Goal: Task Accomplishment & Management: Complete application form

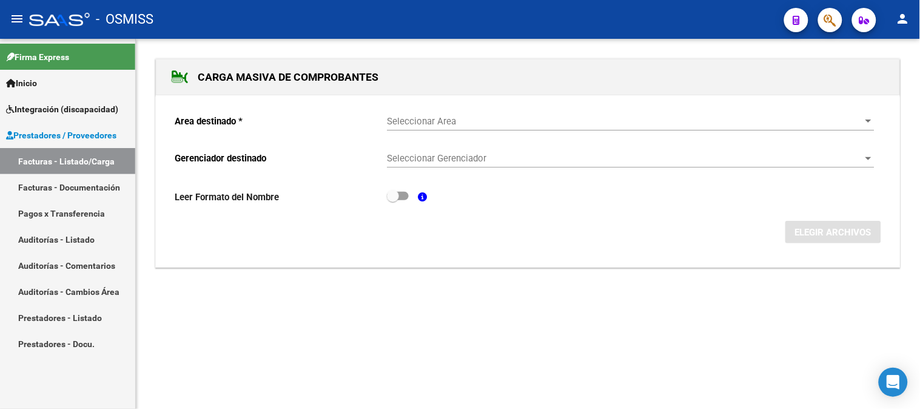
click at [87, 190] on link "Facturas - Documentación" at bounding box center [67, 187] width 135 height 26
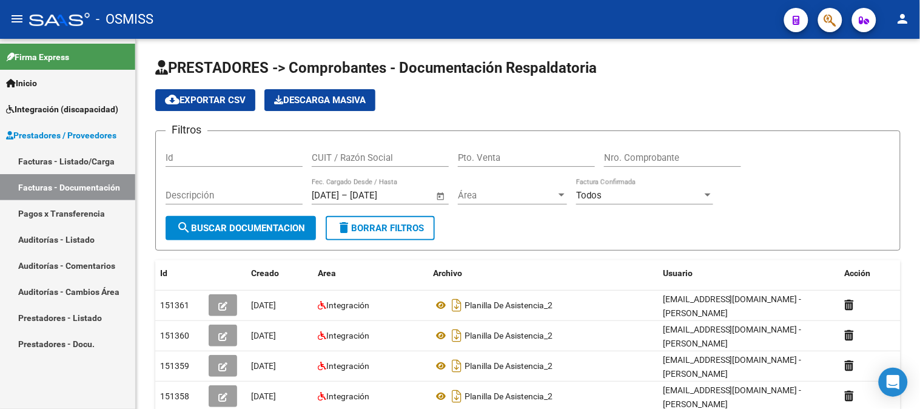
click at [73, 135] on span "Prestadores / Proveedores" at bounding box center [61, 135] width 110 height 13
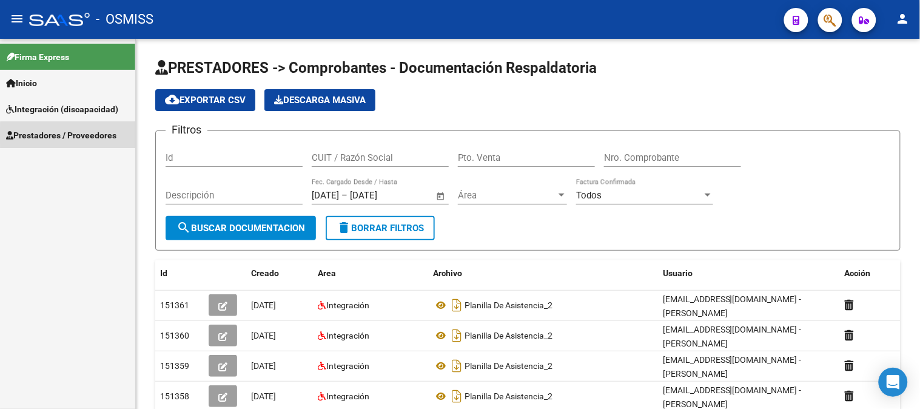
click at [73, 135] on span "Prestadores / Proveedores" at bounding box center [61, 135] width 110 height 13
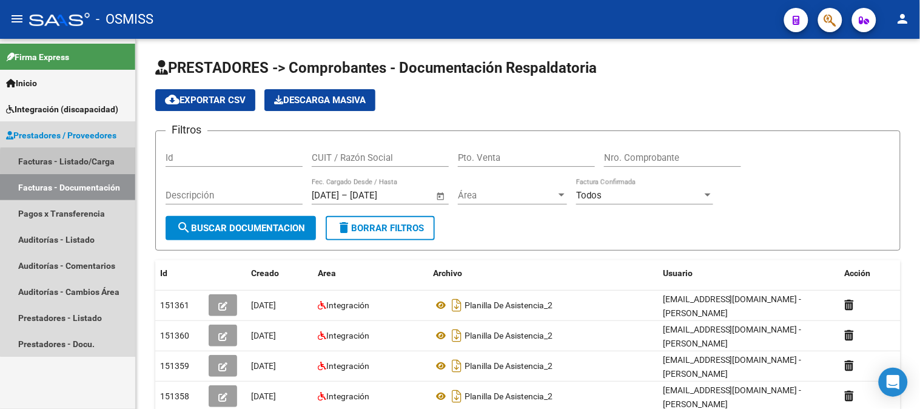
click at [72, 163] on link "Facturas - Listado/Carga" at bounding box center [67, 161] width 135 height 26
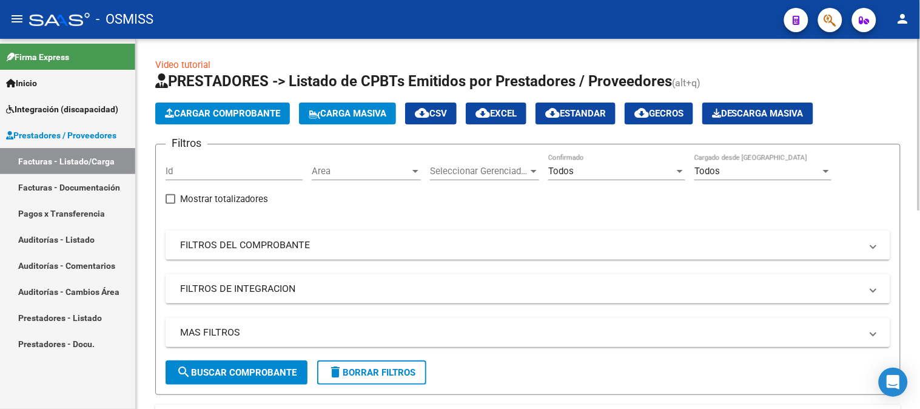
click at [263, 118] on span "Cargar Comprobante" at bounding box center [222, 113] width 115 height 11
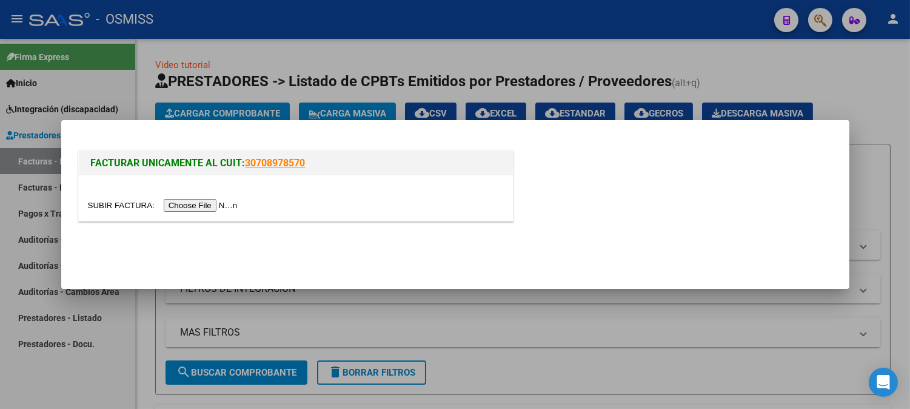
click at [203, 210] on input "file" at bounding box center [164, 205] width 153 height 13
click at [170, 207] on input "file" at bounding box center [164, 205] width 153 height 13
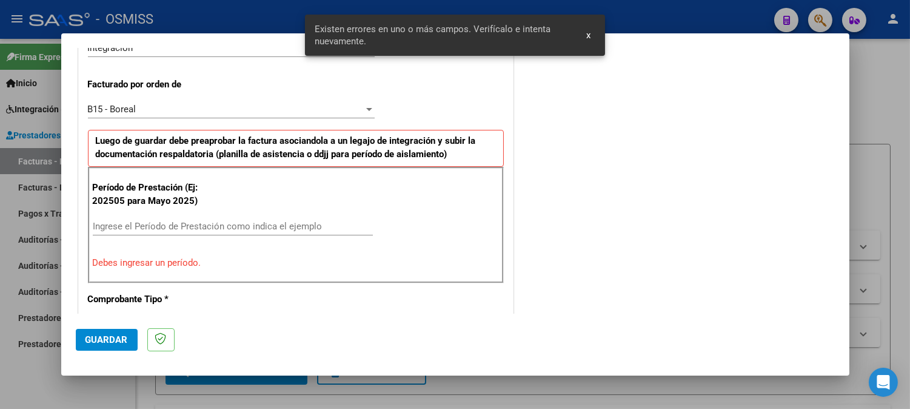
scroll to position [328, 0]
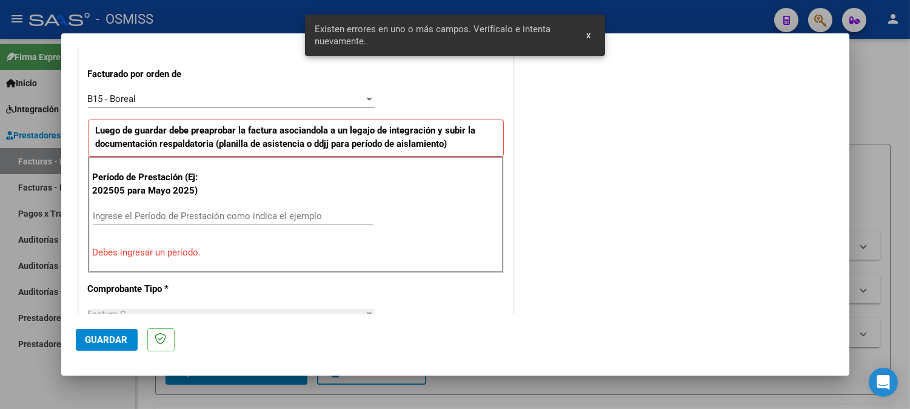
click at [220, 210] on input "Ingrese el Período de Prestación como indica el ejemplo" at bounding box center [233, 215] width 280 height 11
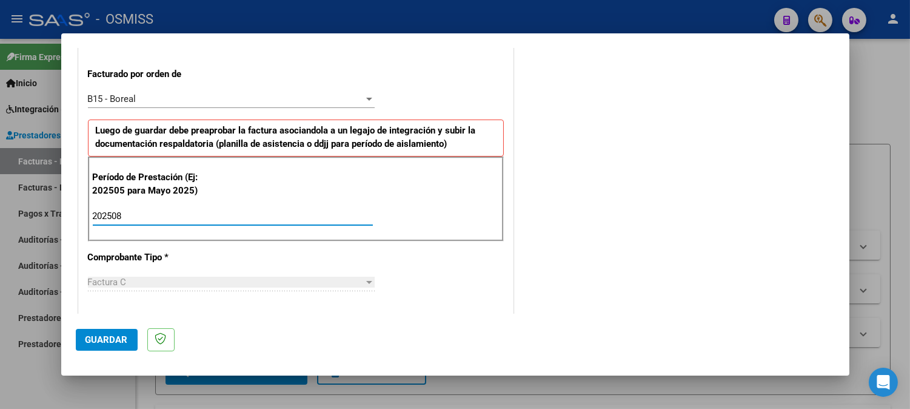
type input "202508"
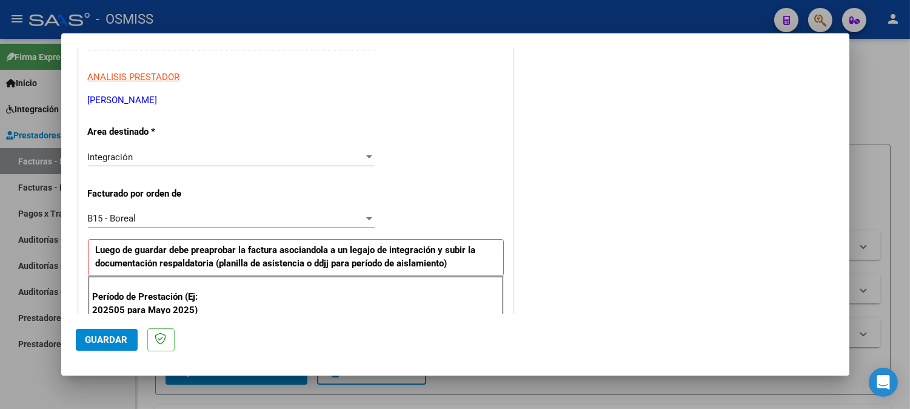
scroll to position [193, 0]
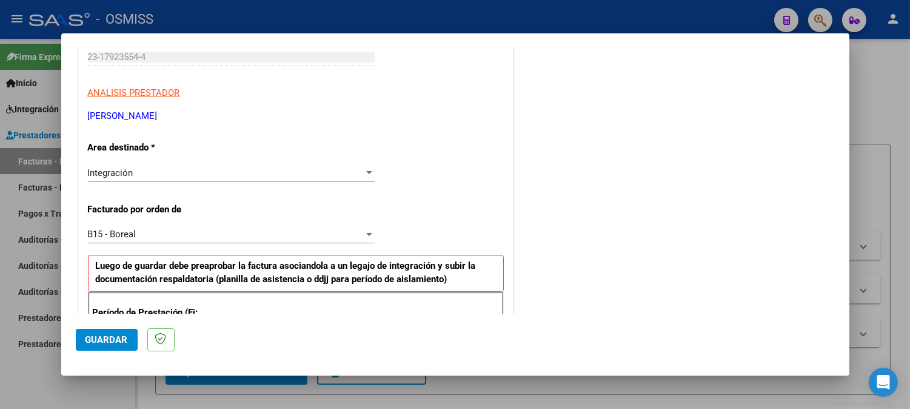
click at [202, 237] on div "B15 - Boreal" at bounding box center [226, 234] width 276 height 11
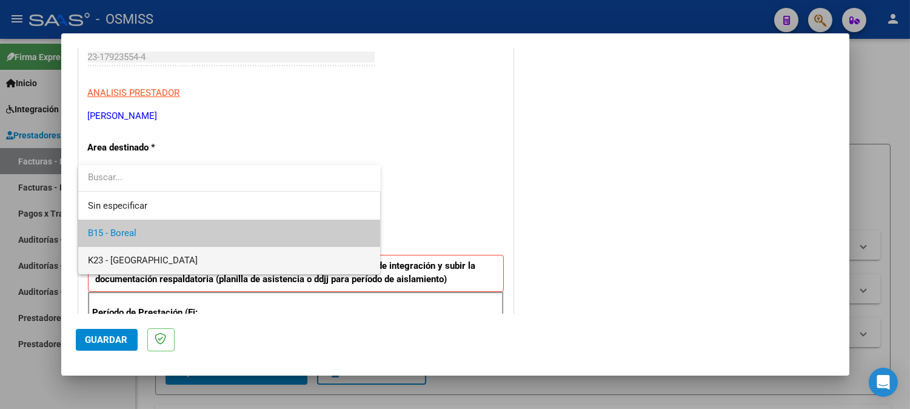
click at [178, 255] on span "K23 - [GEOGRAPHIC_DATA]" at bounding box center [229, 260] width 283 height 27
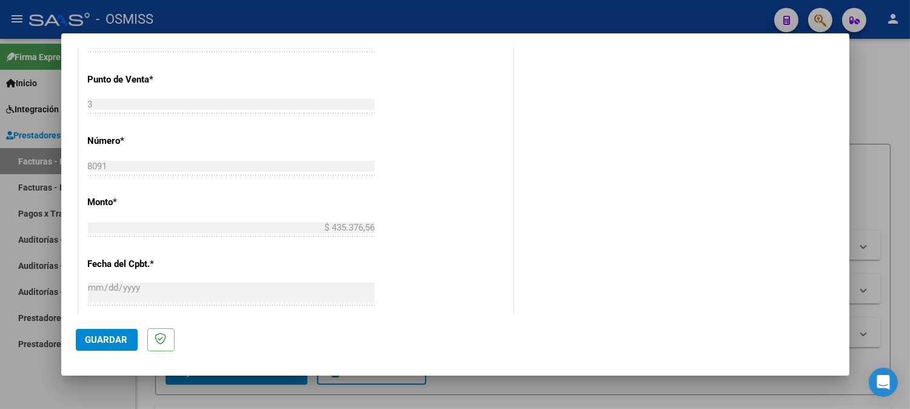
scroll to position [597, 0]
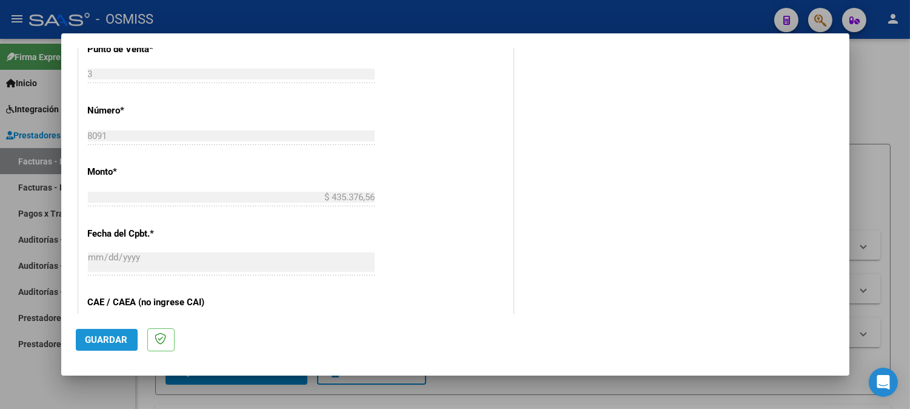
click at [112, 342] on span "Guardar" at bounding box center [107, 339] width 42 height 11
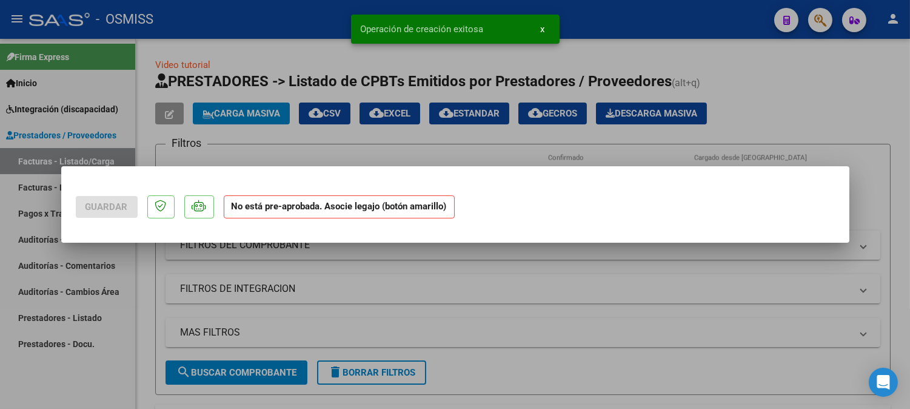
scroll to position [0, 0]
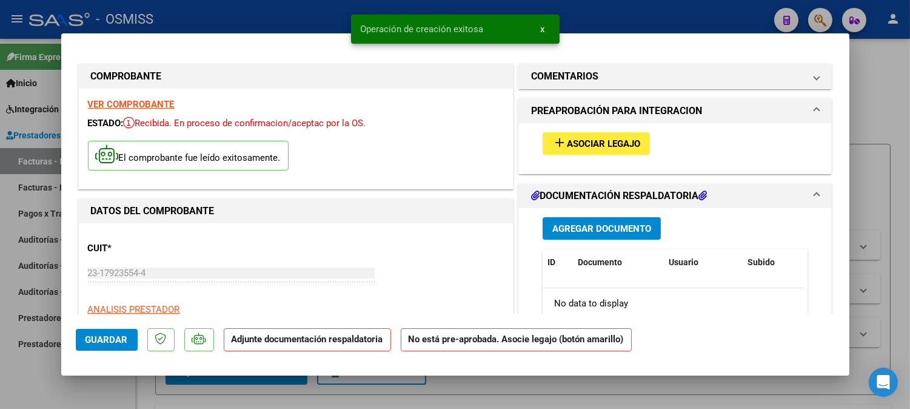
click at [597, 135] on button "add Asociar Legajo" at bounding box center [596, 143] width 107 height 22
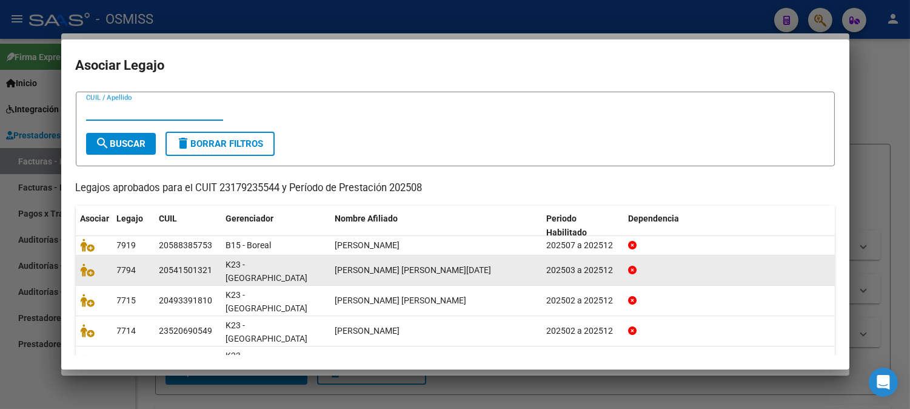
scroll to position [50, 0]
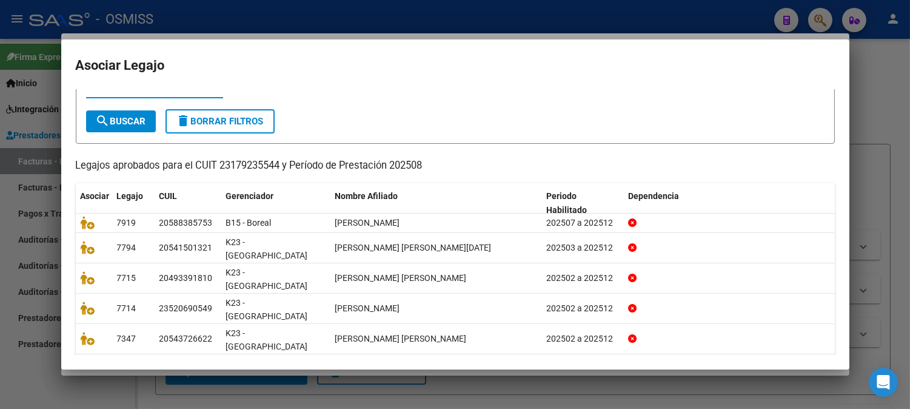
click at [144, 86] on mat-dialog-container "Asociar Legajo Busque el afiliado correspondiente en la tabla y haga click en e…" at bounding box center [455, 204] width 789 height 330
click at [129, 127] on button "search Buscar" at bounding box center [121, 121] width 70 height 22
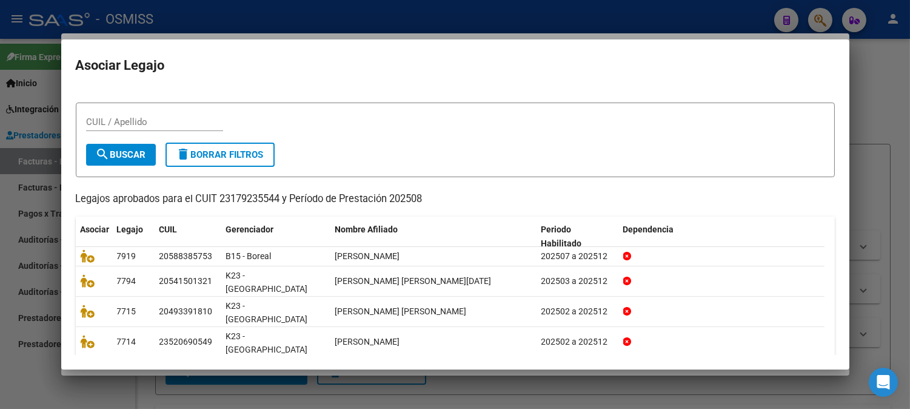
scroll to position [0, 0]
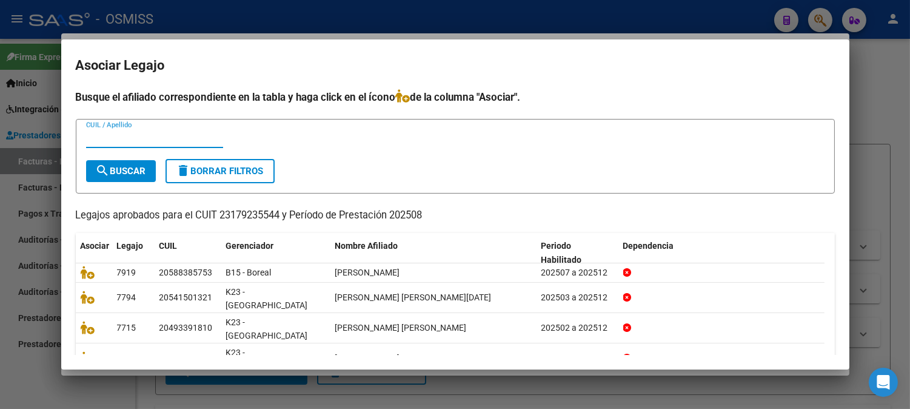
click at [147, 135] on input "CUIL / Apellido" at bounding box center [154, 138] width 137 height 11
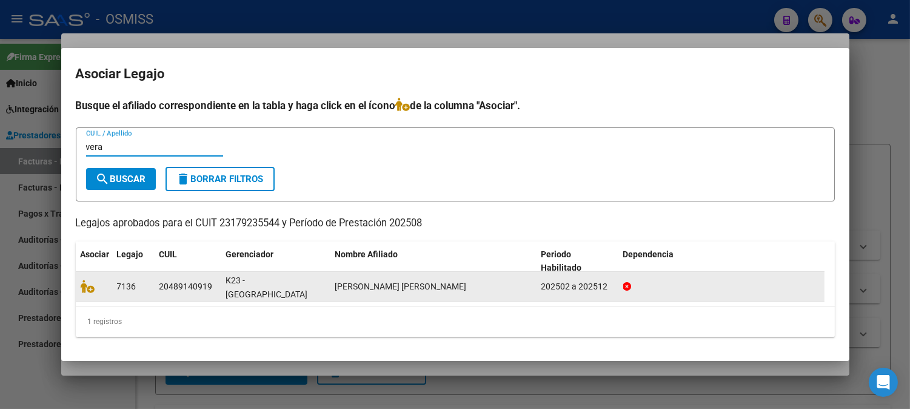
type input "vera"
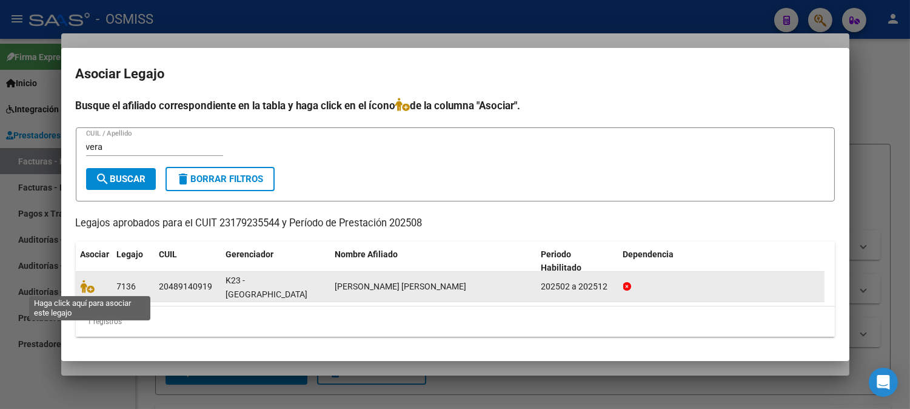
click at [94, 282] on span at bounding box center [90, 286] width 18 height 10
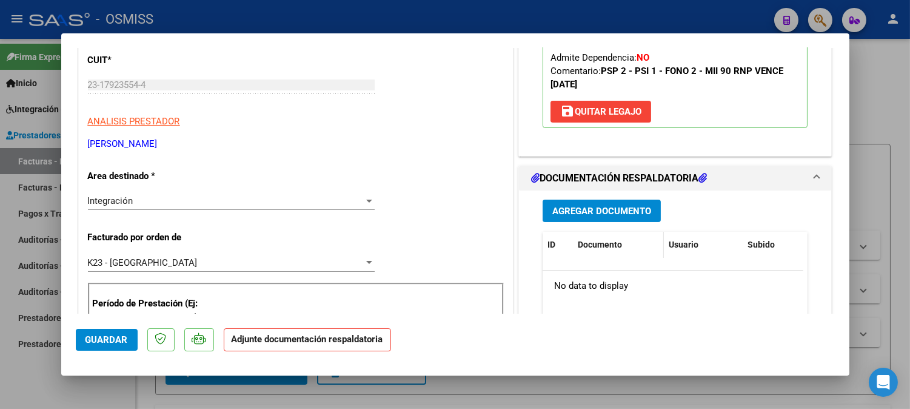
scroll to position [202, 0]
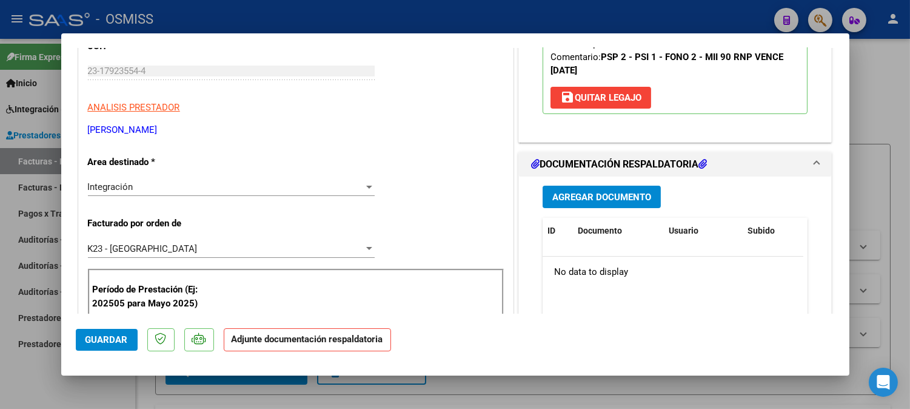
click at [625, 203] on span "Agregar Documento" at bounding box center [602, 197] width 99 height 11
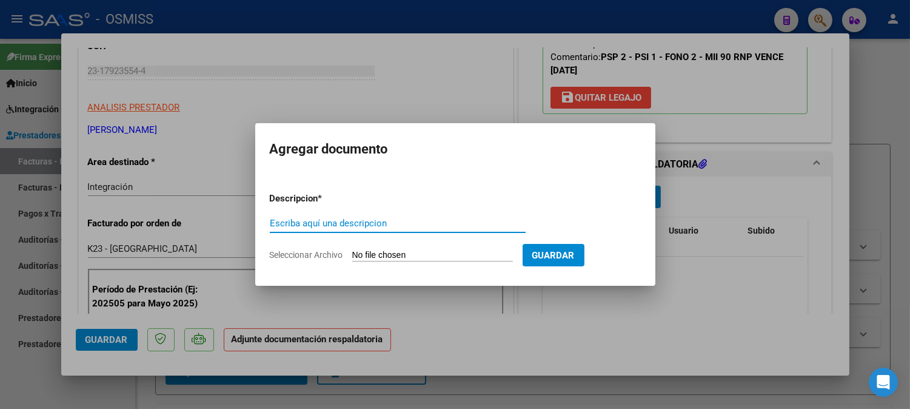
click at [433, 225] on input "Escriba aquí una descripcion" at bounding box center [398, 223] width 256 height 11
type input "planilla"
click at [409, 260] on input "Seleccionar Archivo" at bounding box center [432, 256] width 161 height 12
type input "C:\fakepath\Aguirre_kevin_asis_8[1].pdf"
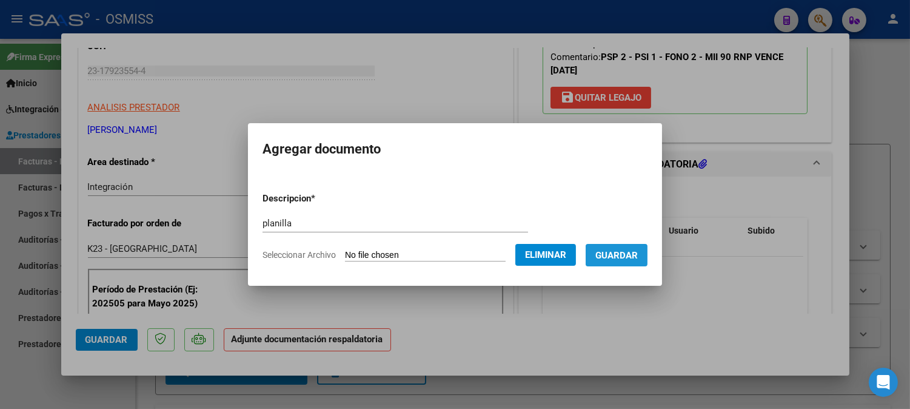
click at [627, 258] on span "Guardar" at bounding box center [617, 255] width 42 height 11
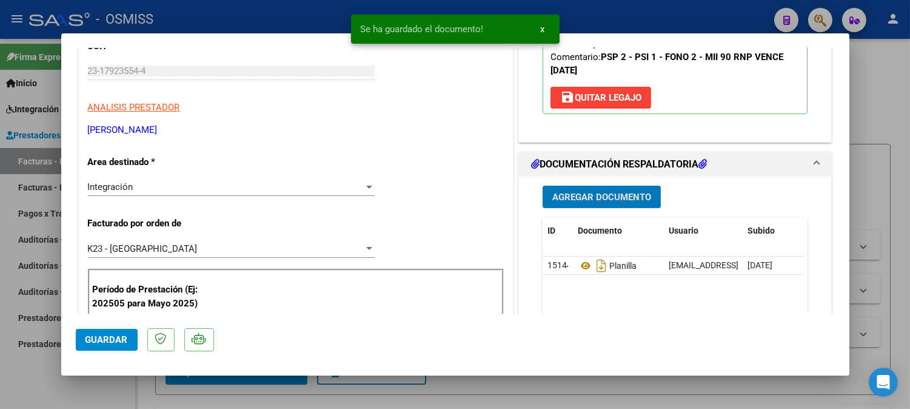
type input "$ 0,00"
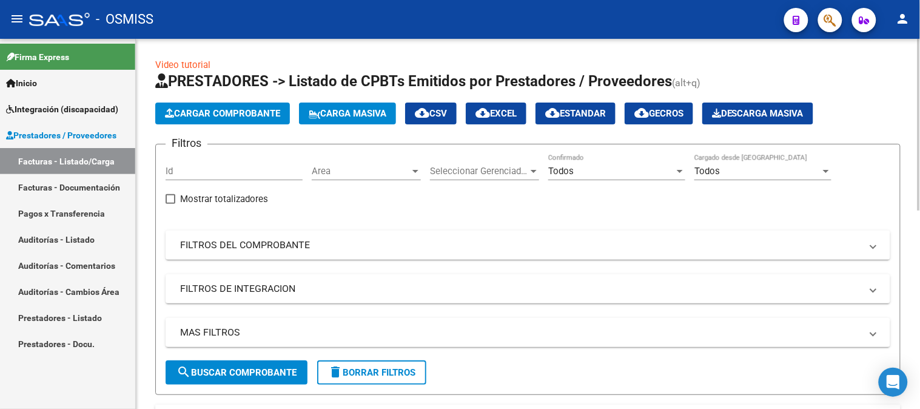
click at [204, 119] on button "Cargar Comprobante" at bounding box center [222, 114] width 135 height 22
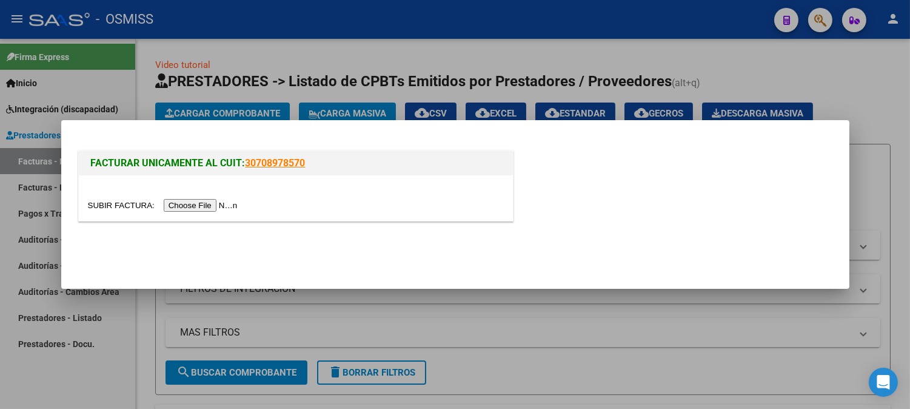
click at [188, 203] on input "file" at bounding box center [164, 205] width 153 height 13
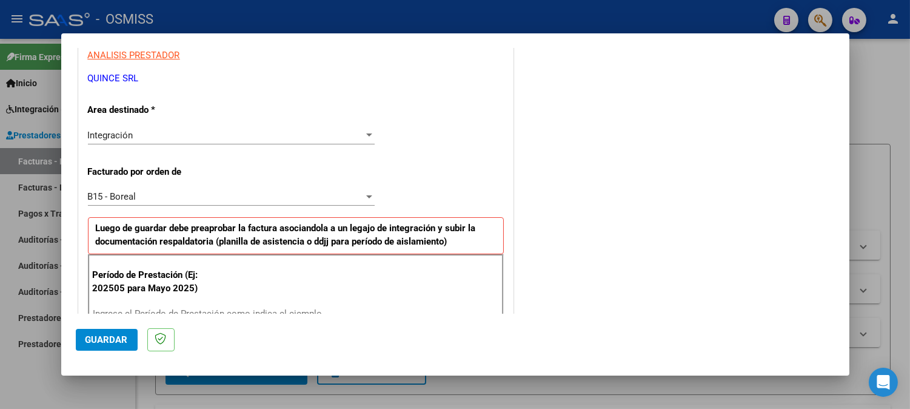
scroll to position [261, 0]
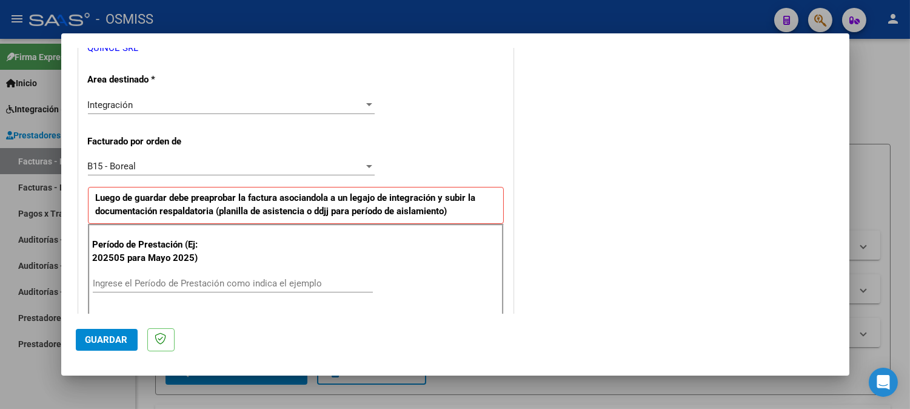
click at [228, 159] on div "B15 - Boreal Seleccionar Gerenciador" at bounding box center [231, 166] width 287 height 18
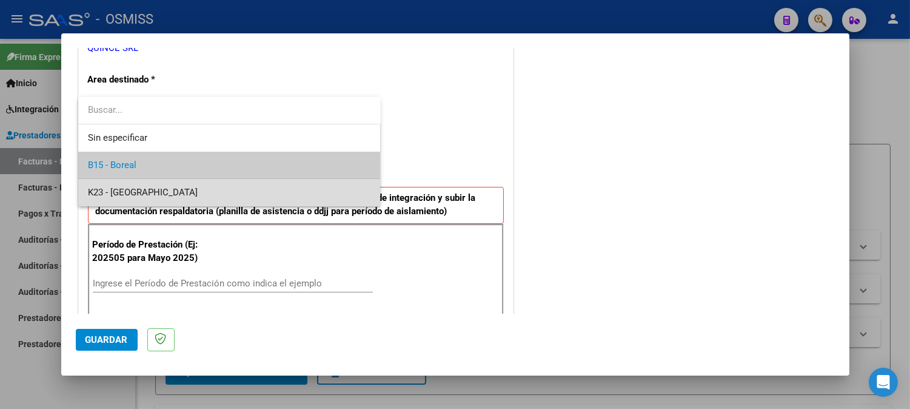
click at [206, 189] on span "K23 - [GEOGRAPHIC_DATA]" at bounding box center [229, 192] width 283 height 27
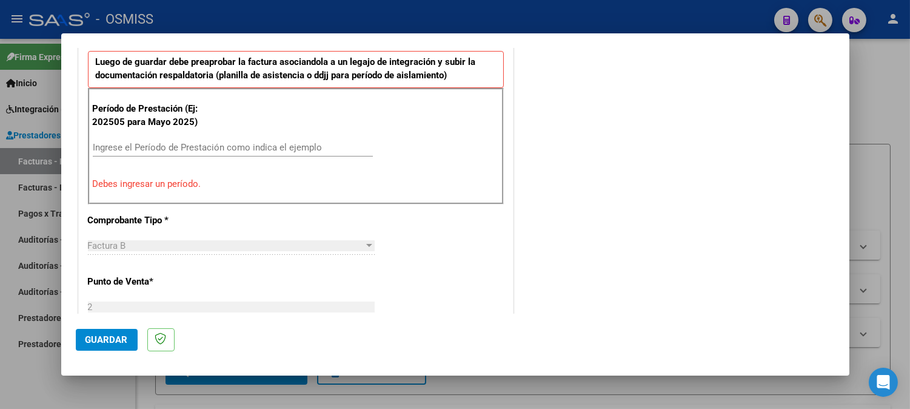
scroll to position [395, 0]
click at [233, 150] on input "Ingrese el Período de Prestación como indica el ejemplo" at bounding box center [233, 148] width 280 height 11
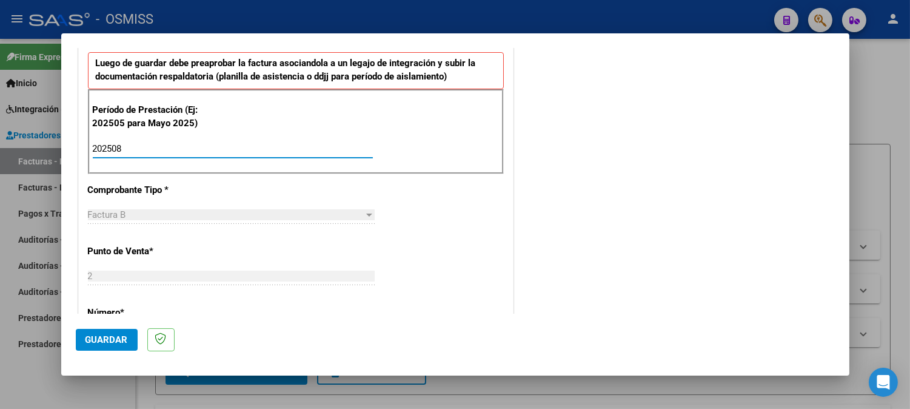
type input "202508"
click at [104, 348] on button "Guardar" at bounding box center [107, 340] width 62 height 22
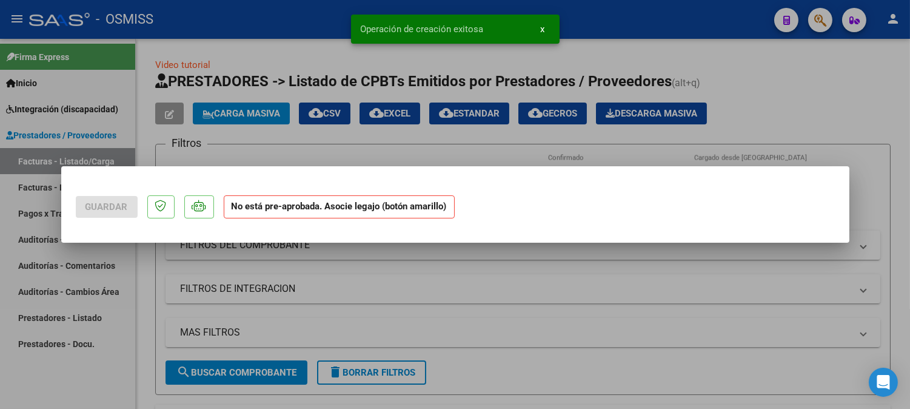
scroll to position [0, 0]
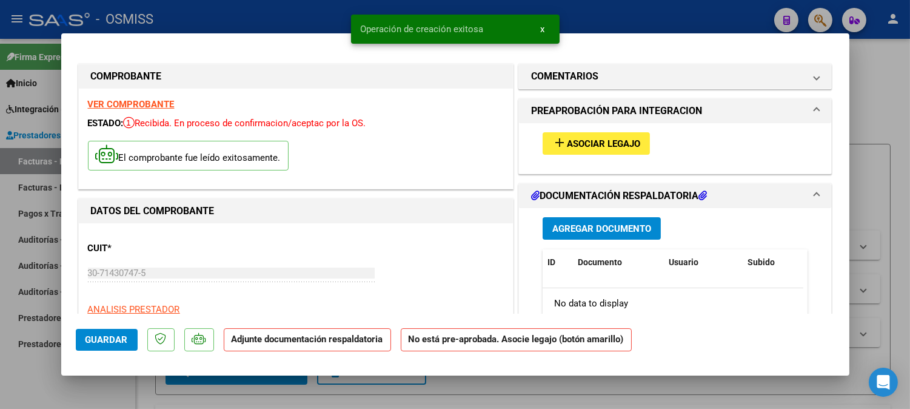
click at [599, 135] on button "add Asociar Legajo" at bounding box center [596, 143] width 107 height 22
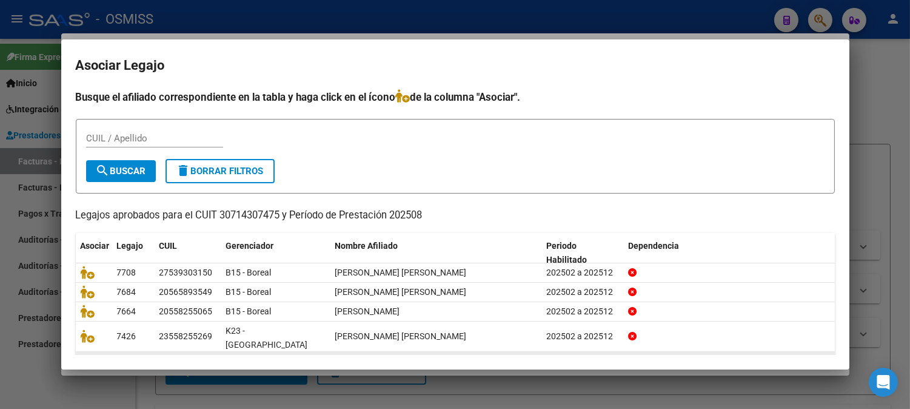
click at [397, 362] on span "ALVAREZ GIMENEZ ANGELO GAEL" at bounding box center [401, 367] width 132 height 10
click at [91, 360] on icon at bounding box center [88, 366] width 15 height 13
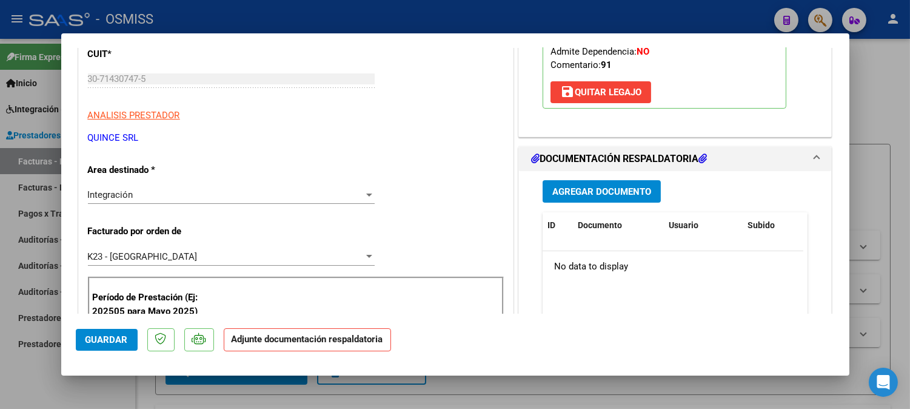
scroll to position [202, 0]
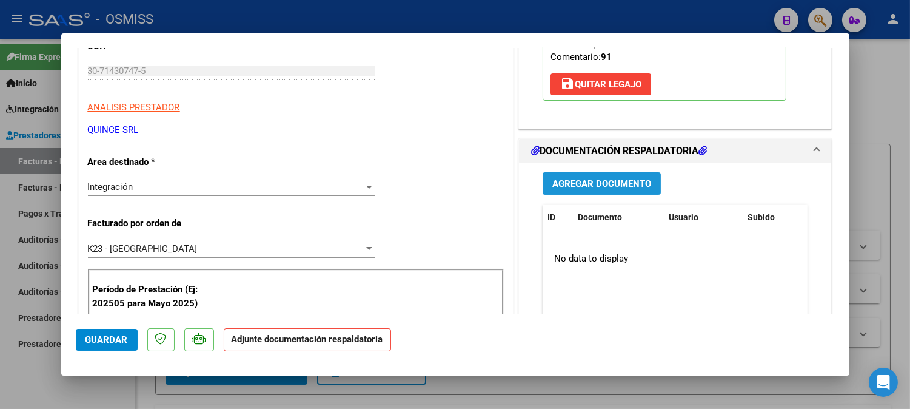
click at [610, 176] on button "Agregar Documento" at bounding box center [602, 183] width 118 height 22
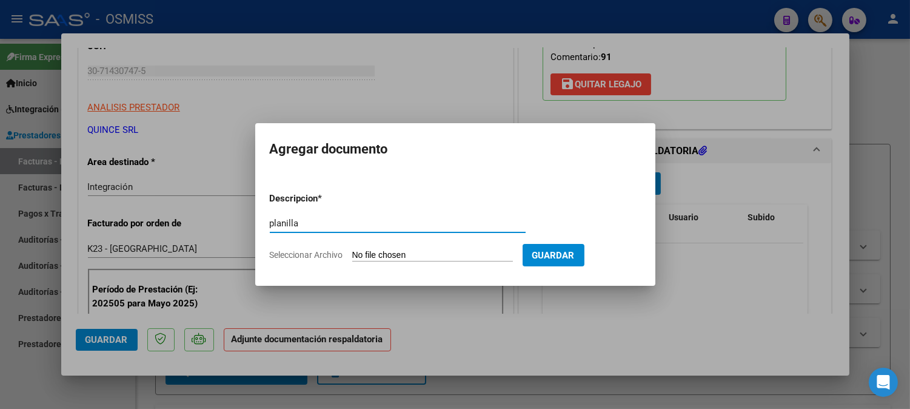
type input "planilla"
click at [427, 252] on input "Seleccionar Archivo" at bounding box center [432, 256] width 161 height 12
type input "C:\fakepath\2025_AGOSTO_PROTEO_OSMISS_DOC_RESPALDATORIA_ALVAREZ_GIMENEZ_ANGELO_…"
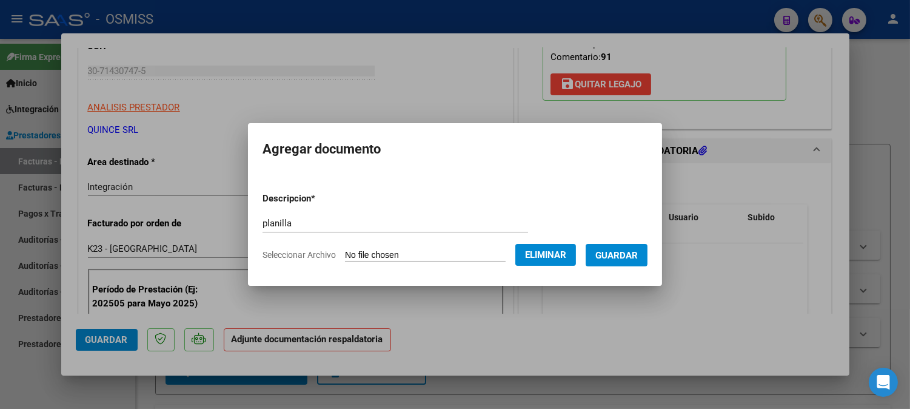
click at [616, 245] on button "Guardar" at bounding box center [617, 255] width 62 height 22
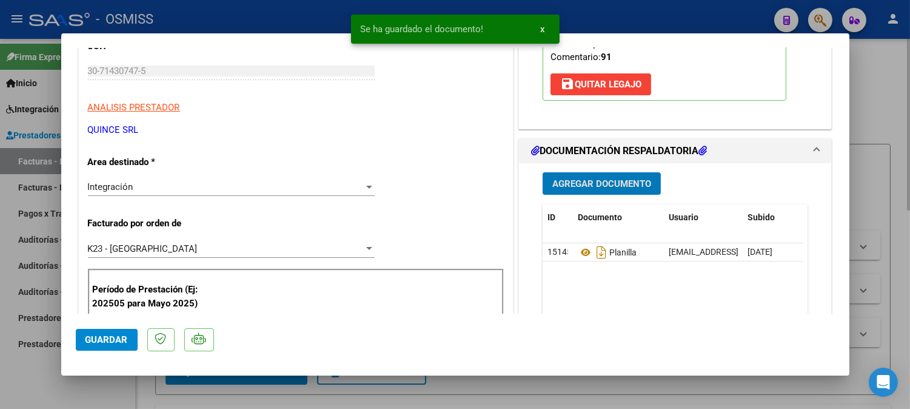
type input "$ 0,00"
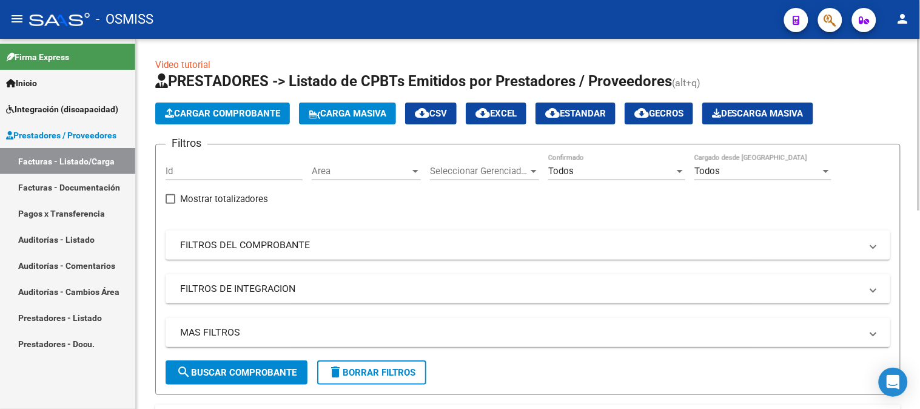
click at [217, 113] on span "Cargar Comprobante" at bounding box center [222, 113] width 115 height 11
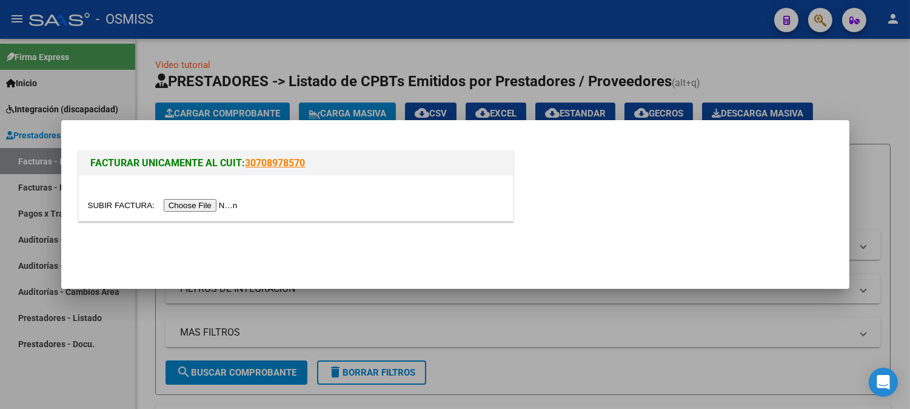
click at [214, 204] on input "file" at bounding box center [164, 205] width 153 height 13
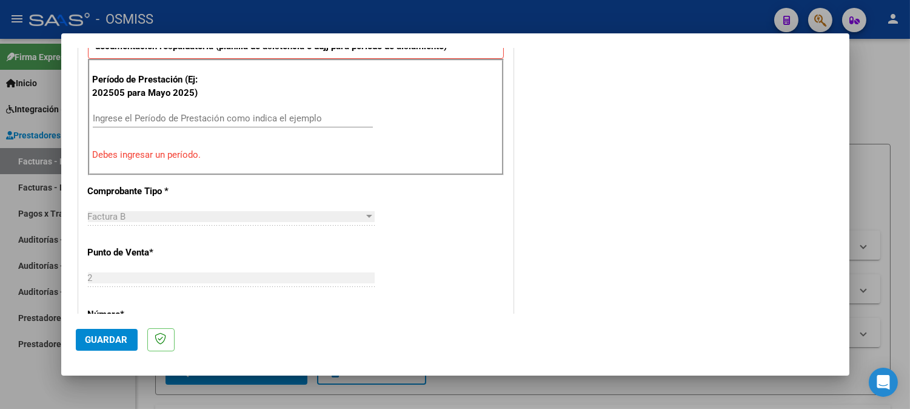
scroll to position [355, 0]
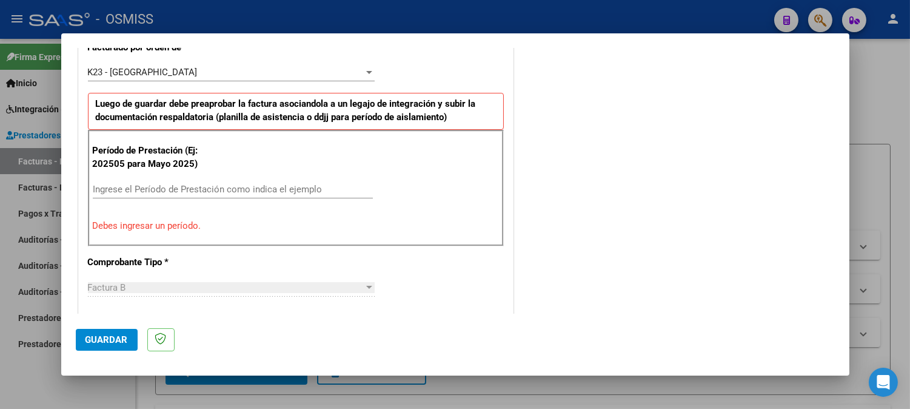
click at [226, 182] on div "Ingrese el Período de Prestación como indica el ejemplo" at bounding box center [233, 189] width 280 height 18
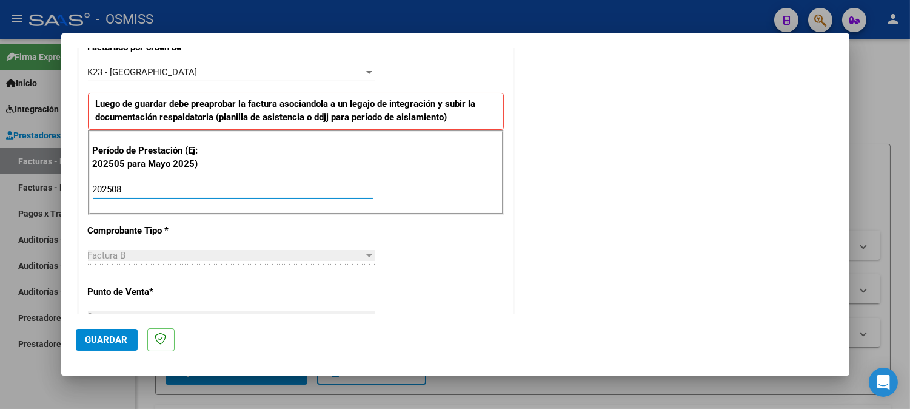
type input "202508"
click at [105, 329] on button "Guardar" at bounding box center [107, 340] width 62 height 22
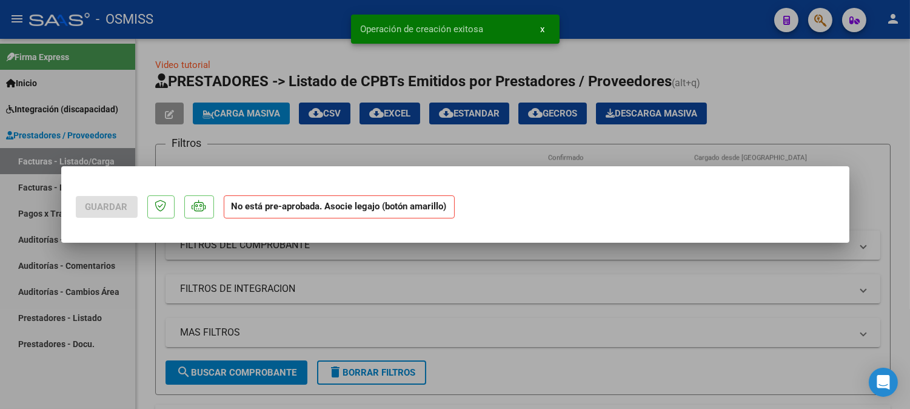
scroll to position [0, 0]
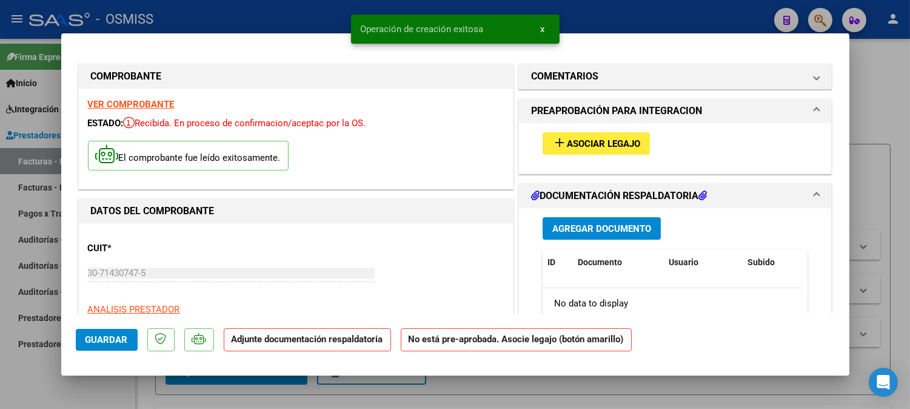
click at [572, 136] on button "add Asociar Legajo" at bounding box center [596, 143] width 107 height 22
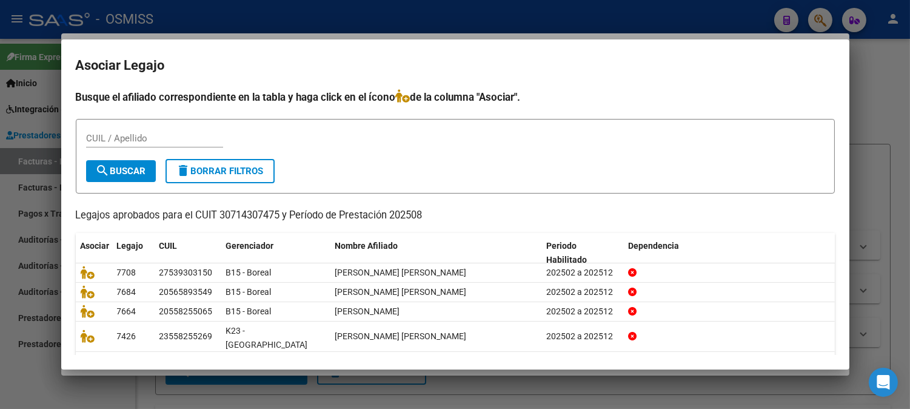
click at [199, 144] on div "CUIL / Apellido" at bounding box center [154, 138] width 137 height 18
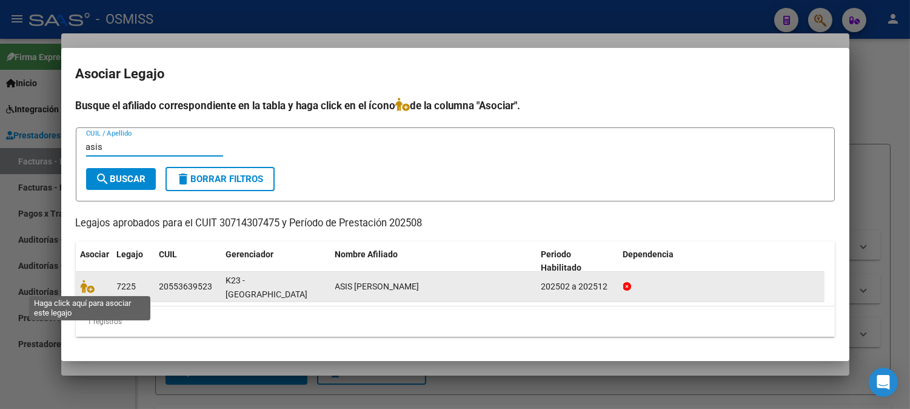
type input "asis"
click at [95, 285] on span at bounding box center [90, 286] width 18 height 10
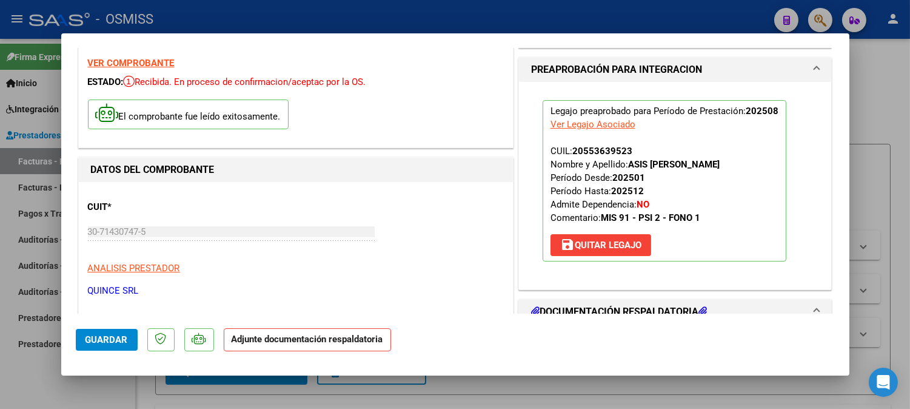
scroll to position [202, 0]
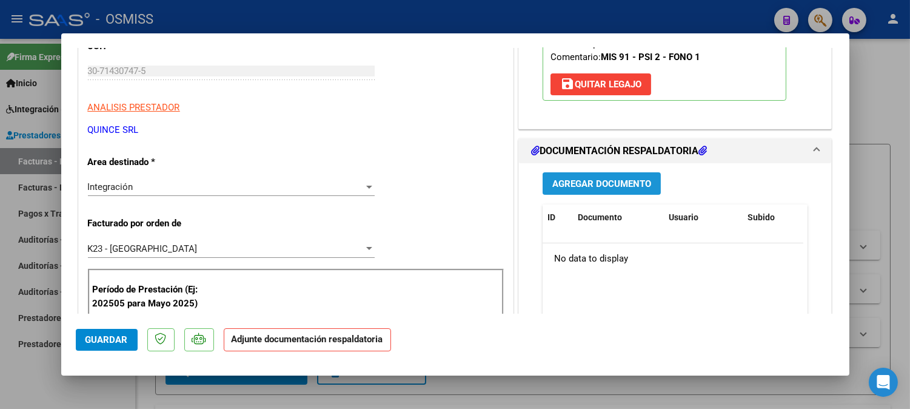
click at [649, 190] on button "Agregar Documento" at bounding box center [602, 183] width 118 height 22
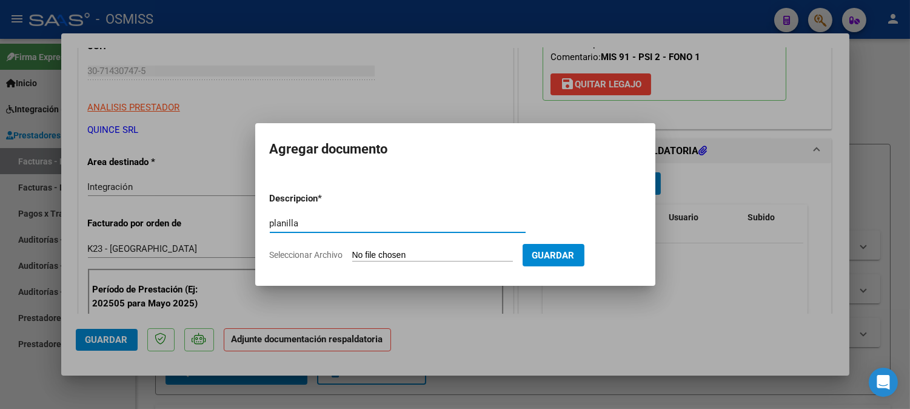
type input "planilla"
click at [414, 250] on input "Seleccionar Archivo" at bounding box center [432, 256] width 161 height 12
type input "C:\fakepath\2025_AGOSTO_PROTEO_OSMISS_DOC_RESPALDATORIA_ASIS_IGNACIO_GABRIEL[1]…"
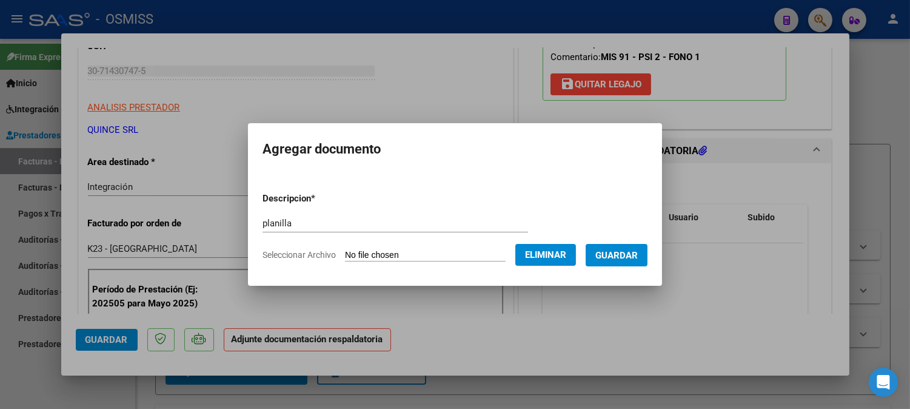
click at [638, 253] on span "Guardar" at bounding box center [617, 255] width 42 height 11
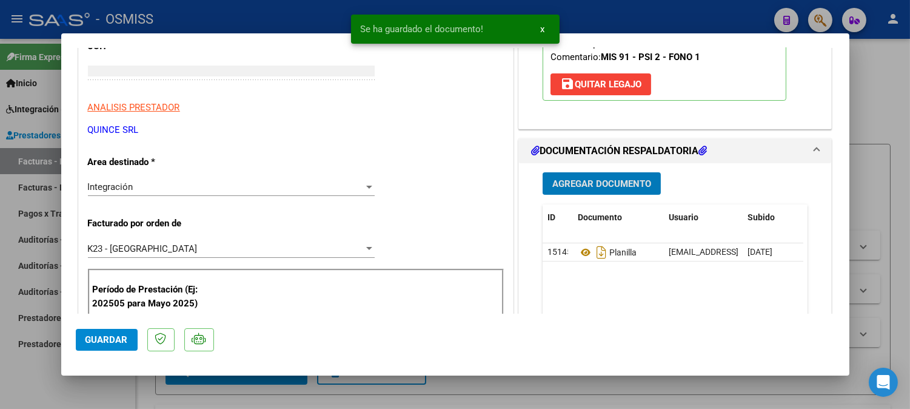
type input "$ 0,00"
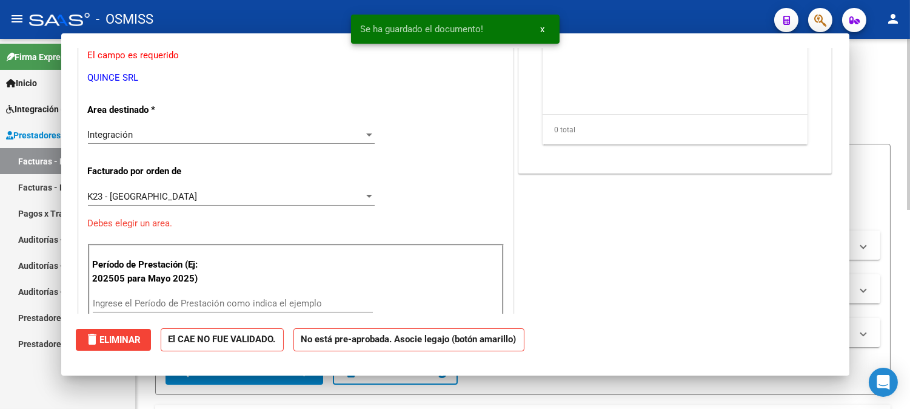
scroll to position [165, 0]
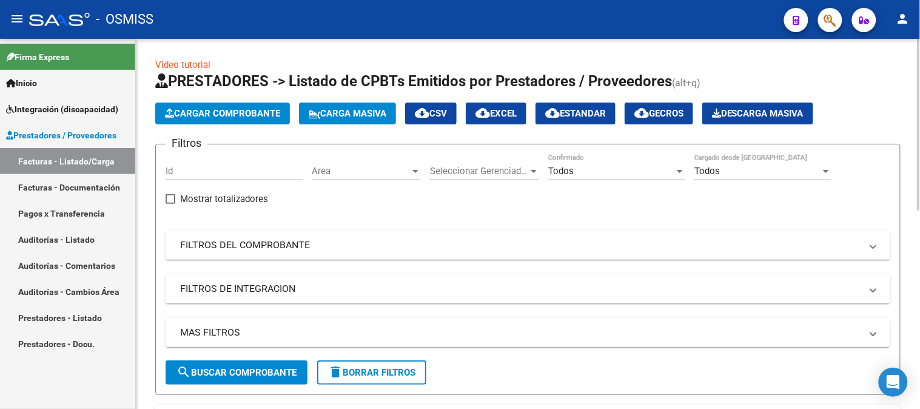
click at [225, 116] on span "Cargar Comprobante" at bounding box center [222, 113] width 115 height 11
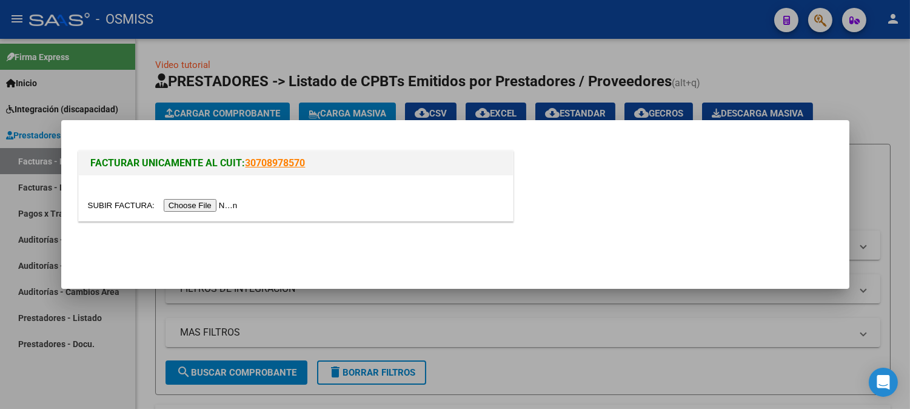
click at [194, 204] on input "file" at bounding box center [164, 205] width 153 height 13
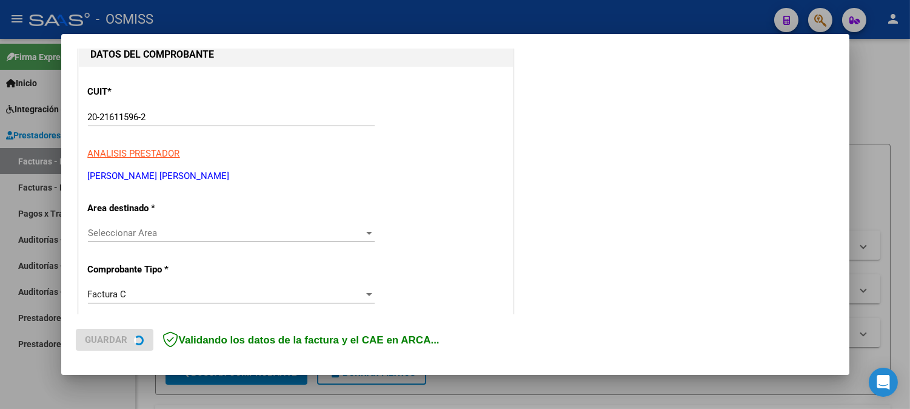
scroll to position [135, 0]
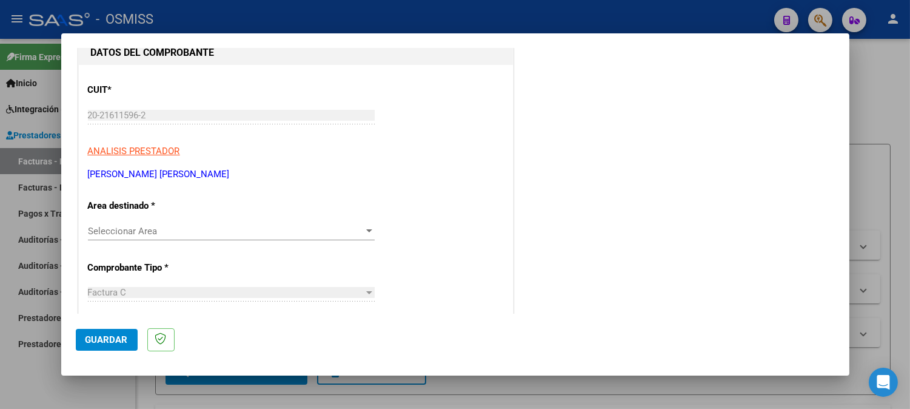
click at [152, 238] on div "Seleccionar Area Seleccionar Area" at bounding box center [231, 231] width 287 height 18
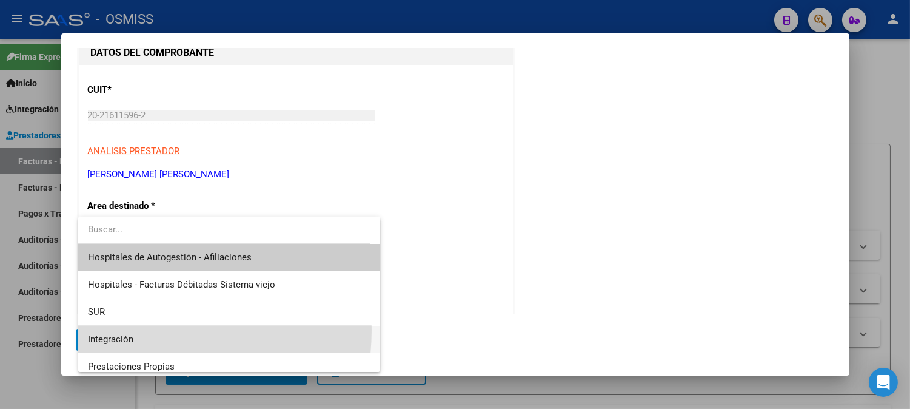
click at [140, 330] on span "Integración" at bounding box center [229, 339] width 283 height 27
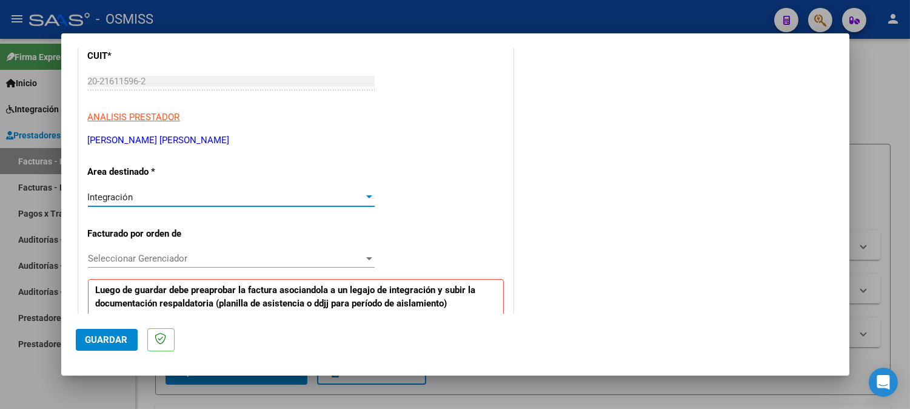
scroll to position [202, 0]
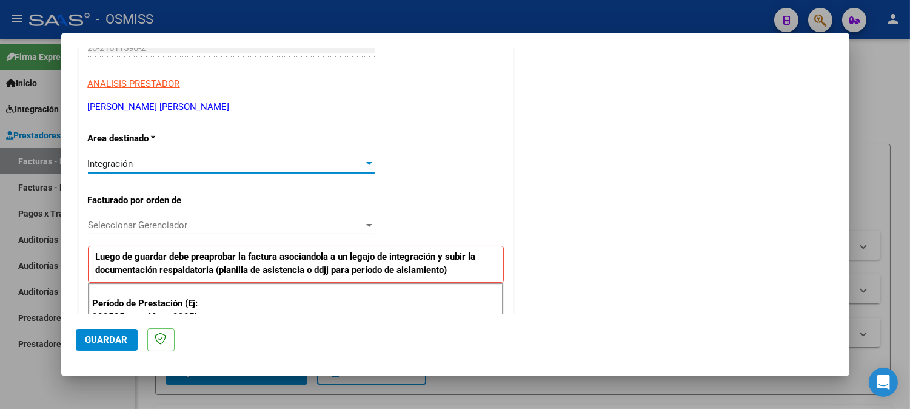
click at [192, 220] on span "Seleccionar Gerenciador" at bounding box center [226, 225] width 276 height 11
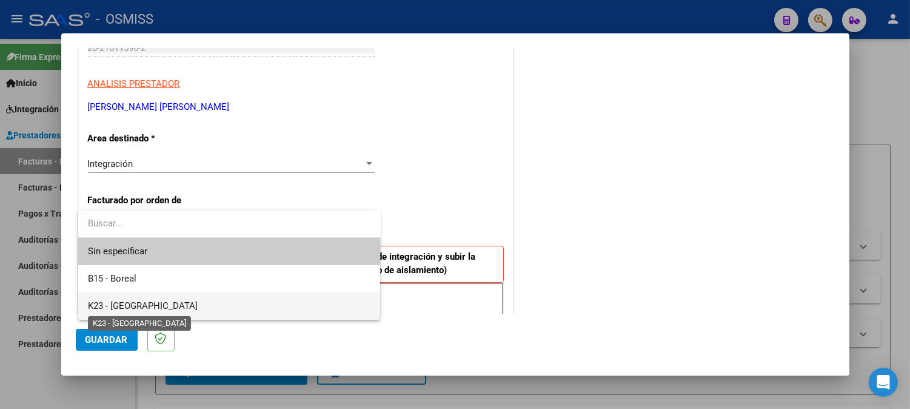
click at [159, 302] on span "K23 - [GEOGRAPHIC_DATA]" at bounding box center [143, 305] width 110 height 11
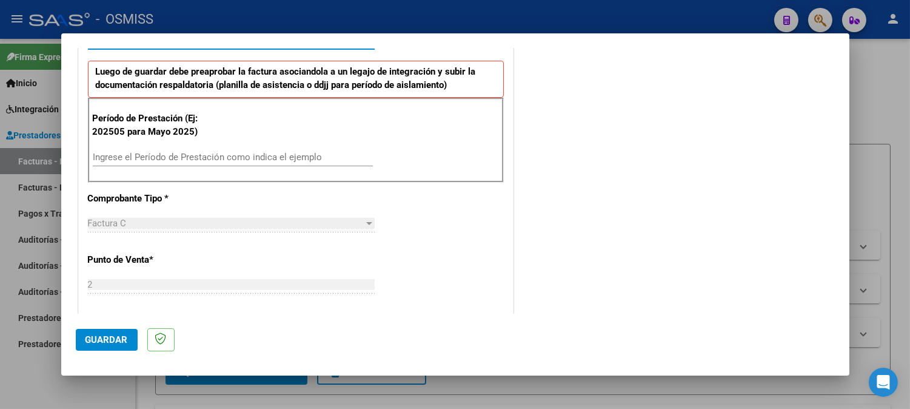
scroll to position [404, 0]
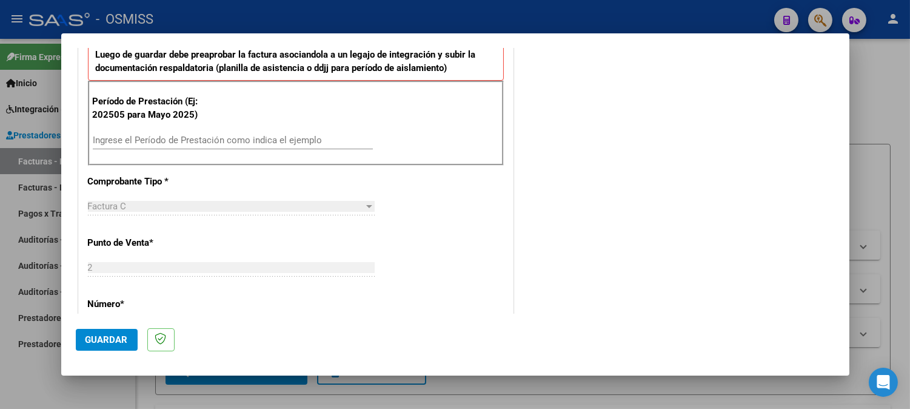
click at [245, 137] on input "Ingrese el Período de Prestación como indica el ejemplo" at bounding box center [233, 140] width 280 height 11
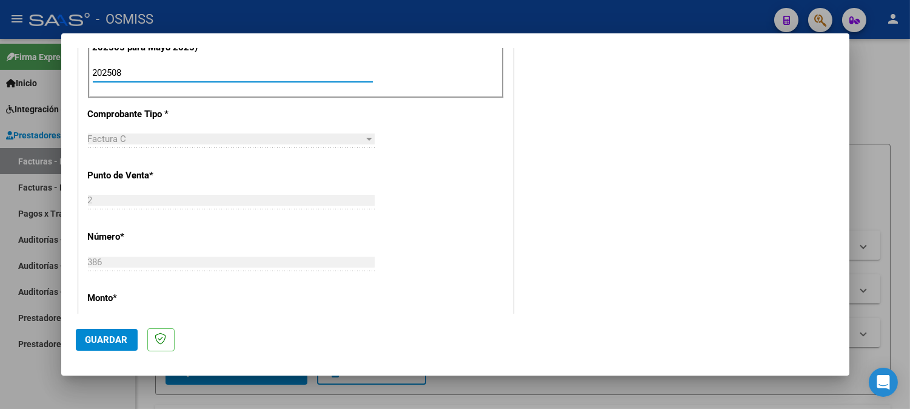
type input "202508"
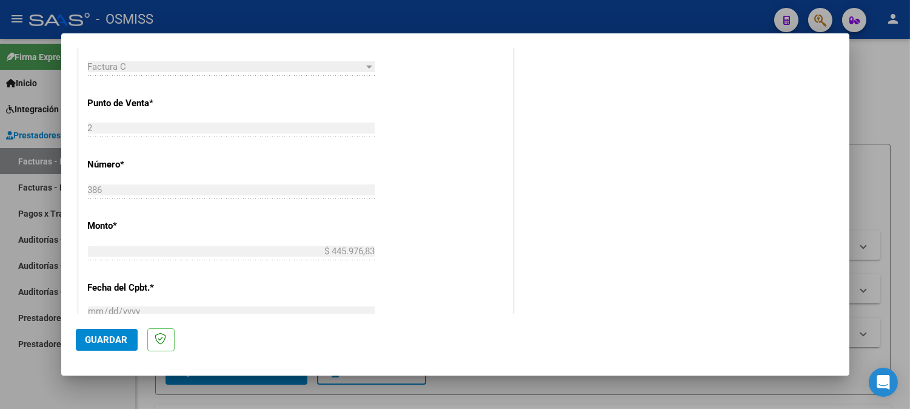
scroll to position [607, 0]
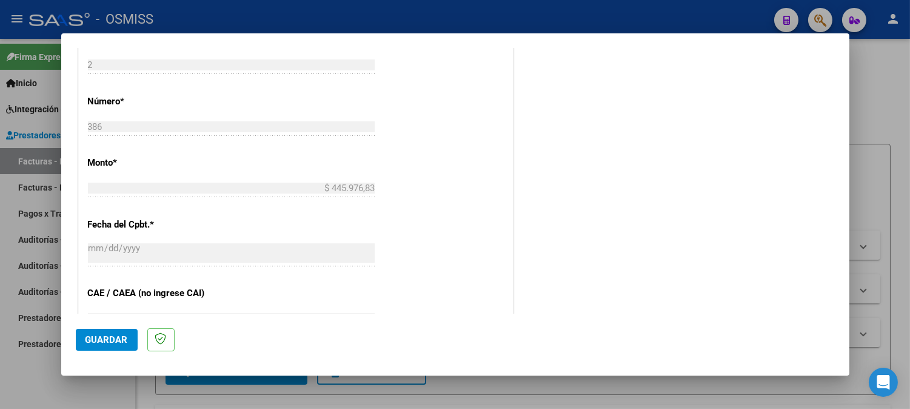
click at [104, 346] on button "Guardar" at bounding box center [107, 340] width 62 height 22
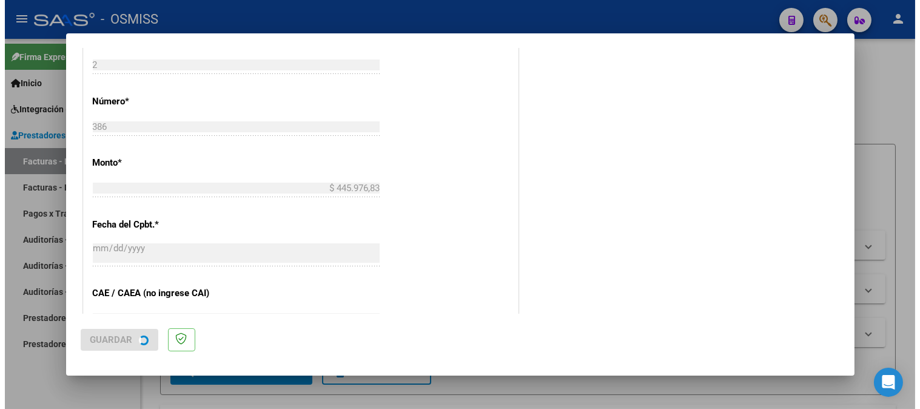
scroll to position [0, 0]
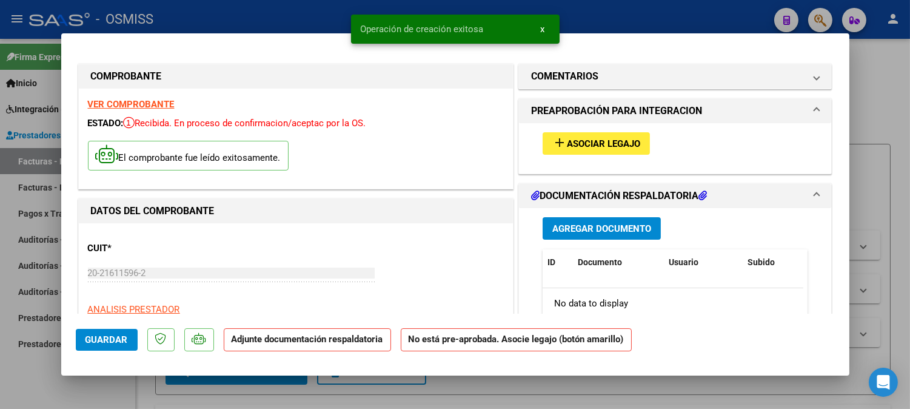
click at [597, 135] on button "add Asociar Legajo" at bounding box center [596, 143] width 107 height 22
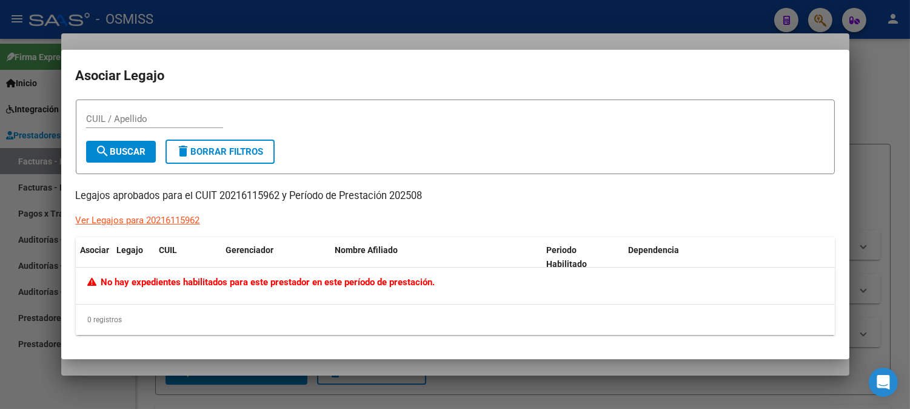
click at [120, 217] on div "Ver Legajos para 20216115962" at bounding box center [138, 221] width 124 height 14
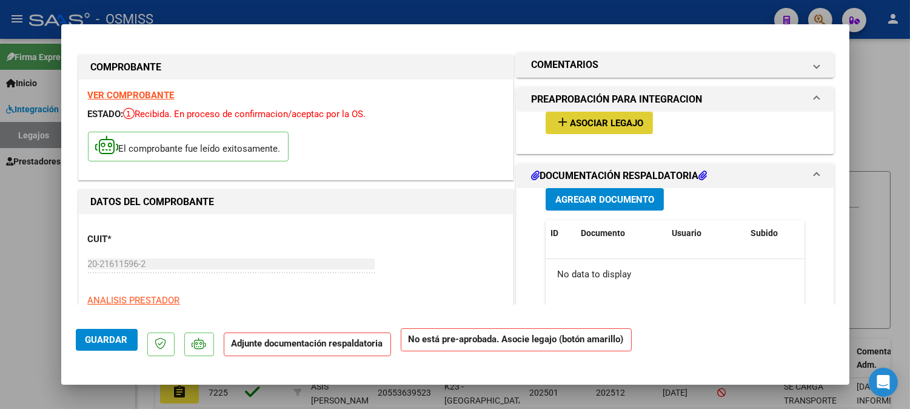
type input "$ 0,00"
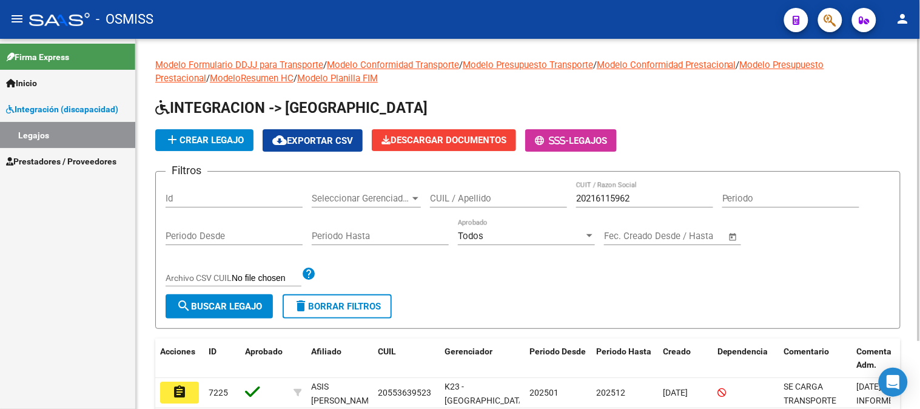
scroll to position [82, 0]
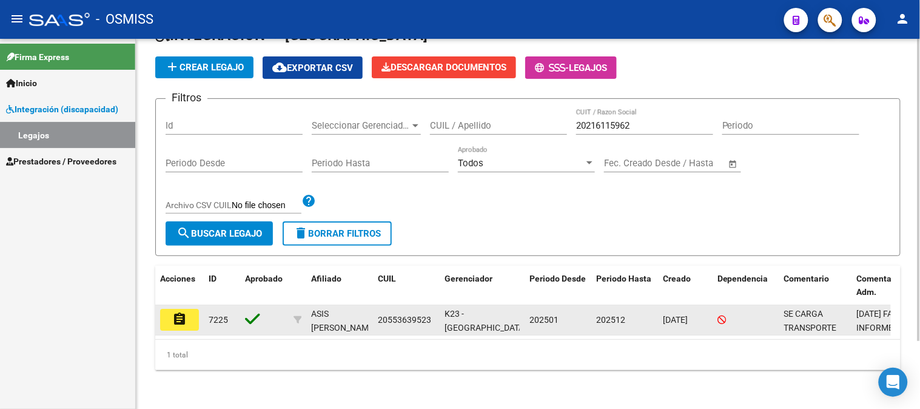
click at [190, 311] on button "assignment" at bounding box center [179, 320] width 39 height 22
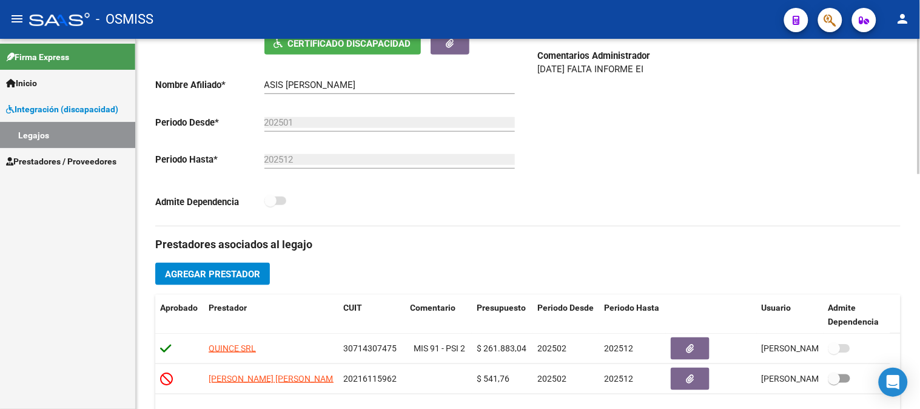
scroll to position [269, 0]
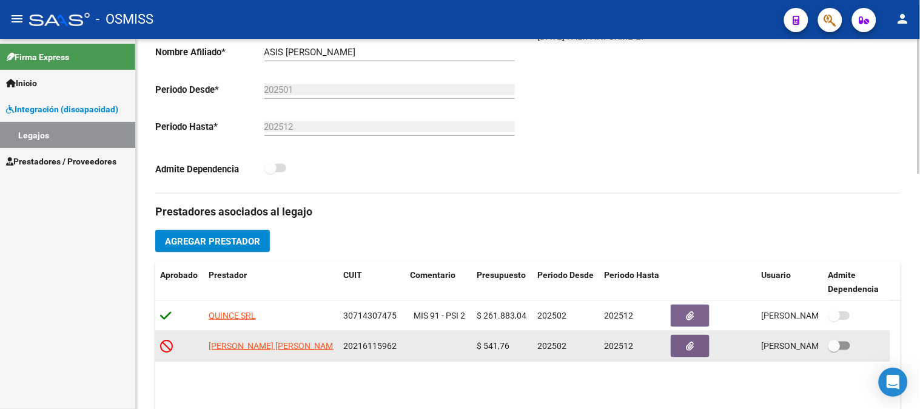
click at [169, 349] on icon at bounding box center [166, 345] width 13 height 13
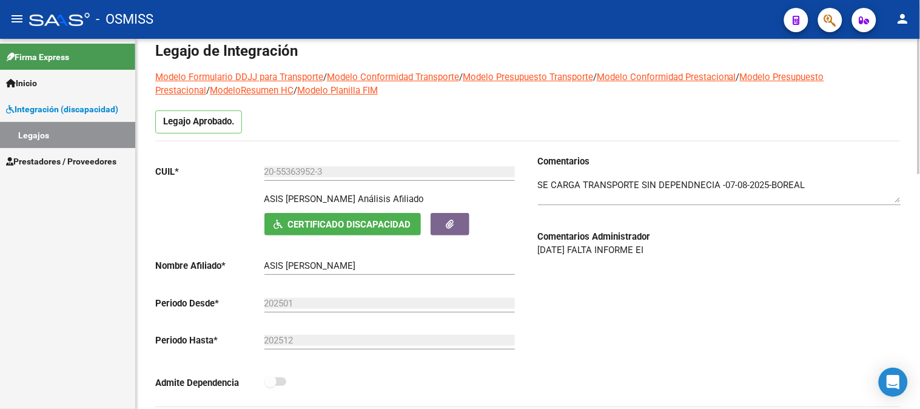
scroll to position [0, 0]
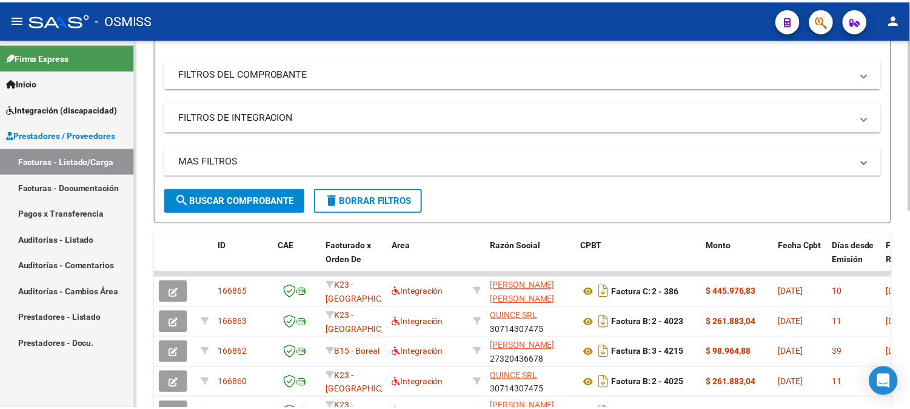
scroll to position [202, 0]
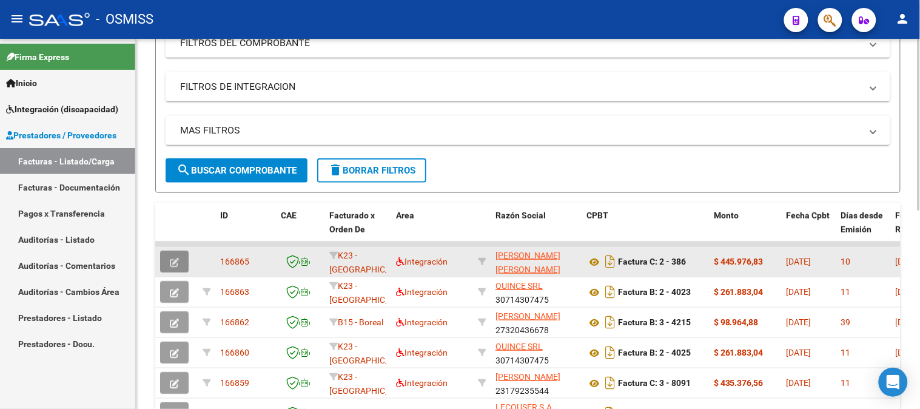
click at [177, 260] on icon "button" at bounding box center [174, 262] width 9 height 9
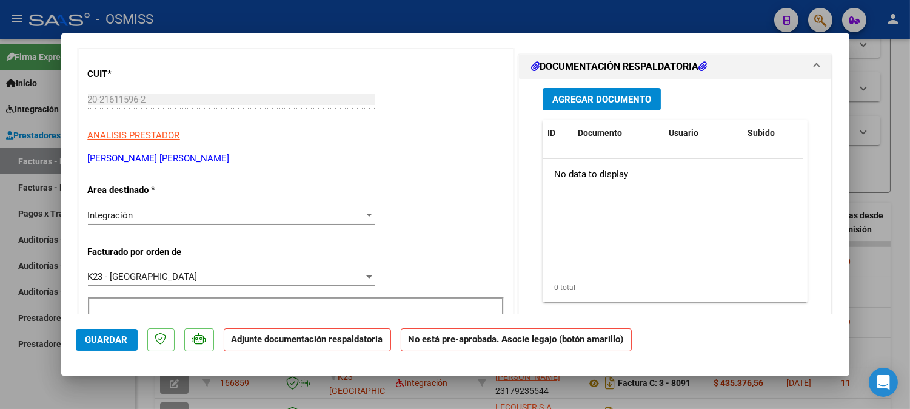
scroll to position [67, 0]
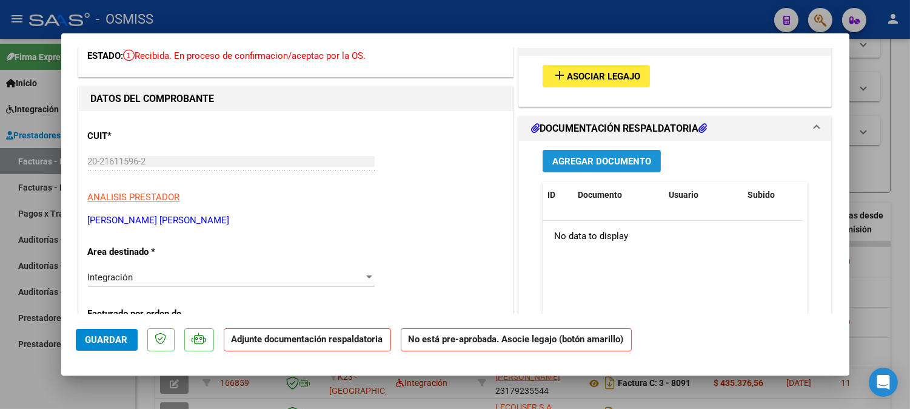
click at [584, 158] on span "Agregar Documento" at bounding box center [602, 161] width 99 height 11
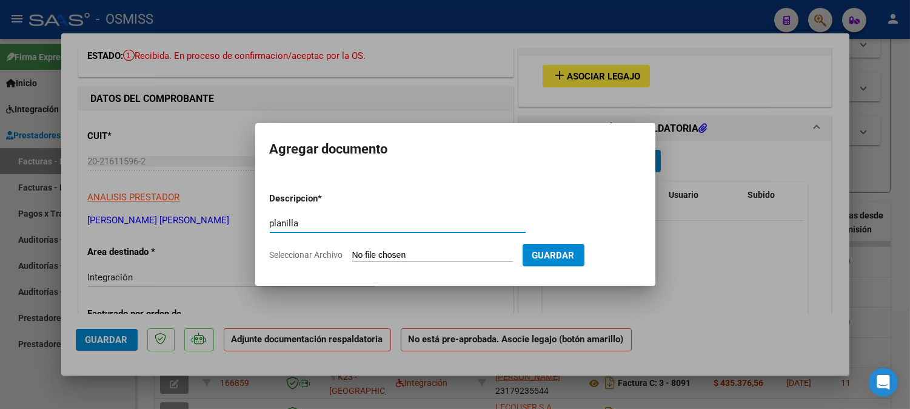
type input "planilla"
click at [376, 249] on form "Descripcion * planilla Escriba aquí una descripcion Seleccionar Archivo Guardar" at bounding box center [455, 227] width 371 height 89
click at [391, 257] on input "Seleccionar Archivo" at bounding box center [432, 256] width 161 height 12
type input "C:\fakepath\ASIS-AGOST-asist[1].pdf"
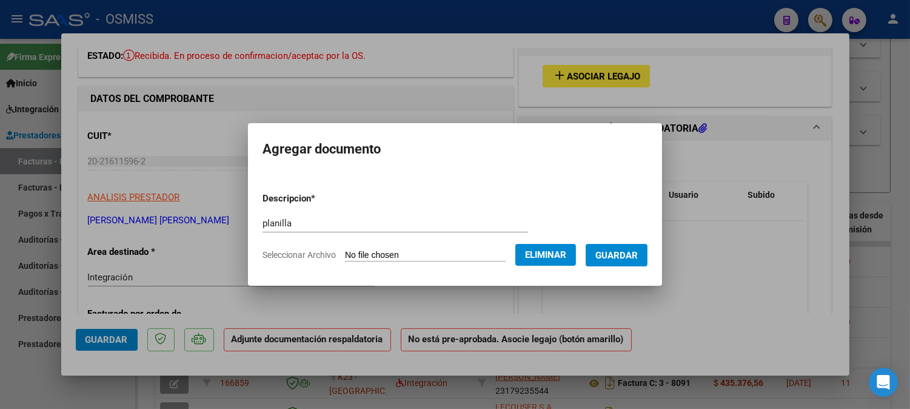
click at [614, 250] on span "Guardar" at bounding box center [617, 255] width 42 height 11
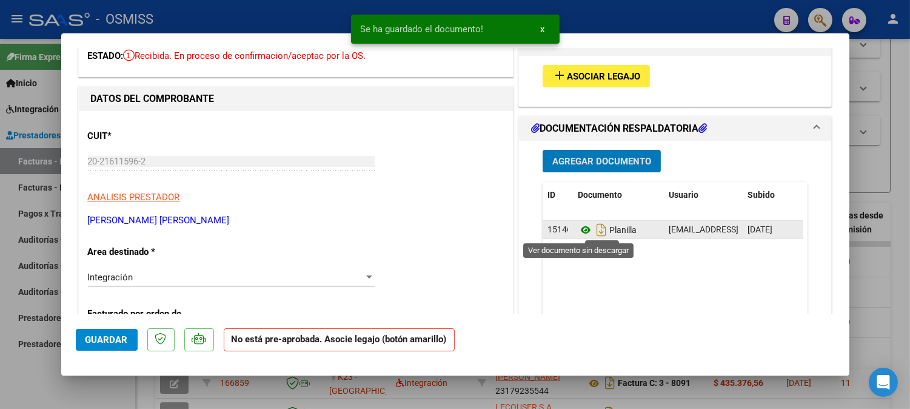
click at [578, 232] on icon at bounding box center [586, 230] width 16 height 15
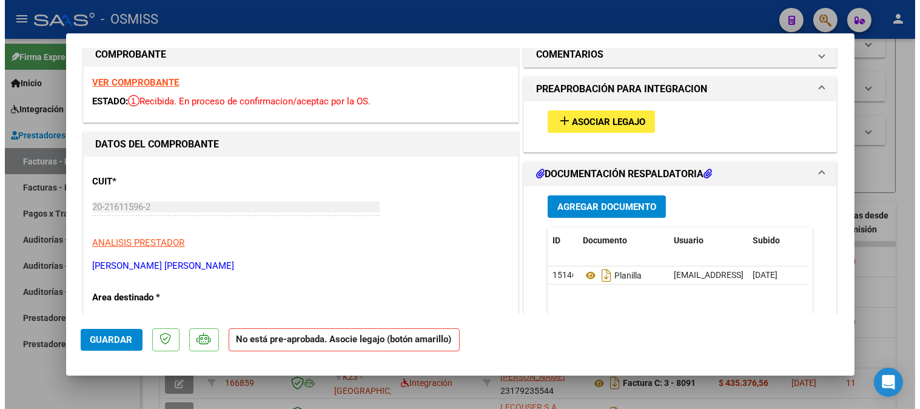
scroll to position [0, 0]
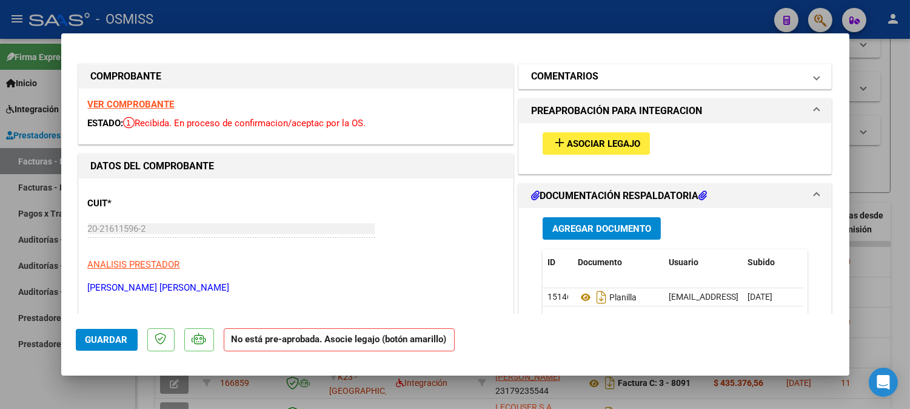
click at [581, 76] on h1 "COMENTARIOS" at bounding box center [564, 76] width 67 height 15
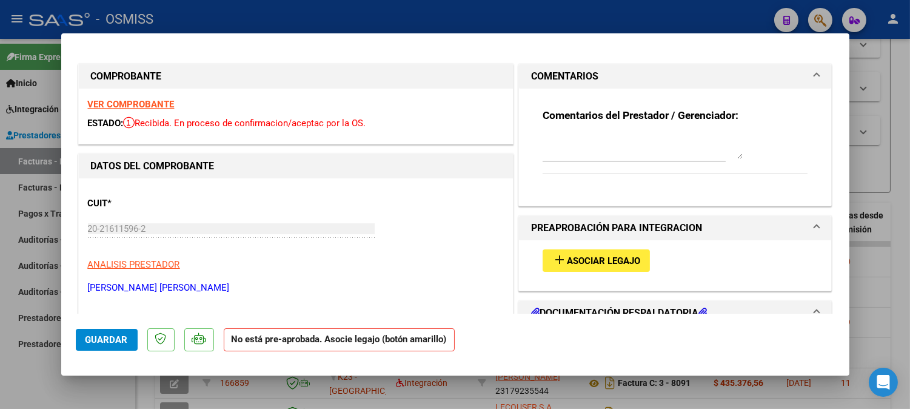
click at [580, 142] on textarea at bounding box center [643, 147] width 200 height 24
paste textarea "ASIS [PERSON_NAME]"
type textarea "ASIS [PERSON_NAME]"
click at [105, 338] on span "Guardar" at bounding box center [107, 339] width 42 height 11
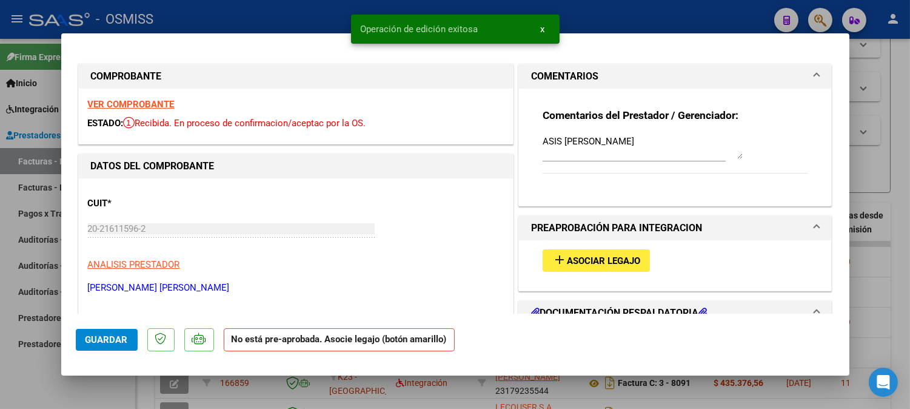
type input "$ 0,00"
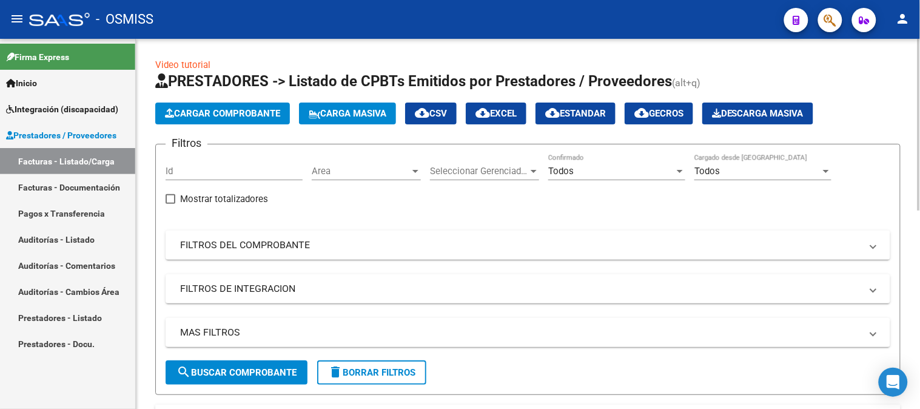
click at [231, 108] on span "Cargar Comprobante" at bounding box center [222, 113] width 115 height 11
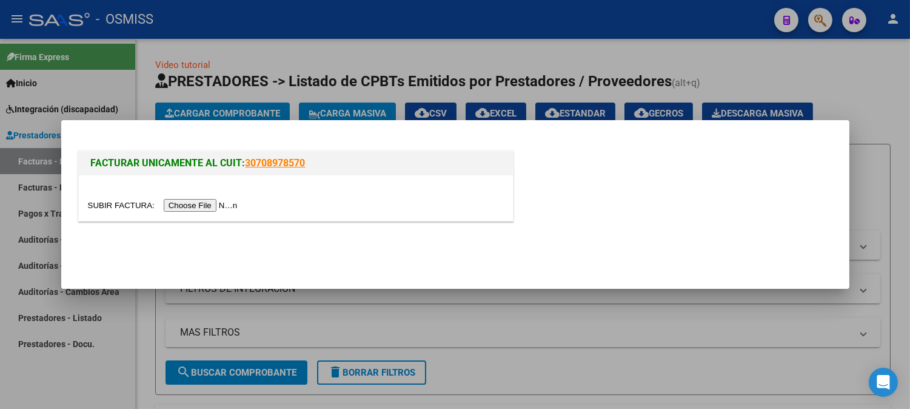
click at [186, 205] on input "file" at bounding box center [164, 205] width 153 height 13
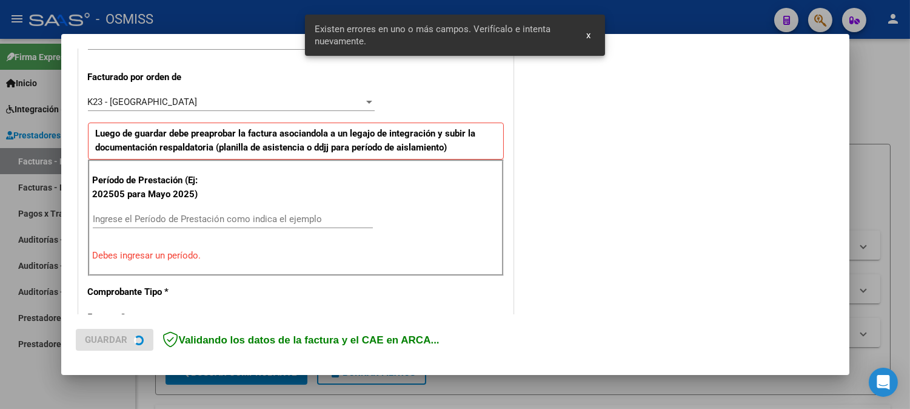
scroll to position [350, 0]
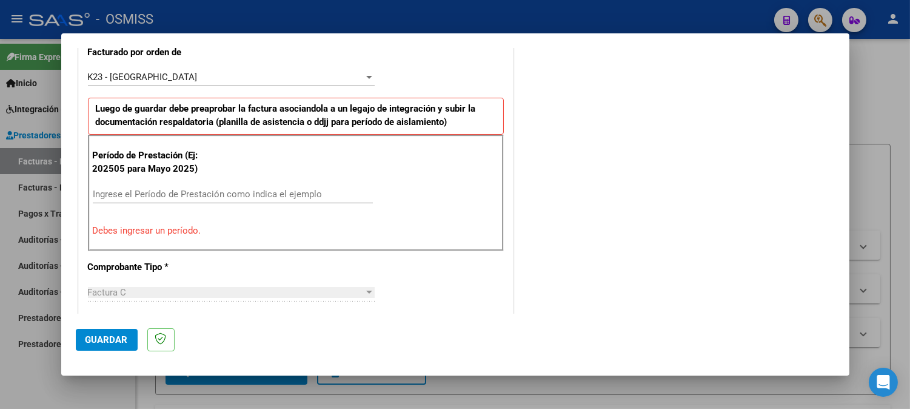
click at [222, 201] on div "Ingrese el Período de Prestación como indica el ejemplo" at bounding box center [233, 194] width 280 height 18
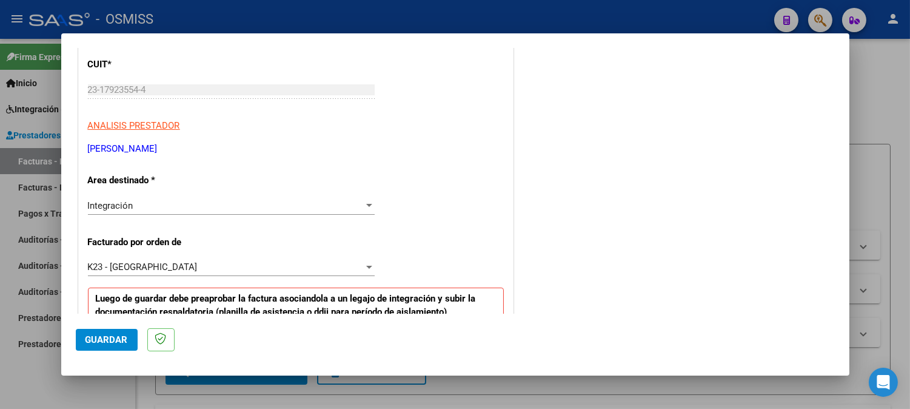
scroll to position [148, 0]
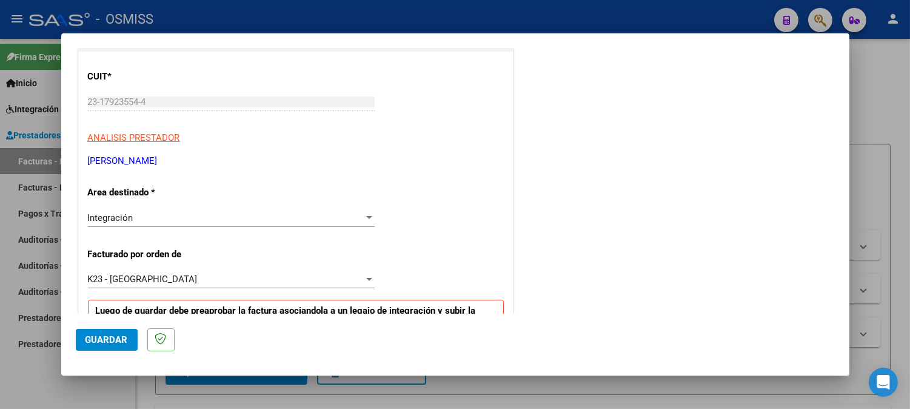
type input "202508"
click at [104, 341] on span "Guardar" at bounding box center [107, 339] width 42 height 11
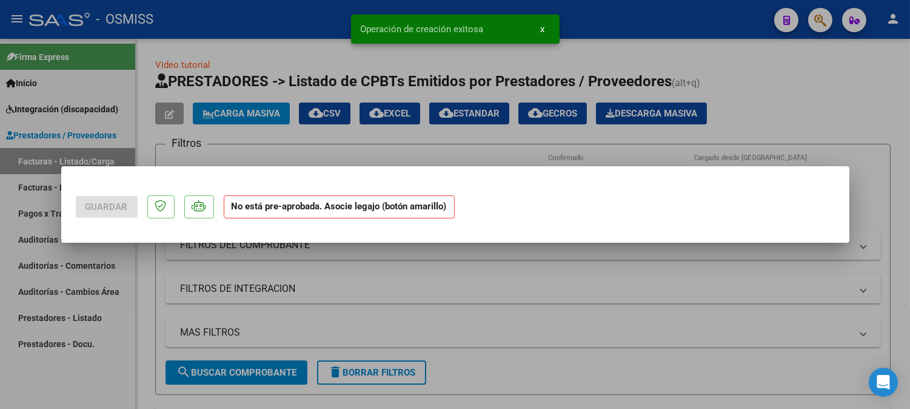
scroll to position [0, 0]
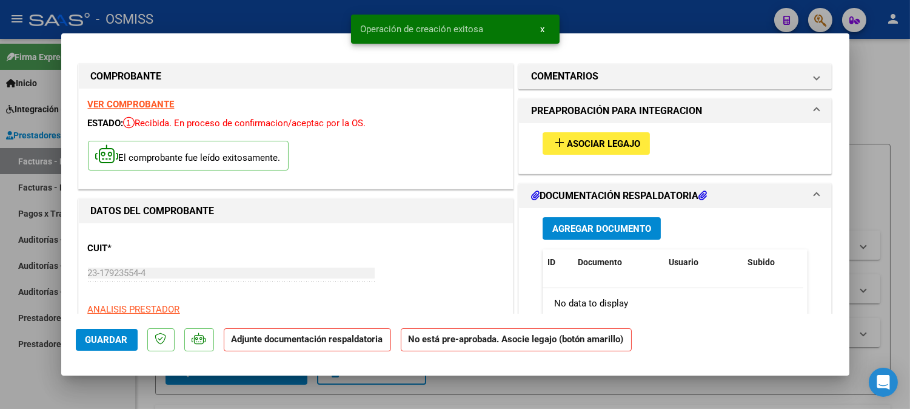
click at [580, 144] on span "Asociar Legajo" at bounding box center [603, 143] width 73 height 11
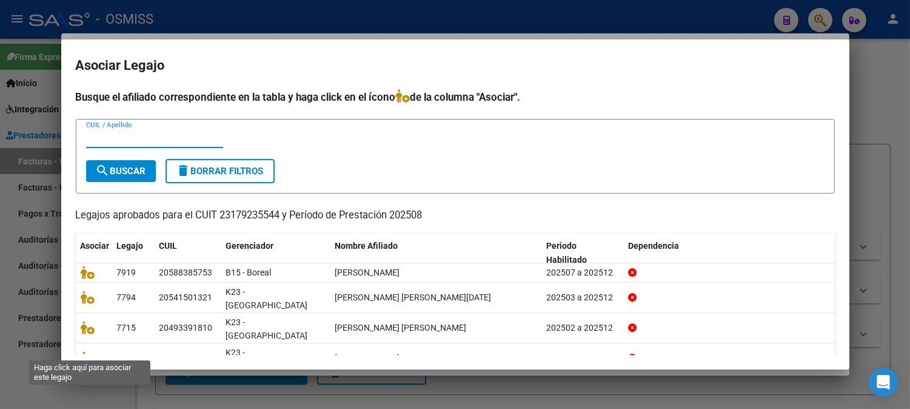
click at [89, 382] on icon at bounding box center [88, 388] width 15 height 13
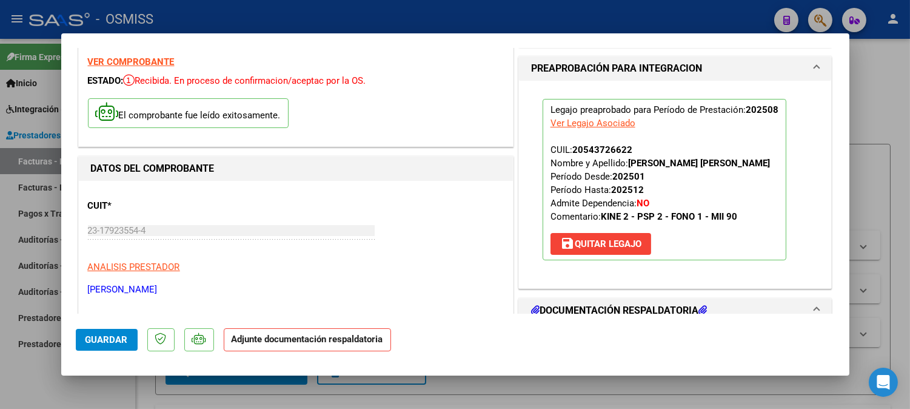
scroll to position [202, 0]
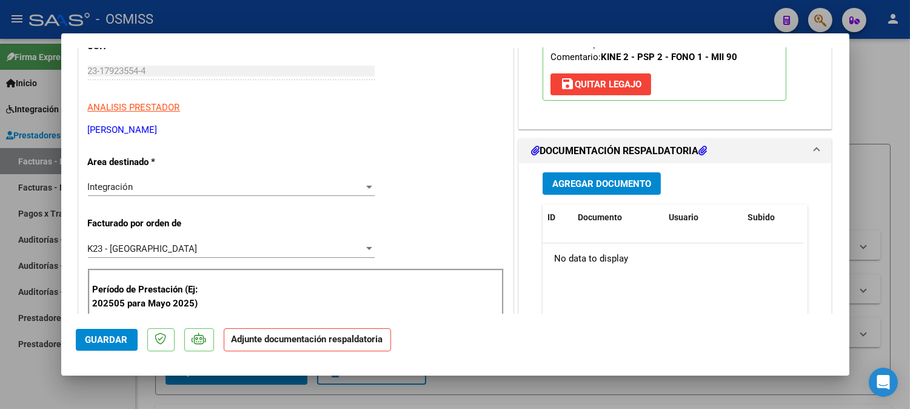
click at [605, 186] on span "Agregar Documento" at bounding box center [602, 183] width 99 height 11
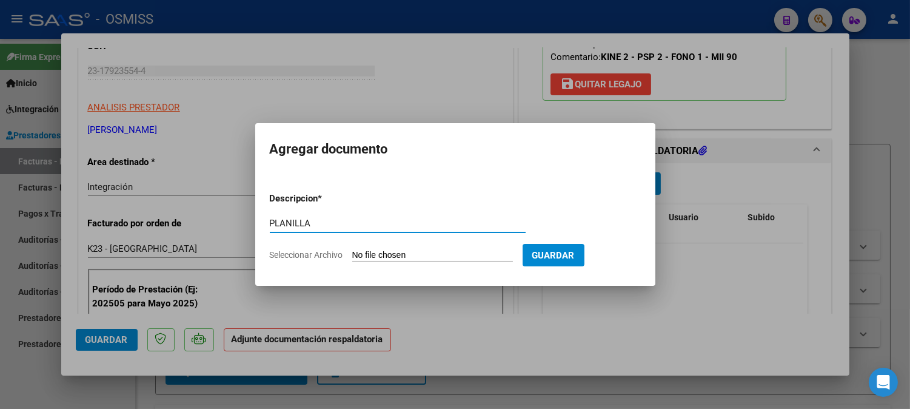
type input "PLANILLA"
click at [399, 261] on input "Seleccionar Archivo" at bounding box center [432, 256] width 161 height 12
type input "C:\fakepath\barrera_t_asist8_[1].pdf"
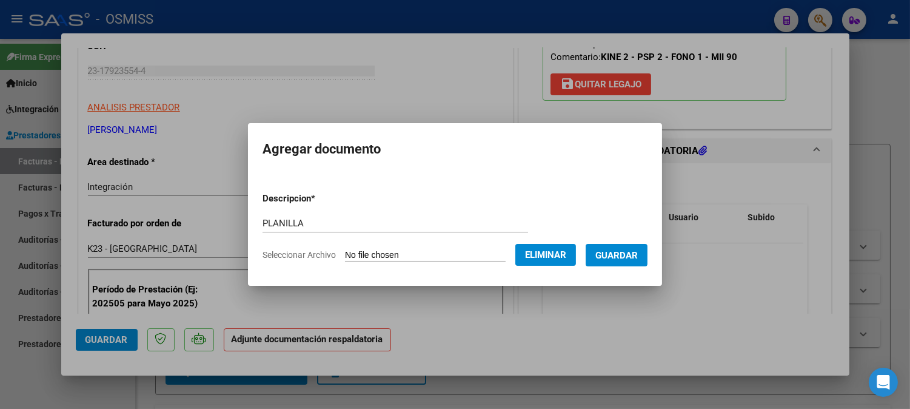
click at [628, 251] on span "Guardar" at bounding box center [617, 255] width 42 height 11
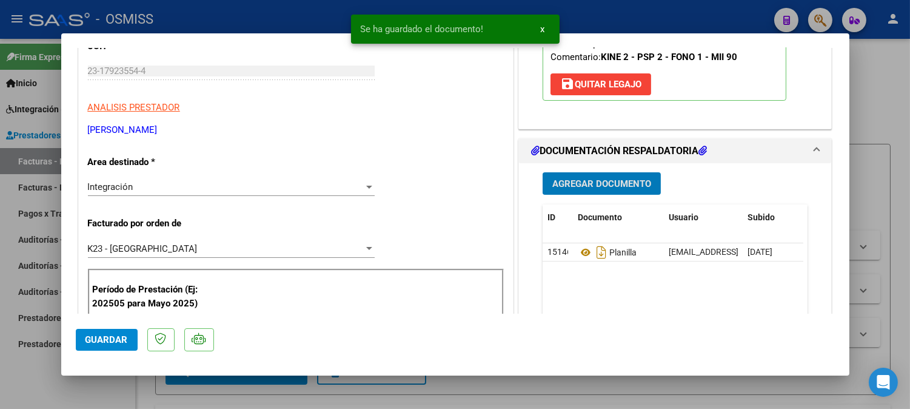
type input "$ 0,00"
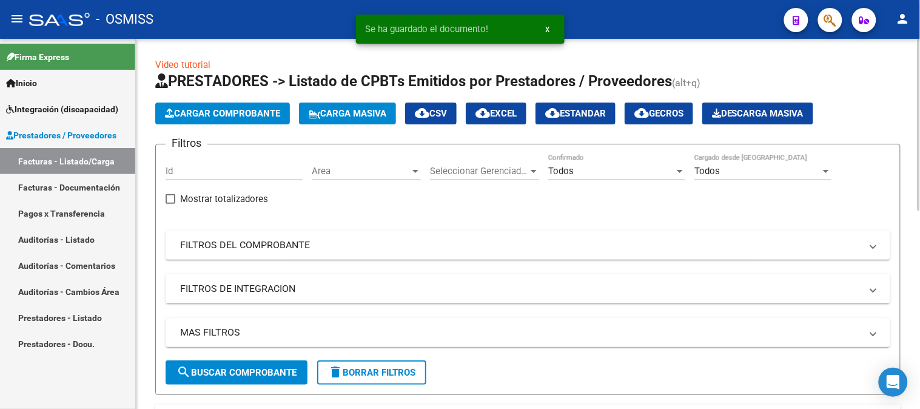
click at [199, 118] on span "Cargar Comprobante" at bounding box center [222, 113] width 115 height 11
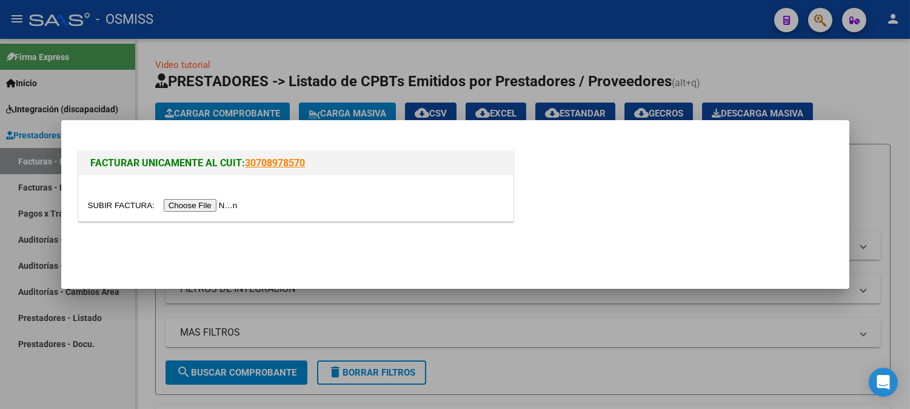
click at [190, 209] on input "file" at bounding box center [164, 205] width 153 height 13
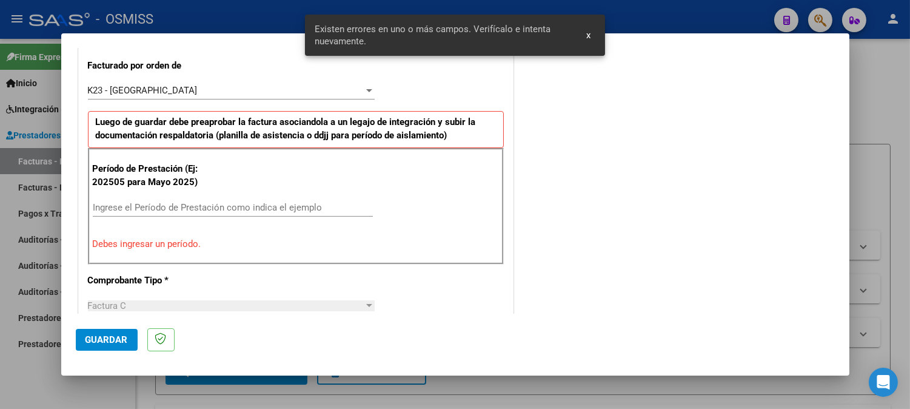
scroll to position [350, 0]
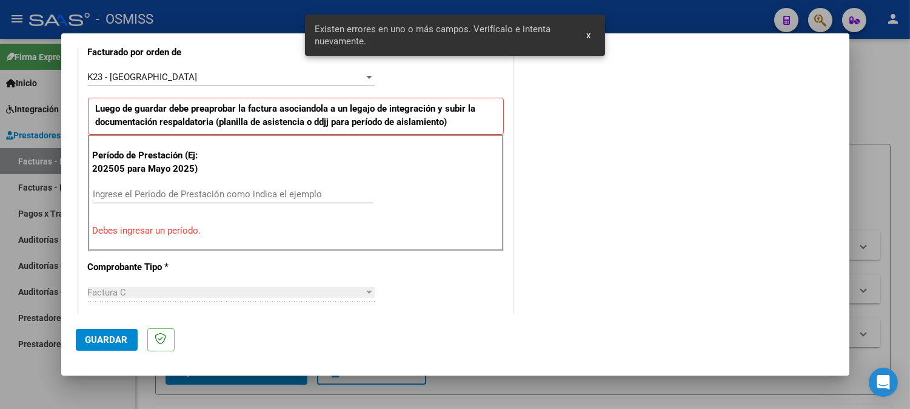
click at [196, 193] on input "Ingrese el Período de Prestación como indica el ejemplo" at bounding box center [233, 194] width 280 height 11
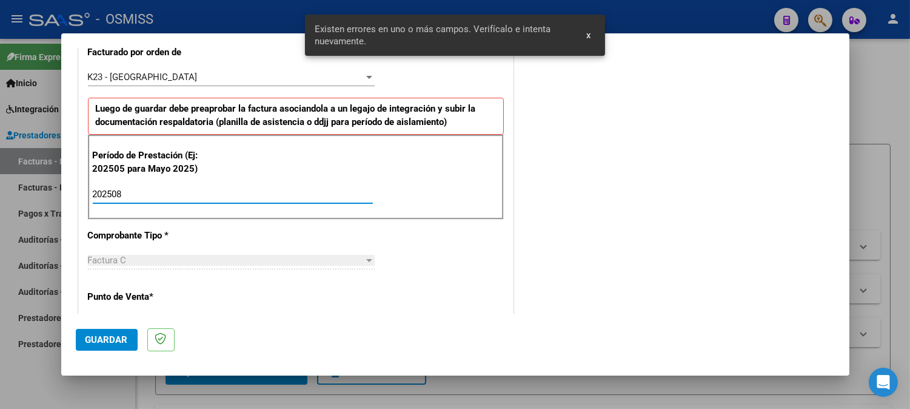
type input "202508"
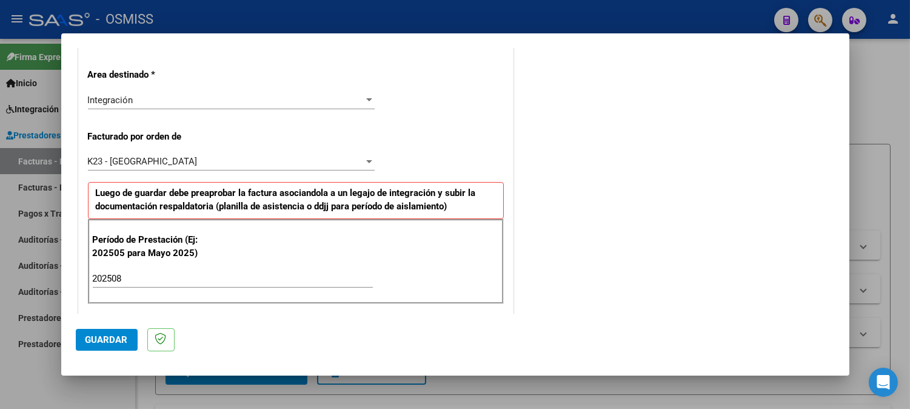
scroll to position [269, 0]
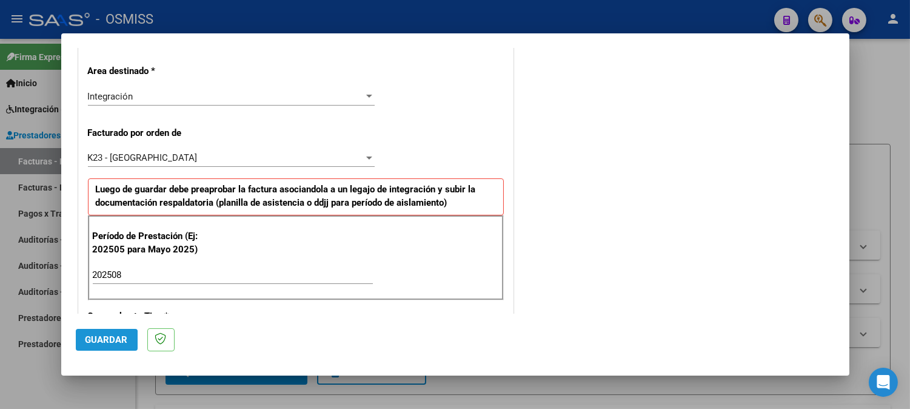
click at [89, 346] on button "Guardar" at bounding box center [107, 340] width 62 height 22
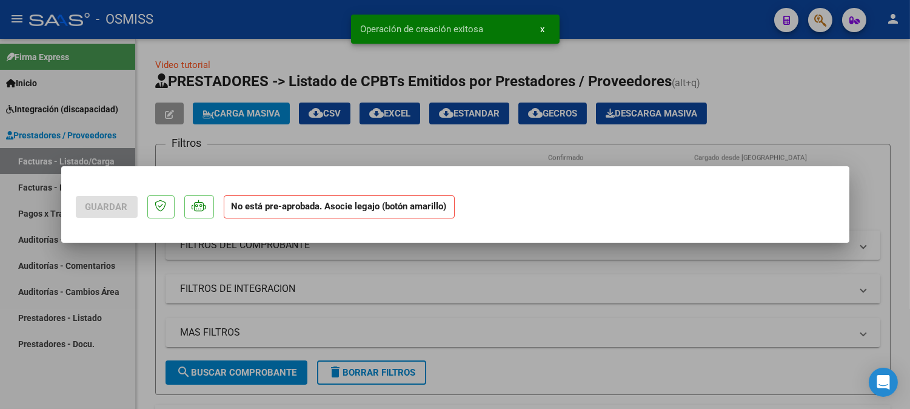
scroll to position [0, 0]
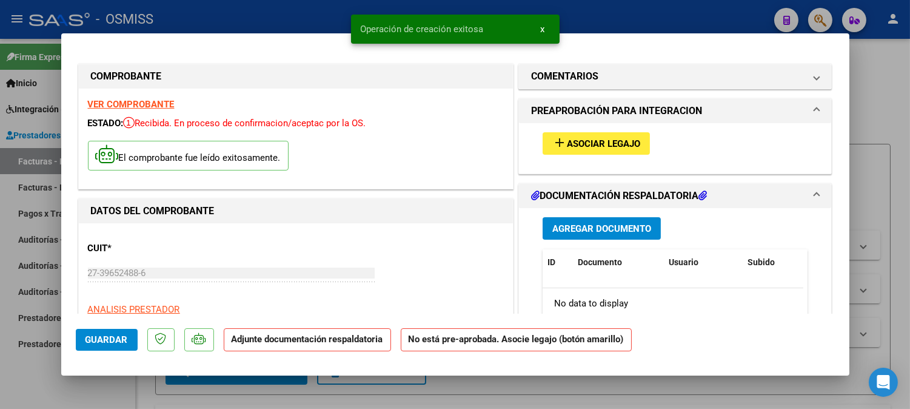
click at [597, 138] on span "add Asociar Legajo" at bounding box center [597, 143] width 88 height 11
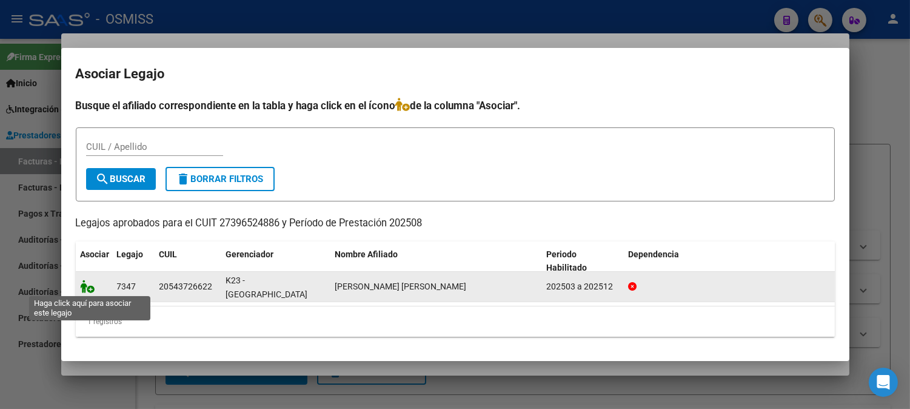
click at [89, 281] on icon at bounding box center [88, 286] width 15 height 13
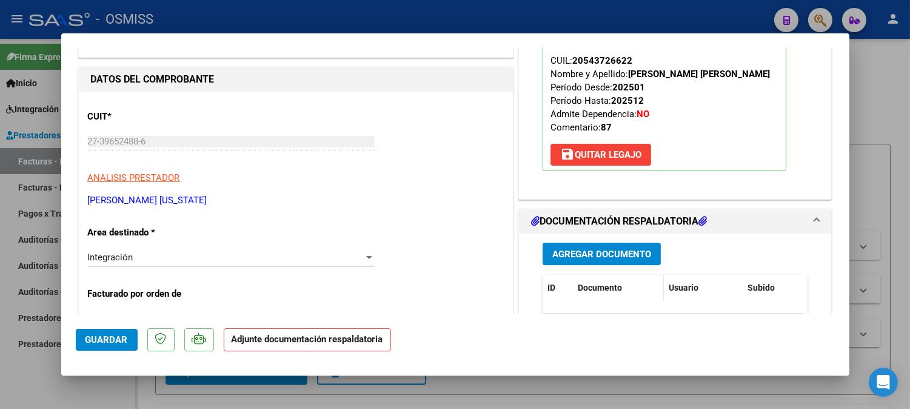
scroll to position [135, 0]
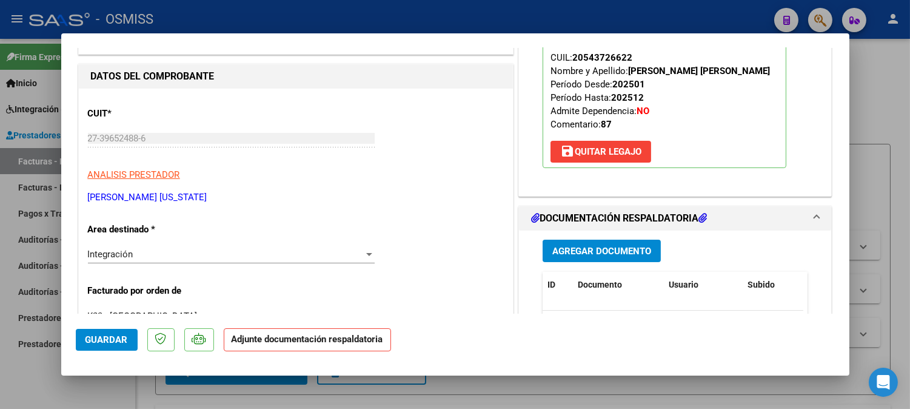
click at [581, 250] on span "Agregar Documento" at bounding box center [602, 251] width 99 height 11
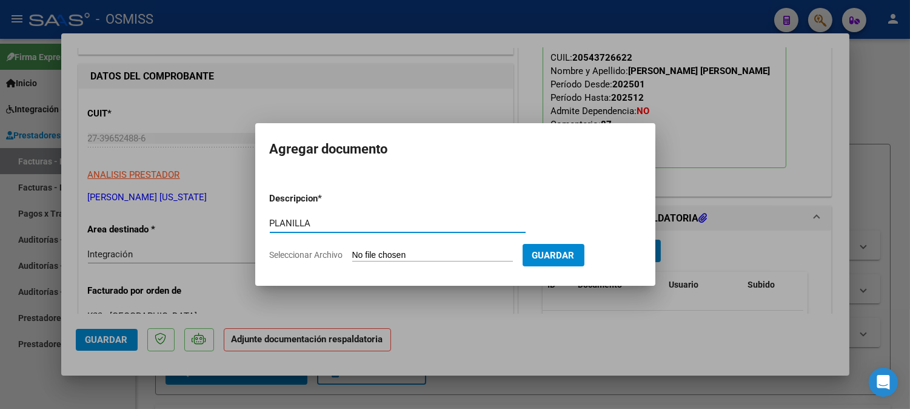
type input "PLANILLA"
click at [382, 259] on input "Seleccionar Archivo" at bounding box center [432, 256] width 161 height 12
type input "C:\fakepath\Asistencia agosto.pdf"
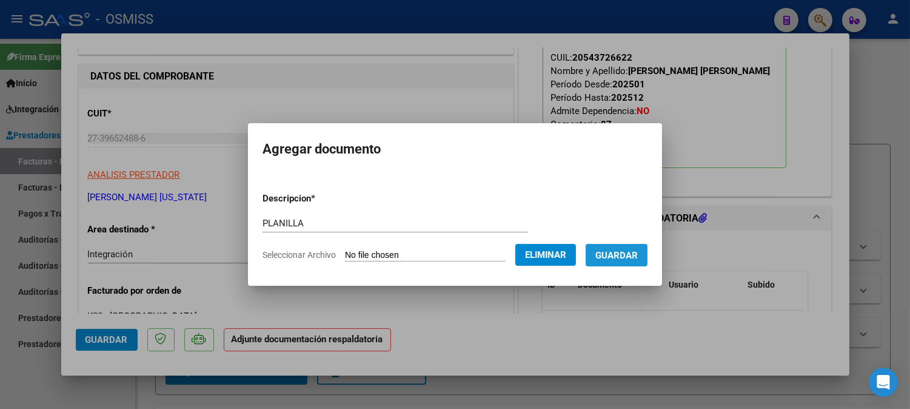
click at [616, 252] on span "Guardar" at bounding box center [617, 255] width 42 height 11
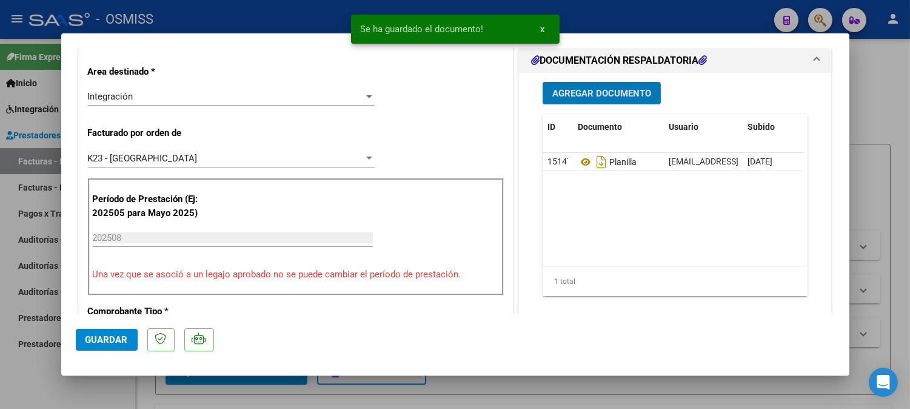
scroll to position [337, 0]
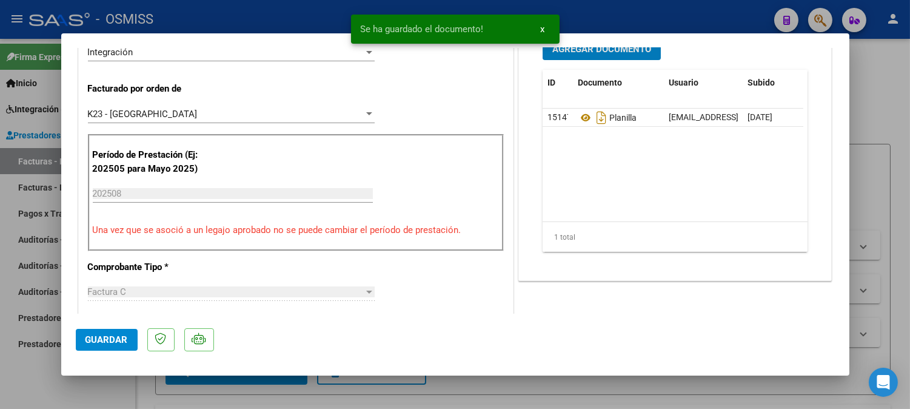
click at [598, 58] on button "Agregar Documento" at bounding box center [602, 49] width 118 height 22
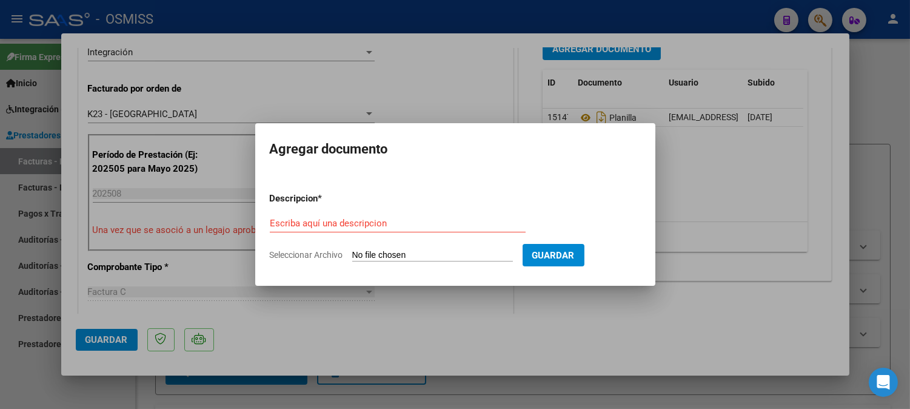
click at [396, 217] on div "Escriba aquí una descripcion" at bounding box center [398, 223] width 256 height 18
type input "PLANIILA 2"
click at [409, 254] on input "Seleccionar Archivo" at bounding box center [432, 256] width 161 height 12
type input "C:\fakepath\Asistencia 1 agosto .pdf"
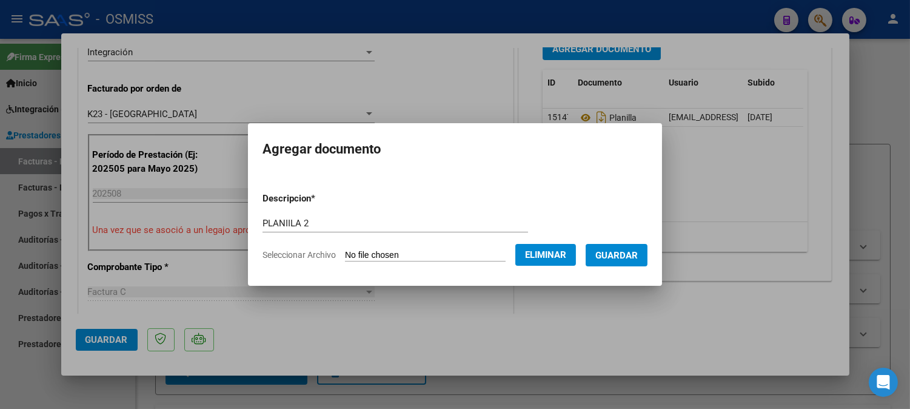
click at [622, 264] on button "Guardar" at bounding box center [617, 255] width 62 height 22
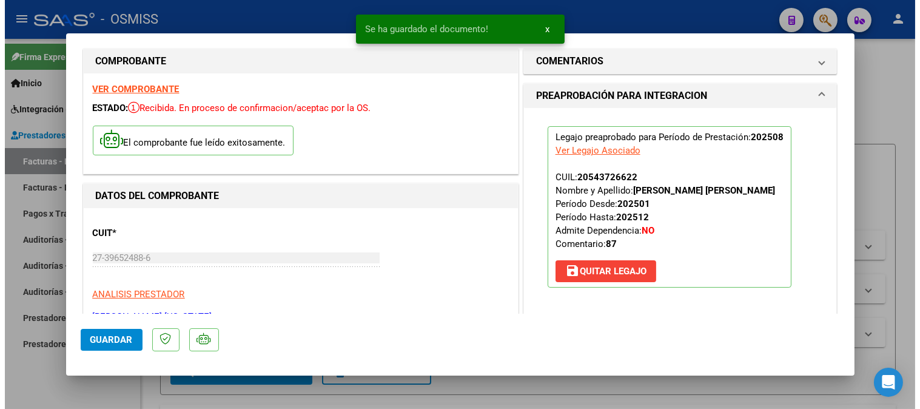
scroll to position [0, 0]
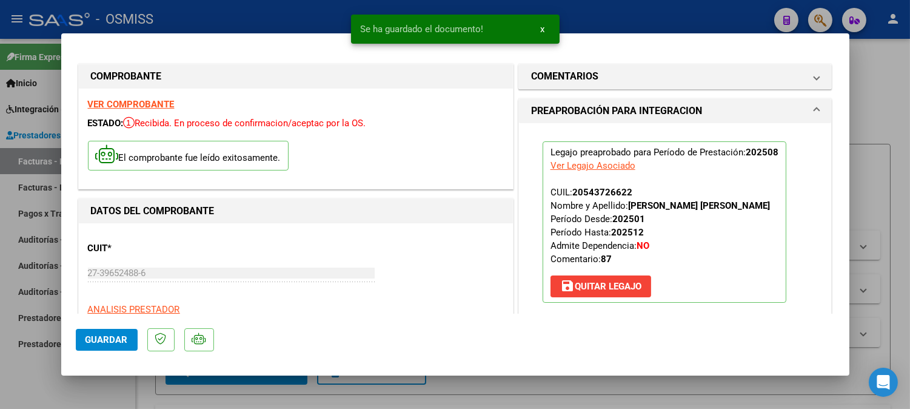
type input "$ 0,00"
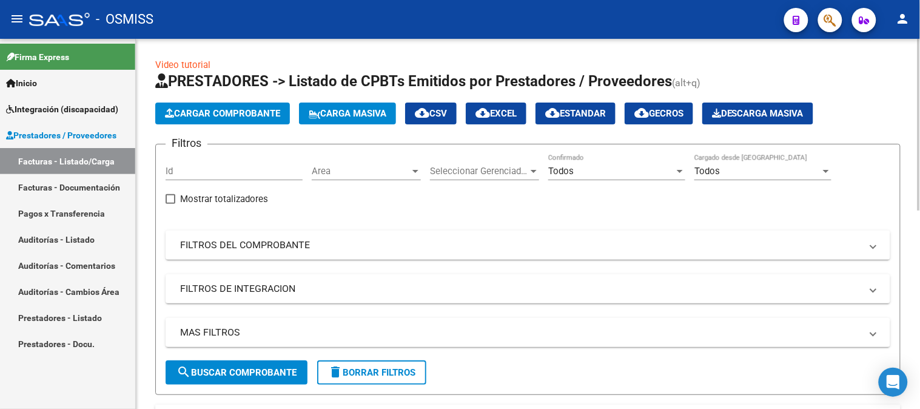
click at [219, 116] on span "Cargar Comprobante" at bounding box center [222, 113] width 115 height 11
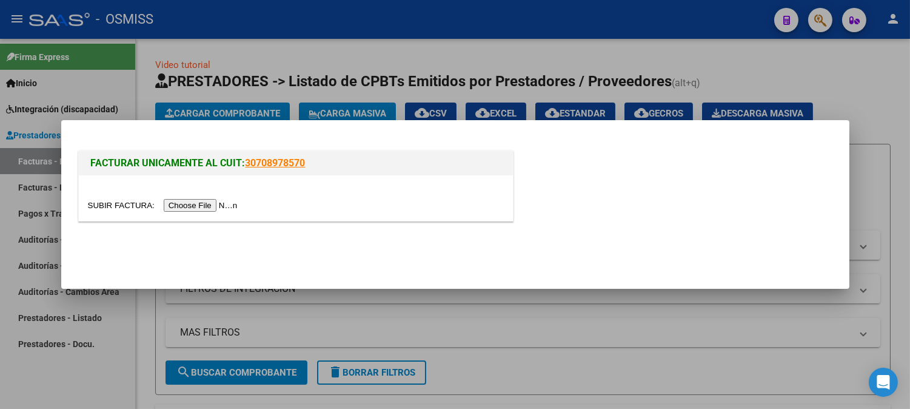
click at [196, 206] on input "file" at bounding box center [164, 205] width 153 height 13
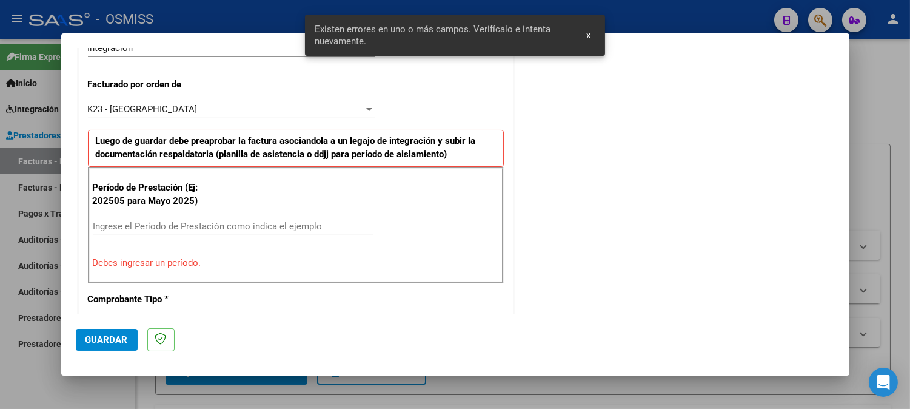
scroll to position [328, 0]
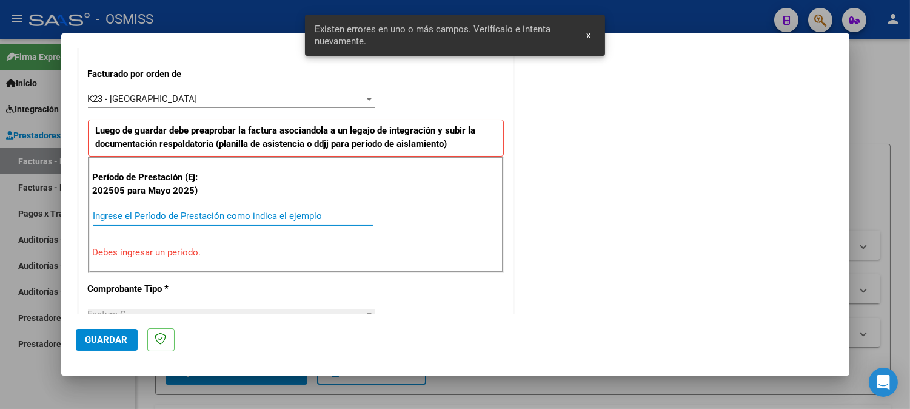
click at [193, 215] on input "Ingrese el Período de Prestación como indica el ejemplo" at bounding box center [233, 215] width 280 height 11
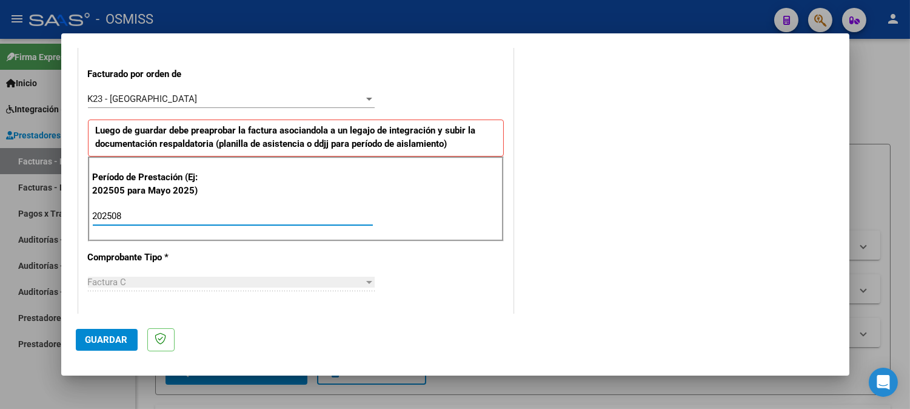
type input "202508"
click at [106, 342] on span "Guardar" at bounding box center [107, 339] width 42 height 11
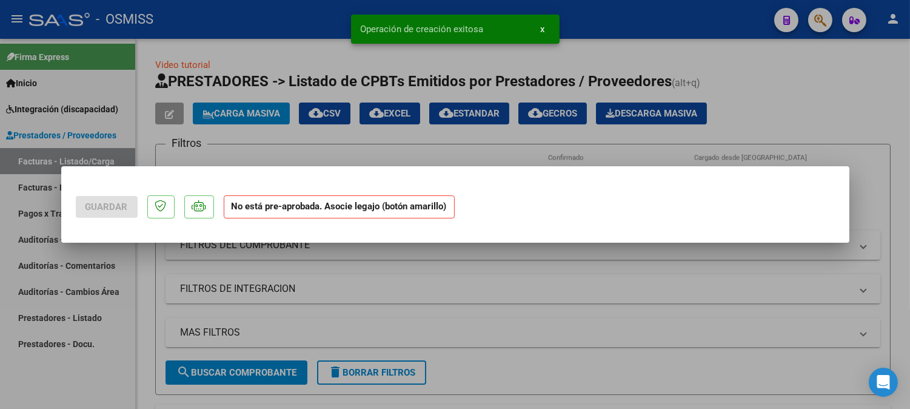
scroll to position [0, 0]
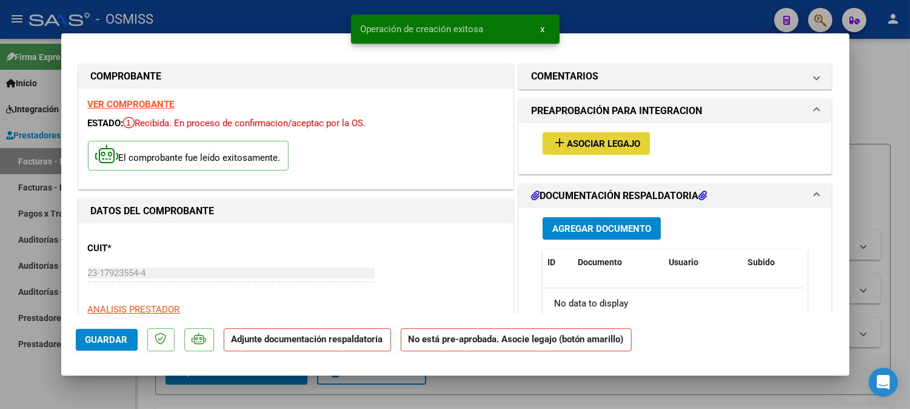
click at [567, 144] on span "Asociar Legajo" at bounding box center [603, 143] width 73 height 11
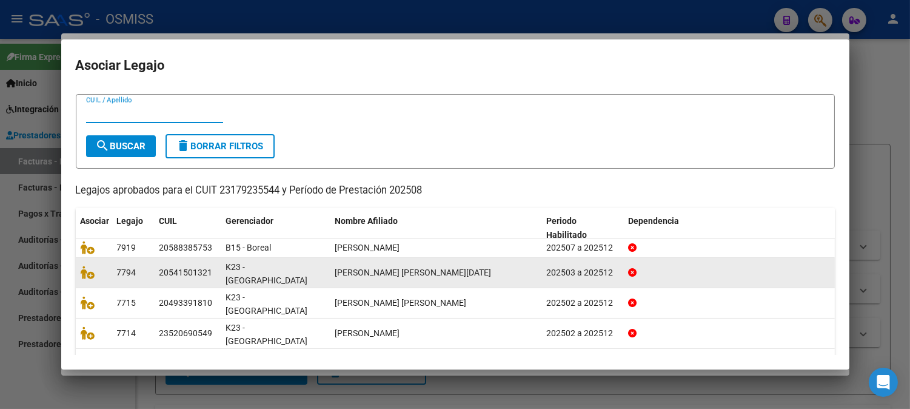
scroll to position [50, 0]
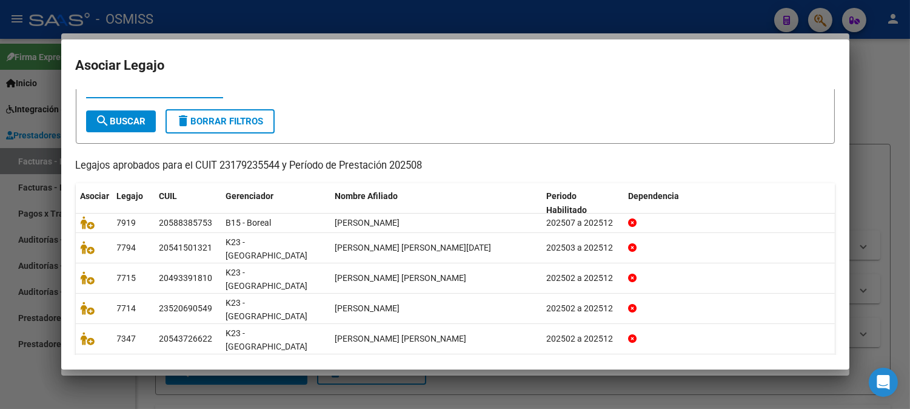
click at [164, 92] on input "CUIL / Apellido" at bounding box center [154, 88] width 137 height 11
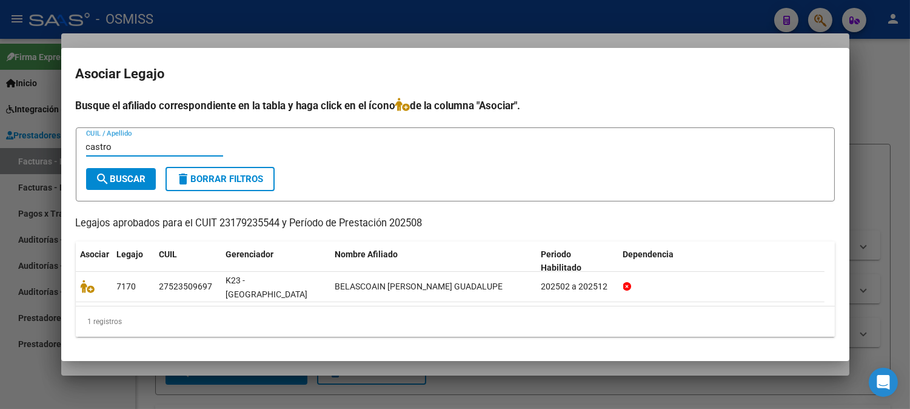
scroll to position [0, 0]
type input "castro"
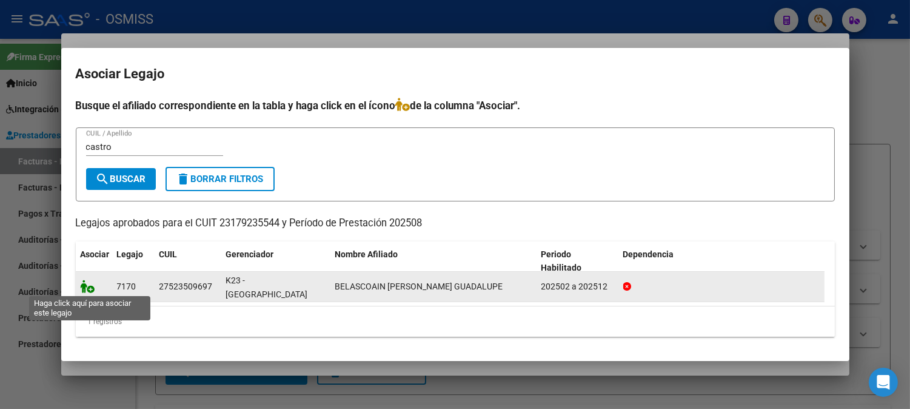
click at [88, 286] on icon at bounding box center [88, 286] width 15 height 13
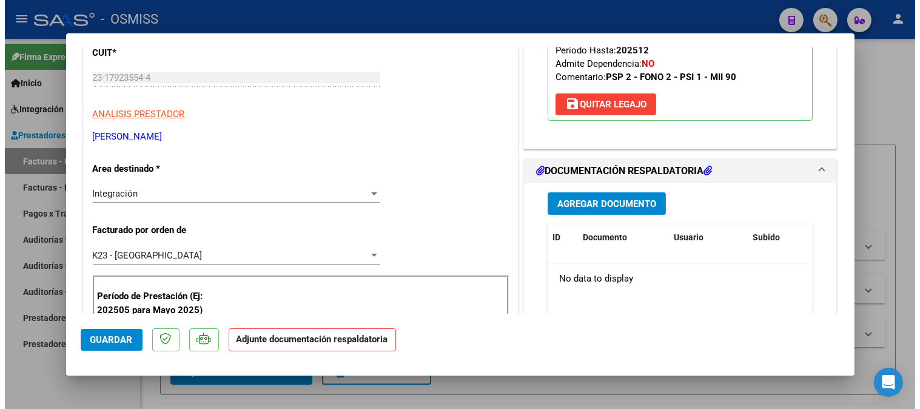
scroll to position [202, 0]
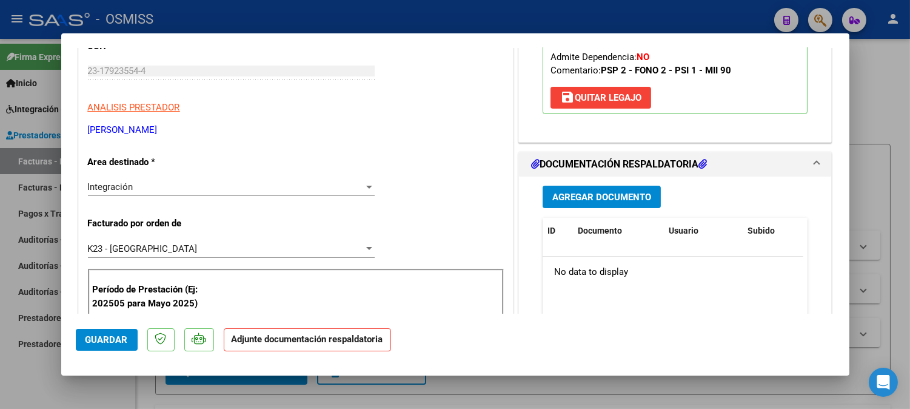
click at [574, 207] on button "Agregar Documento" at bounding box center [602, 197] width 118 height 22
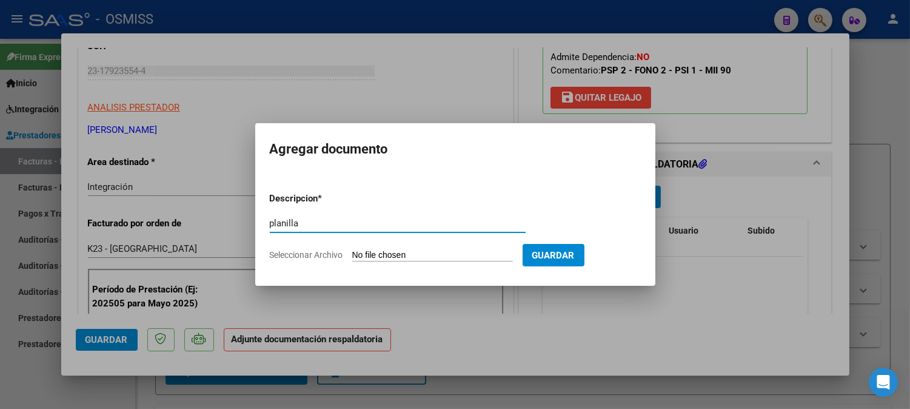
type input "planilla"
click at [397, 253] on input "Seleccionar Archivo" at bounding box center [432, 256] width 161 height 12
type input "C:\fakepath\belascoain_08_asis[1].pdf"
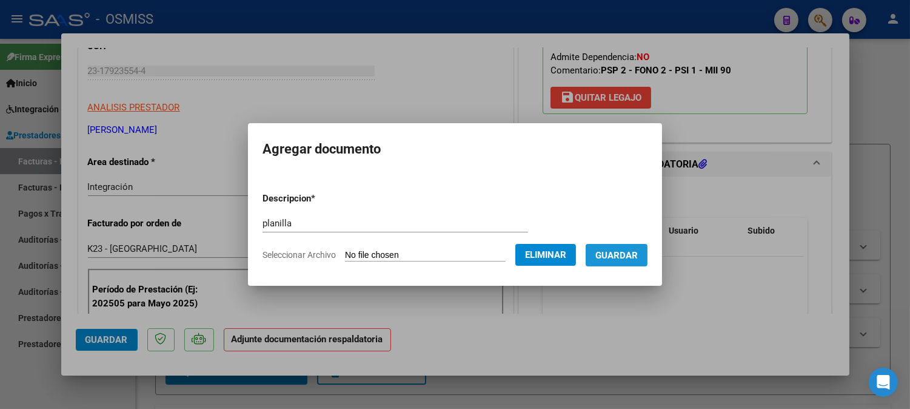
click at [611, 258] on span "Guardar" at bounding box center [617, 255] width 42 height 11
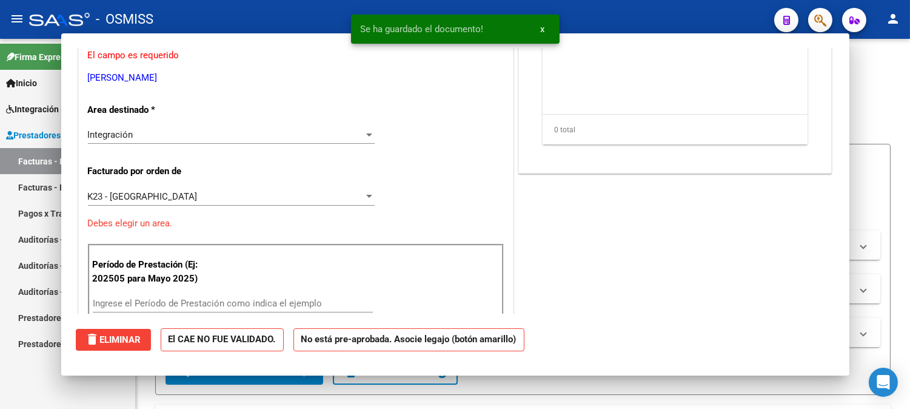
scroll to position [0, 0]
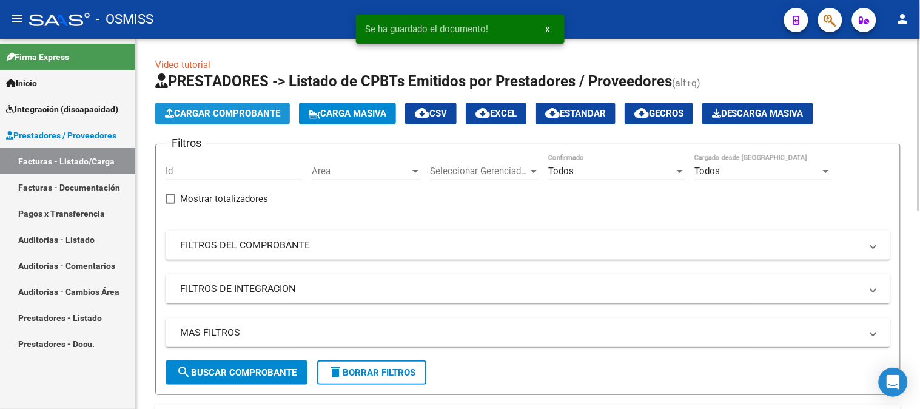
click at [173, 113] on icon "button" at bounding box center [169, 113] width 9 height 9
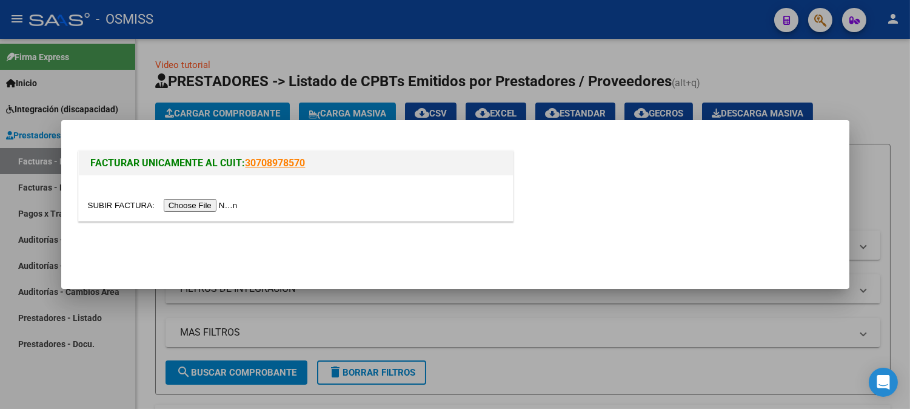
click at [203, 205] on input "file" at bounding box center [164, 205] width 153 height 13
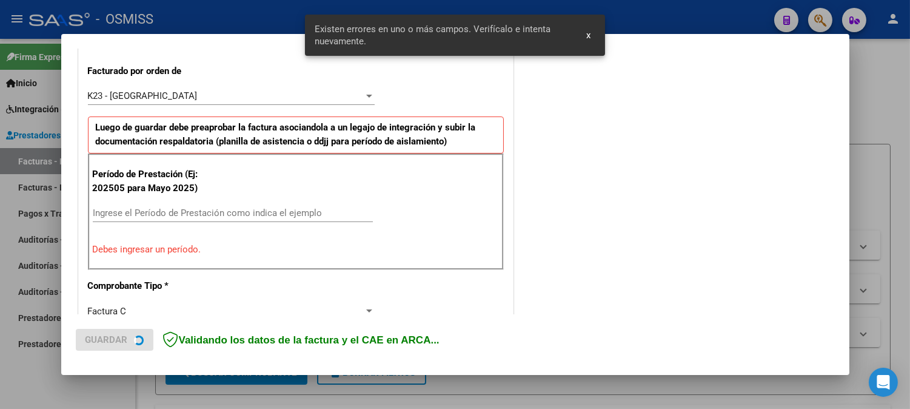
scroll to position [350, 0]
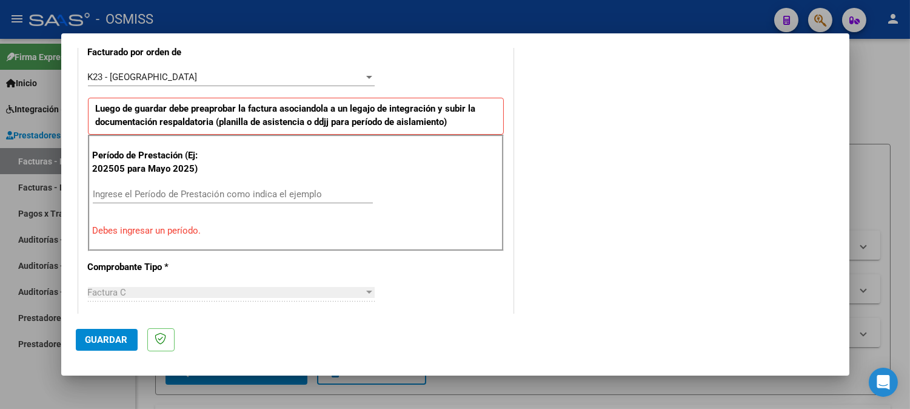
click at [167, 191] on input "Ingrese el Período de Prestación como indica el ejemplo" at bounding box center [233, 194] width 280 height 11
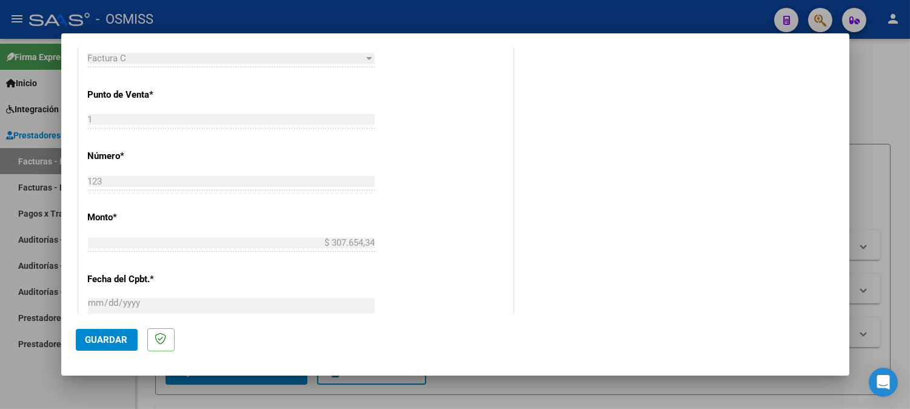
scroll to position [553, 0]
type input "202508"
click at [104, 340] on span "Guardar" at bounding box center [107, 339] width 42 height 11
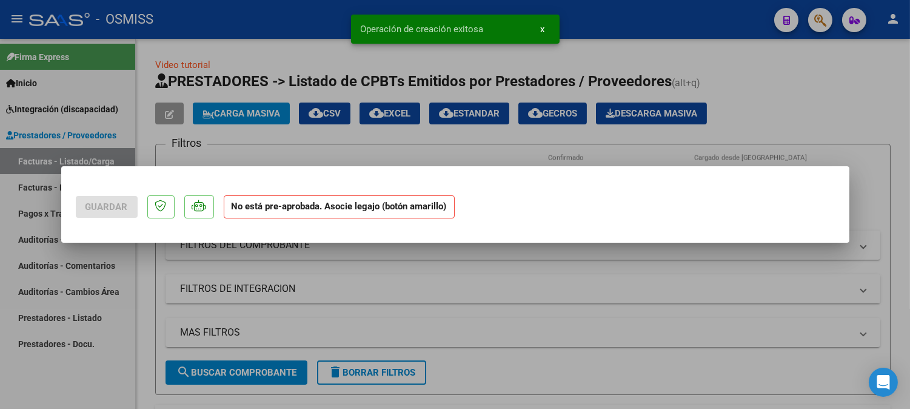
scroll to position [0, 0]
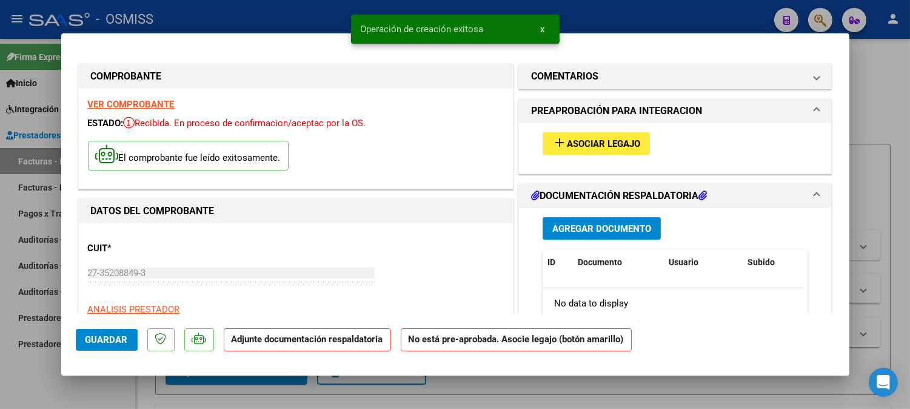
click at [559, 147] on mat-icon "add" at bounding box center [560, 142] width 15 height 15
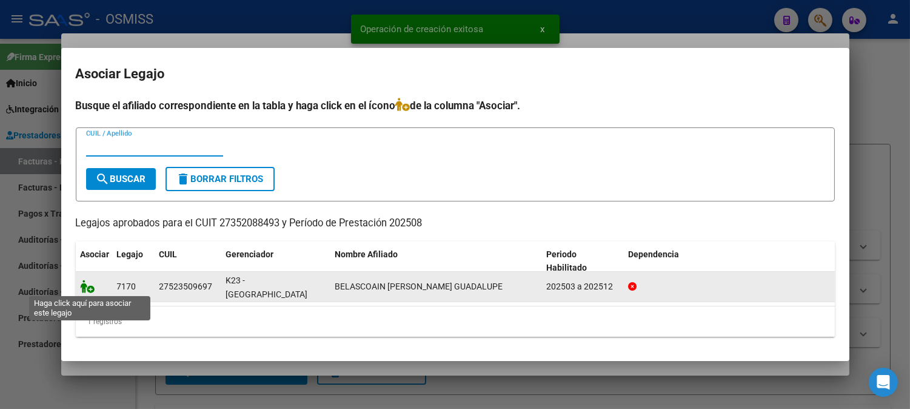
click at [88, 290] on icon at bounding box center [88, 286] width 15 height 13
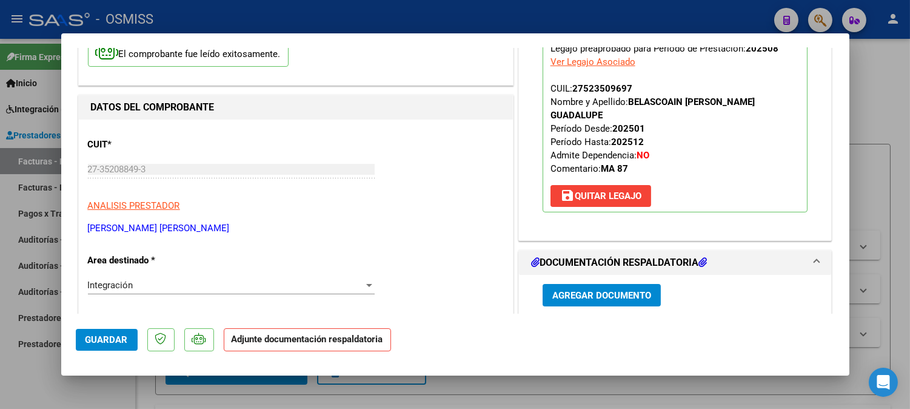
scroll to position [202, 0]
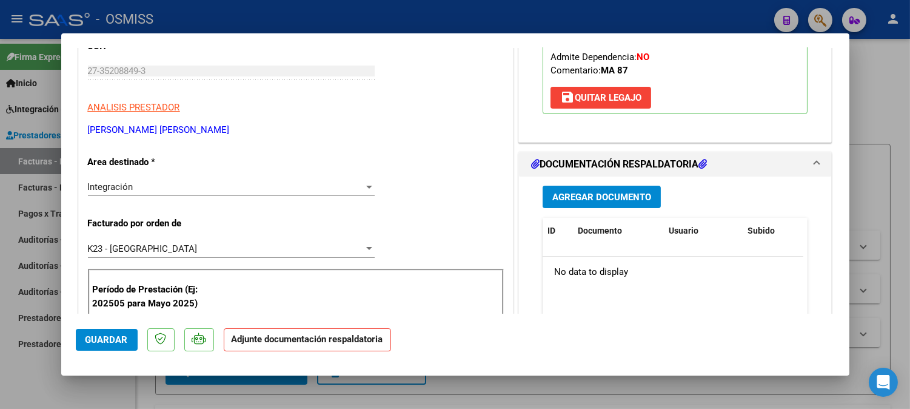
click at [638, 198] on span "Agregar Documento" at bounding box center [602, 197] width 99 height 11
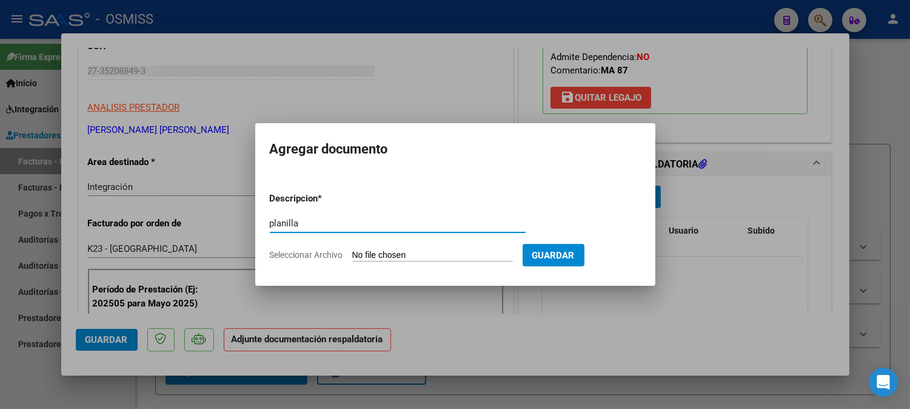
type input "planilla"
click at [377, 255] on input "Seleccionar Archivo" at bounding box center [432, 256] width 161 height 12
type input "C:\fakepath\3pdf_08_KIARA[1].pdf"
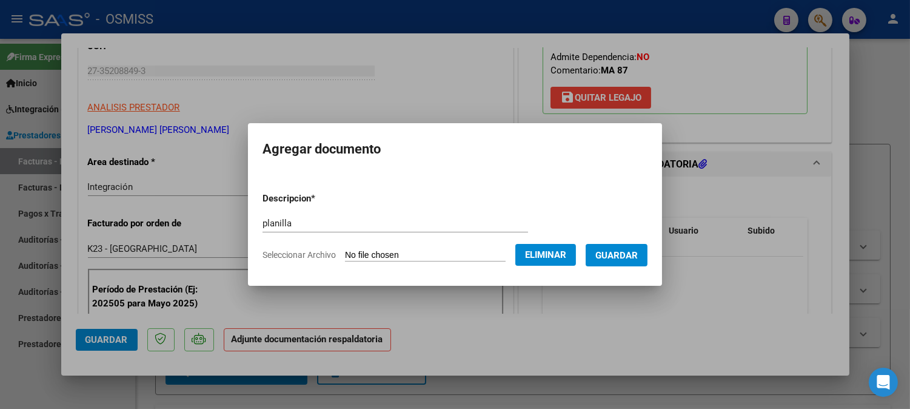
click at [616, 257] on span "Guardar" at bounding box center [617, 255] width 42 height 11
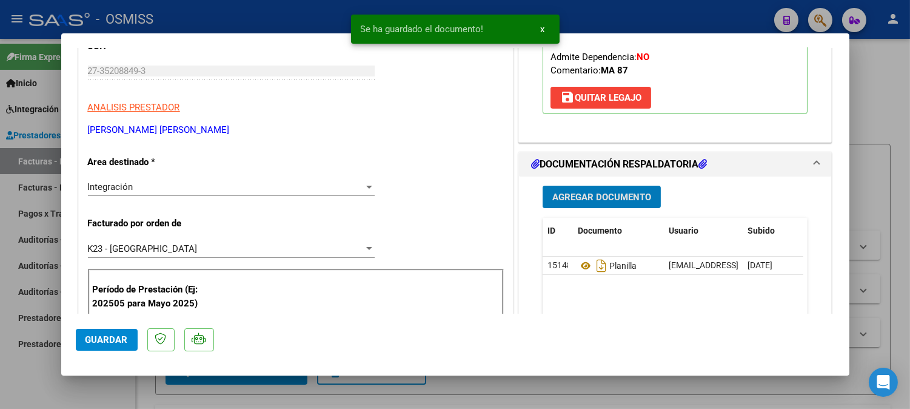
type input "$ 0,00"
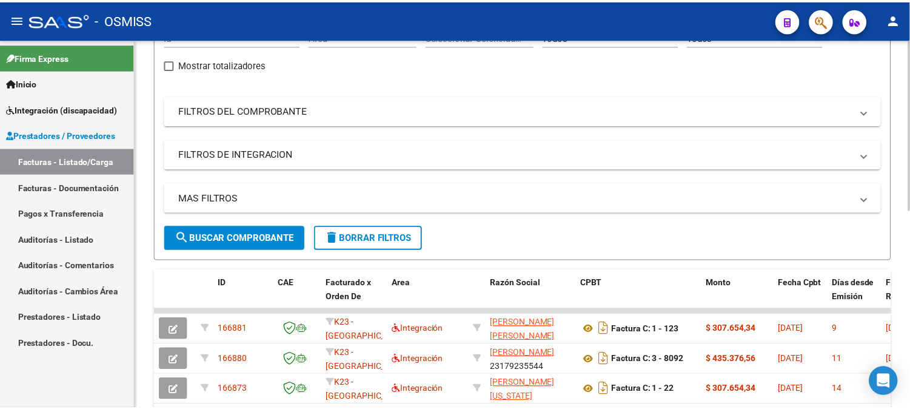
scroll to position [0, 0]
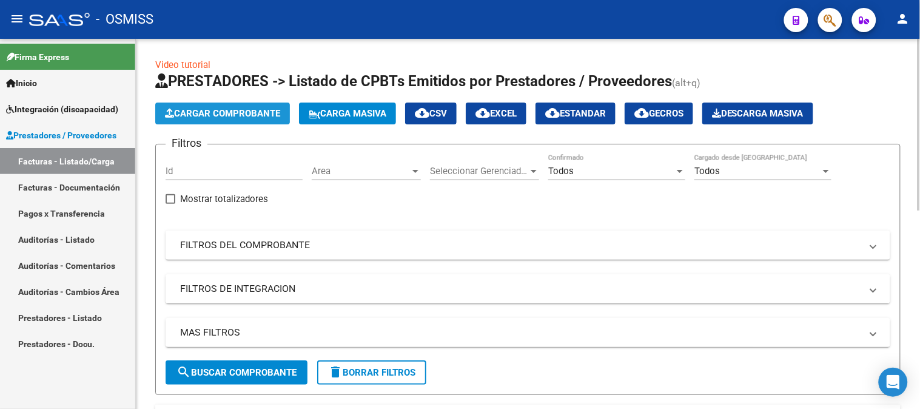
click at [192, 113] on span "Cargar Comprobante" at bounding box center [222, 113] width 115 height 11
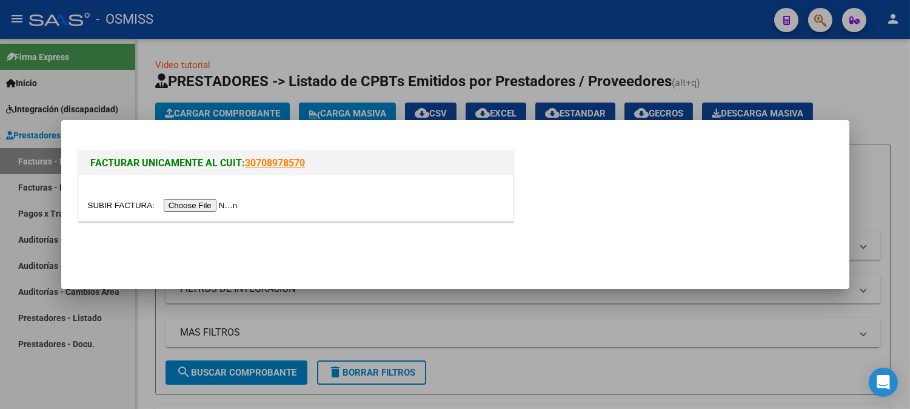
click at [197, 203] on input "file" at bounding box center [164, 205] width 153 height 13
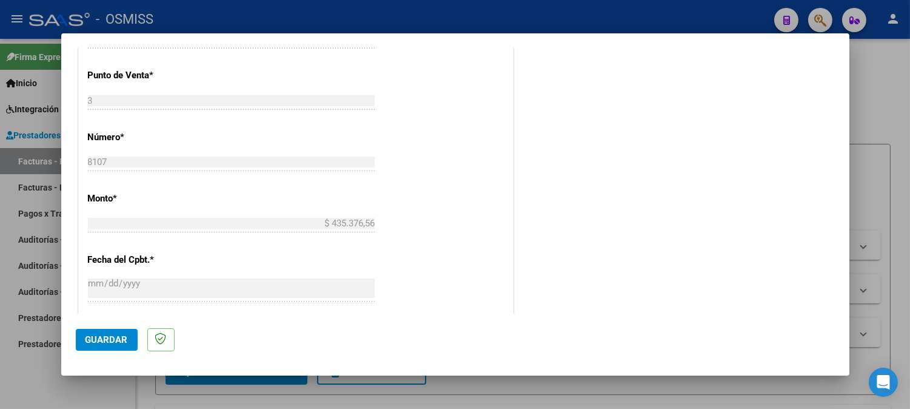
scroll to position [395, 0]
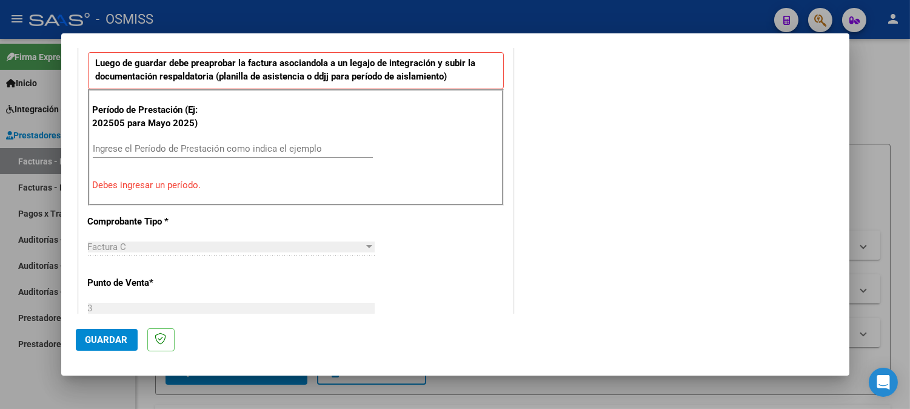
click at [203, 156] on div "Ingrese el Período de Prestación como indica el ejemplo" at bounding box center [233, 149] width 280 height 18
click at [218, 143] on input "Ingrese el Período de Prestación como indica el ejemplo" at bounding box center [233, 148] width 280 height 11
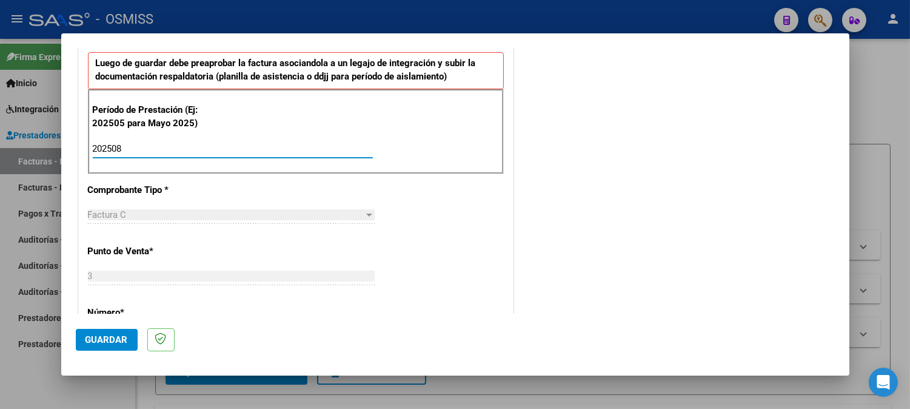
type input "202508"
click at [102, 349] on button "Guardar" at bounding box center [107, 340] width 62 height 22
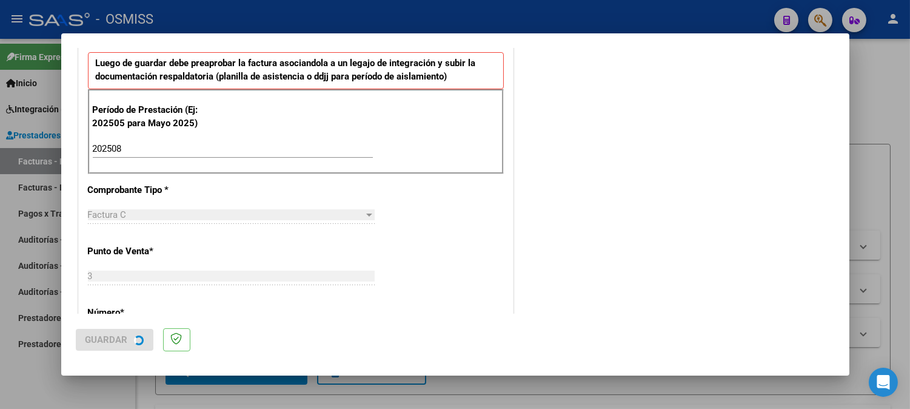
scroll to position [0, 0]
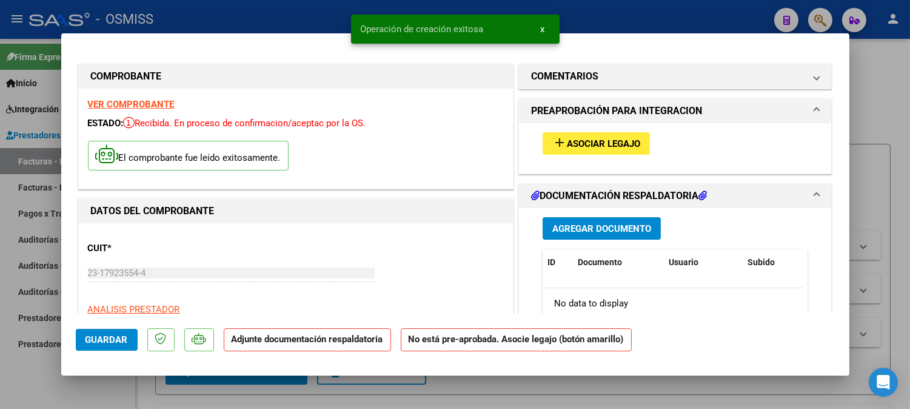
click at [585, 135] on button "add Asociar Legajo" at bounding box center [596, 143] width 107 height 22
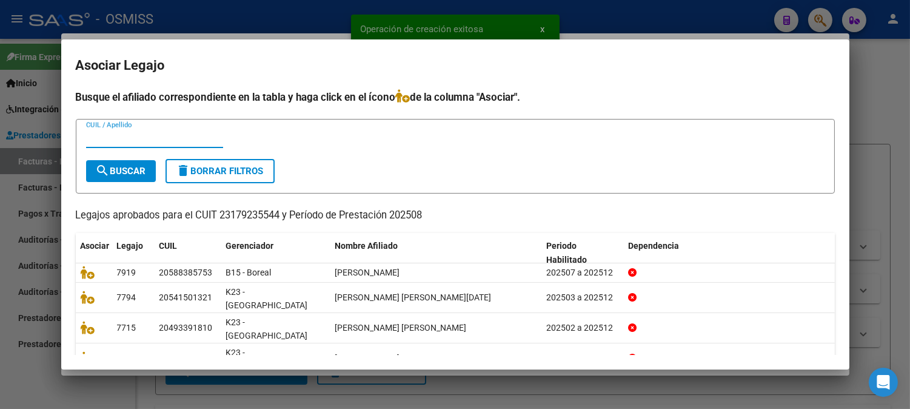
click at [177, 143] on input "CUIL / Apellido" at bounding box center [154, 138] width 137 height 11
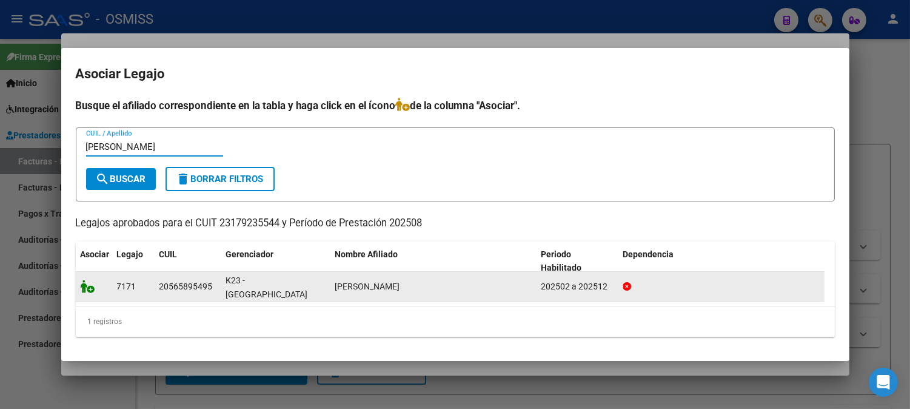
type input "chavez"
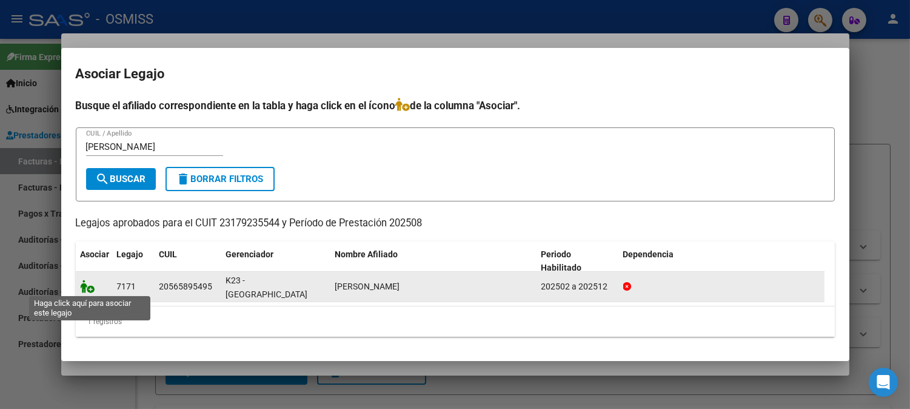
click at [82, 290] on icon at bounding box center [88, 286] width 15 height 13
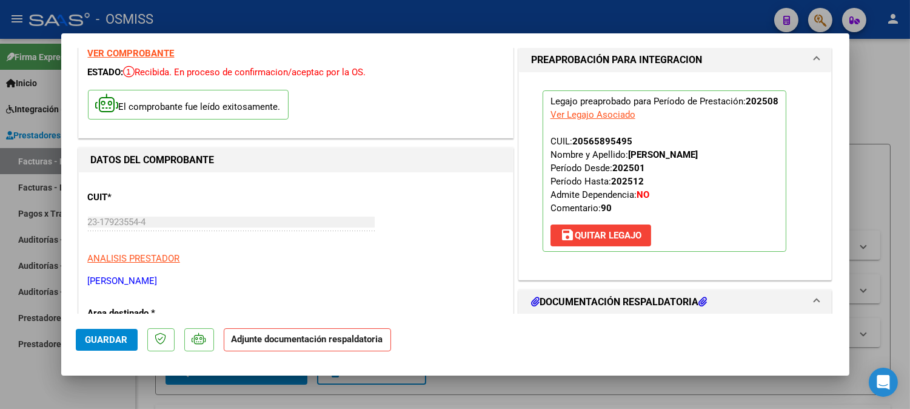
scroll to position [135, 0]
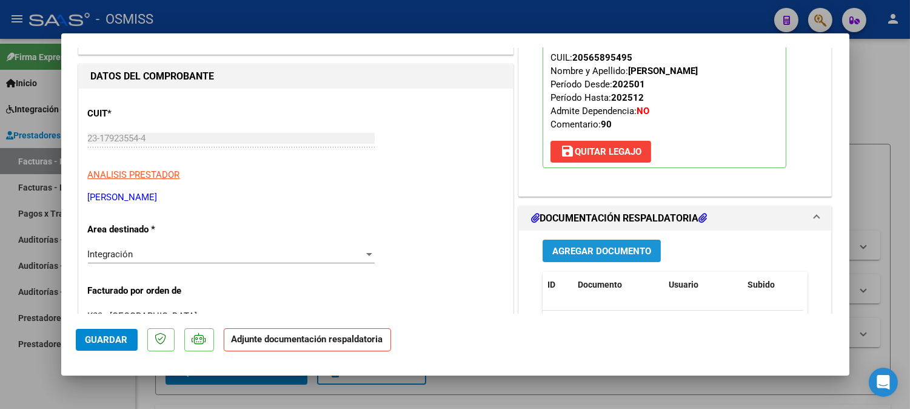
click at [615, 249] on span "Agregar Documento" at bounding box center [602, 251] width 99 height 11
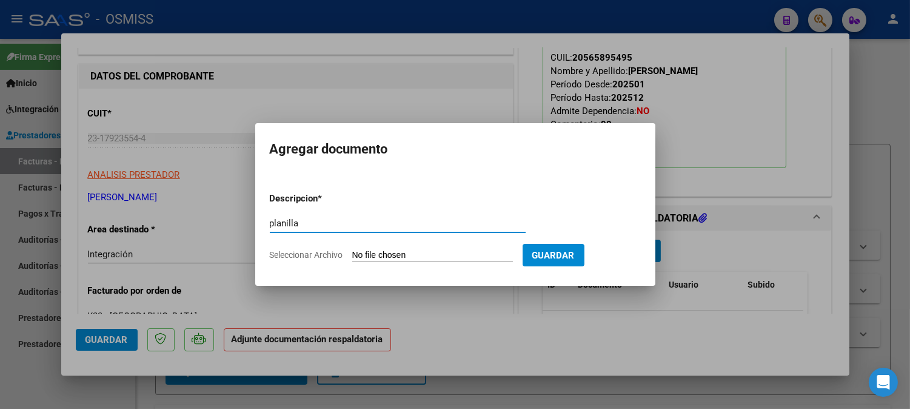
type input "planilla"
click at [427, 257] on input "Seleccionar Archivo" at bounding box center [432, 256] width 161 height 12
type input "C:\fakepath\ChÃ¡vez_aramis_asis8_[1].pdf"
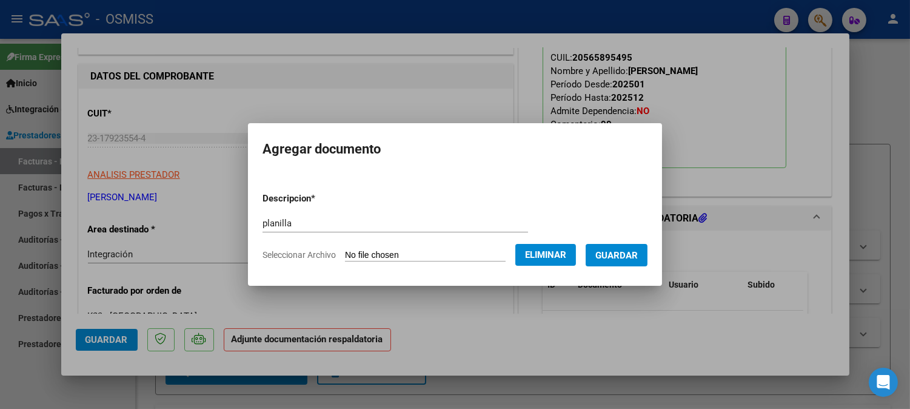
click at [616, 259] on span "Guardar" at bounding box center [617, 255] width 42 height 11
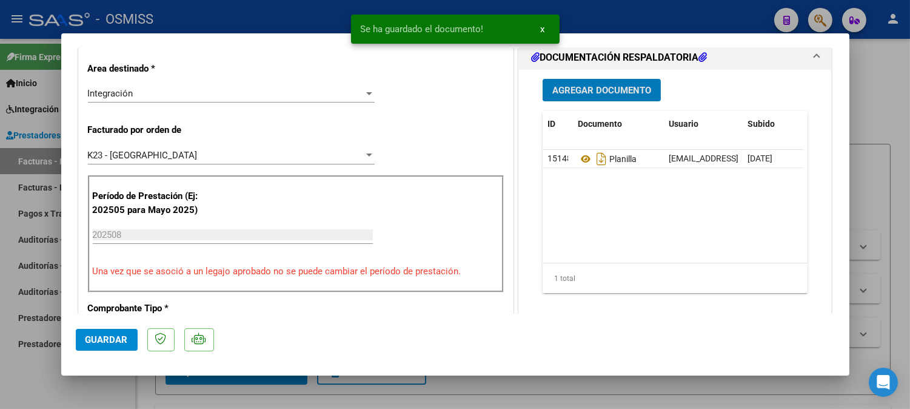
scroll to position [337, 0]
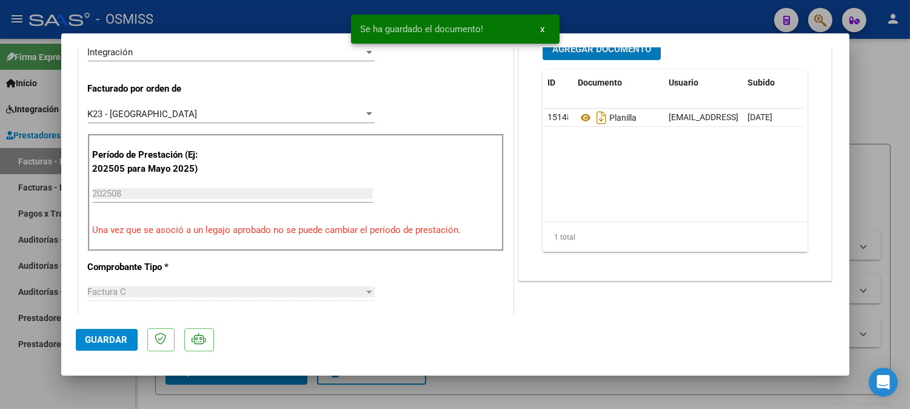
type input "$ 0,00"
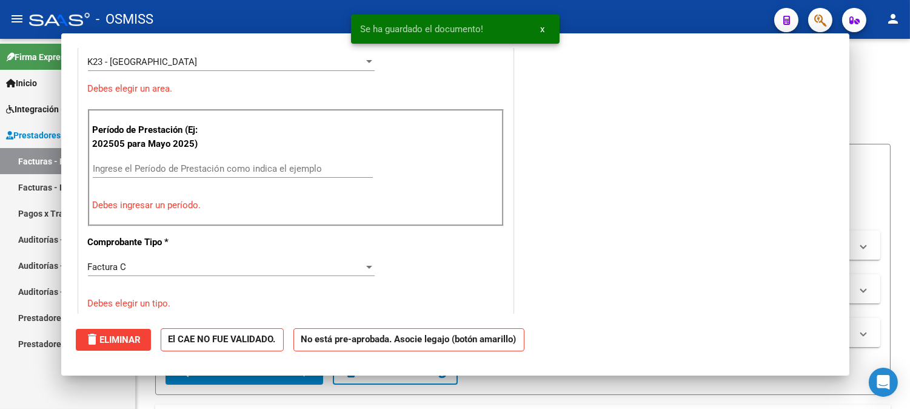
scroll to position [312, 0]
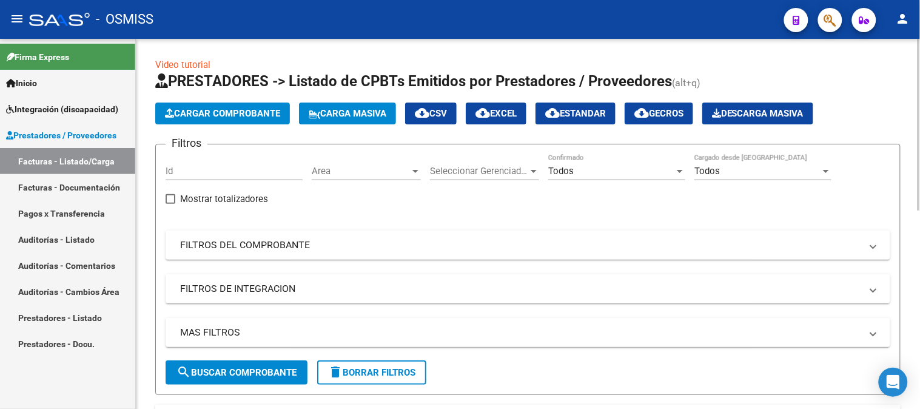
click at [166, 112] on icon "button" at bounding box center [169, 113] width 9 height 9
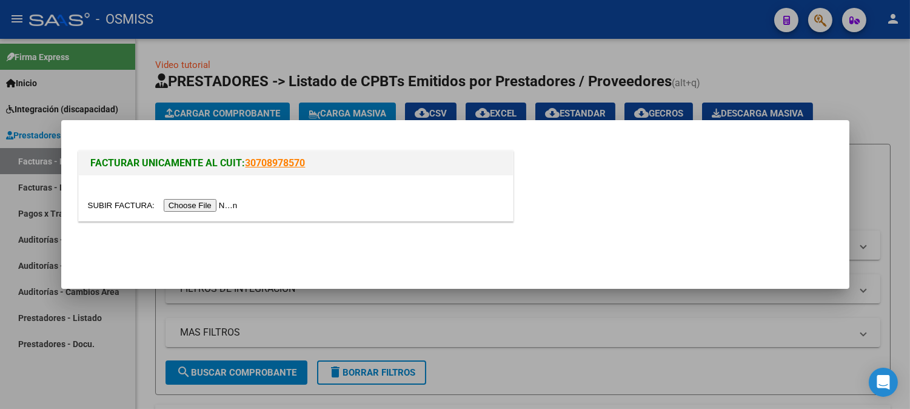
click at [199, 205] on input "file" at bounding box center [164, 205] width 153 height 13
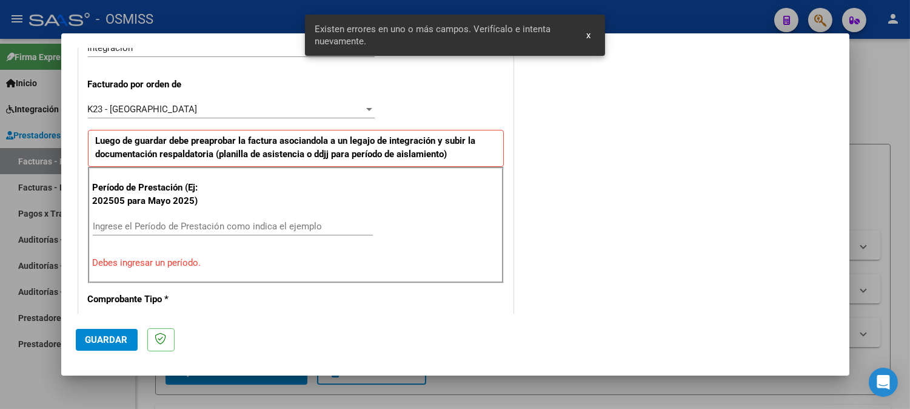
scroll to position [328, 0]
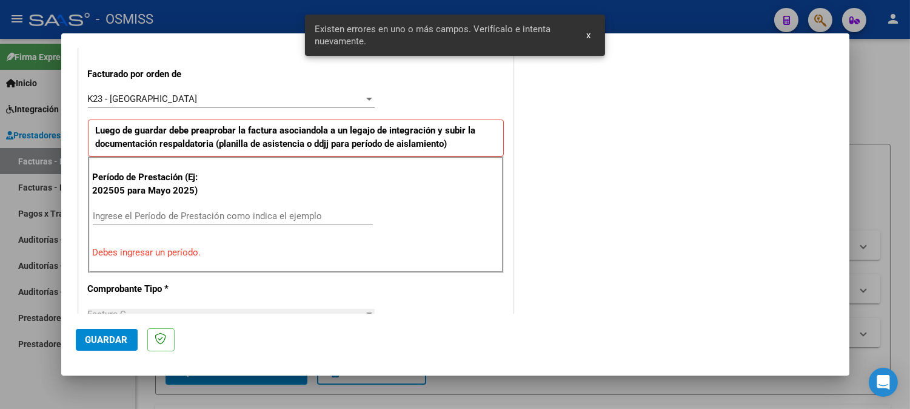
click at [167, 216] on input "Ingrese el Período de Prestación como indica el ejemplo" at bounding box center [233, 215] width 280 height 11
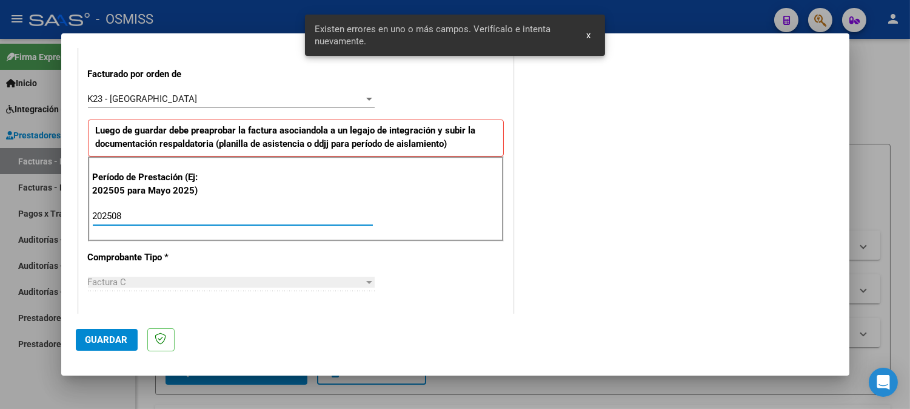
type input "202508"
click at [107, 336] on span "Guardar" at bounding box center [107, 339] width 42 height 11
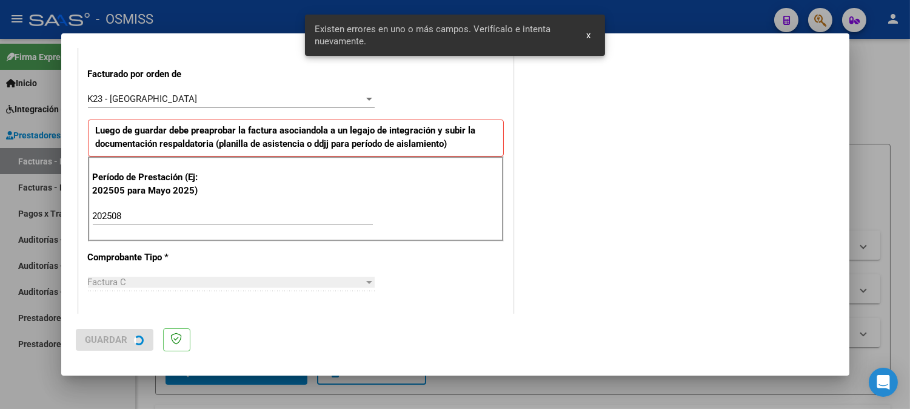
scroll to position [0, 0]
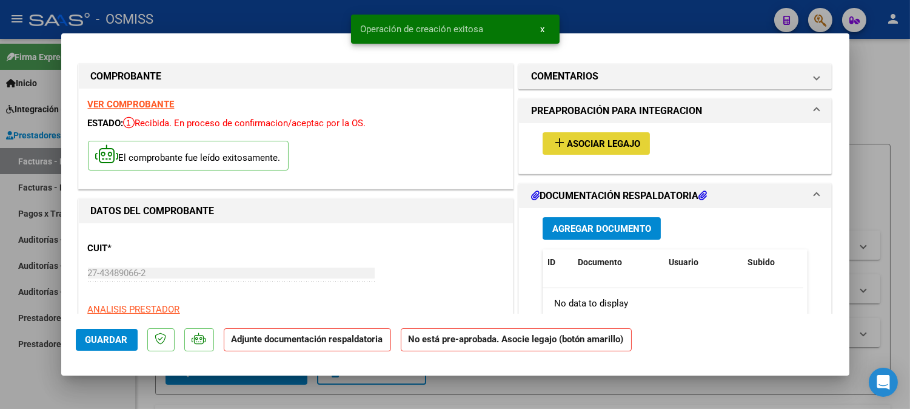
click at [590, 138] on span "add Asociar Legajo" at bounding box center [597, 143] width 88 height 11
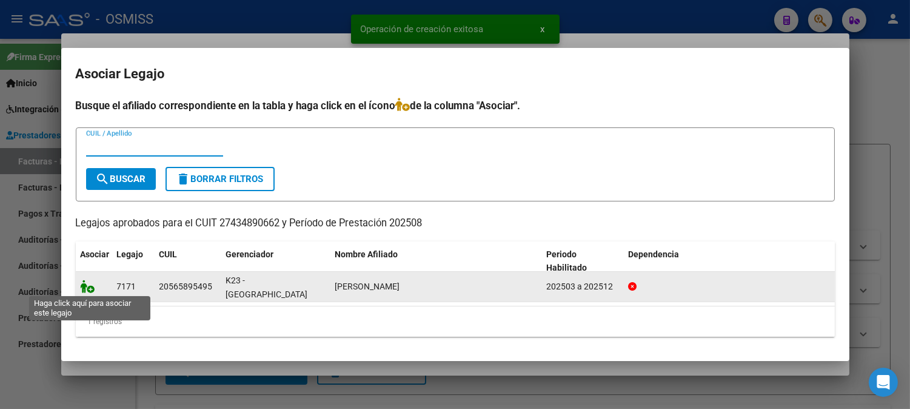
click at [85, 286] on icon at bounding box center [88, 286] width 15 height 13
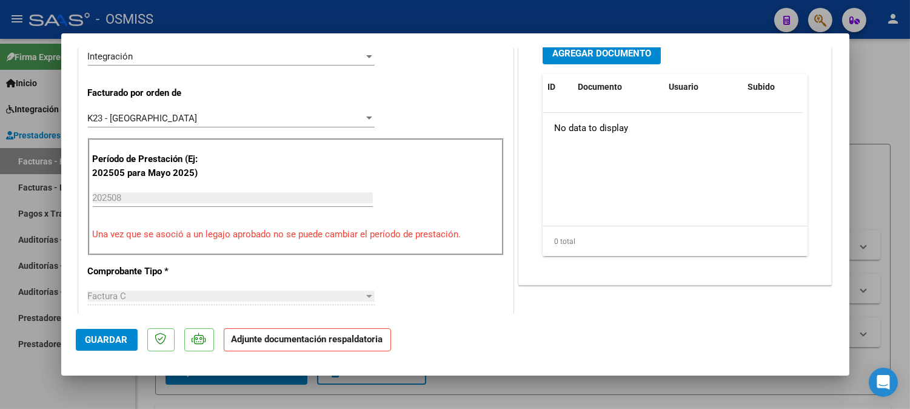
scroll to position [337, 0]
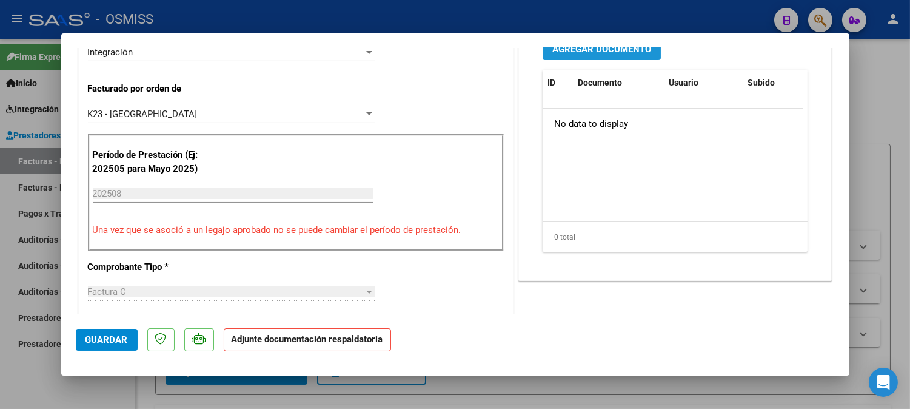
click at [631, 57] on button "Agregar Documento" at bounding box center [602, 49] width 118 height 22
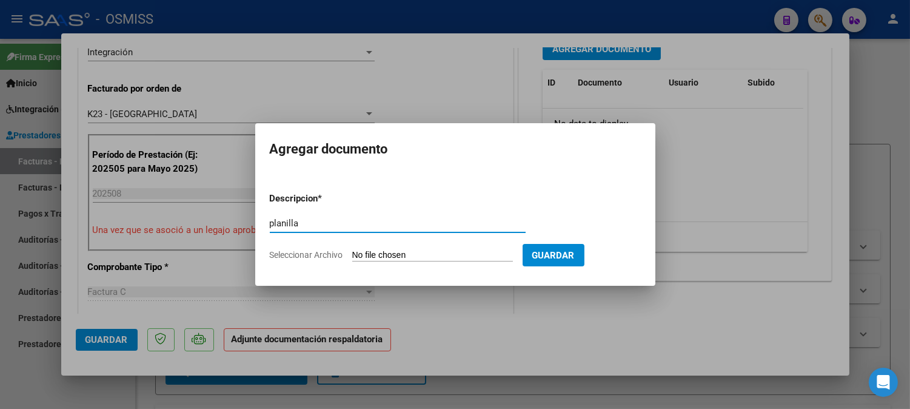
type input "planilla"
click at [409, 250] on input "Seleccionar Archivo" at bounding box center [432, 256] width 161 height 12
type input "C:\fakepath\plan agost.pdf"
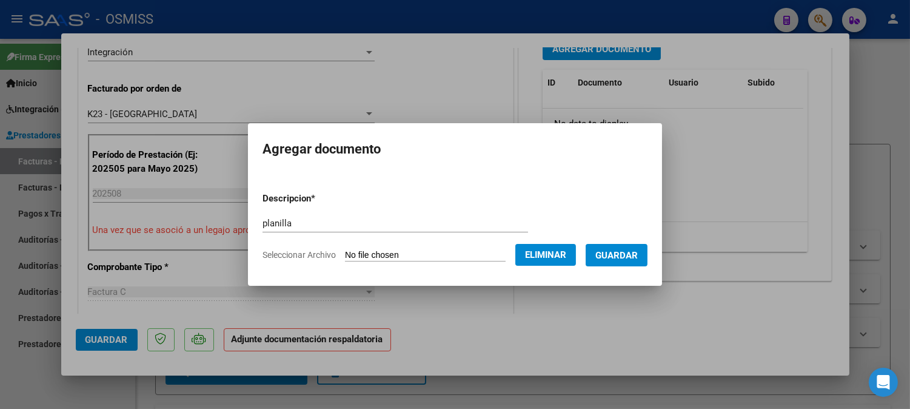
click at [616, 255] on span "Guardar" at bounding box center [617, 255] width 42 height 11
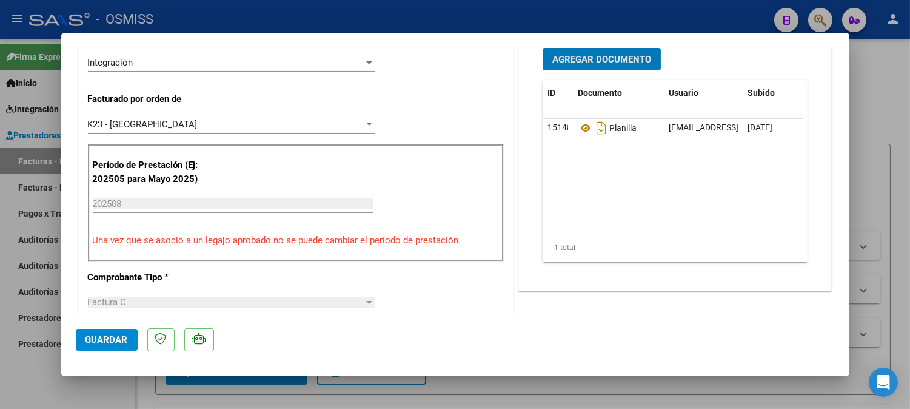
type input "$ 0,00"
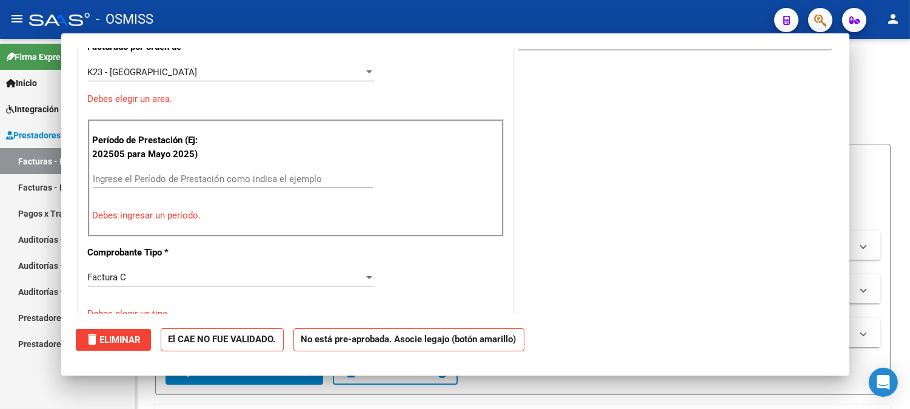
scroll to position [302, 0]
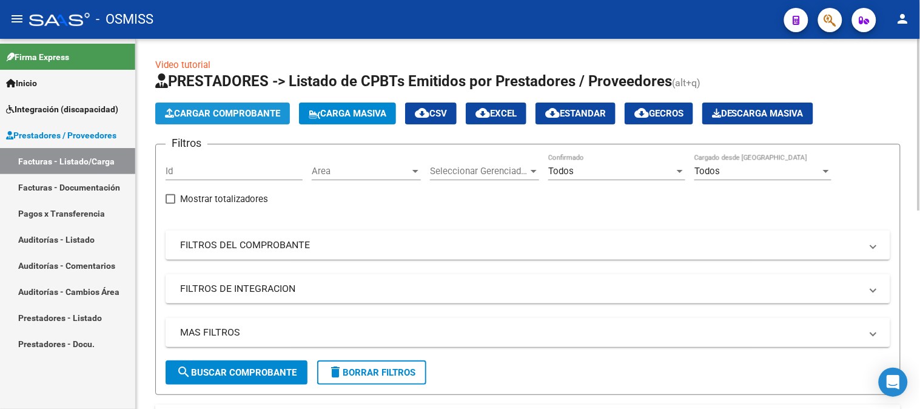
click at [228, 107] on button "Cargar Comprobante" at bounding box center [222, 114] width 135 height 22
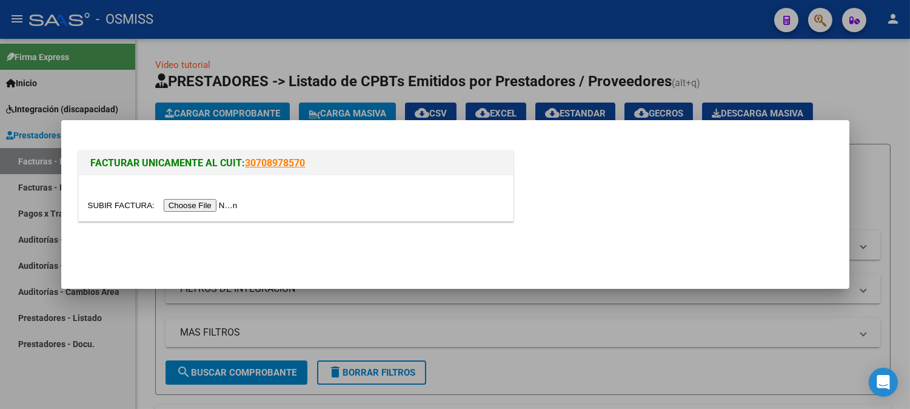
click at [191, 201] on input "file" at bounding box center [164, 205] width 153 height 13
click at [180, 208] on input "file" at bounding box center [164, 205] width 153 height 13
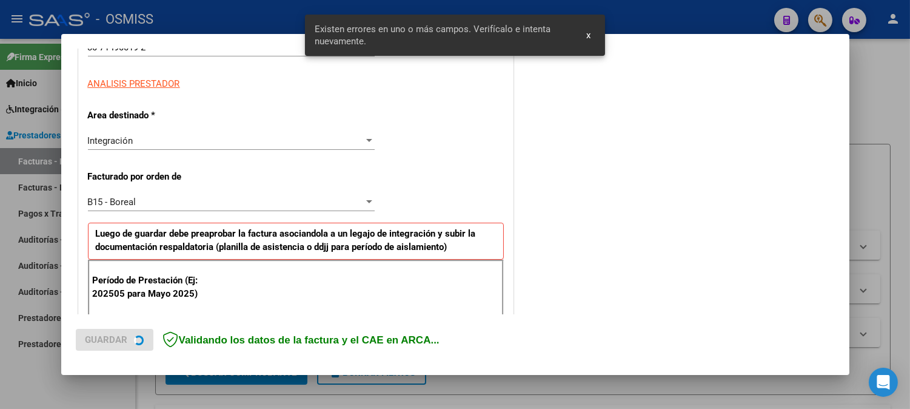
scroll to position [328, 0]
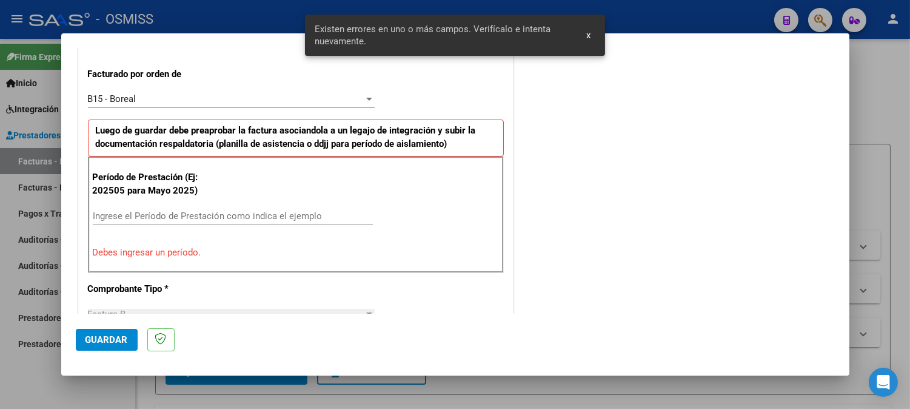
click at [188, 207] on div "Ingrese el Período de Prestación como indica el ejemplo" at bounding box center [233, 216] width 280 height 18
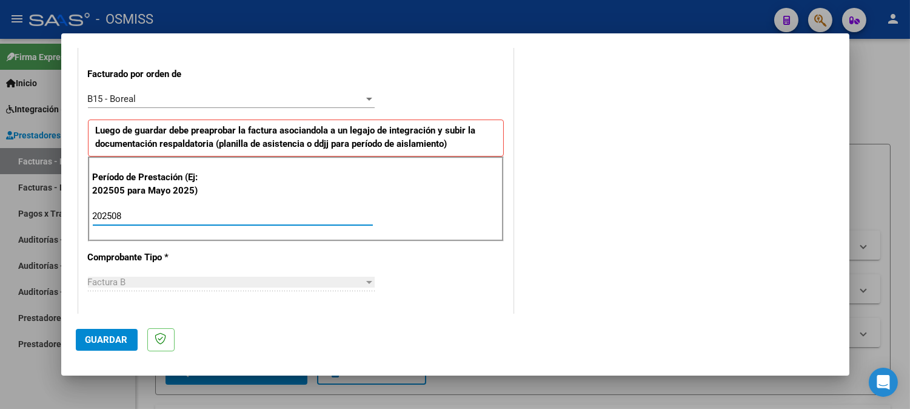
type input "202508"
click at [114, 344] on span "Guardar" at bounding box center [107, 339] width 42 height 11
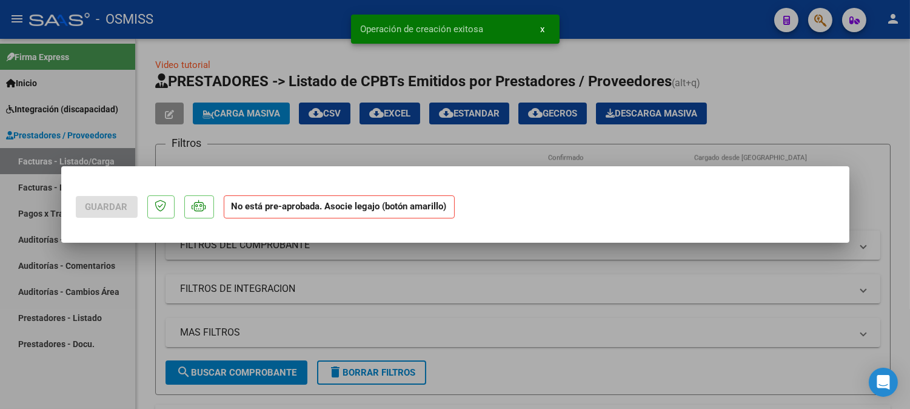
scroll to position [0, 0]
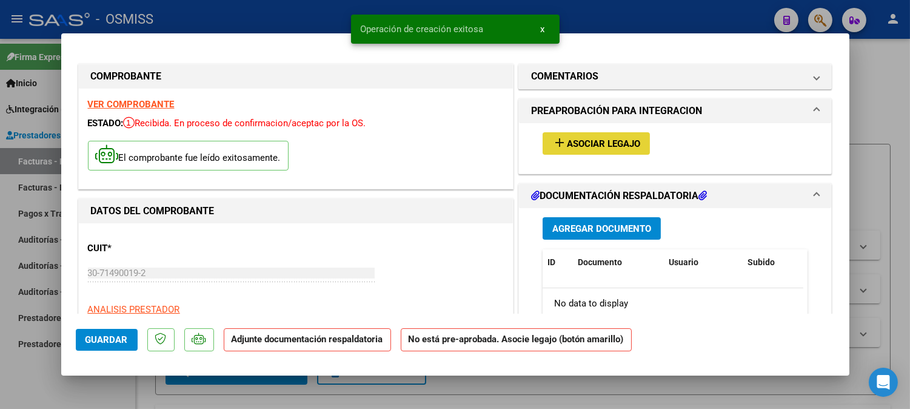
click at [605, 140] on span "Asociar Legajo" at bounding box center [603, 143] width 73 height 11
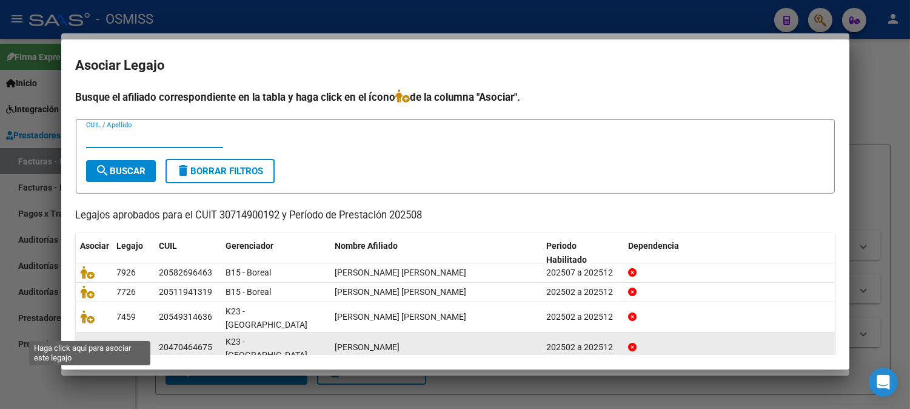
click at [81, 340] on icon at bounding box center [88, 346] width 15 height 13
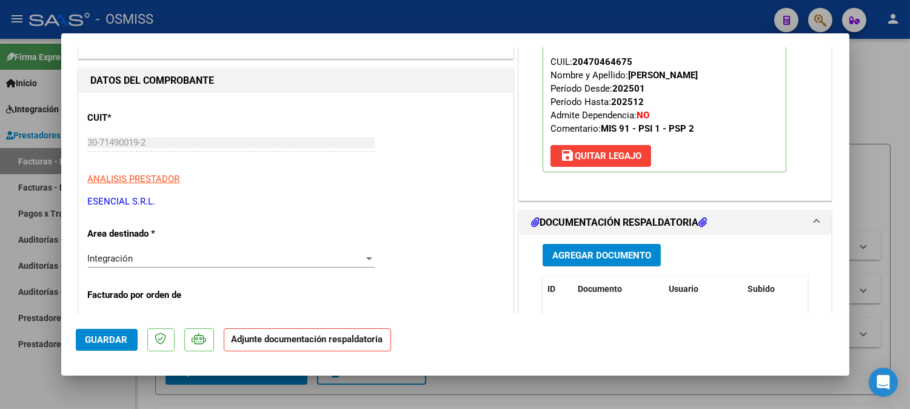
scroll to position [135, 0]
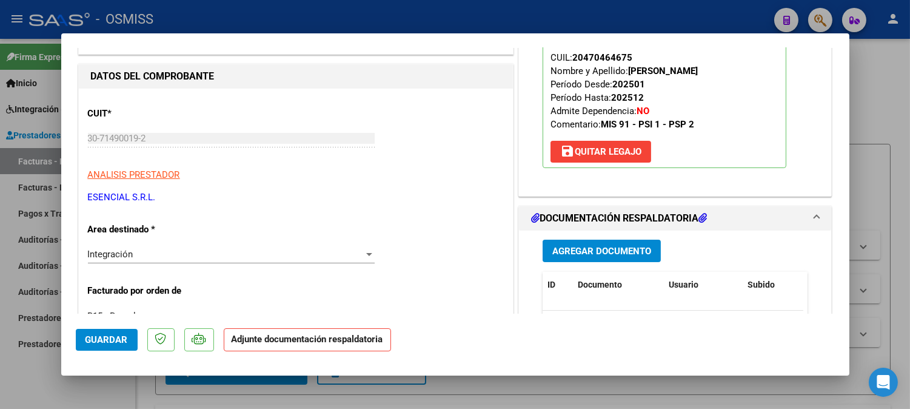
click at [622, 249] on span "Agregar Documento" at bounding box center [602, 251] width 99 height 11
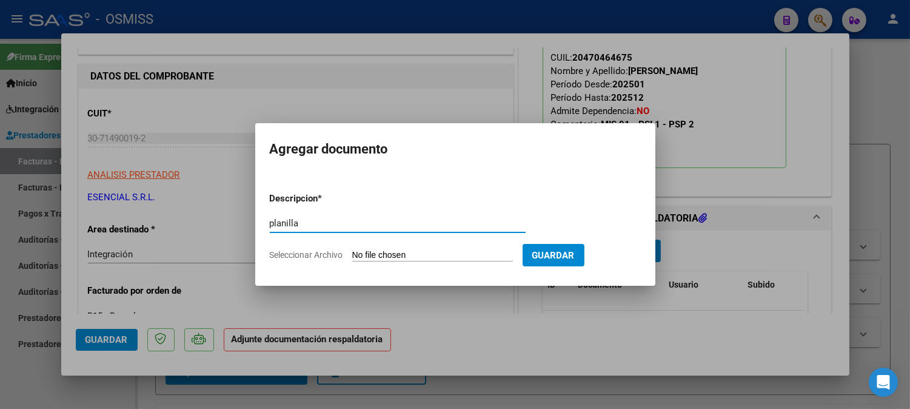
type input "planilla"
click at [362, 258] on input "Seleccionar Archivo" at bounding box center [432, 256] width 161 height 12
type input "C:\fakepath\Asistencia_Bono_y_SSsalud_Garcia_Alexis_Ago-25[1].pdf"
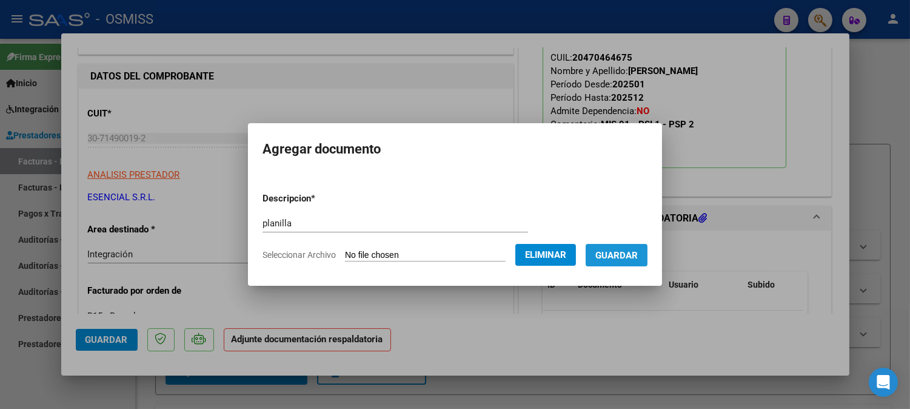
click at [614, 253] on span "Guardar" at bounding box center [617, 255] width 42 height 11
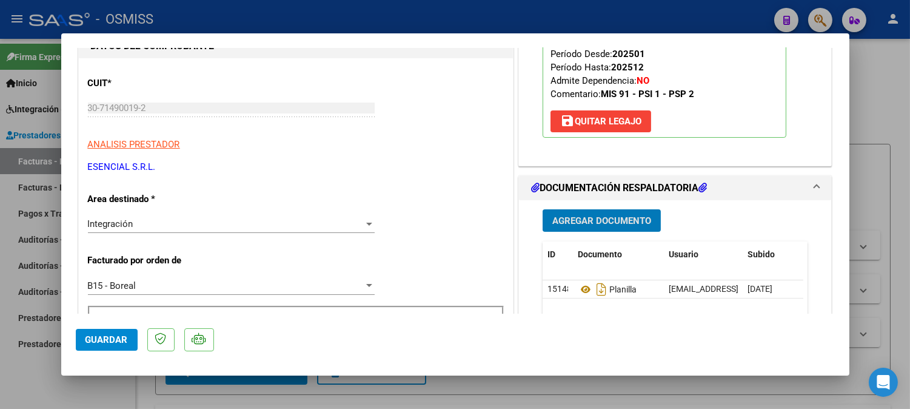
scroll to position [0, 0]
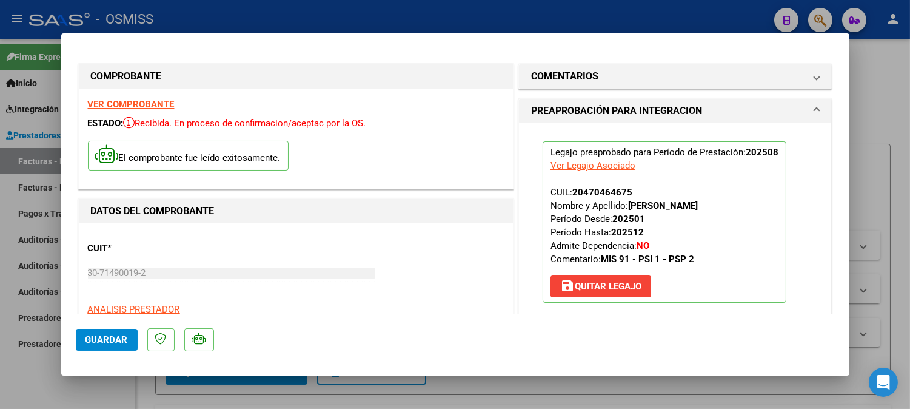
type input "$ 0,00"
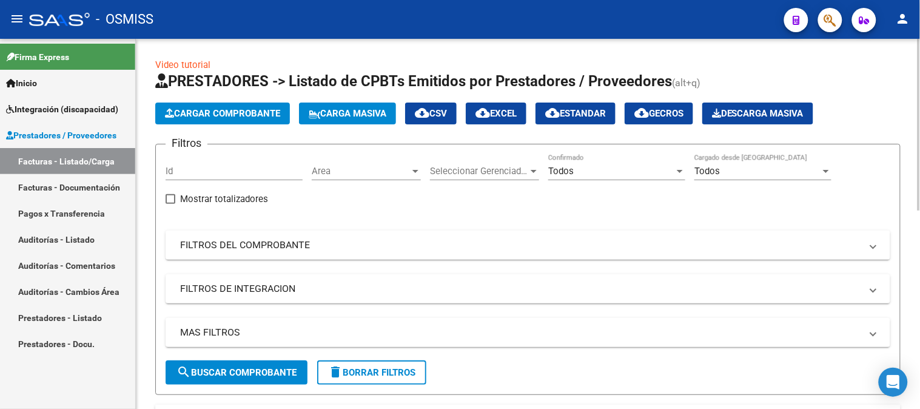
click at [238, 114] on span "Cargar Comprobante" at bounding box center [222, 113] width 115 height 11
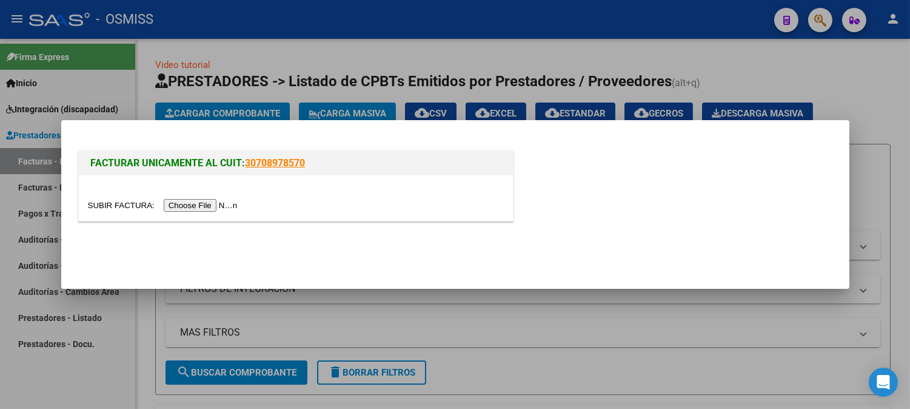
click at [204, 206] on input "file" at bounding box center [164, 205] width 153 height 13
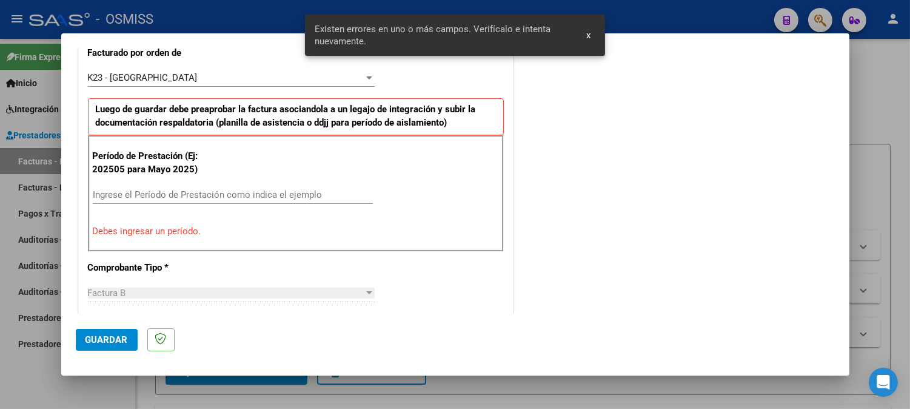
scroll to position [350, 0]
click at [161, 189] on input "Ingrese el Período de Prestación como indica el ejemplo" at bounding box center [233, 194] width 280 height 11
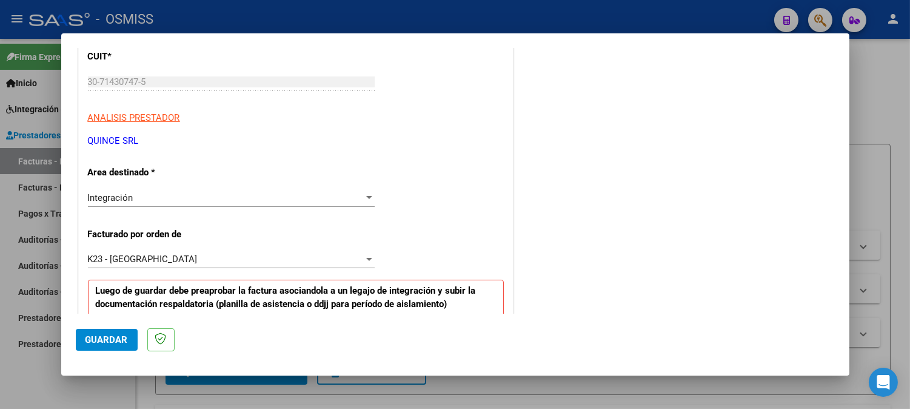
scroll to position [148, 0]
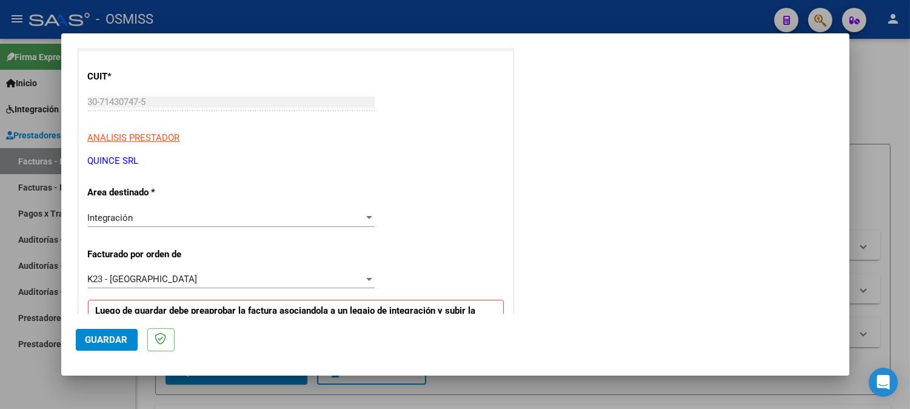
type input "202508"
click at [98, 334] on span "Guardar" at bounding box center [107, 339] width 42 height 11
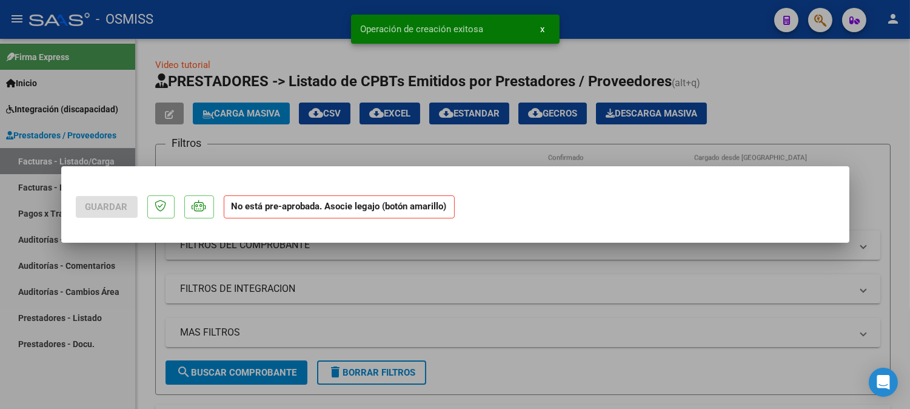
scroll to position [0, 0]
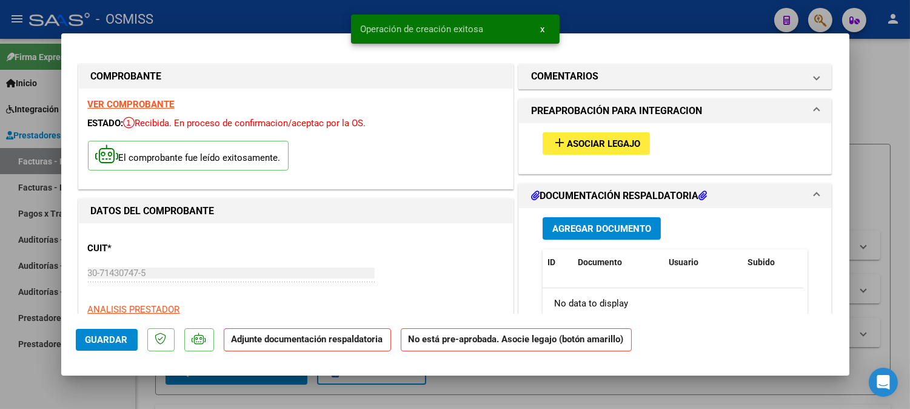
click at [577, 141] on span "Asociar Legajo" at bounding box center [603, 143] width 73 height 11
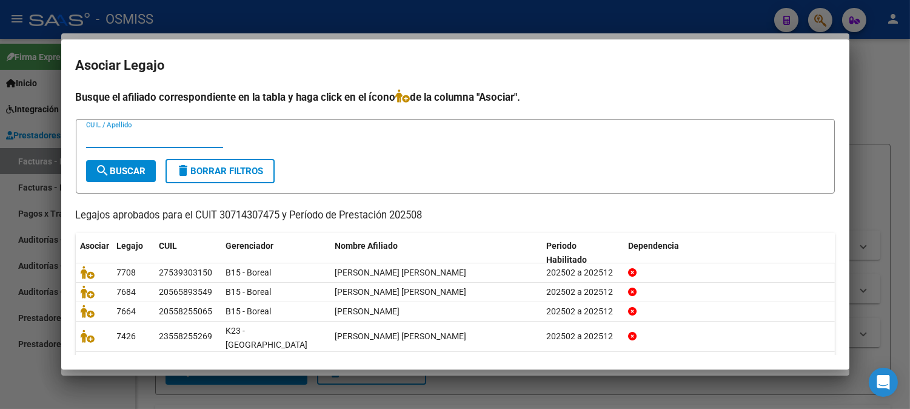
click at [116, 143] on input "CUIL / Apellido" at bounding box center [154, 138] width 137 height 11
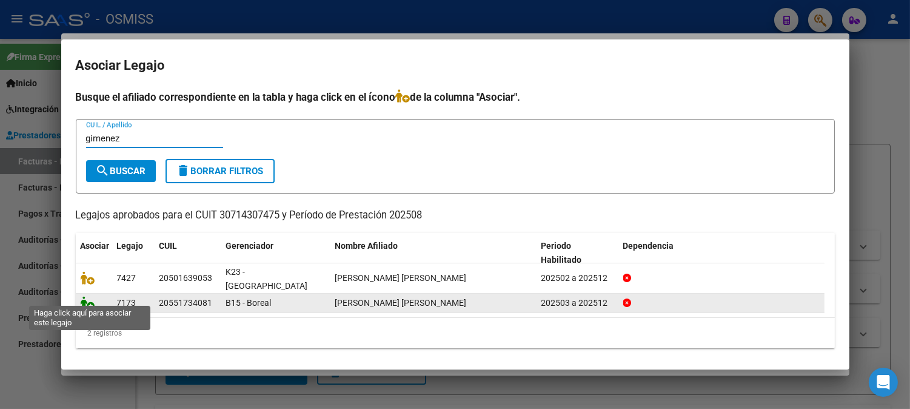
type input "gimenez"
click at [90, 296] on icon at bounding box center [88, 302] width 15 height 13
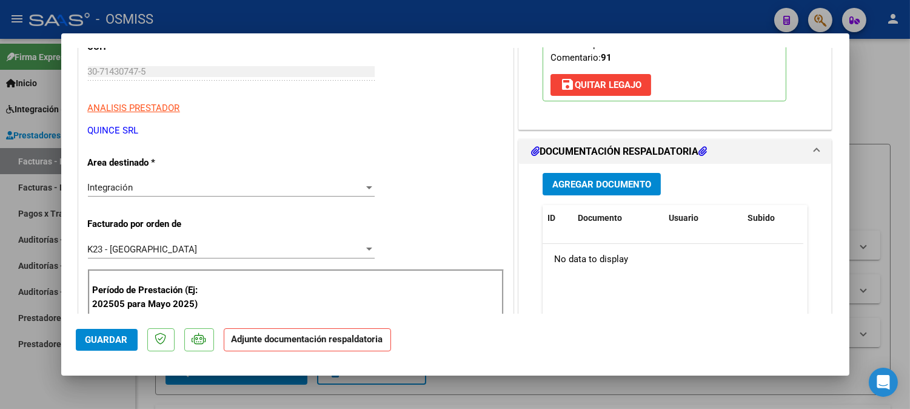
scroll to position [202, 0]
click at [619, 183] on span "Agregar Documento" at bounding box center [602, 183] width 99 height 11
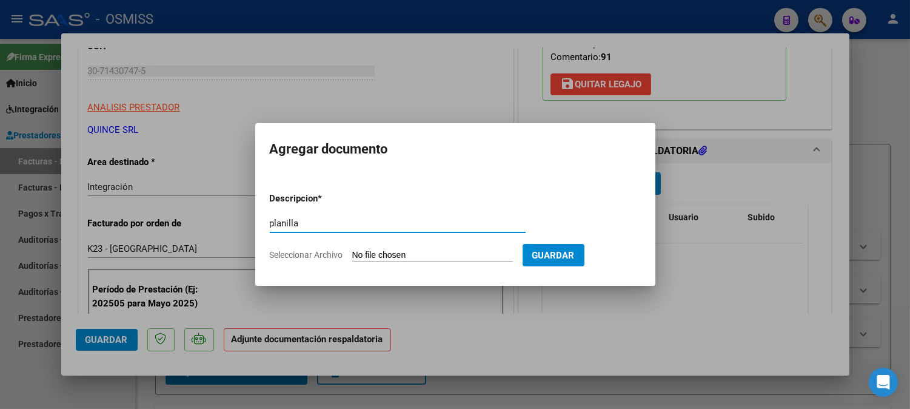
type input "planilla"
click at [372, 254] on input "Seleccionar Archivo" at bounding box center [432, 256] width 161 height 12
type input "C:\fakepath\2025_AGOSTO_PROTEO_OSMISS_GIMENEZ_SILVA_MATEO_FEDERICO_B_00002_0000…"
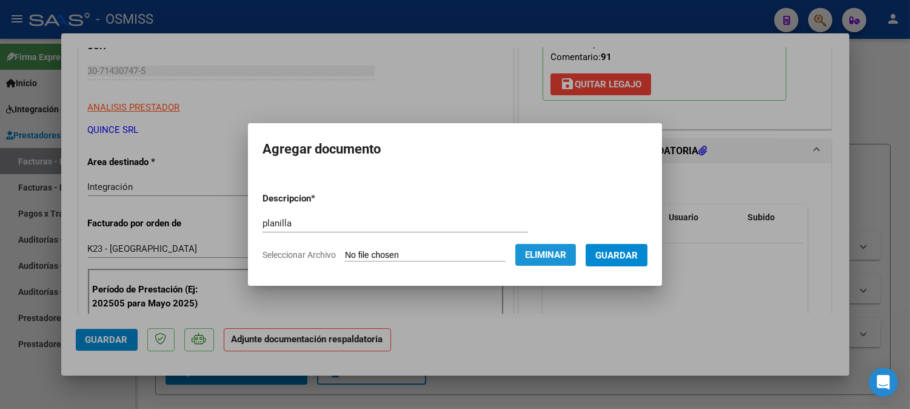
click at [567, 252] on span "Eliminar" at bounding box center [545, 254] width 41 height 11
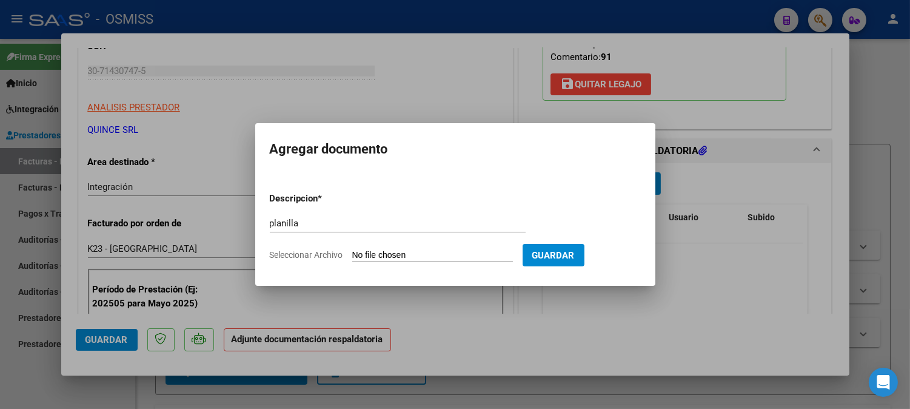
click at [379, 257] on input "Seleccionar Archivo" at bounding box center [432, 256] width 161 height 12
type input "C:\fakepath\2025_AGOSTO_PROTEO_OSMISS_DOC_RESPALDATORIA_GIMENEZ_SILVA_MATEO_FED…"
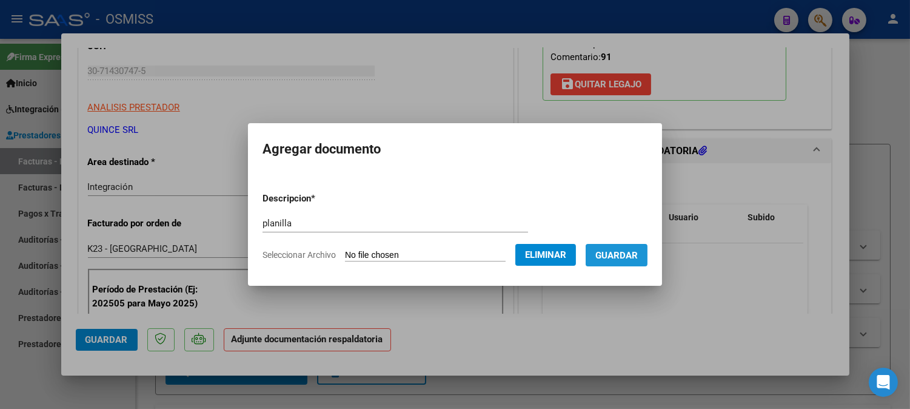
click at [628, 257] on span "Guardar" at bounding box center [617, 255] width 42 height 11
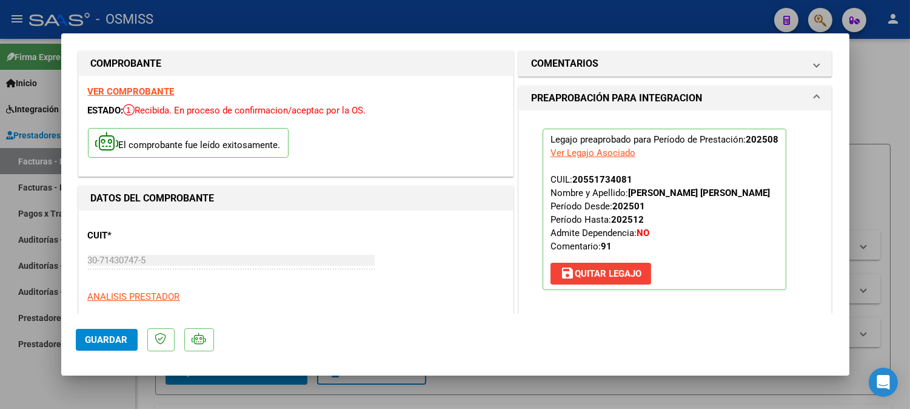
scroll to position [0, 0]
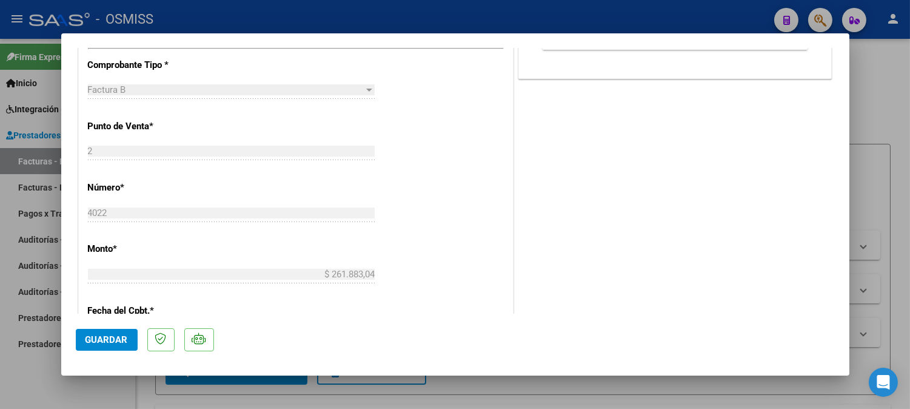
type input "$ 0,00"
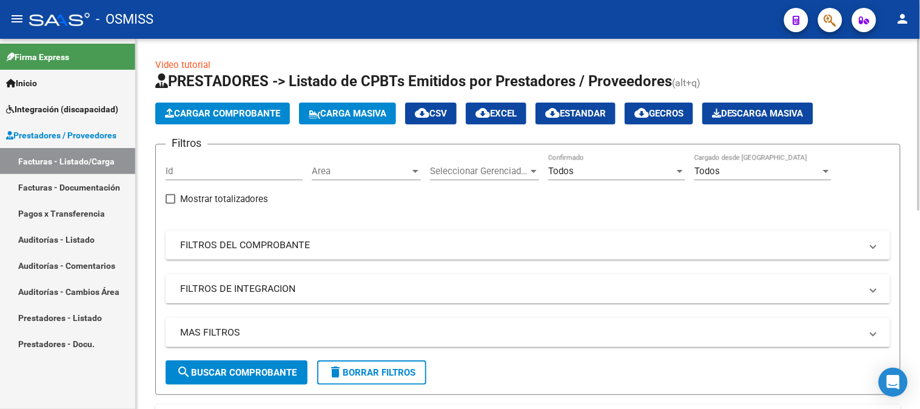
click at [235, 110] on span "Cargar Comprobante" at bounding box center [222, 113] width 115 height 11
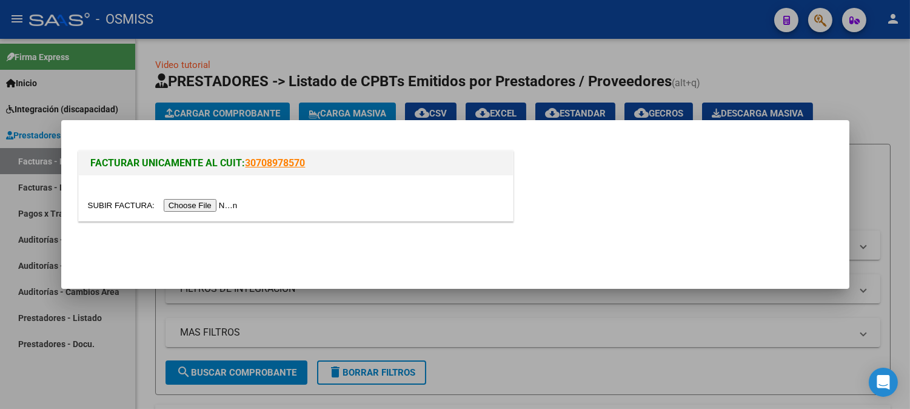
click at [229, 209] on input "file" at bounding box center [164, 205] width 153 height 13
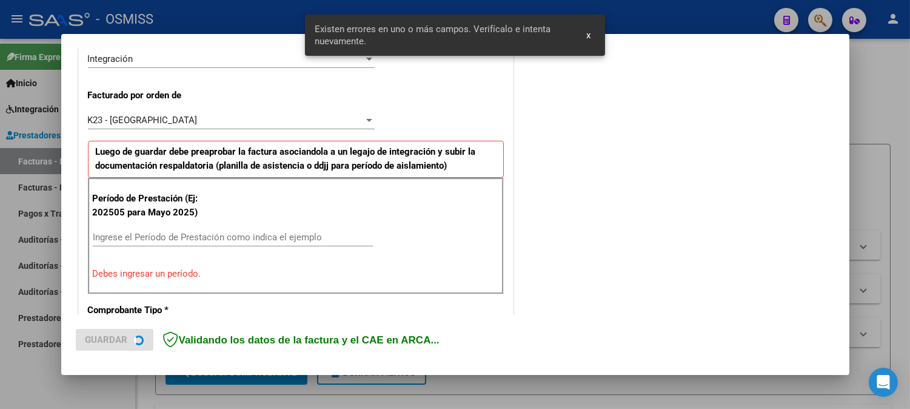
scroll to position [328, 0]
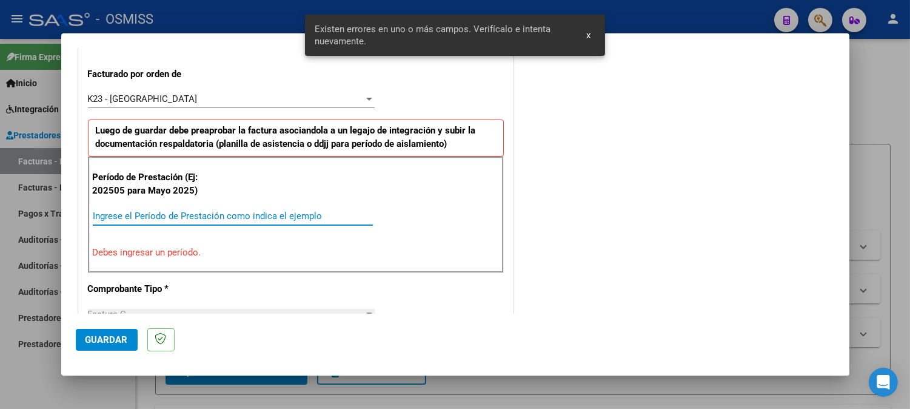
click at [189, 214] on input "Ingrese el Período de Prestación como indica el ejemplo" at bounding box center [233, 215] width 280 height 11
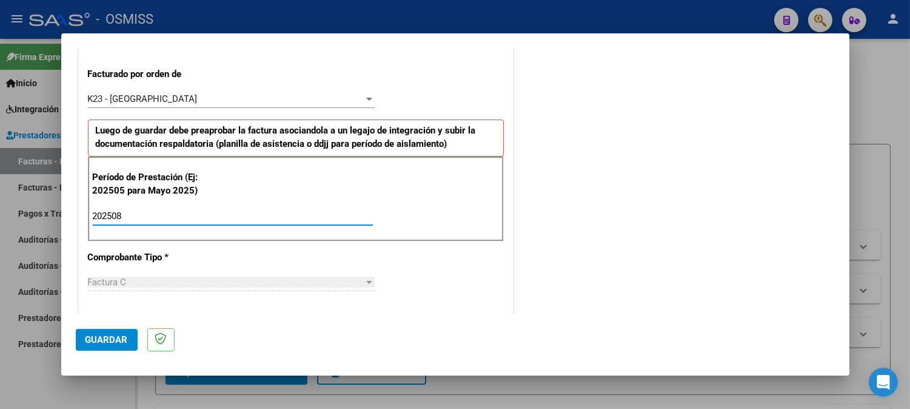
type input "202508"
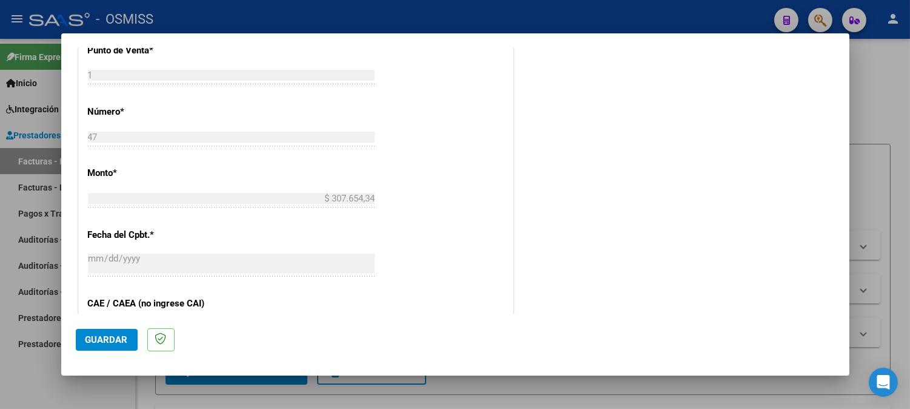
scroll to position [674, 0]
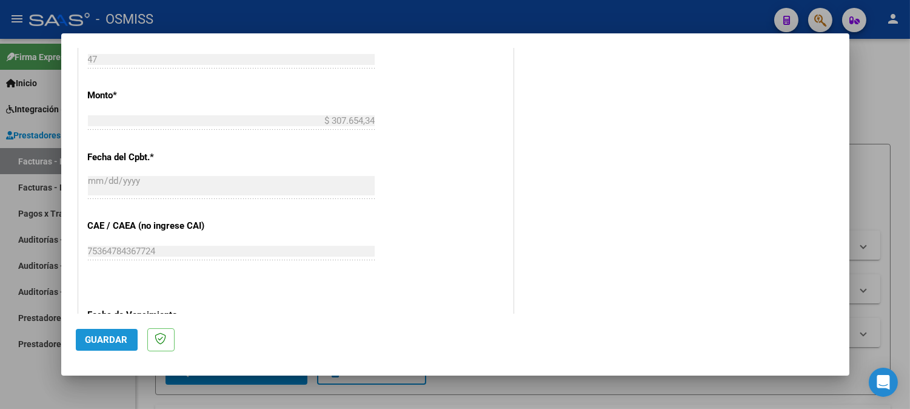
click at [104, 338] on span "Guardar" at bounding box center [107, 339] width 42 height 11
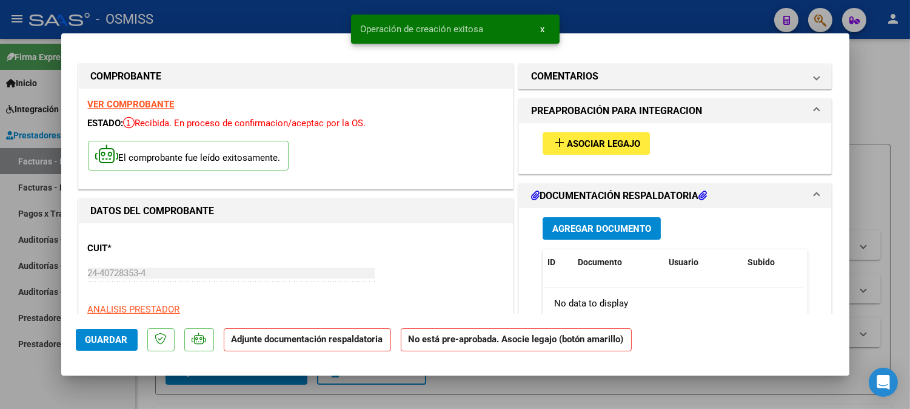
click at [605, 141] on span "Asociar Legajo" at bounding box center [603, 143] width 73 height 11
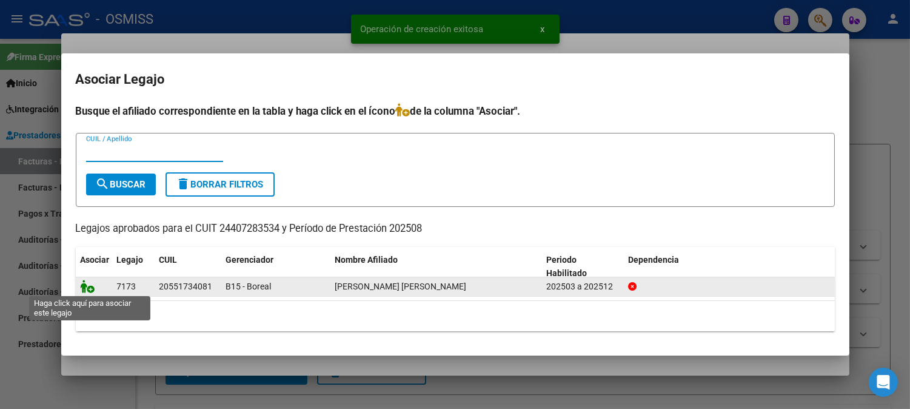
click at [90, 289] on icon at bounding box center [88, 286] width 15 height 13
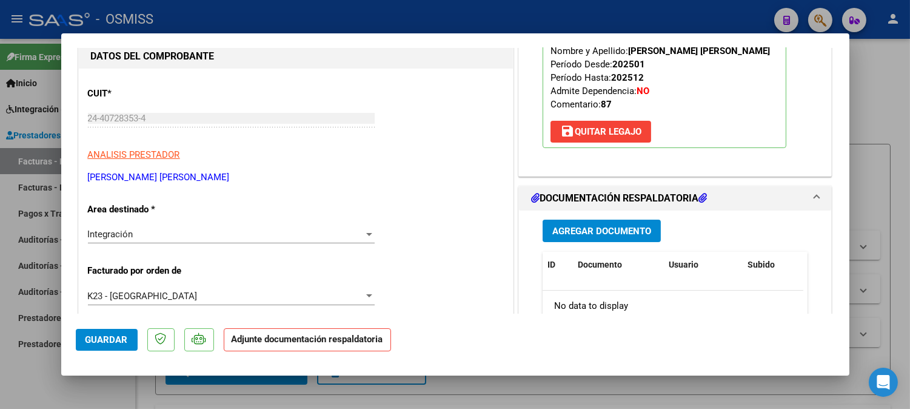
scroll to position [135, 0]
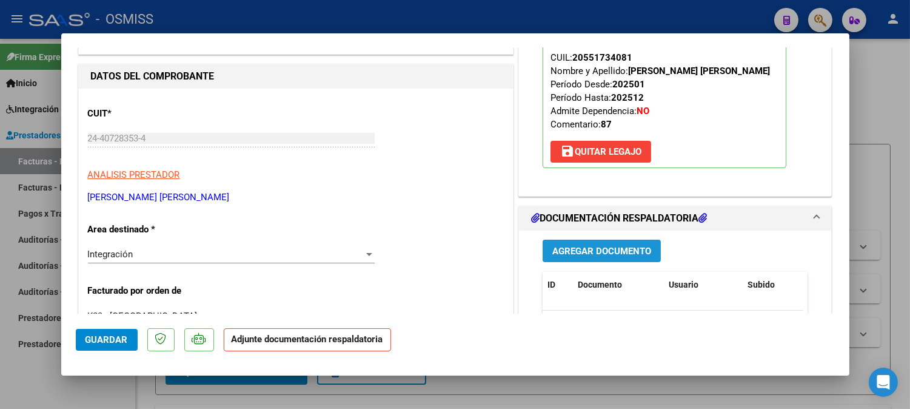
click at [601, 247] on span "Agregar Documento" at bounding box center [602, 251] width 99 height 11
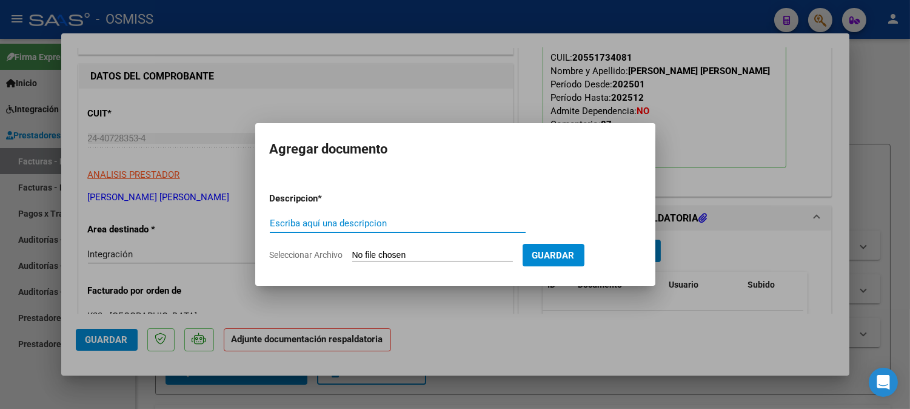
click at [368, 226] on input "Escriba aquí una descripcion" at bounding box center [398, 223] width 256 height 11
type input "planilla"
click at [376, 259] on input "Seleccionar Archivo" at bounding box center [432, 256] width 161 height 12
type input "C:\fakepath\DOC-20250903-WA0003..pdf"
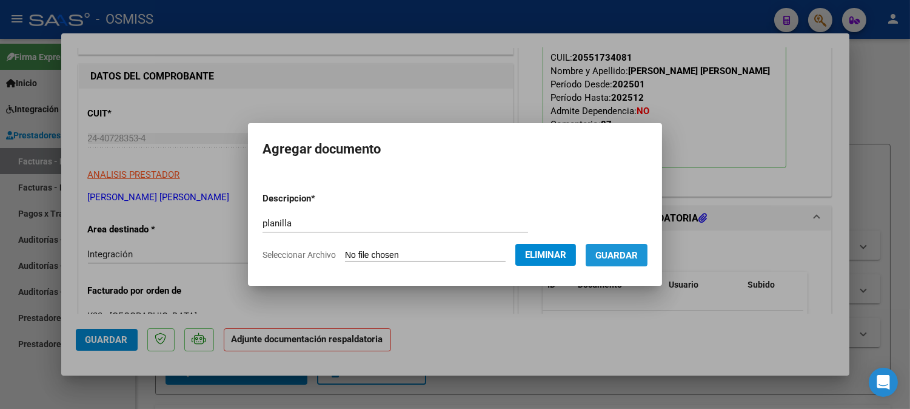
click at [627, 253] on span "Guardar" at bounding box center [617, 255] width 42 height 11
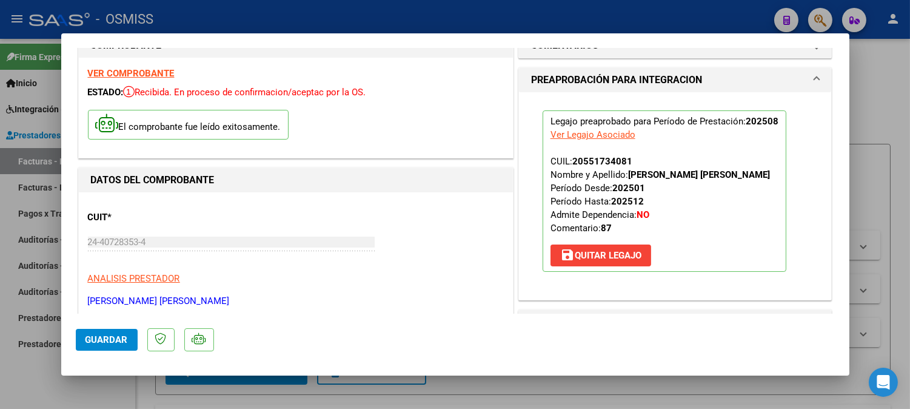
scroll to position [0, 0]
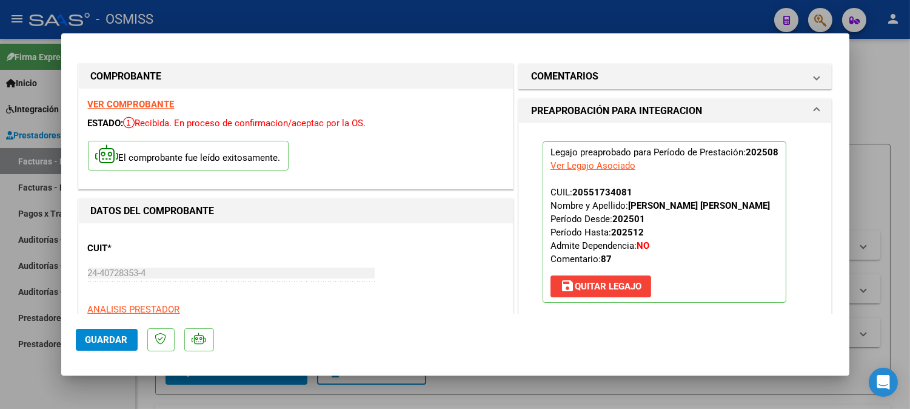
type input "$ 0,00"
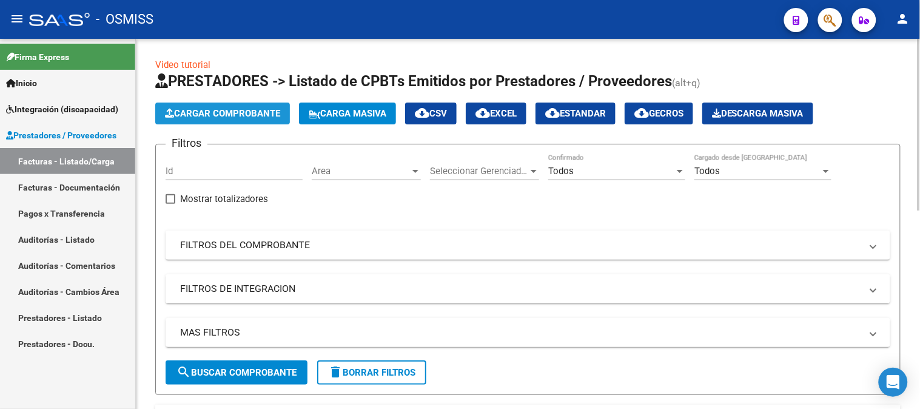
click at [234, 117] on span "Cargar Comprobante" at bounding box center [222, 113] width 115 height 11
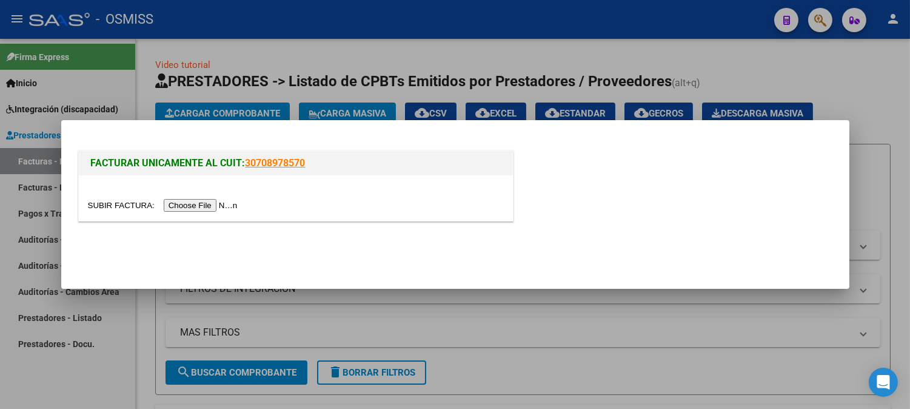
click at [209, 209] on input "file" at bounding box center [164, 205] width 153 height 13
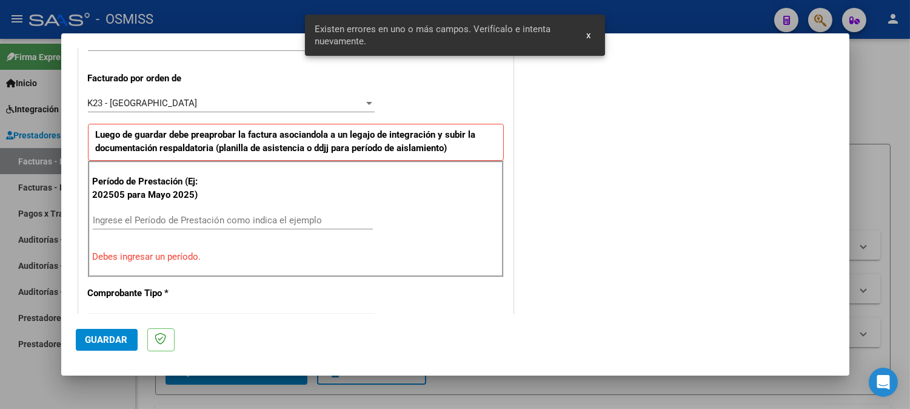
scroll to position [328, 0]
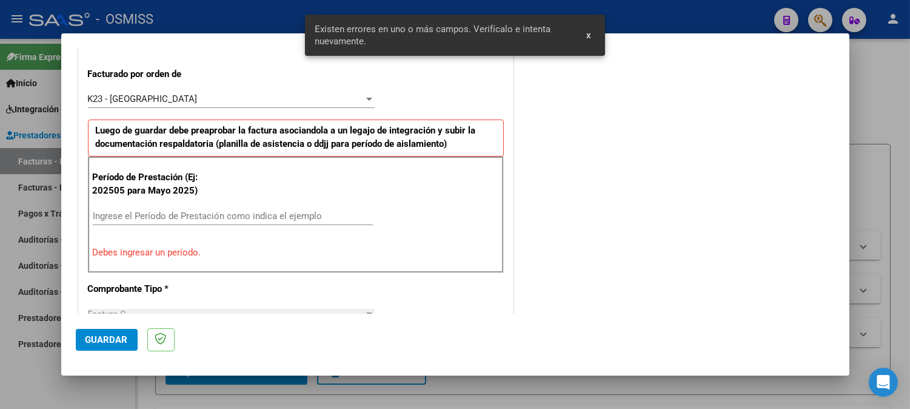
click at [201, 215] on input "Ingrese el Período de Prestación como indica el ejemplo" at bounding box center [233, 215] width 280 height 11
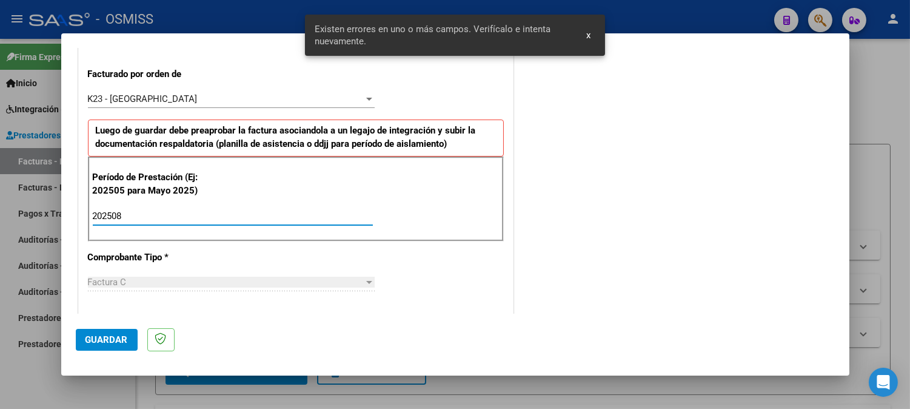
type input "202508"
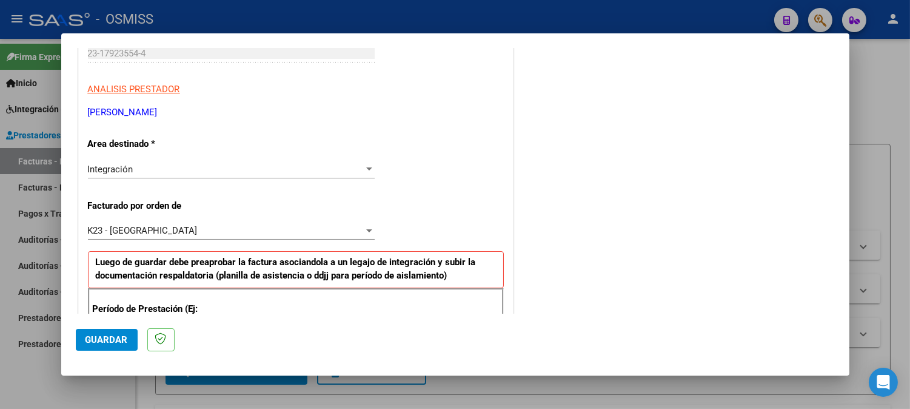
scroll to position [193, 0]
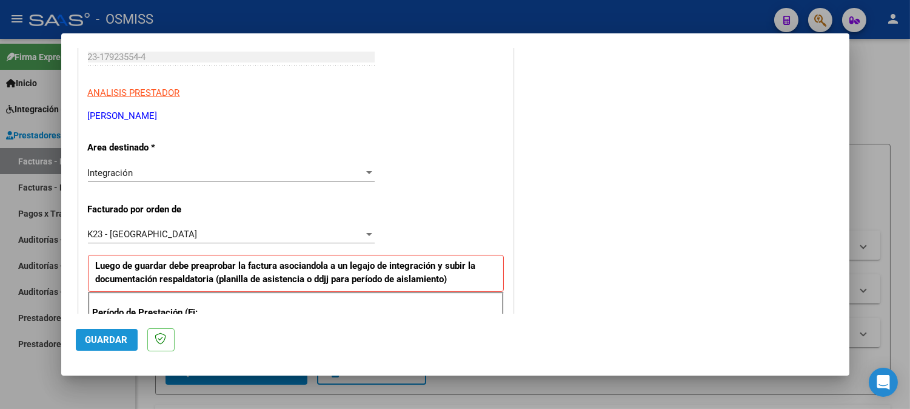
click at [118, 340] on span "Guardar" at bounding box center [107, 339] width 42 height 11
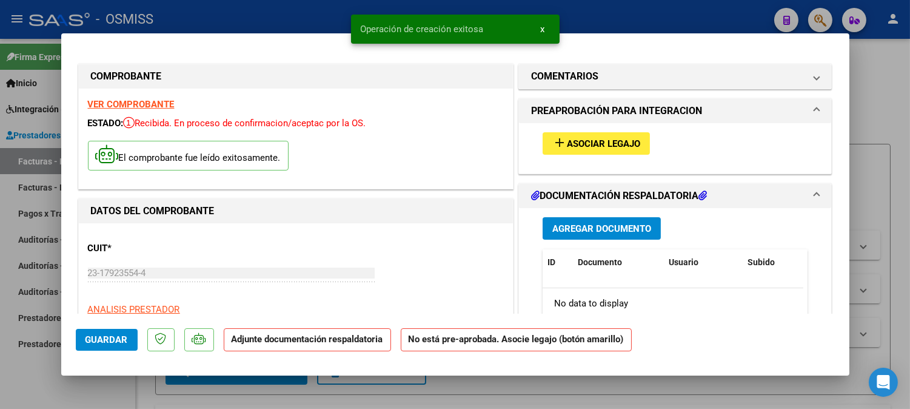
click at [598, 150] on button "add Asociar Legajo" at bounding box center [596, 143] width 107 height 22
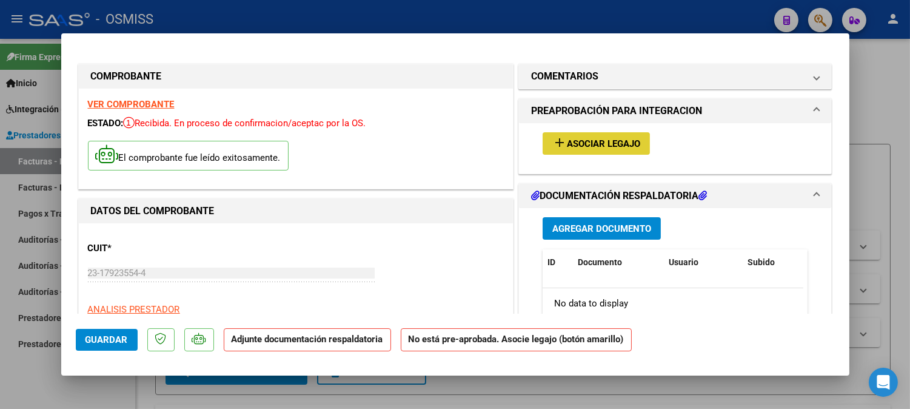
click at [599, 138] on span "add Asociar Legajo" at bounding box center [597, 143] width 88 height 11
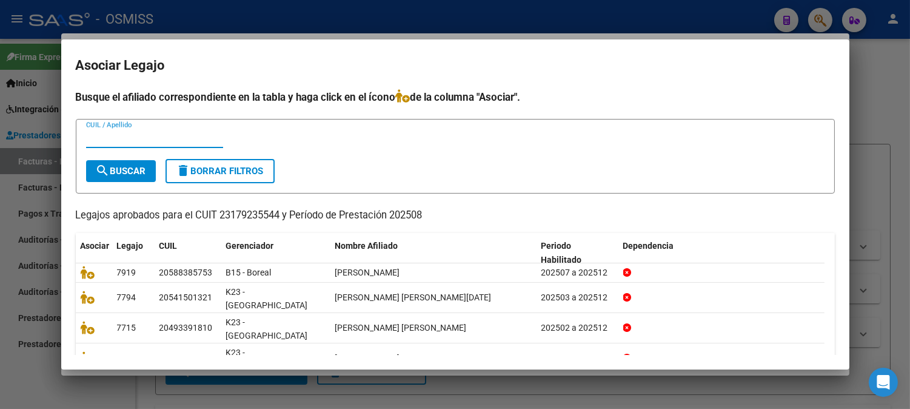
click at [118, 135] on input "CUIL / Apellido" at bounding box center [154, 138] width 137 height 11
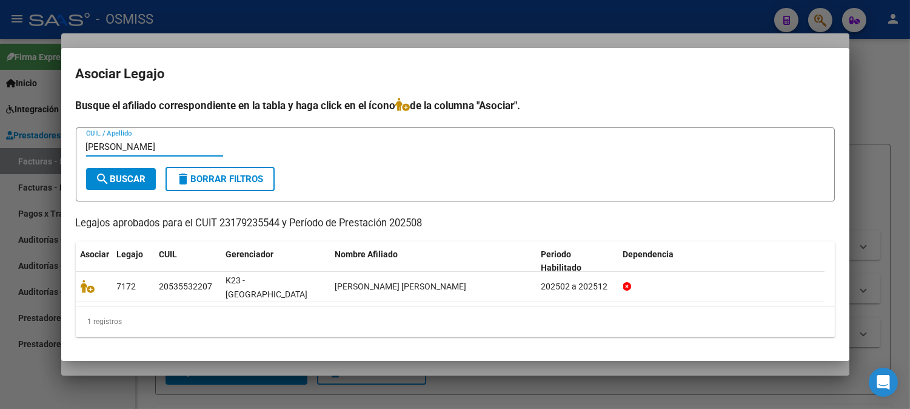
type input "jordan"
click at [75, 283] on mat-dialog-content "Busque el afiliado correspondiente en la tabla y haga click en el ícono de la c…" at bounding box center [455, 222] width 789 height 249
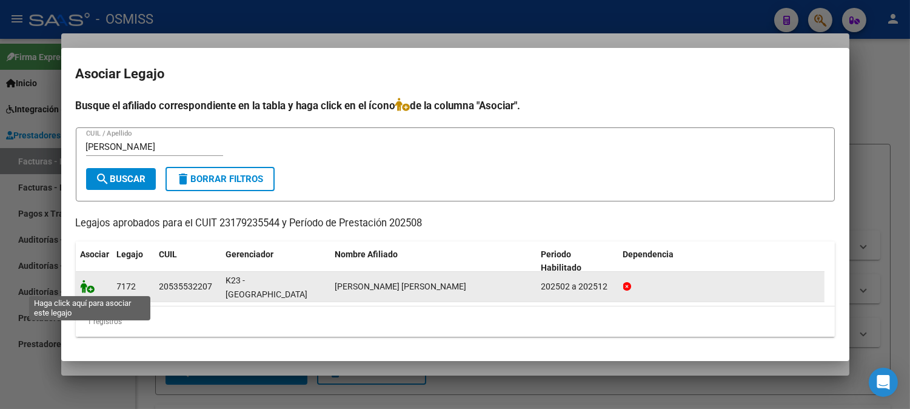
click at [81, 283] on icon at bounding box center [88, 286] width 15 height 13
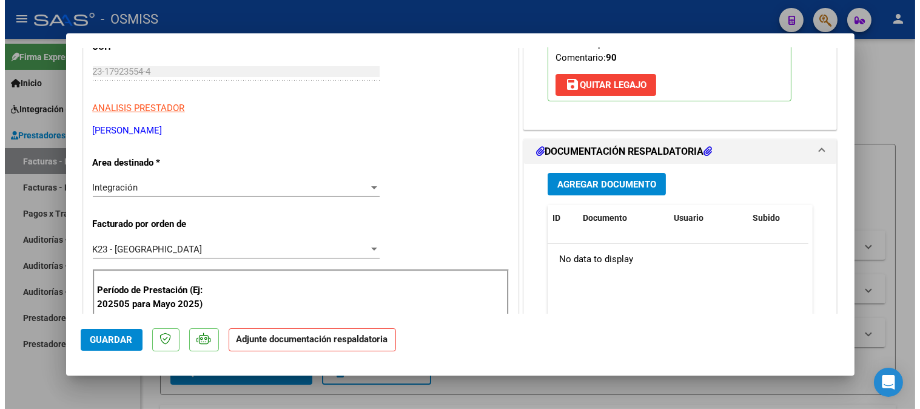
scroll to position [202, 0]
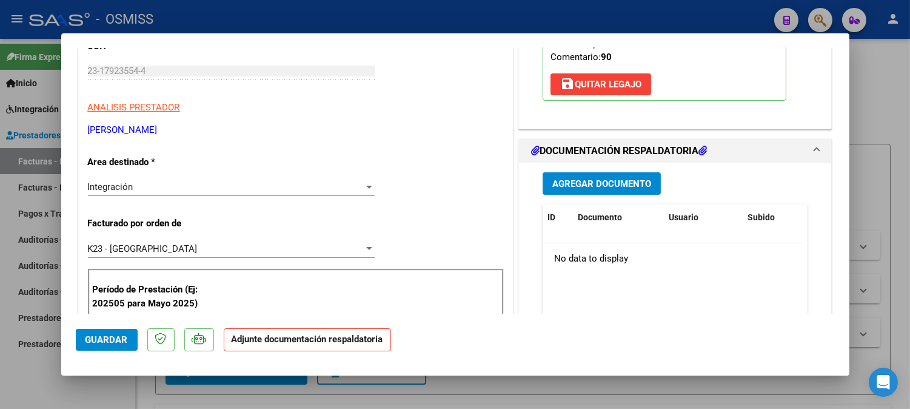
click at [599, 187] on span "Agregar Documento" at bounding box center [602, 183] width 99 height 11
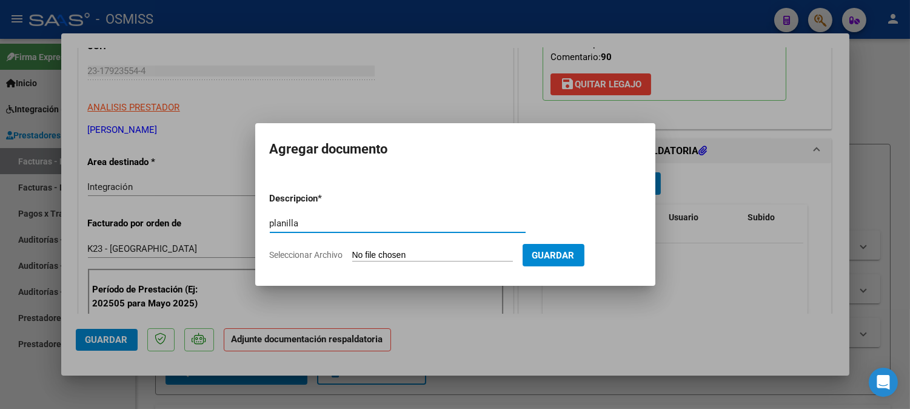
type input "planilla"
click at [380, 254] on input "Seleccionar Archivo" at bounding box center [432, 256] width 161 height 12
type input "C:\fakepath\Jordan_Santino_asis8[1].pdf"
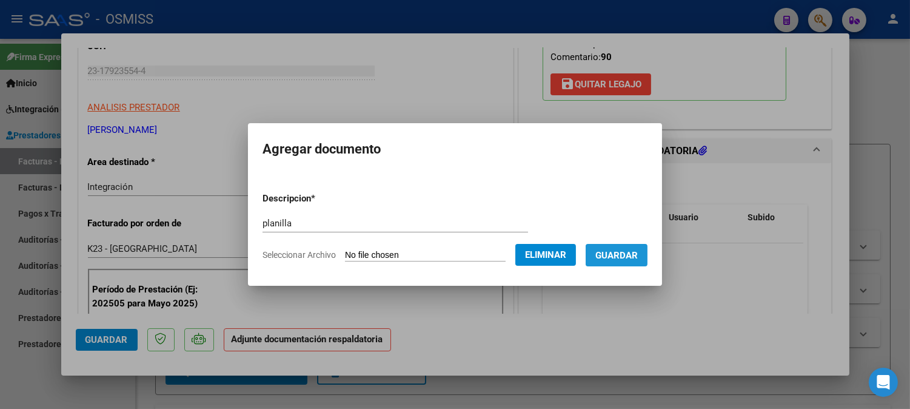
click at [610, 256] on span "Guardar" at bounding box center [617, 255] width 42 height 11
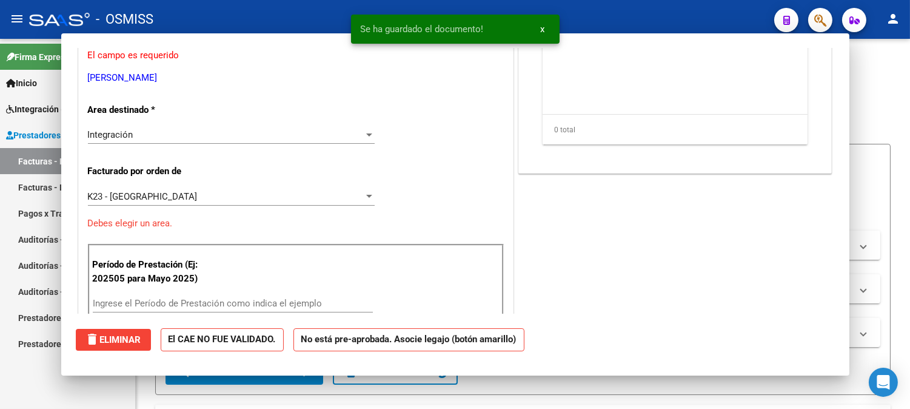
scroll to position [0, 0]
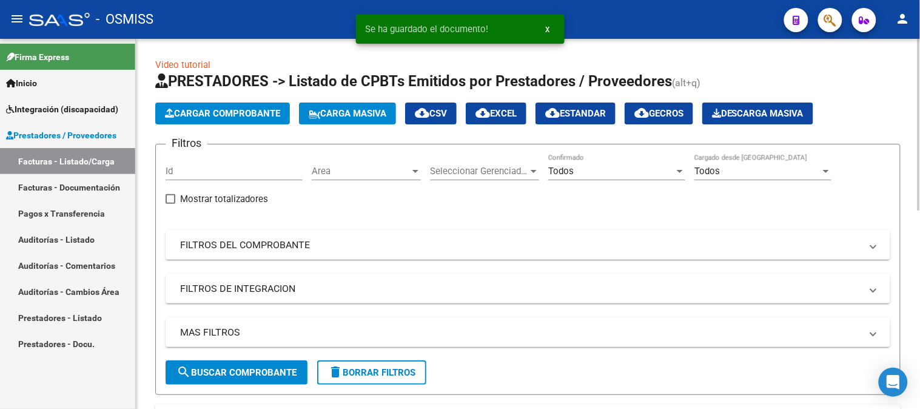
click at [223, 104] on button "Cargar Comprobante" at bounding box center [222, 114] width 135 height 22
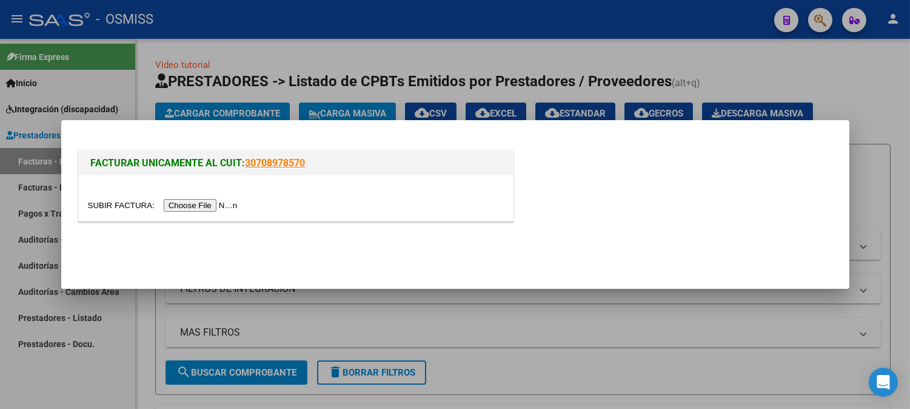
click at [185, 205] on input "file" at bounding box center [164, 205] width 153 height 13
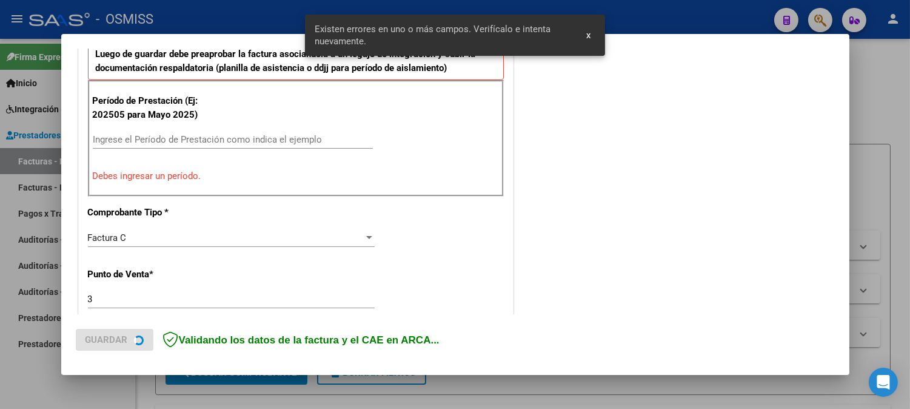
scroll to position [417, 0]
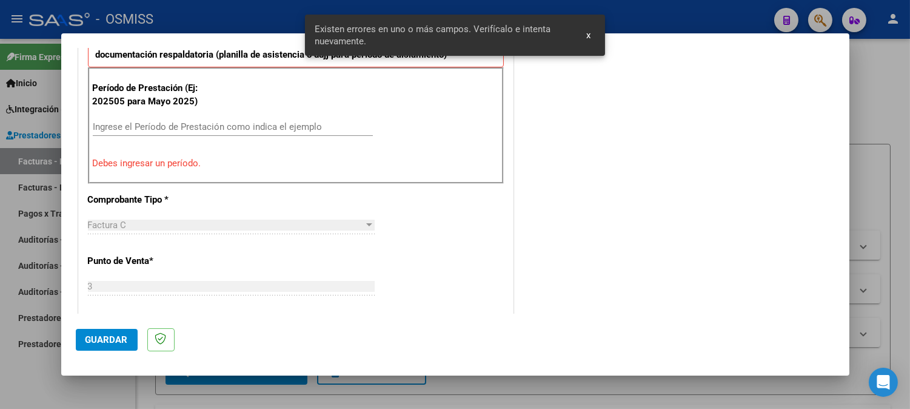
click at [179, 121] on input "Ingrese el Período de Prestación como indica el ejemplo" at bounding box center [233, 126] width 280 height 11
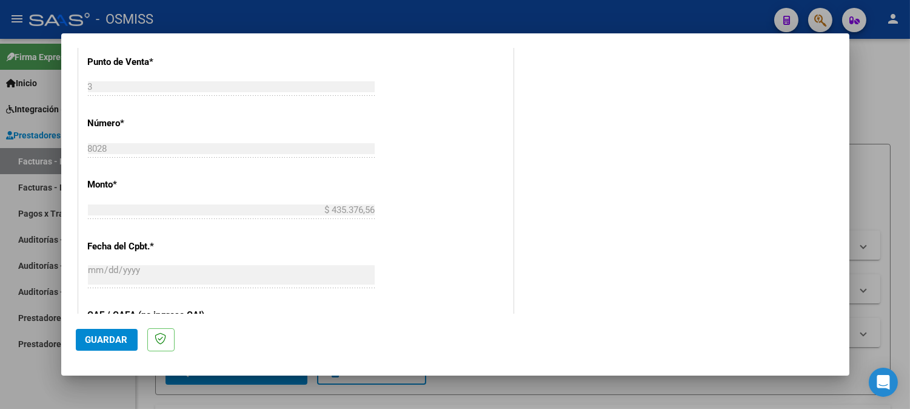
scroll to position [620, 0]
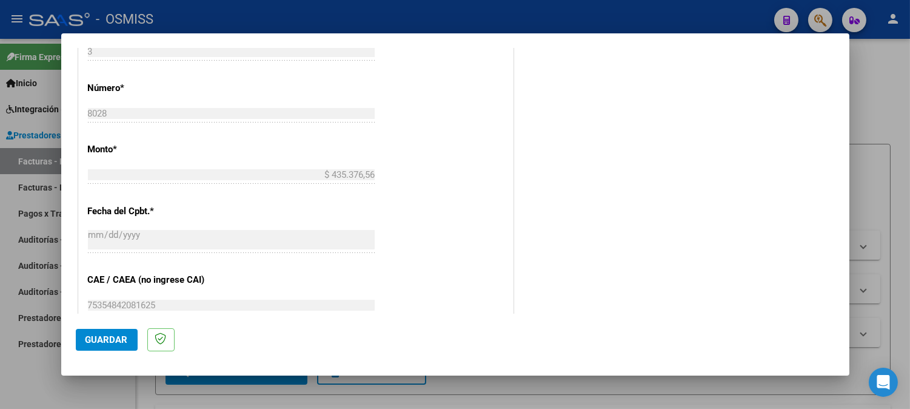
type input "202507"
click at [99, 342] on span "Guardar" at bounding box center [107, 339] width 42 height 11
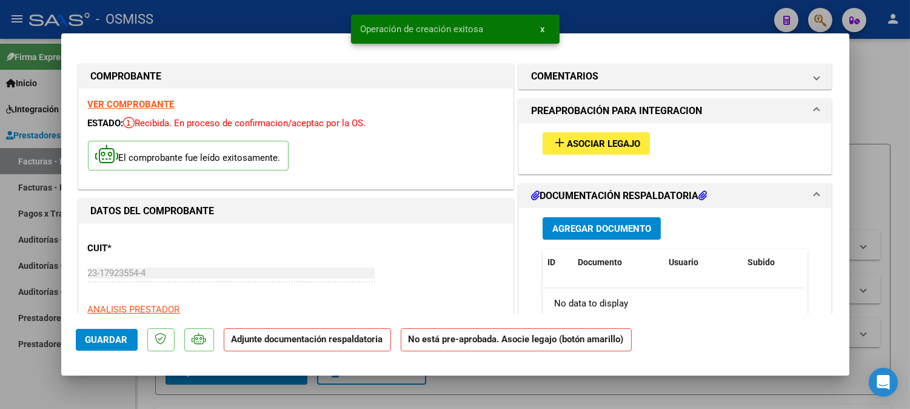
click at [587, 146] on span "Asociar Legajo" at bounding box center [603, 143] width 73 height 11
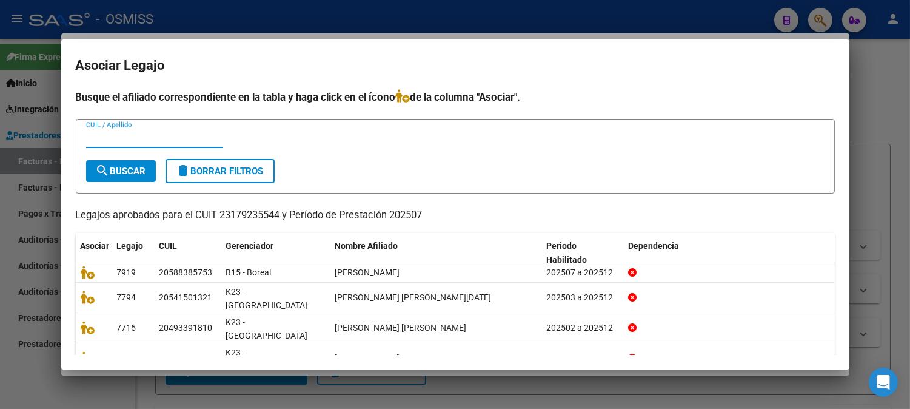
click at [181, 140] on input "CUIL / Apellido" at bounding box center [154, 138] width 137 height 11
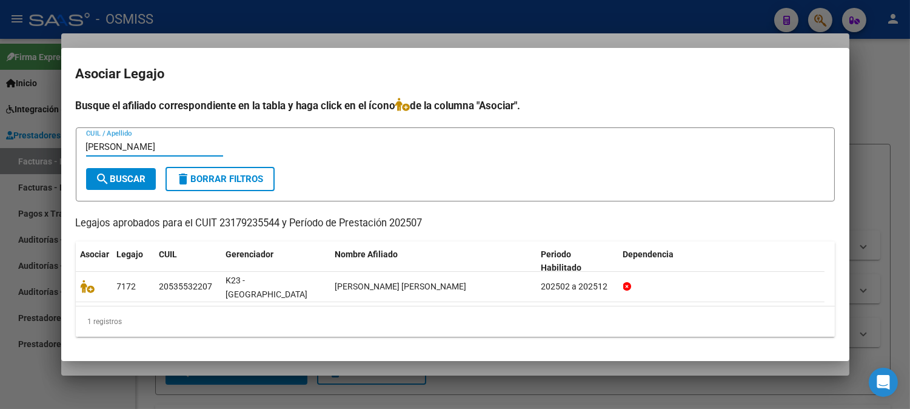
type input "jordan"
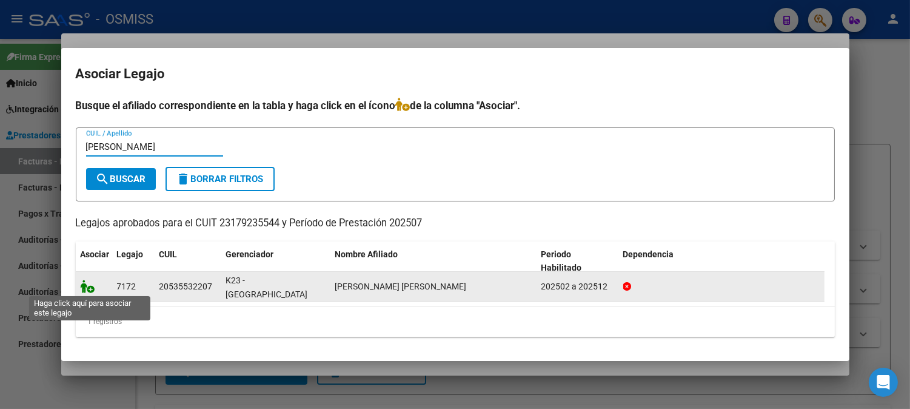
click at [87, 285] on icon at bounding box center [88, 286] width 15 height 13
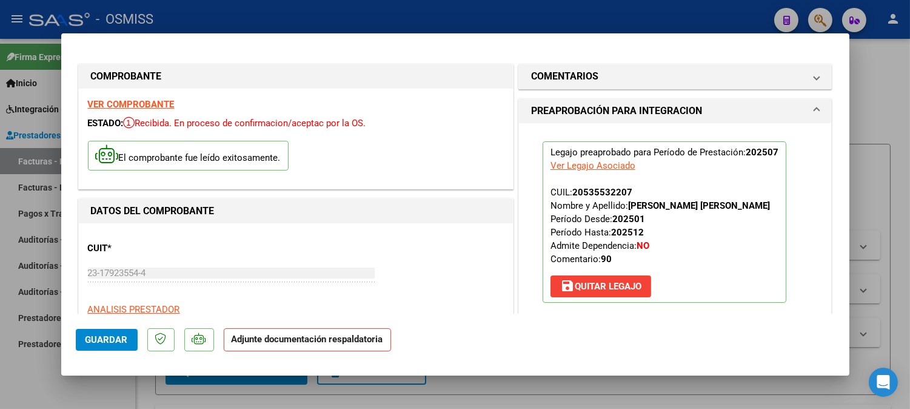
scroll to position [135, 0]
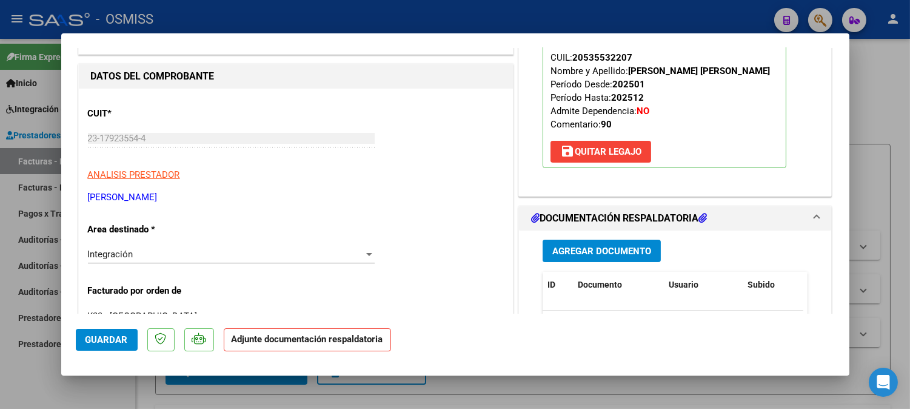
click at [596, 251] on span "Agregar Documento" at bounding box center [602, 251] width 99 height 11
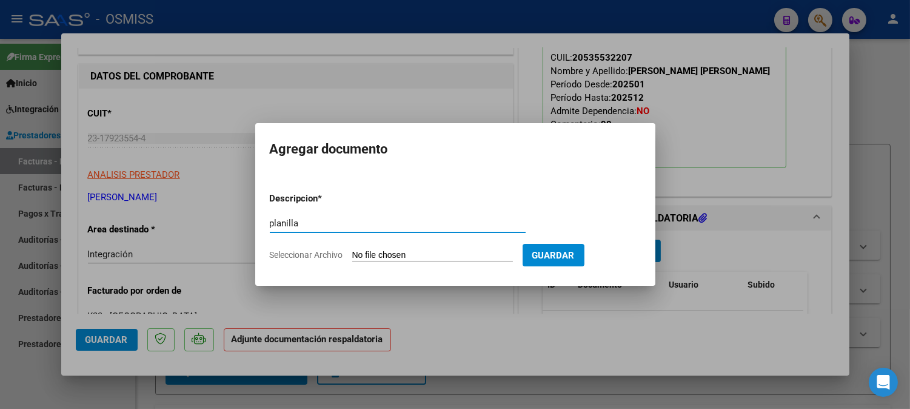
type input "planilla"
click at [419, 254] on input "Seleccionar Archivo" at bounding box center [432, 256] width 161 height 12
type input "C:\fakepath\JORDAN_S.SANTINO-MII-JUL(2)_1191[1].pdf"
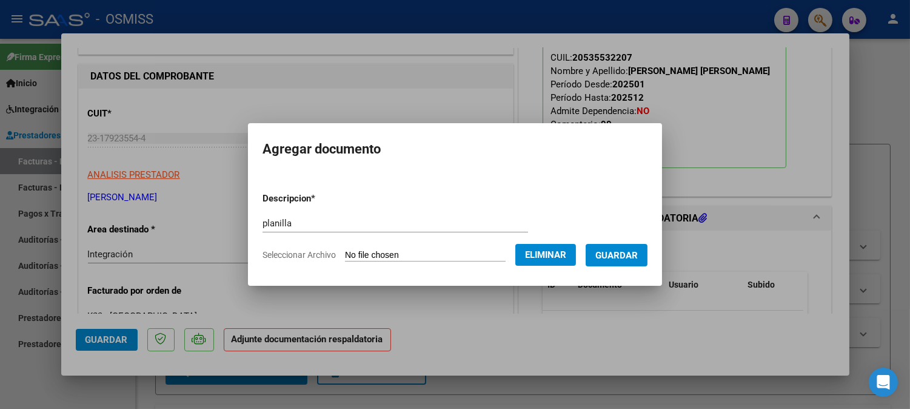
click at [615, 251] on span "Guardar" at bounding box center [617, 255] width 42 height 11
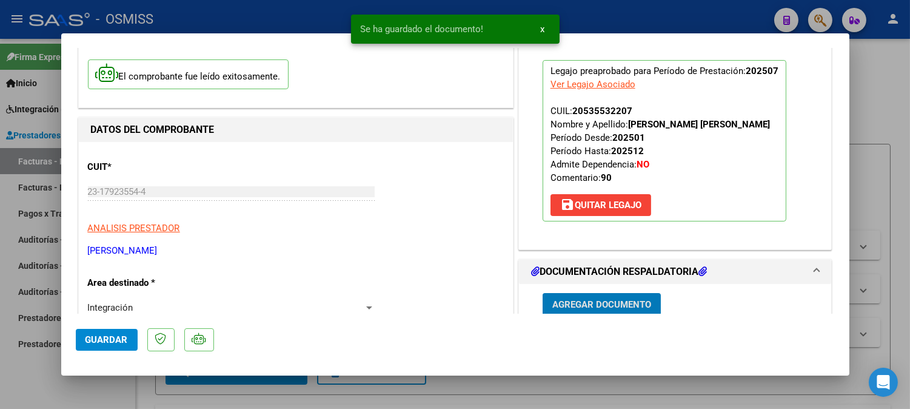
scroll to position [0, 0]
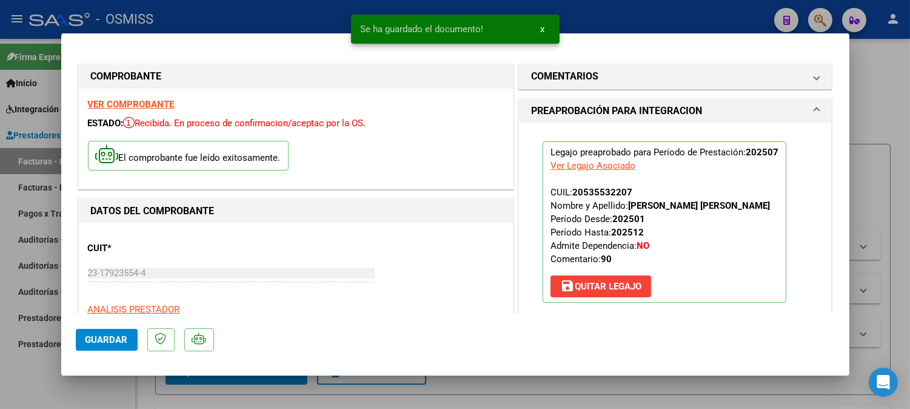
type input "$ 0,00"
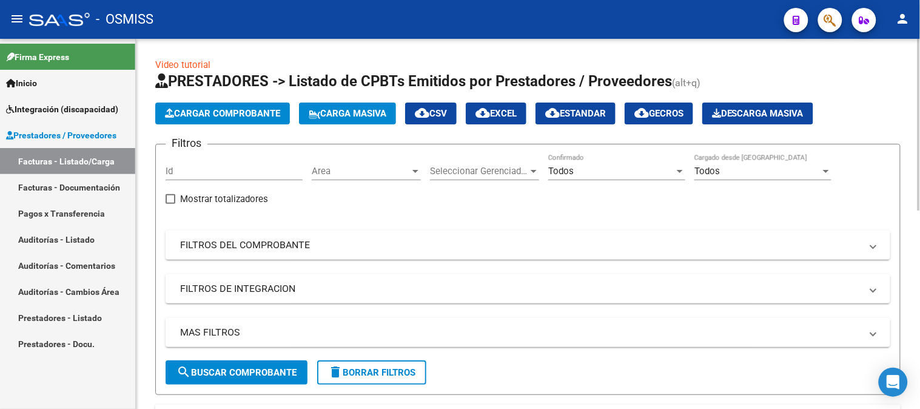
click at [250, 113] on span "Cargar Comprobante" at bounding box center [222, 113] width 115 height 11
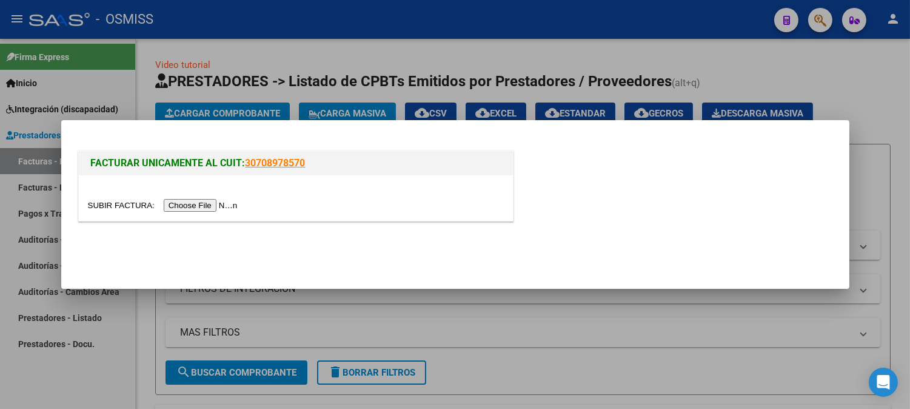
click at [216, 201] on input "file" at bounding box center [164, 205] width 153 height 13
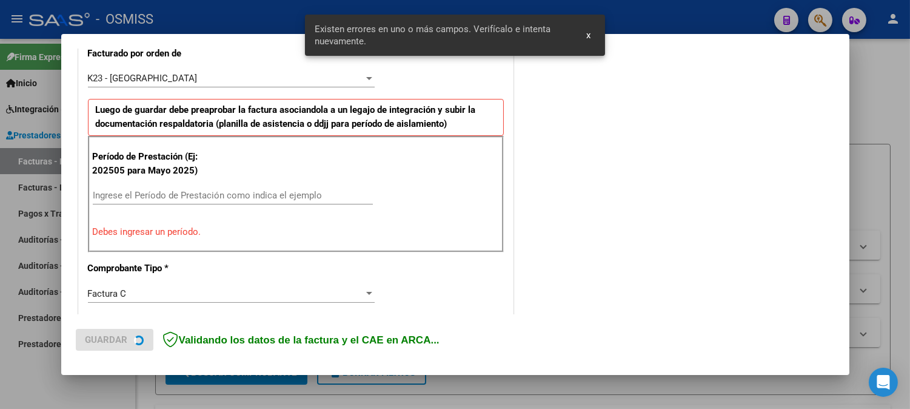
scroll to position [350, 0]
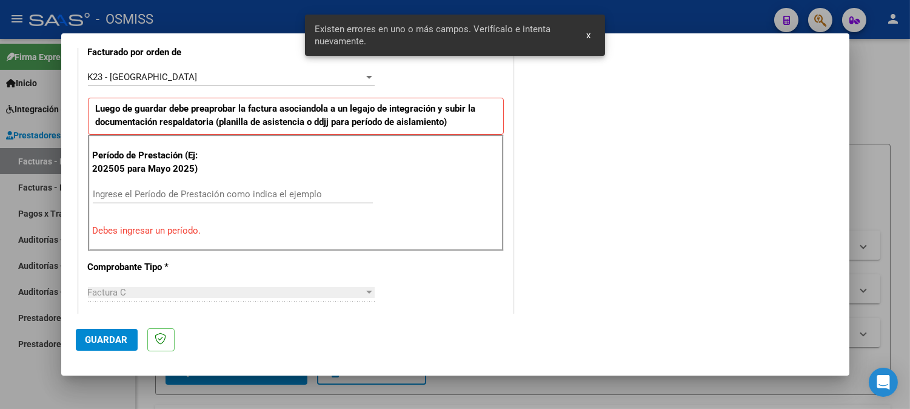
click at [209, 198] on input "Ingrese el Período de Prestación como indica el ejemplo" at bounding box center [233, 194] width 280 height 11
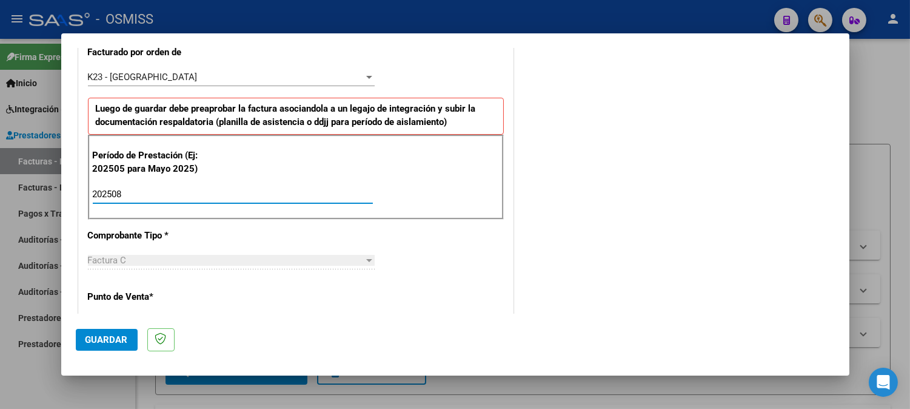
type input "202508"
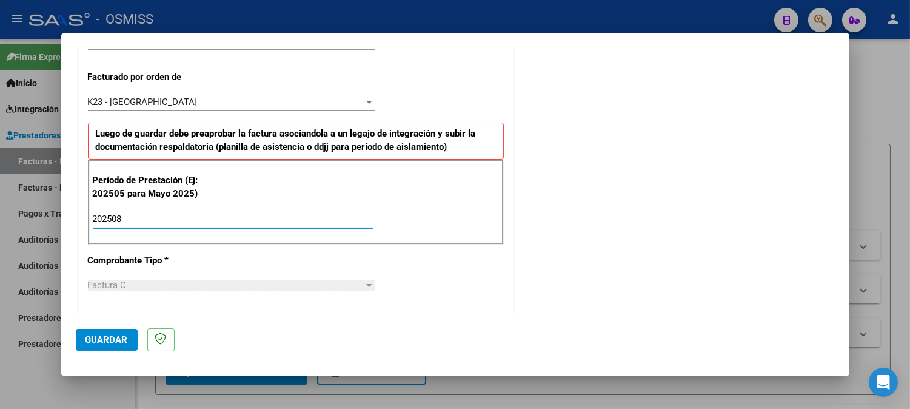
scroll to position [283, 0]
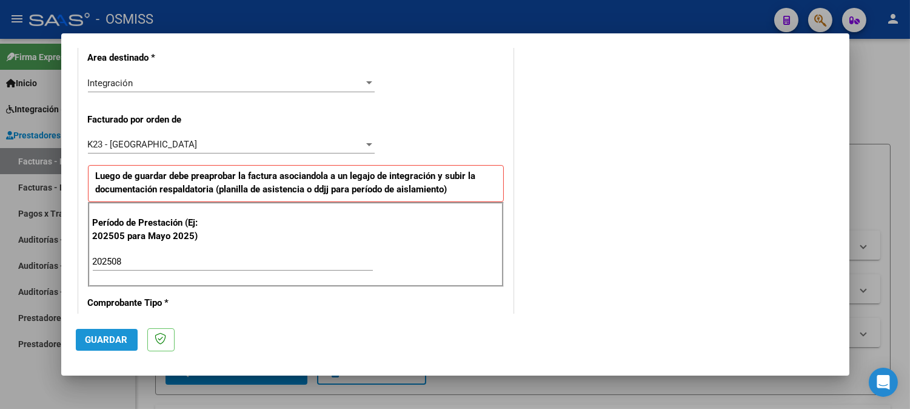
click at [121, 340] on span "Guardar" at bounding box center [107, 339] width 42 height 11
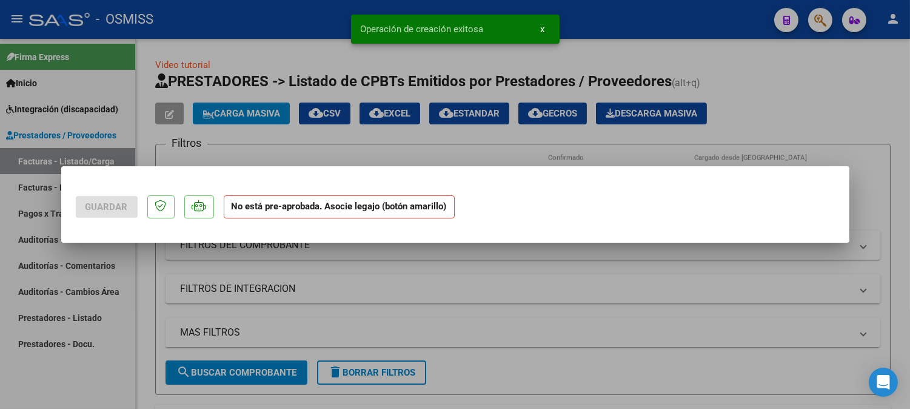
scroll to position [0, 0]
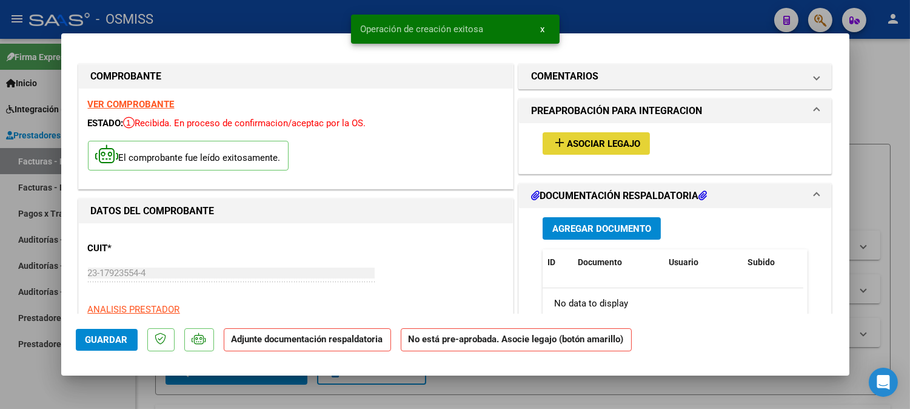
click at [567, 138] on span "Asociar Legajo" at bounding box center [603, 143] width 73 height 11
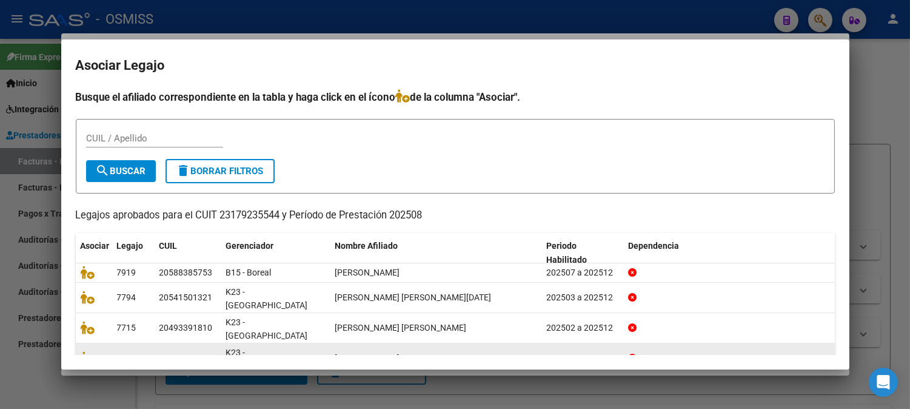
click at [76, 343] on datatable-body-cell at bounding box center [94, 358] width 36 height 30
click at [82, 351] on icon at bounding box center [88, 357] width 15 height 13
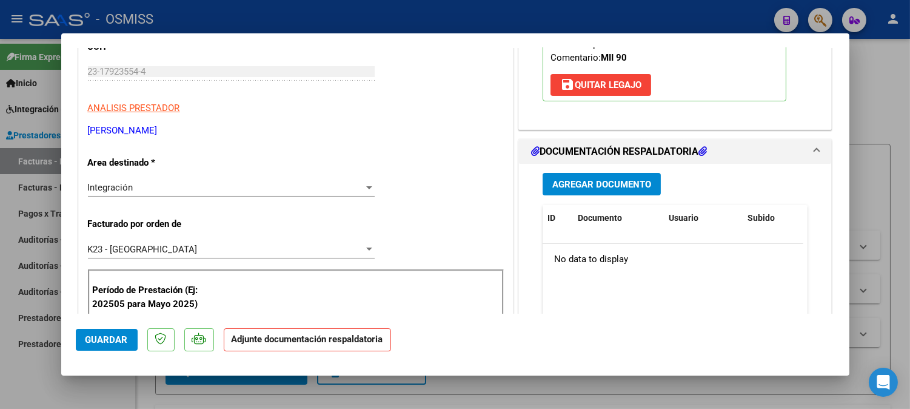
scroll to position [202, 0]
click at [591, 184] on span "Agregar Documento" at bounding box center [602, 183] width 99 height 11
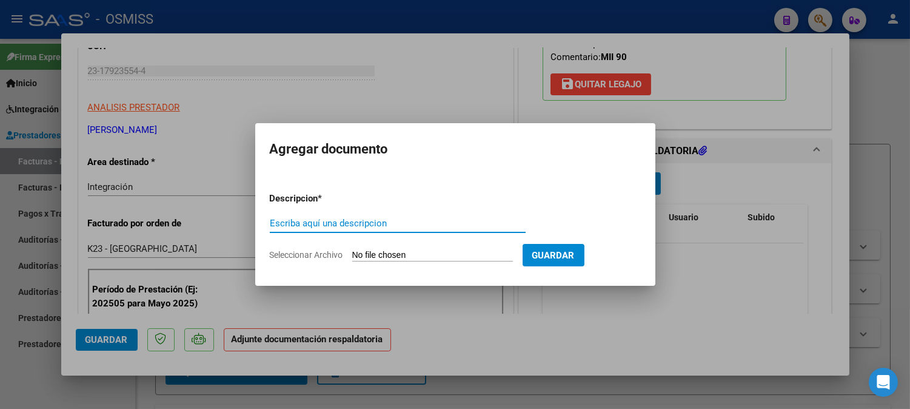
click at [312, 227] on input "Escriba aquí una descripcion" at bounding box center [398, 223] width 256 height 11
type input "planilla"
click at [403, 251] on input "Seleccionar Archivo" at bounding box center [432, 256] width 161 height 12
type input "C:\fakepath\morales_mÃ¡ximo_asist_8[1].pdf"
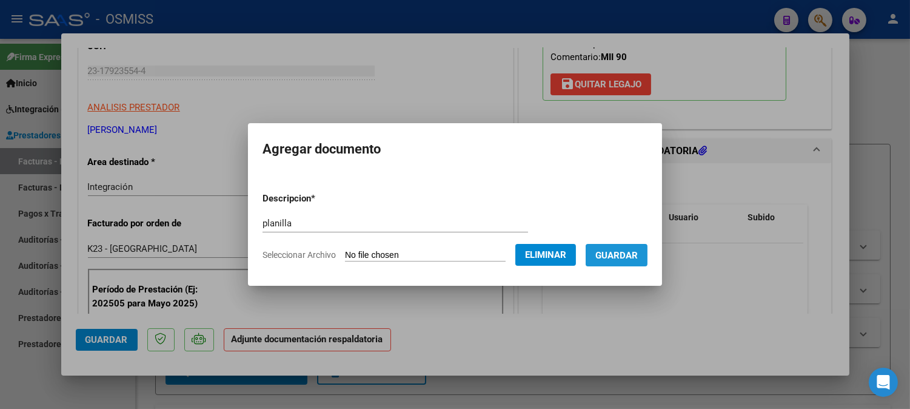
click at [616, 257] on span "Guardar" at bounding box center [617, 255] width 42 height 11
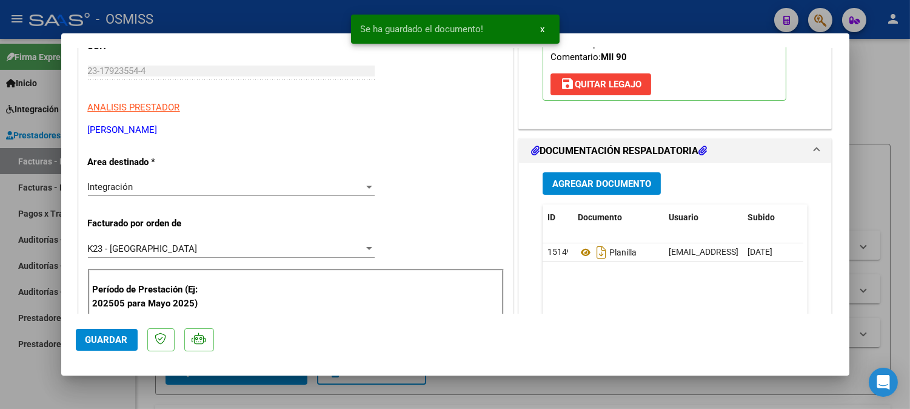
click at [601, 320] on mat-dialog-actions "Guardar" at bounding box center [455, 338] width 759 height 48
type input "$ 0,00"
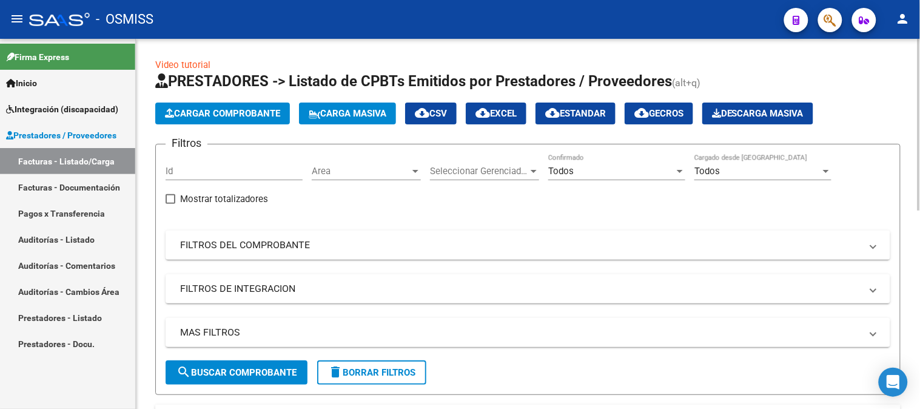
click at [226, 109] on span "Cargar Comprobante" at bounding box center [222, 113] width 115 height 11
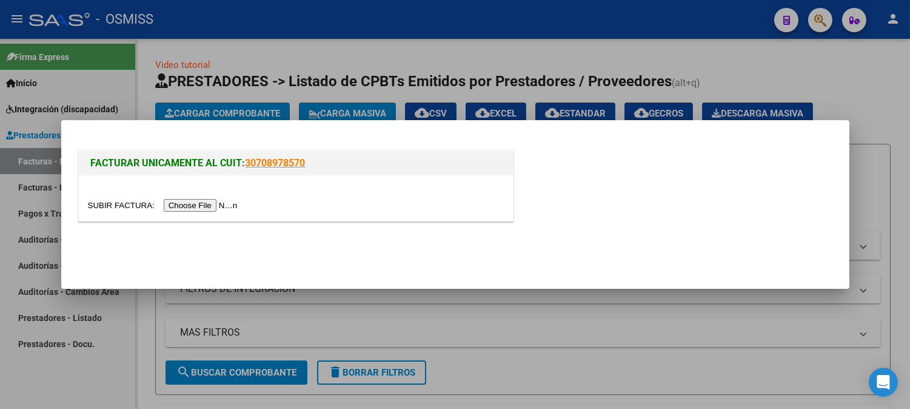
click at [189, 203] on input "file" at bounding box center [164, 205] width 153 height 13
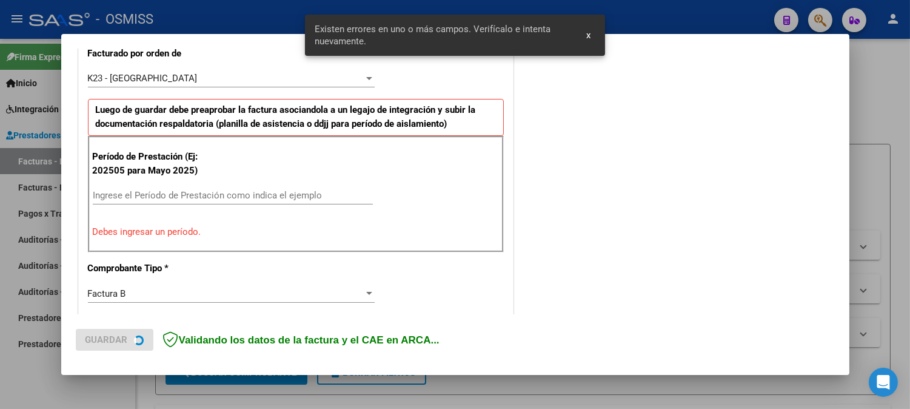
scroll to position [350, 0]
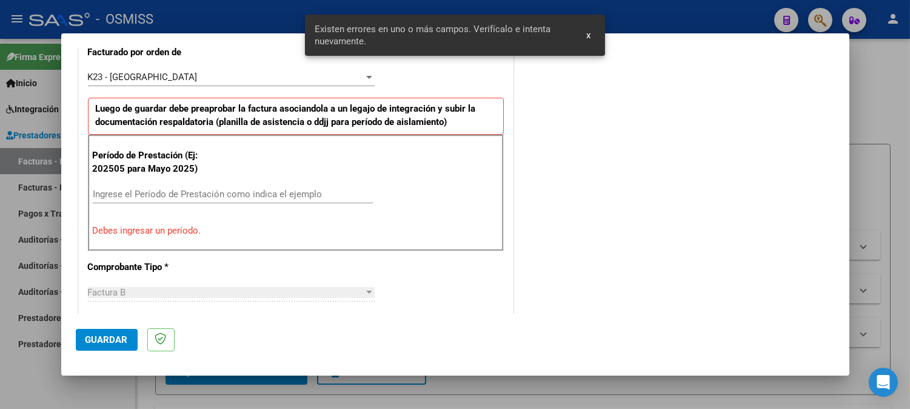
click at [223, 191] on input "Ingrese el Período de Prestación como indica el ejemplo" at bounding box center [233, 194] width 280 height 11
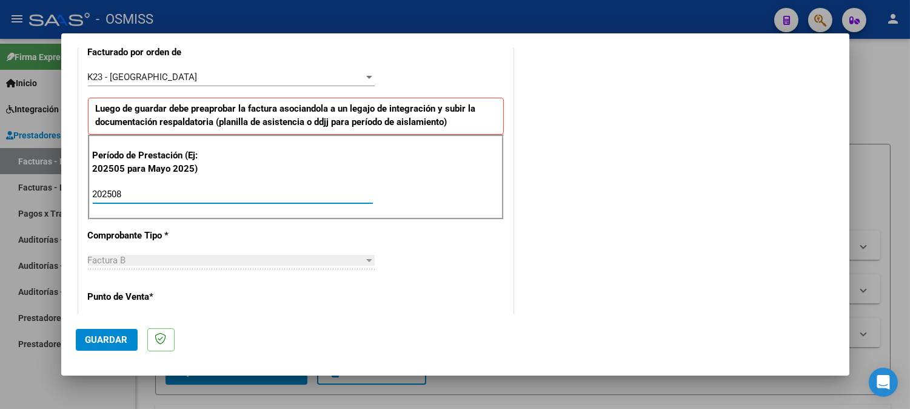
type input "202508"
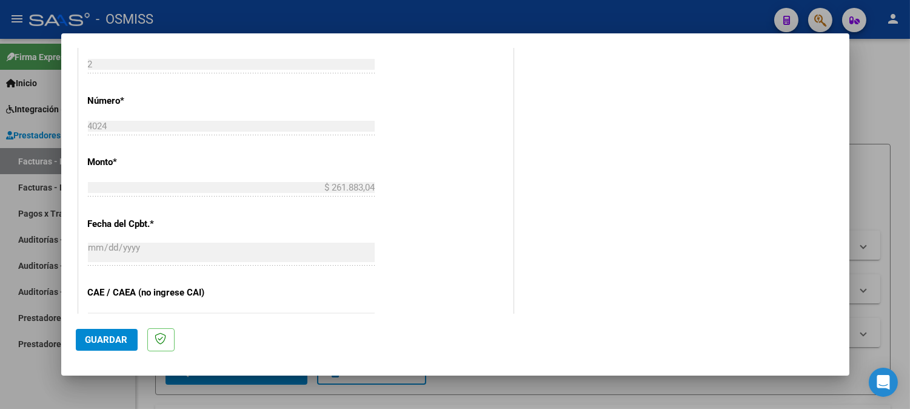
scroll to position [687, 0]
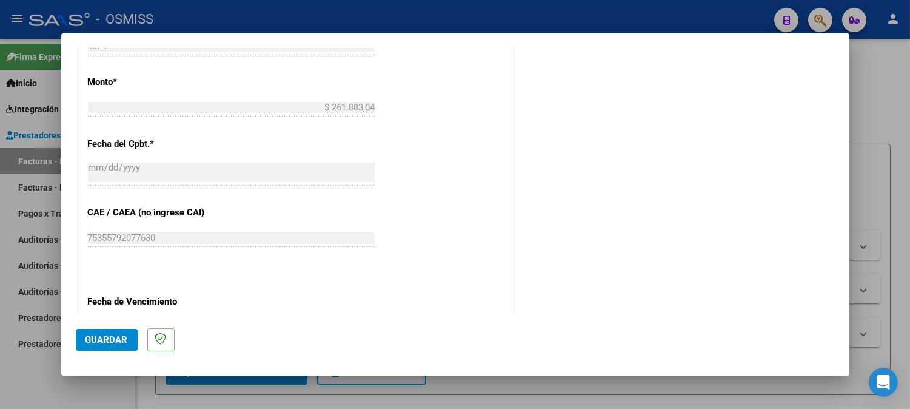
click at [101, 343] on span "Guardar" at bounding box center [107, 339] width 42 height 11
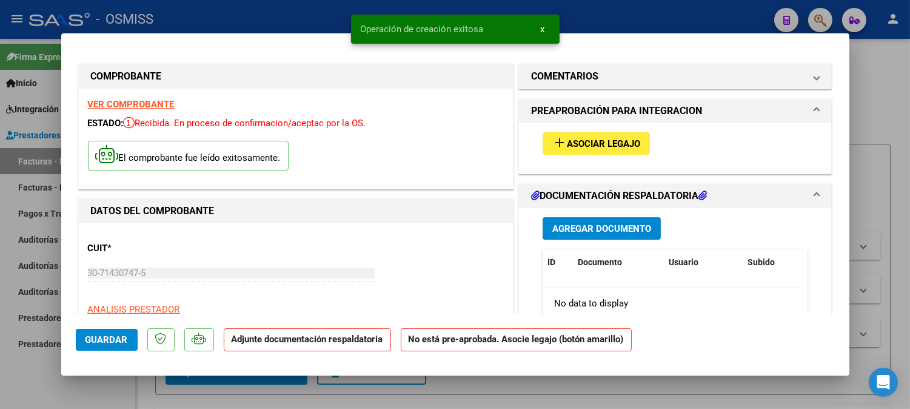
click at [584, 150] on button "add Asociar Legajo" at bounding box center [596, 143] width 107 height 22
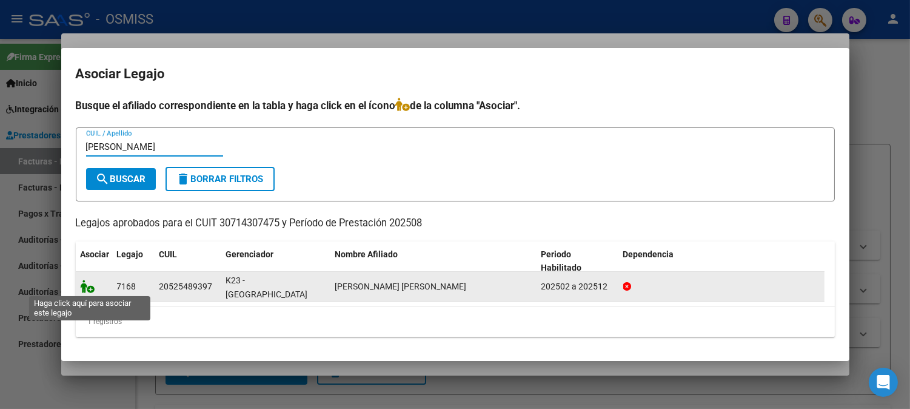
type input "orrego"
click at [85, 288] on icon at bounding box center [88, 286] width 15 height 13
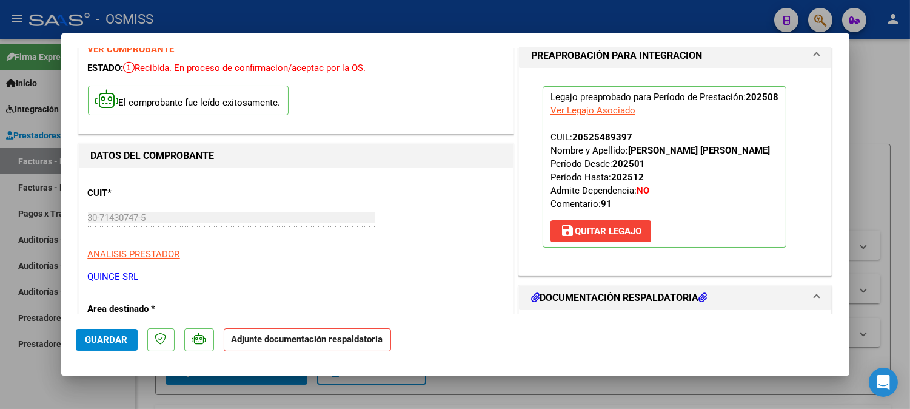
scroll to position [135, 0]
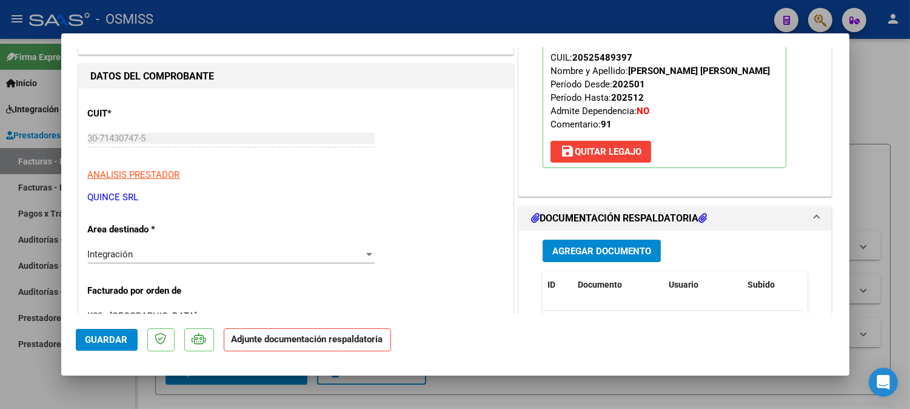
click at [590, 254] on span "Agregar Documento" at bounding box center [602, 251] width 99 height 11
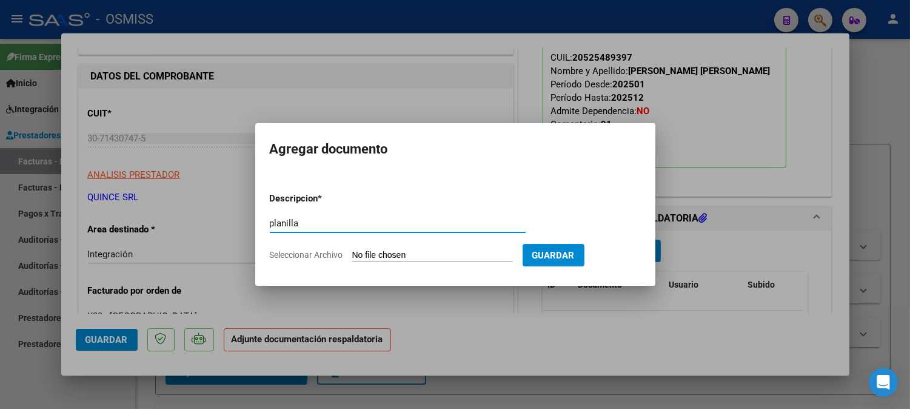
type input "planilla"
click at [385, 251] on input "Seleccionar Archivo" at bounding box center [432, 256] width 161 height 12
type input "C:\fakepath\2025_AGOSTO_PROTEO_OSMISS_DOC_RESPALDATORIA_ORREGO_SOSA_GIOVANNI_BE…"
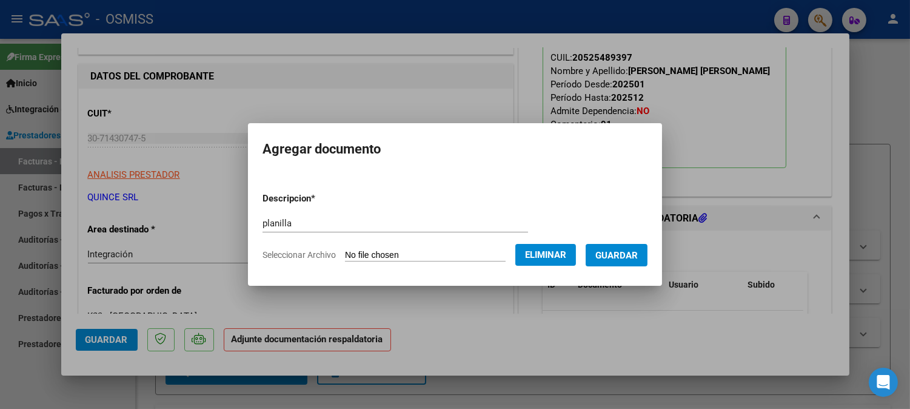
click at [605, 256] on button "Guardar" at bounding box center [617, 255] width 62 height 22
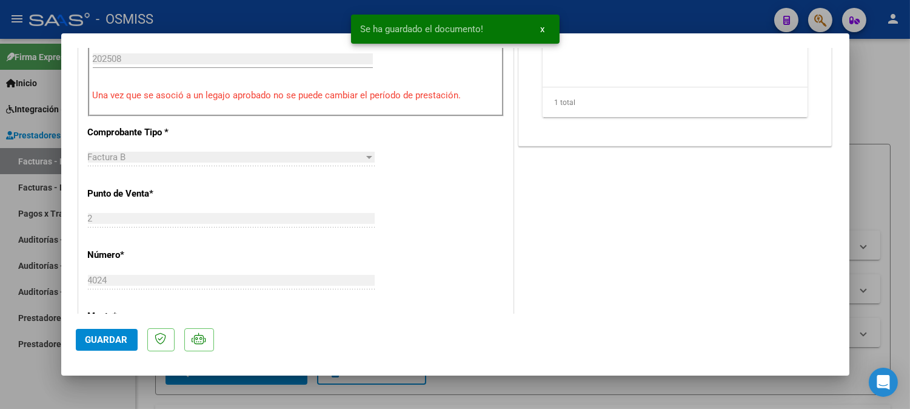
type input "$ 0,00"
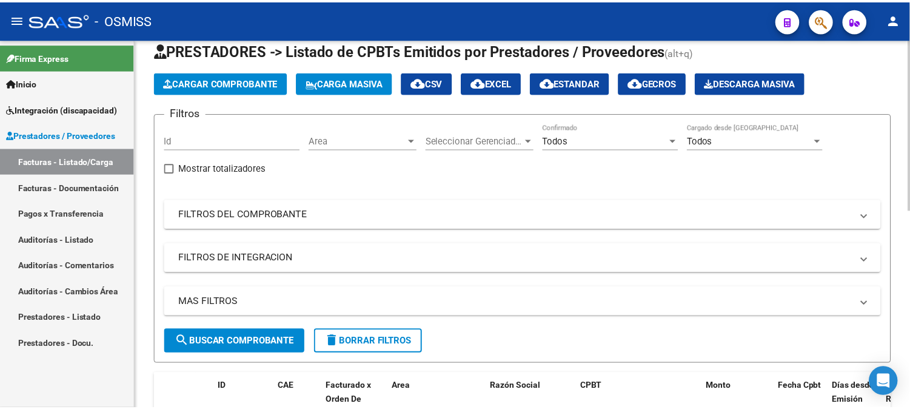
scroll to position [0, 0]
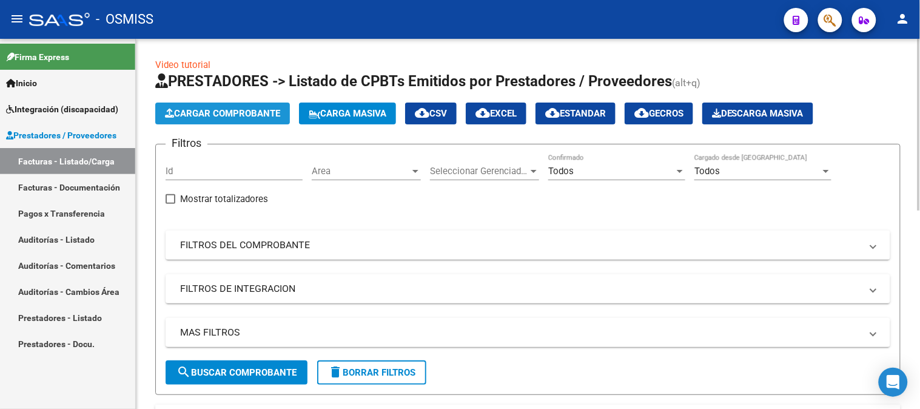
click at [218, 116] on span "Cargar Comprobante" at bounding box center [222, 113] width 115 height 11
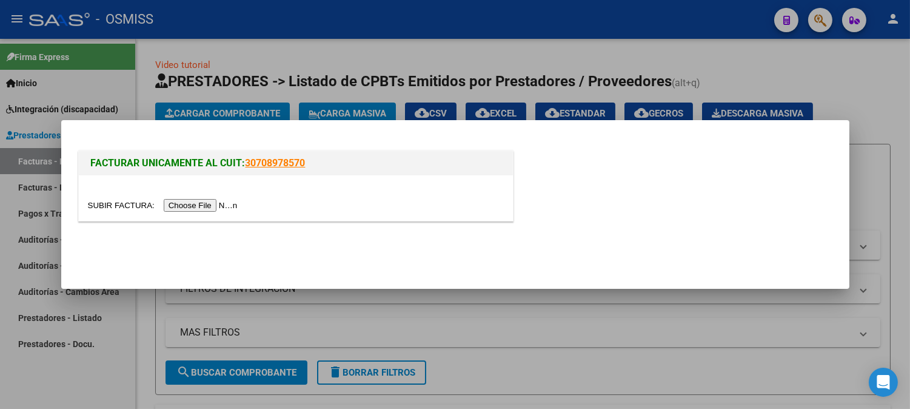
click at [202, 205] on input "file" at bounding box center [164, 205] width 153 height 13
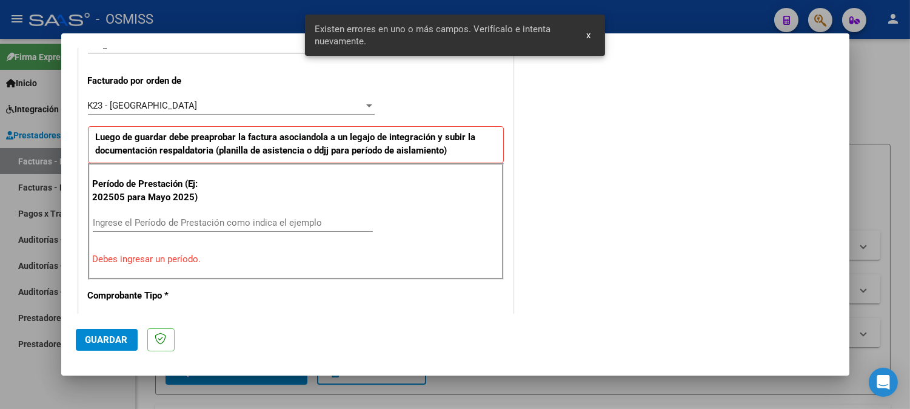
scroll to position [328, 0]
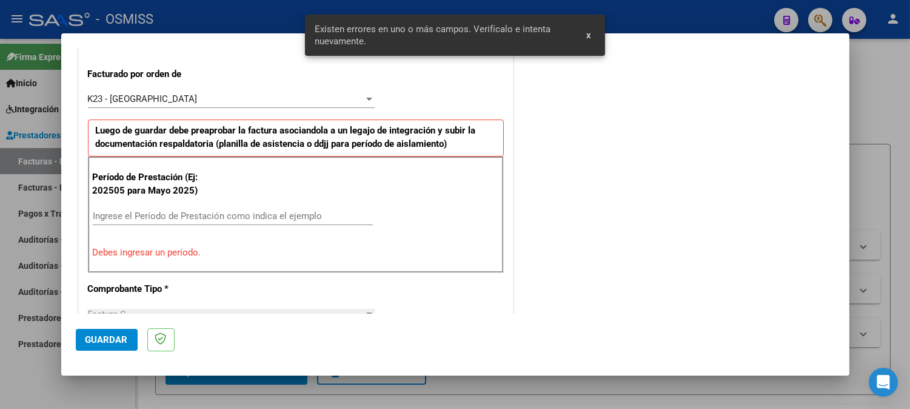
click at [203, 213] on input "Ingrese el Período de Prestación como indica el ejemplo" at bounding box center [233, 215] width 280 height 11
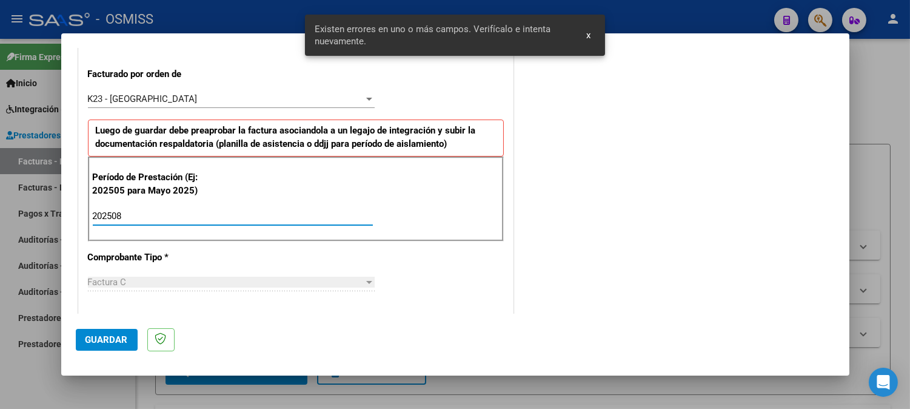
type input "202508"
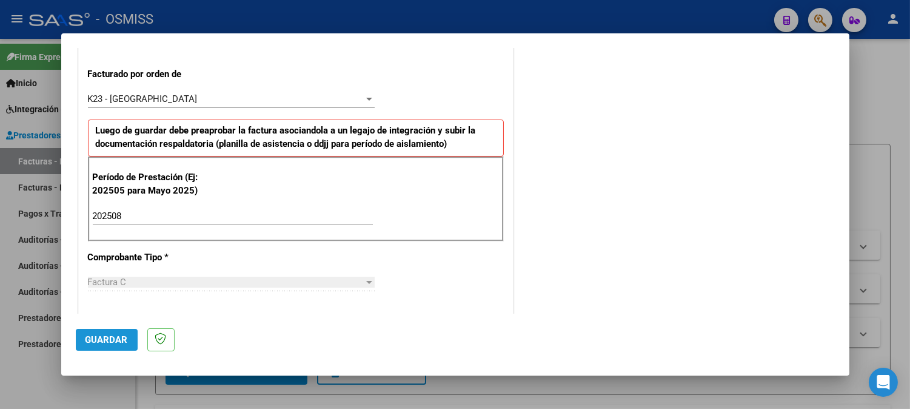
click at [106, 335] on span "Guardar" at bounding box center [107, 339] width 42 height 11
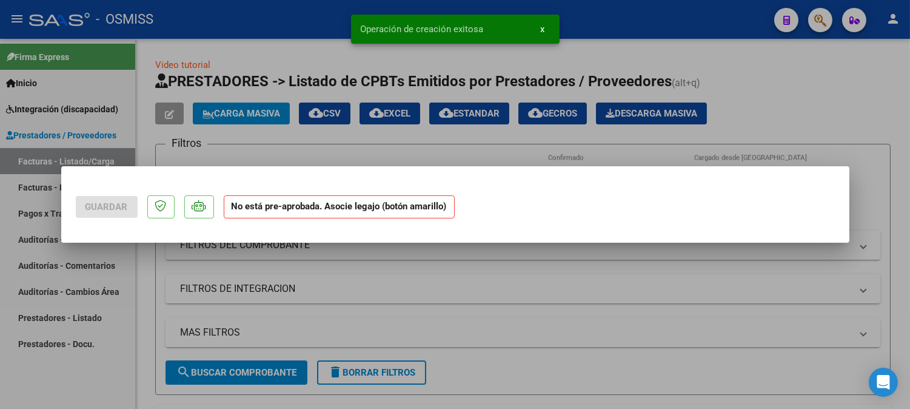
scroll to position [0, 0]
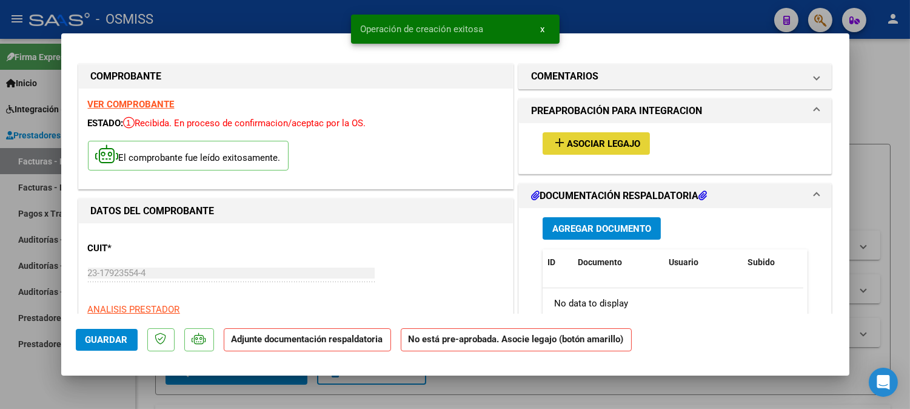
click at [616, 143] on span "Asociar Legajo" at bounding box center [603, 143] width 73 height 11
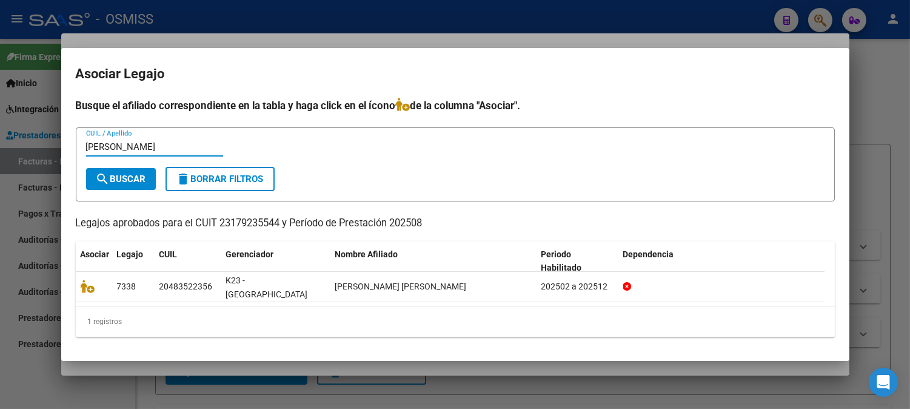
type input "pasten"
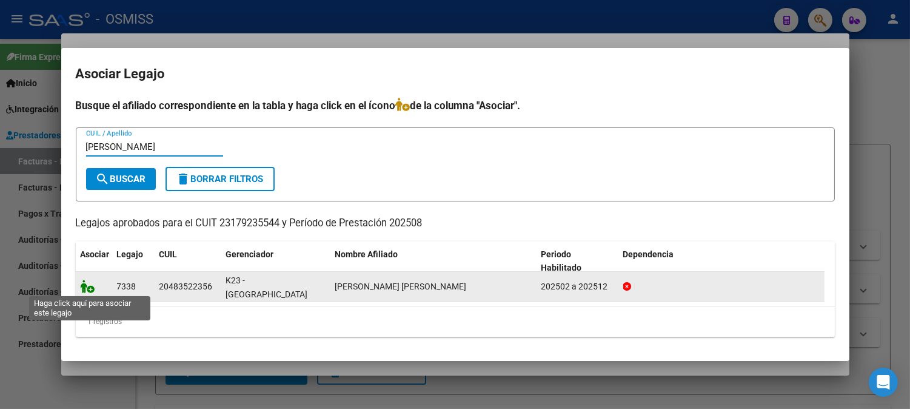
click at [87, 286] on icon at bounding box center [88, 286] width 15 height 13
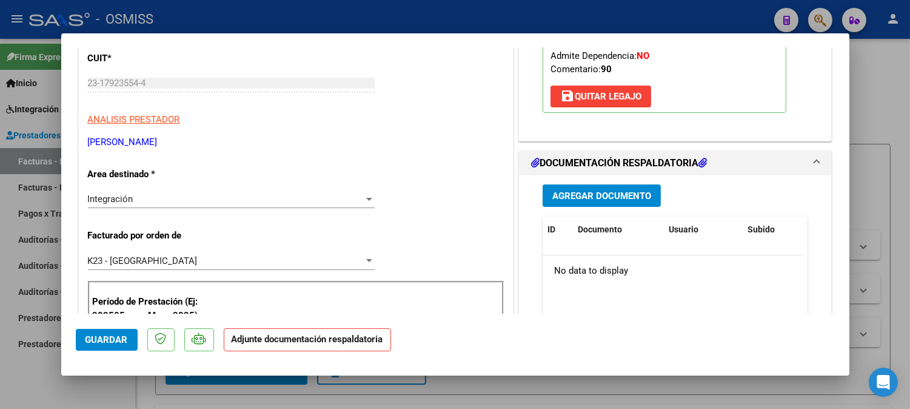
scroll to position [202, 0]
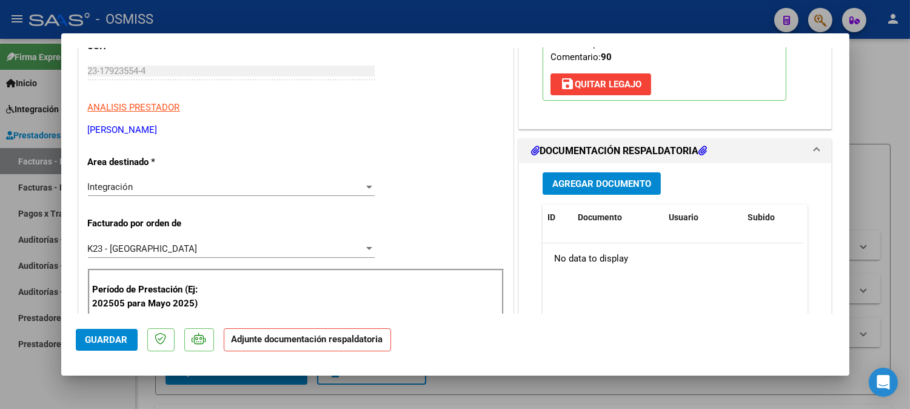
click at [630, 192] on button "Agregar Documento" at bounding box center [602, 183] width 118 height 22
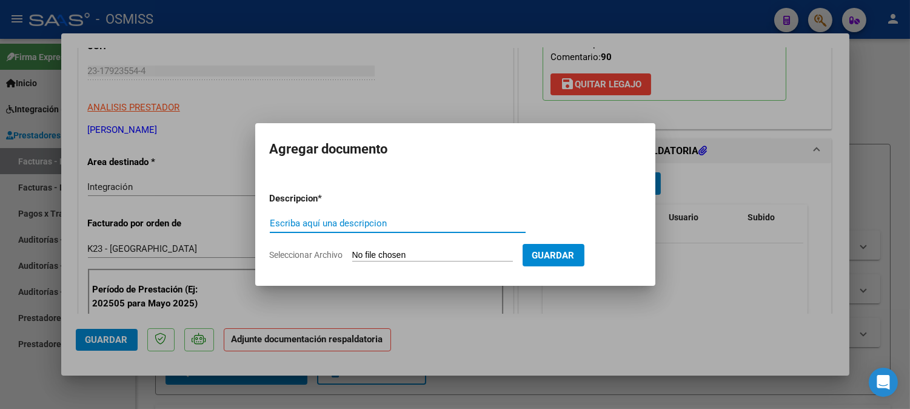
click at [405, 215] on div "Escriba aquí una descripcion" at bounding box center [398, 223] width 256 height 18
click at [405, 223] on input "Escriba aquí una descripcion" at bounding box center [398, 223] width 256 height 11
type input "p"
type input "planilla"
click at [399, 260] on input "Seleccionar Archivo" at bounding box center [432, 256] width 161 height 12
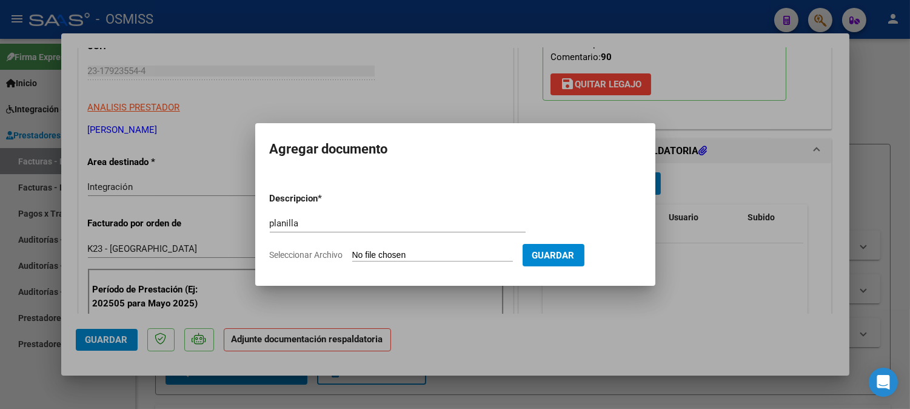
type input "C:\fakepath\pasten_rod_asist8[1].pdf"
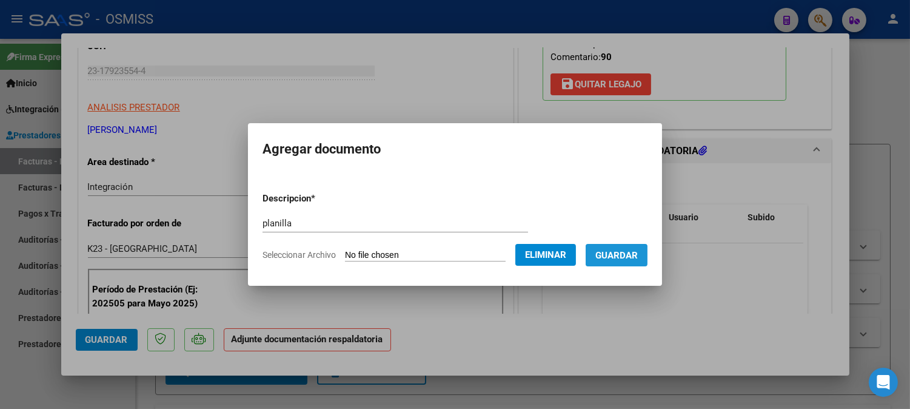
click at [611, 260] on span "Guardar" at bounding box center [617, 255] width 42 height 11
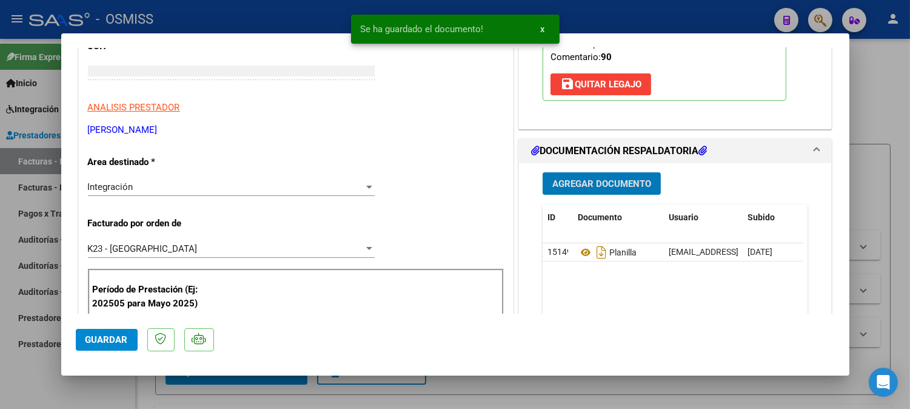
scroll to position [165, 0]
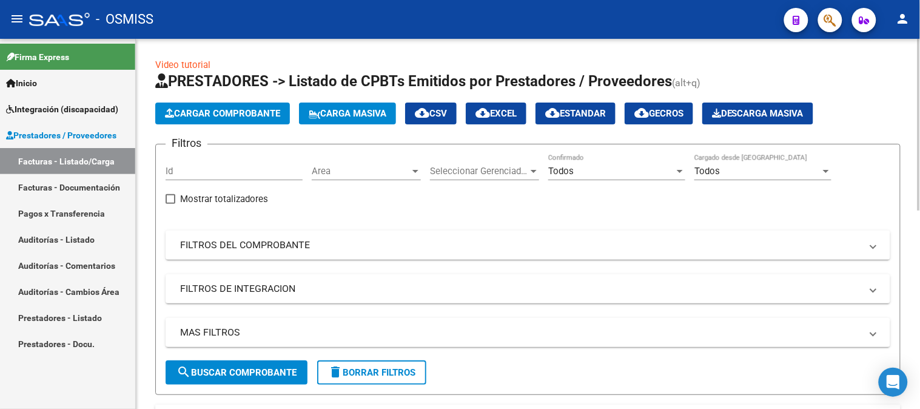
click at [197, 114] on span "Cargar Comprobante" at bounding box center [222, 113] width 115 height 11
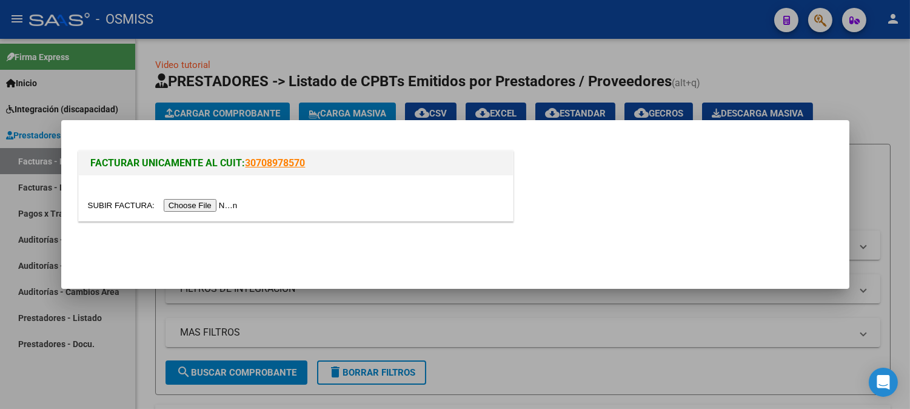
click at [184, 204] on input "file" at bounding box center [164, 205] width 153 height 13
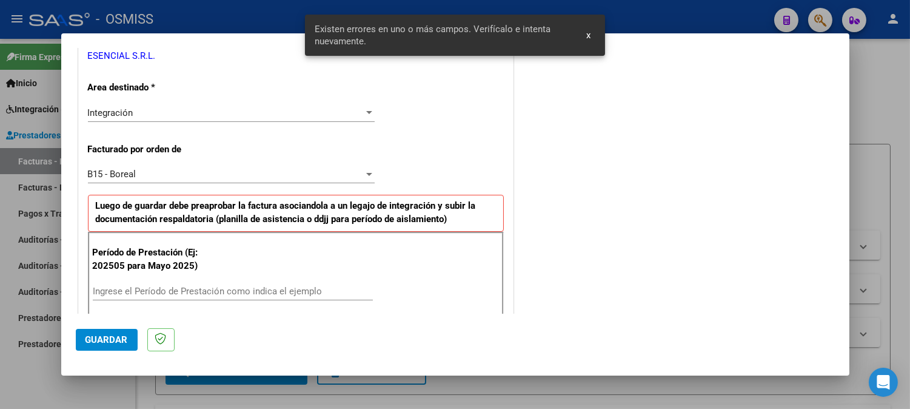
scroll to position [328, 0]
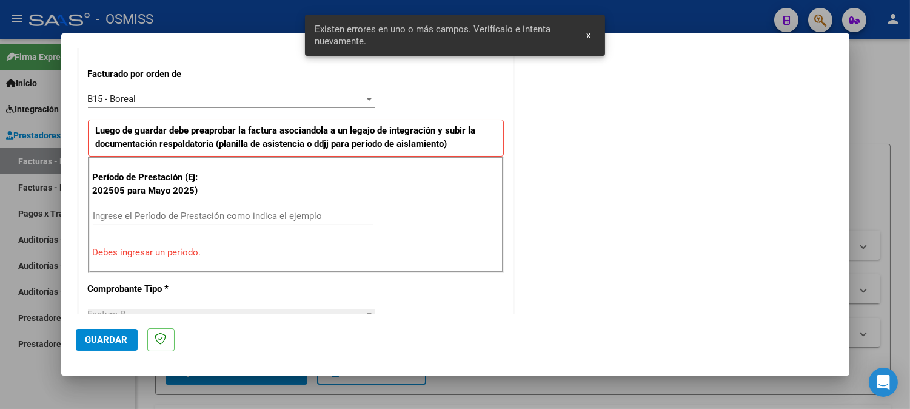
click at [200, 208] on div "Ingrese el Período de Prestación como indica el ejemplo" at bounding box center [233, 216] width 280 height 18
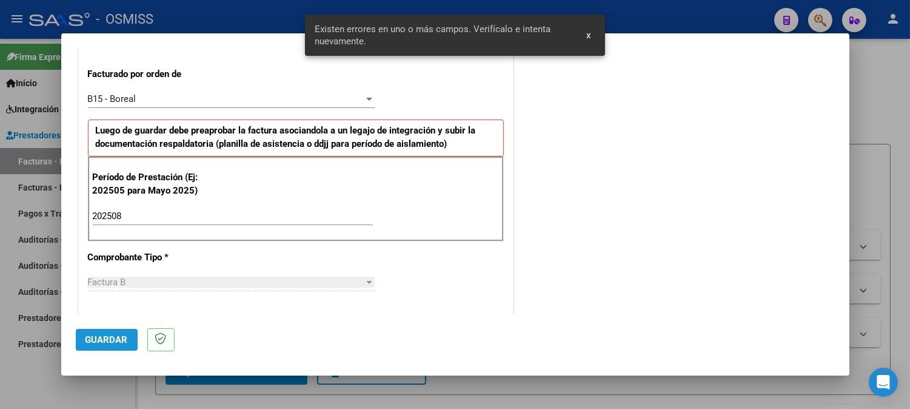
click at [104, 335] on span "Guardar" at bounding box center [107, 339] width 42 height 11
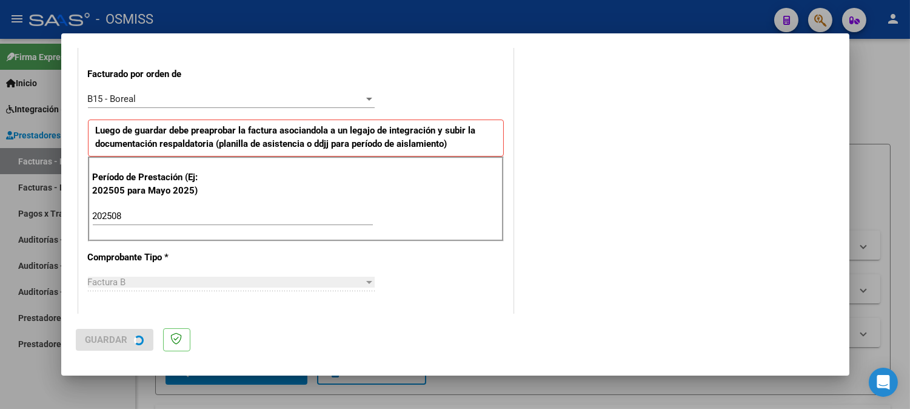
scroll to position [0, 0]
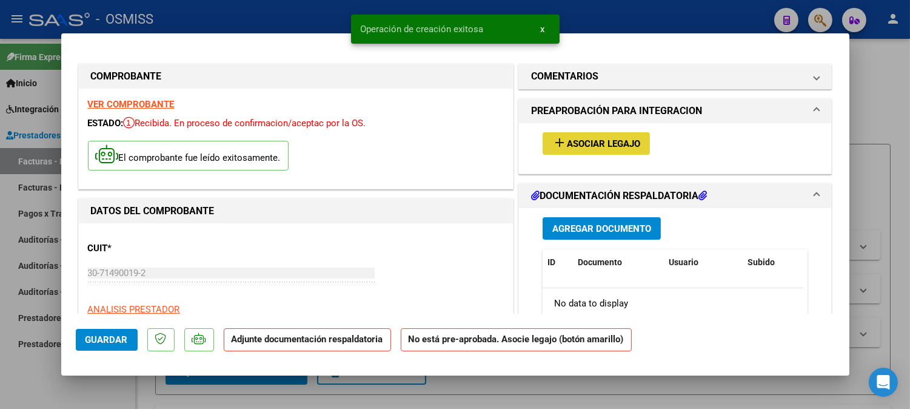
click at [588, 146] on span "Asociar Legajo" at bounding box center [603, 143] width 73 height 11
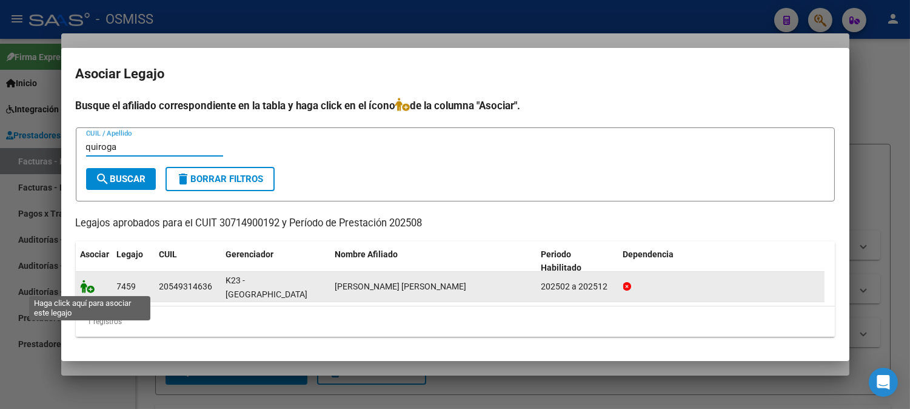
click at [82, 288] on icon at bounding box center [88, 286] width 15 height 13
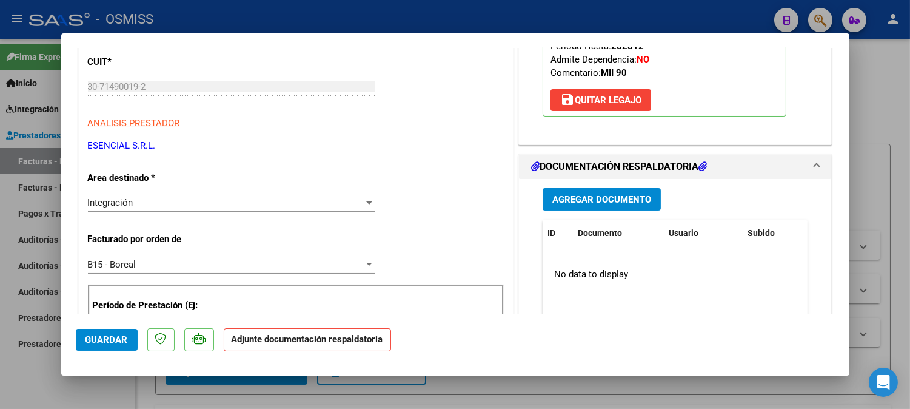
scroll to position [202, 0]
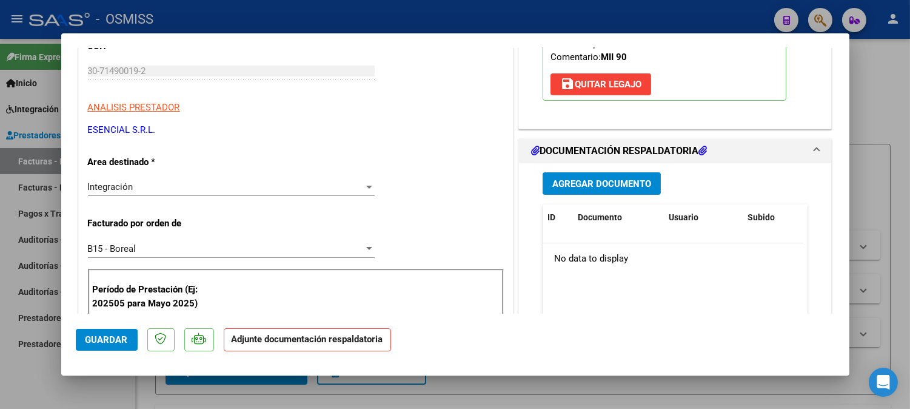
click at [610, 187] on span "Agregar Documento" at bounding box center [602, 183] width 99 height 11
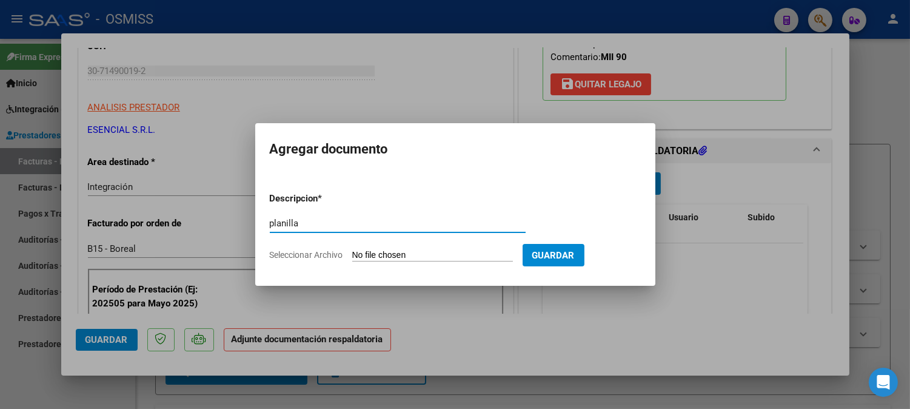
click at [410, 257] on input "Seleccionar Archivo" at bounding box center [432, 256] width 161 height 12
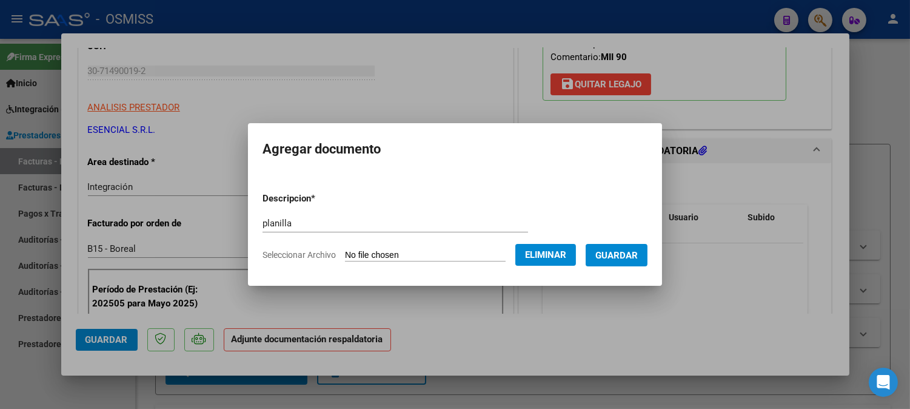
click at [621, 246] on button "Guardar" at bounding box center [617, 255] width 62 height 22
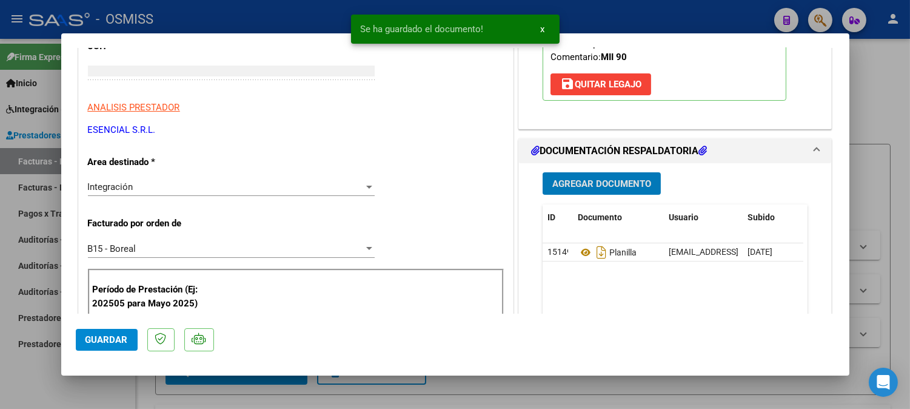
scroll to position [165, 0]
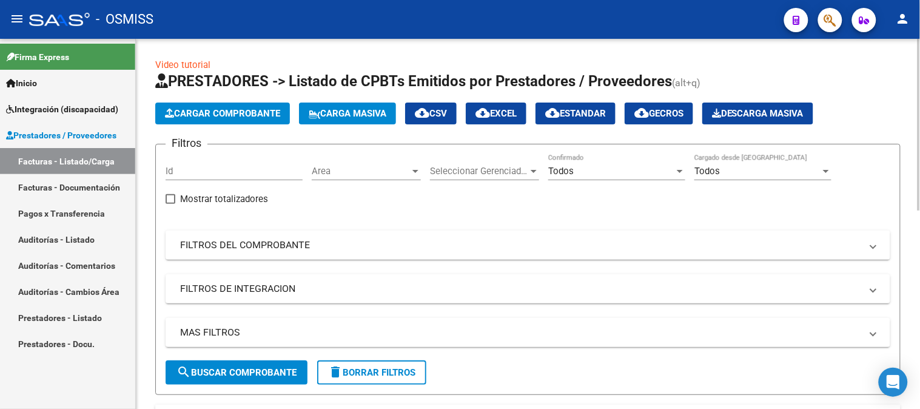
click at [203, 106] on button "Cargar Comprobante" at bounding box center [222, 114] width 135 height 22
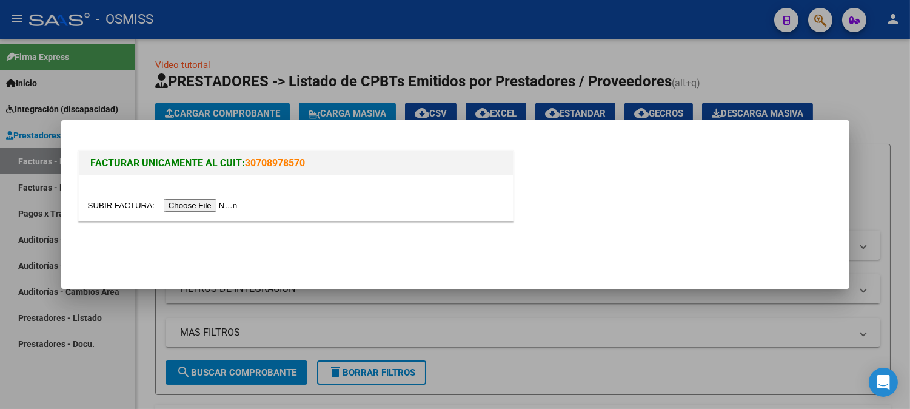
click at [209, 204] on input "file" at bounding box center [164, 205] width 153 height 13
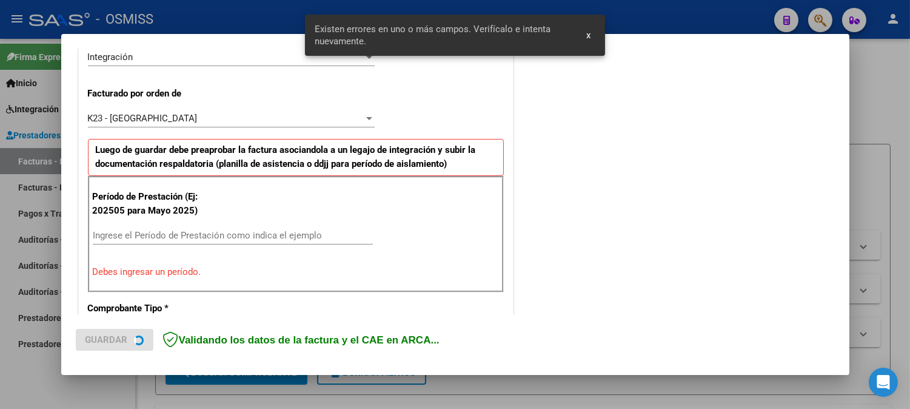
scroll to position [350, 0]
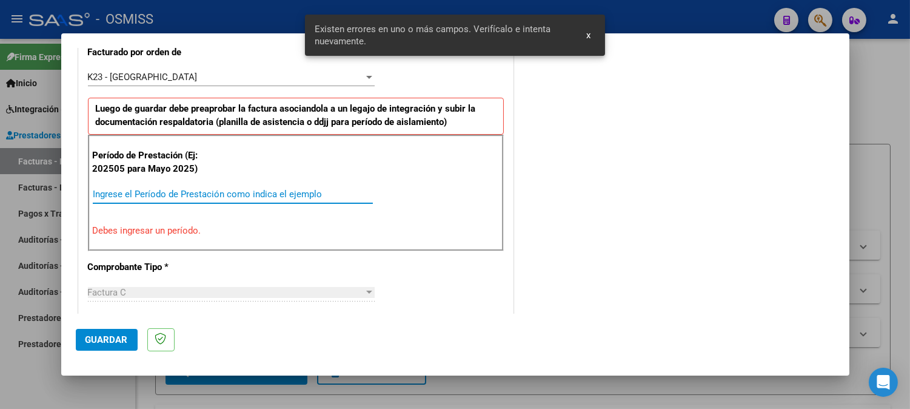
click at [257, 190] on input "Ingrese el Período de Prestación como indica el ejemplo" at bounding box center [233, 194] width 280 height 11
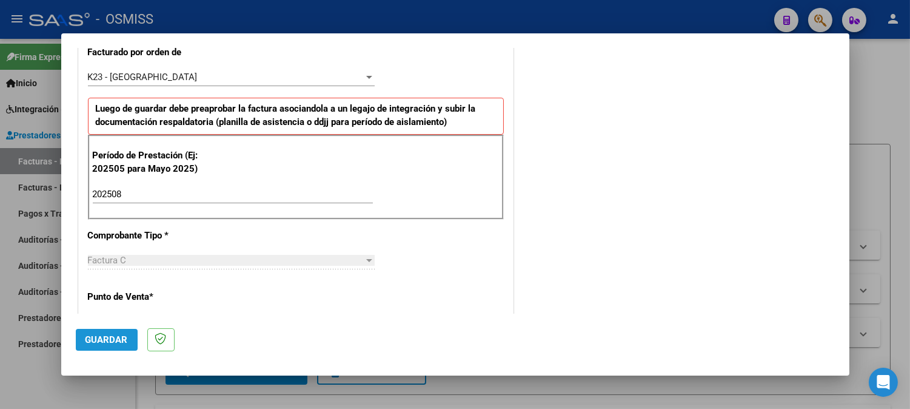
click at [98, 343] on span "Guardar" at bounding box center [107, 339] width 42 height 11
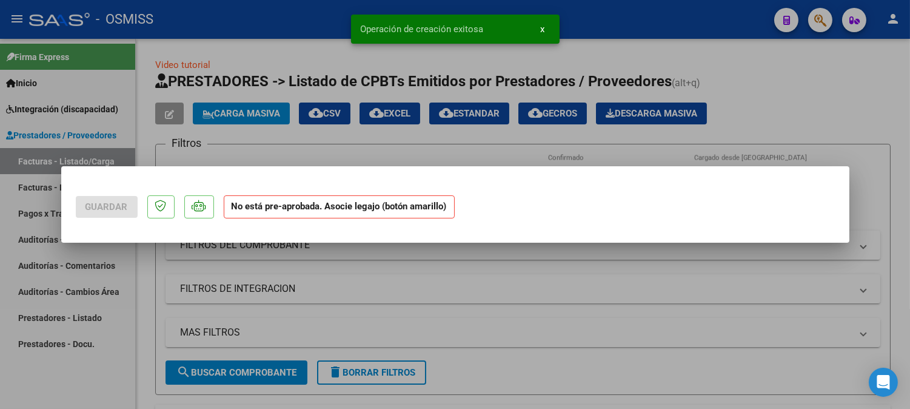
scroll to position [0, 0]
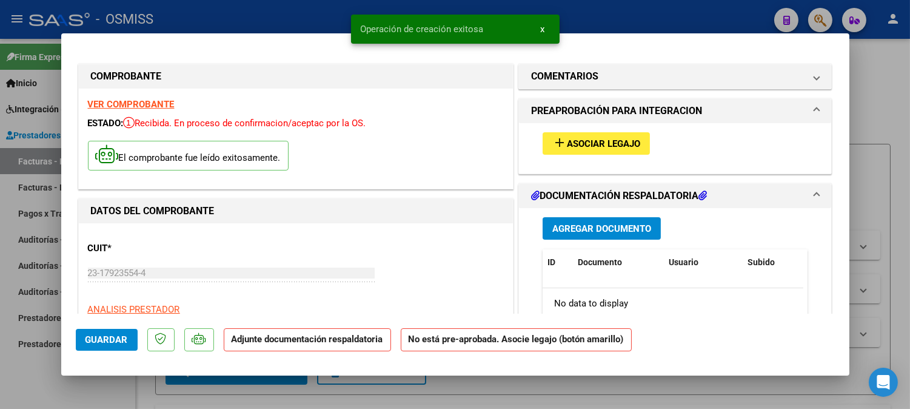
click at [614, 143] on span "Asociar Legajo" at bounding box center [603, 143] width 73 height 11
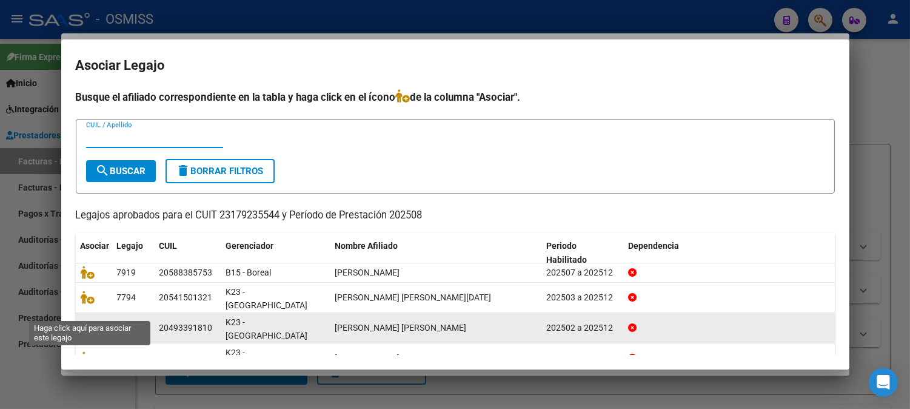
click at [89, 321] on icon at bounding box center [88, 327] width 15 height 13
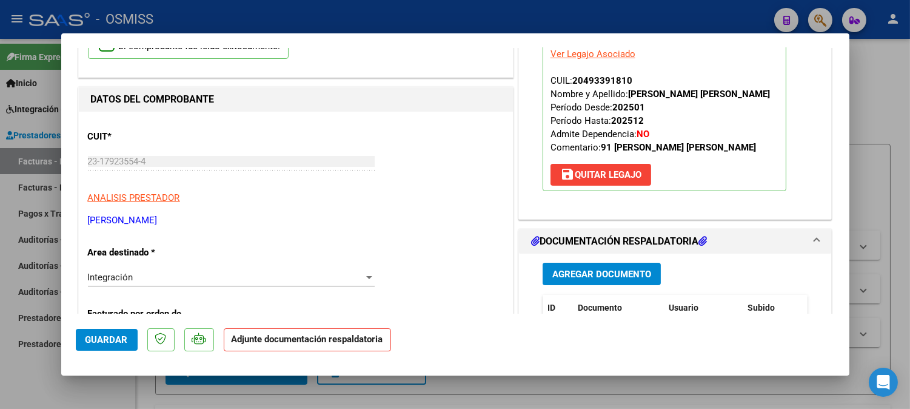
scroll to position [202, 0]
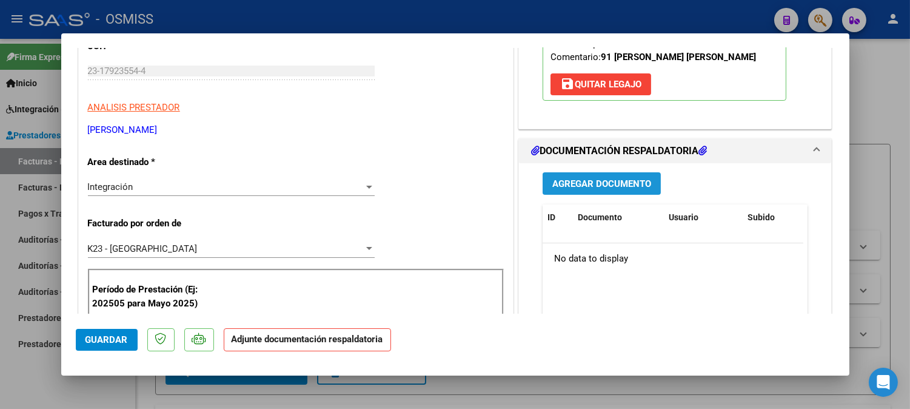
click at [611, 177] on button "Agregar Documento" at bounding box center [602, 183] width 118 height 22
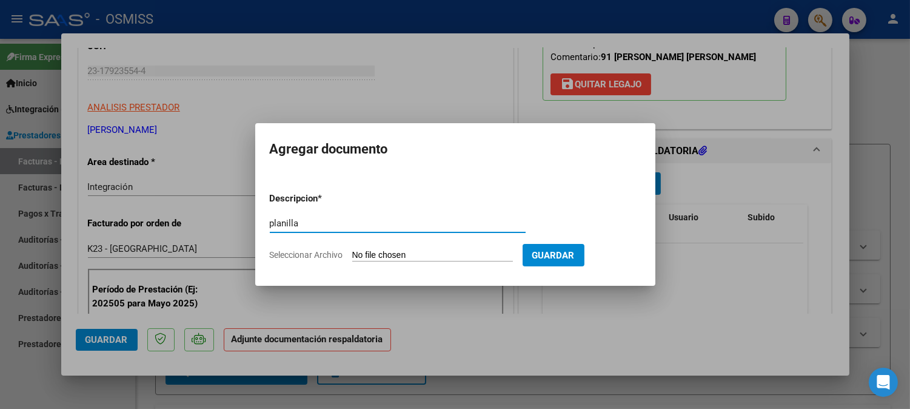
click at [439, 258] on input "Seleccionar Archivo" at bounding box center [432, 256] width 161 height 12
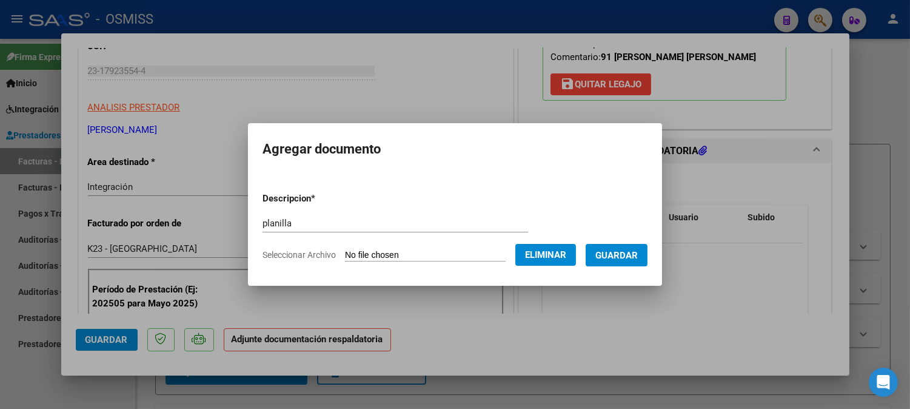
click at [615, 256] on span "Guardar" at bounding box center [617, 255] width 42 height 11
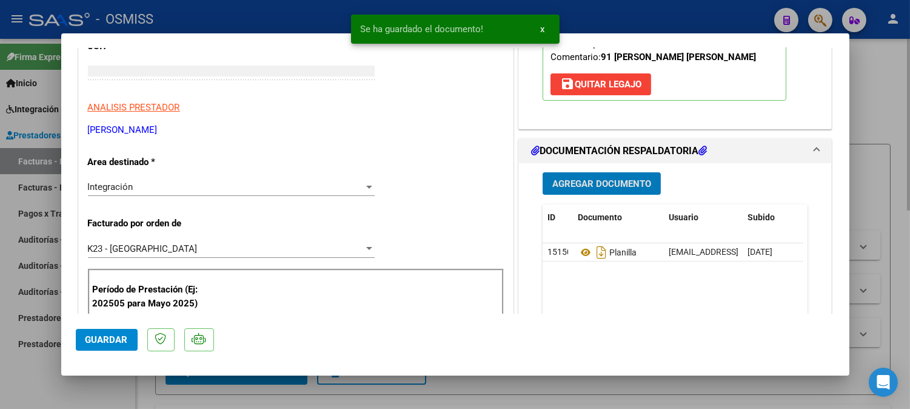
scroll to position [0, 0]
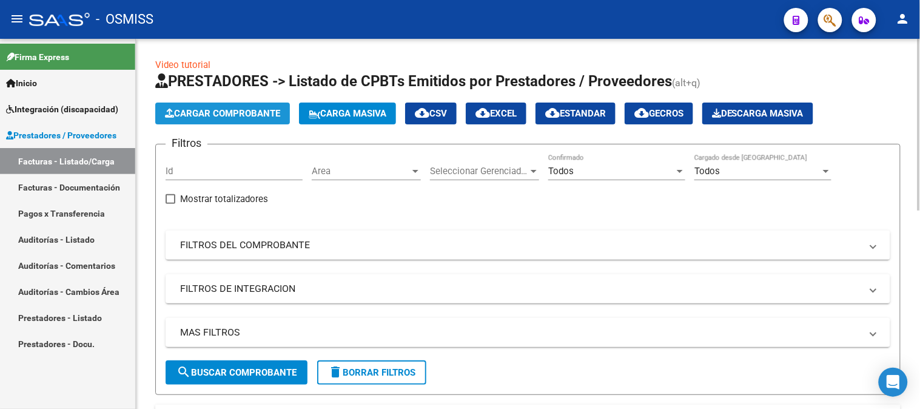
click at [193, 110] on span "Cargar Comprobante" at bounding box center [222, 113] width 115 height 11
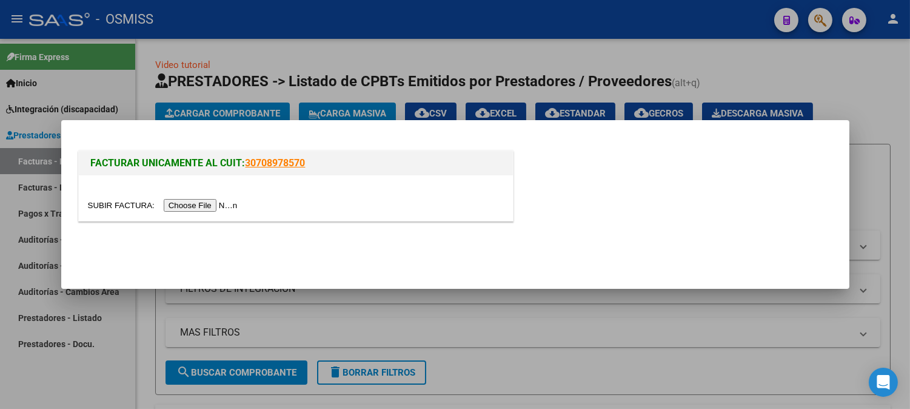
click at [224, 202] on input "file" at bounding box center [164, 205] width 153 height 13
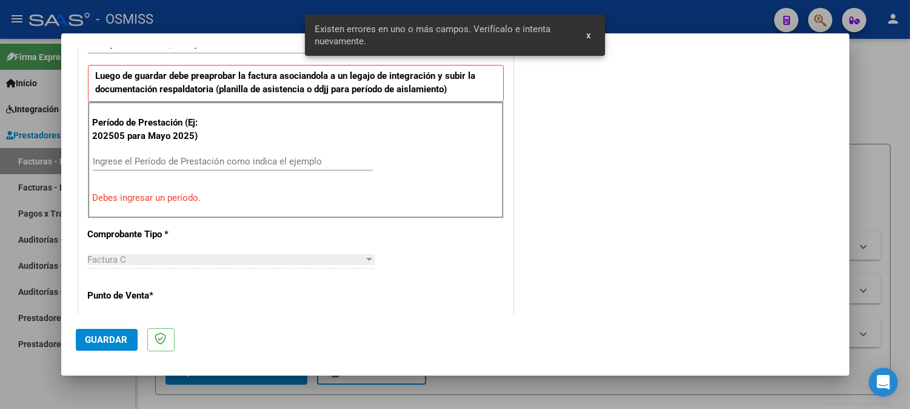
scroll to position [350, 0]
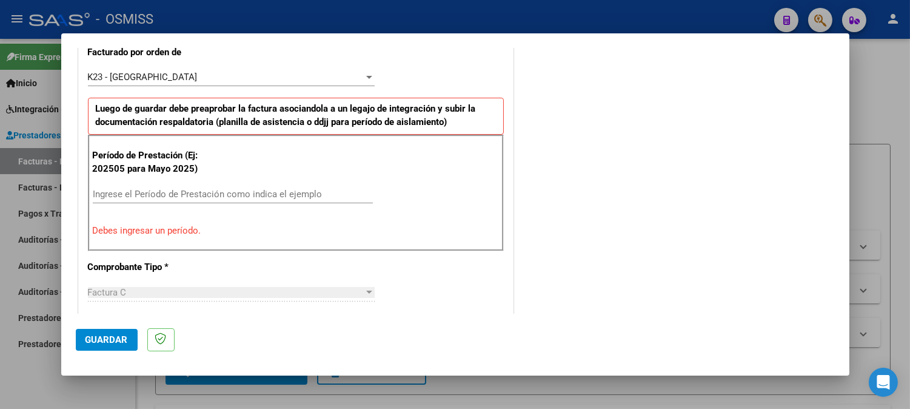
click at [180, 192] on input "Ingrese el Período de Prestación como indica el ejemplo" at bounding box center [233, 194] width 280 height 11
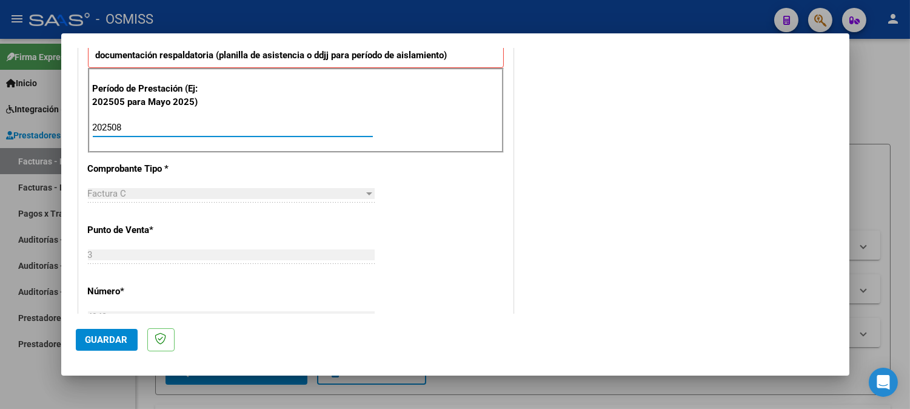
scroll to position [417, 0]
click at [106, 340] on span "Guardar" at bounding box center [107, 339] width 42 height 11
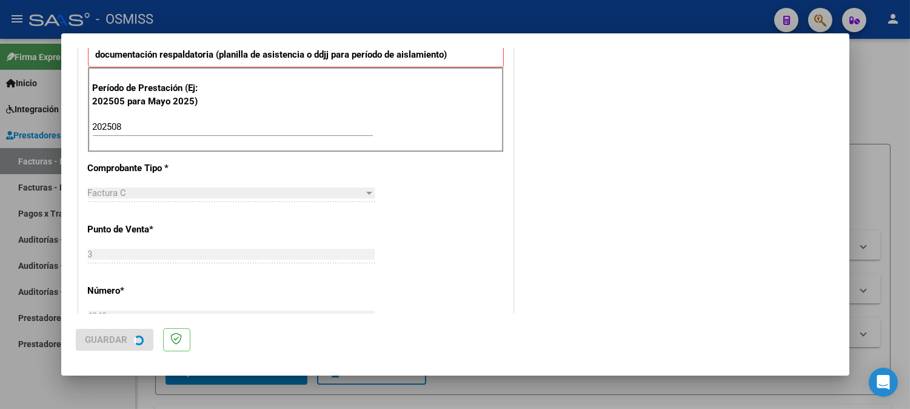
scroll to position [0, 0]
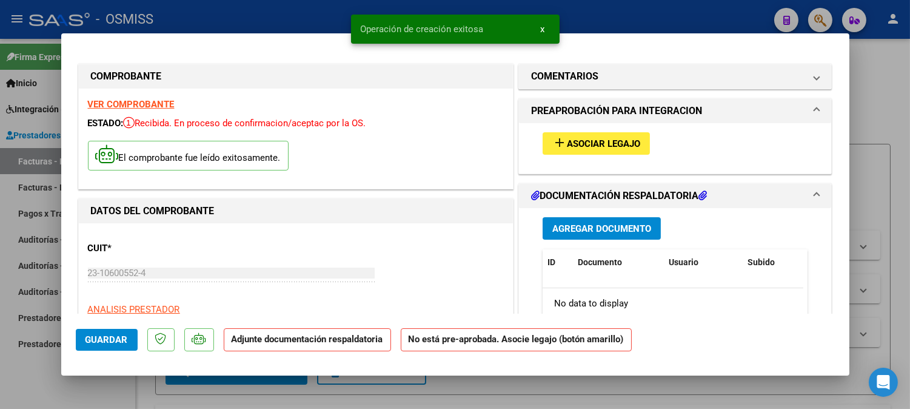
click at [602, 149] on span "Asociar Legajo" at bounding box center [603, 143] width 73 height 11
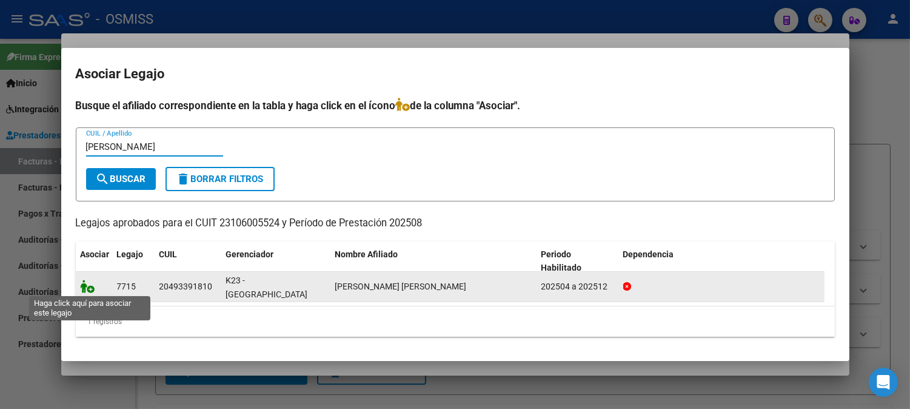
click at [82, 288] on icon at bounding box center [88, 286] width 15 height 13
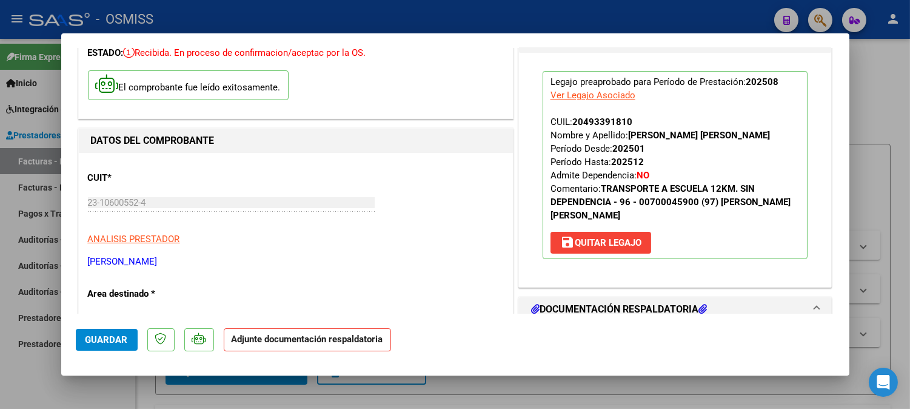
scroll to position [135, 0]
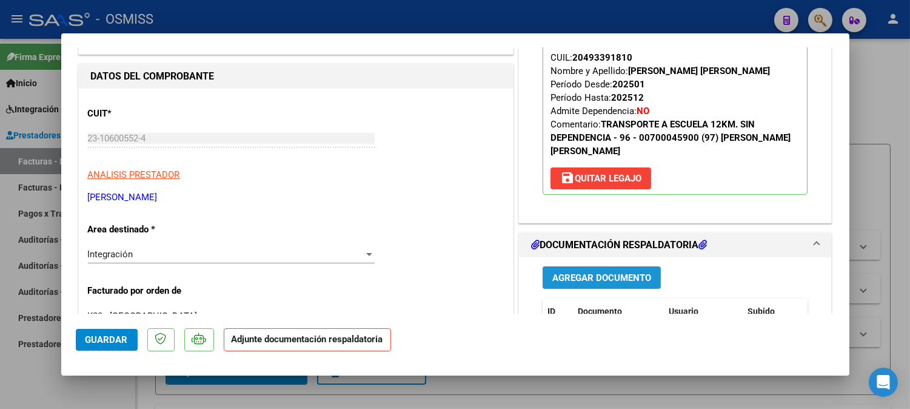
click at [592, 276] on span "Agregar Documento" at bounding box center [602, 277] width 99 height 11
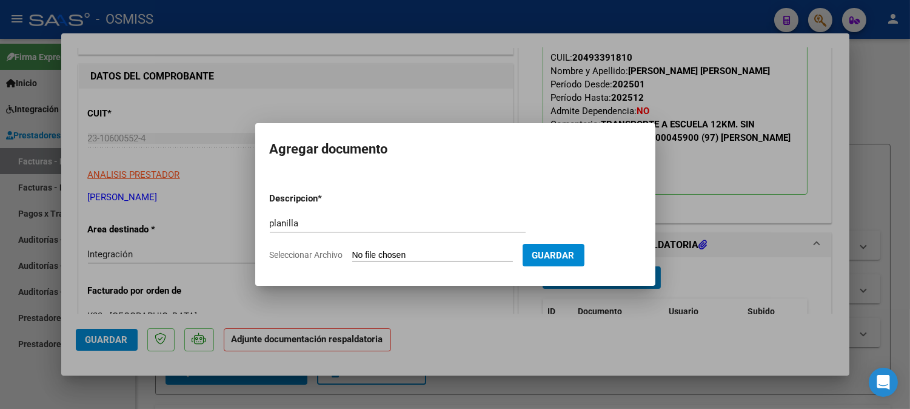
click at [422, 254] on input "Seleccionar Archivo" at bounding box center [432, 256] width 161 height 12
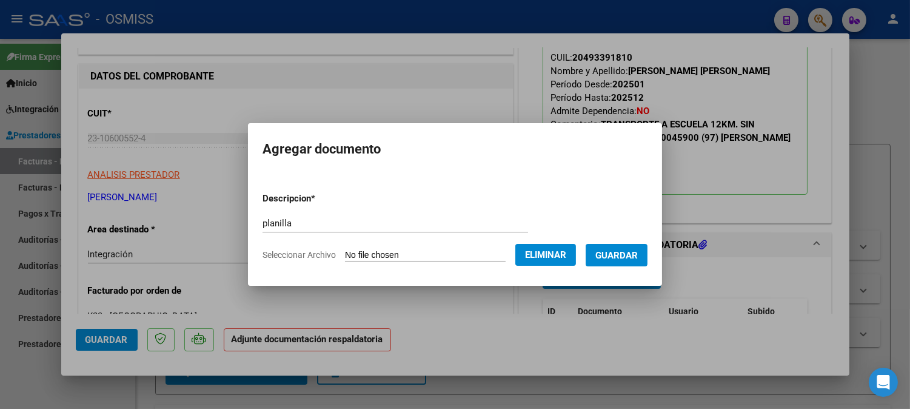
click at [638, 257] on span "Guardar" at bounding box center [617, 255] width 42 height 11
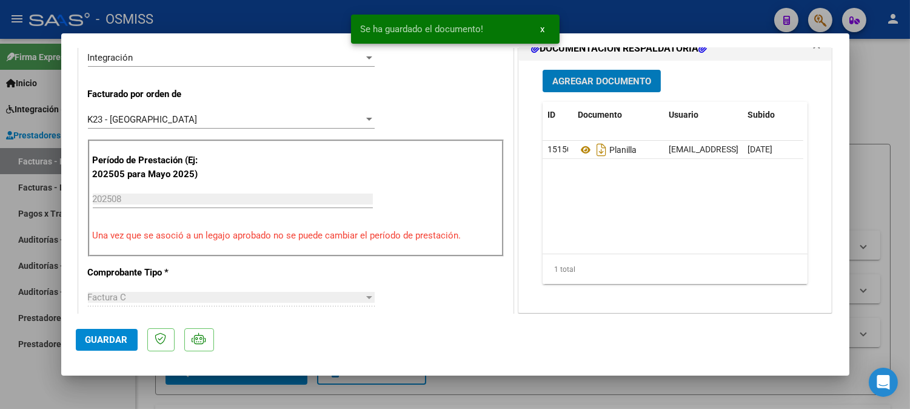
scroll to position [337, 0]
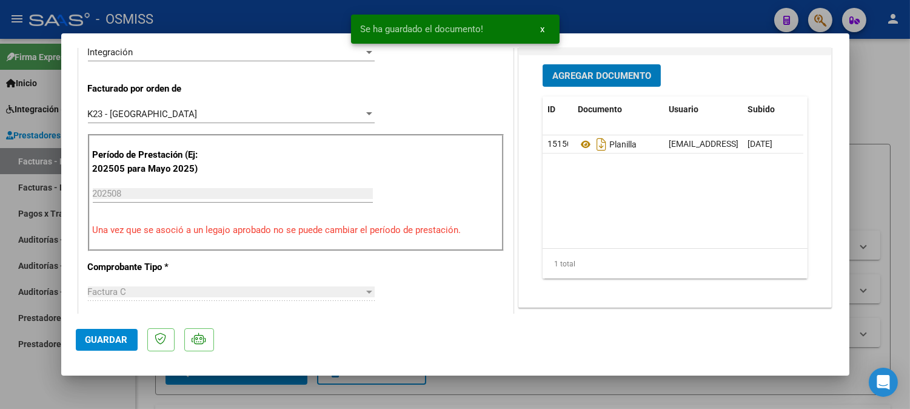
click at [97, 337] on span "Guardar" at bounding box center [107, 339] width 42 height 11
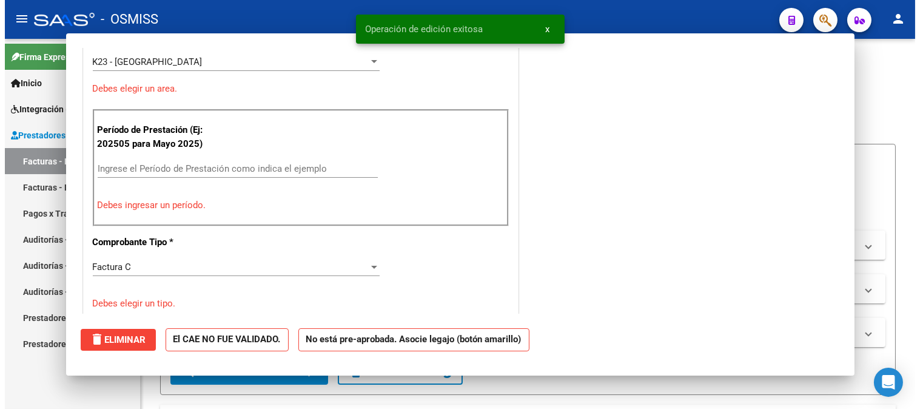
scroll to position [0, 0]
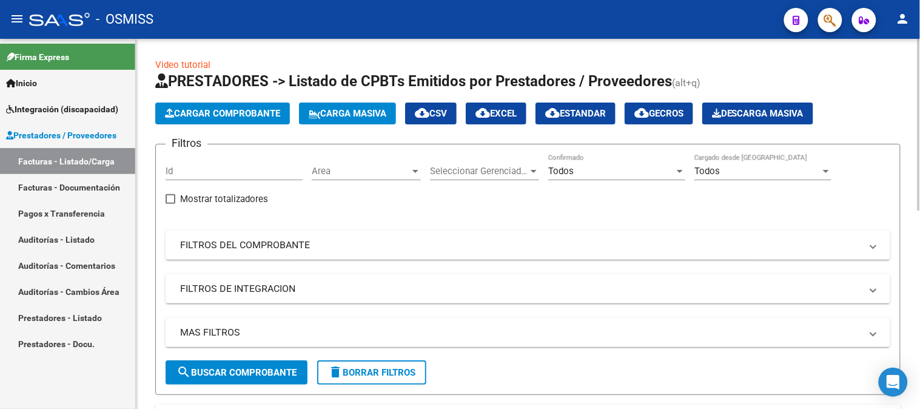
click at [202, 111] on span "Cargar Comprobante" at bounding box center [222, 113] width 115 height 11
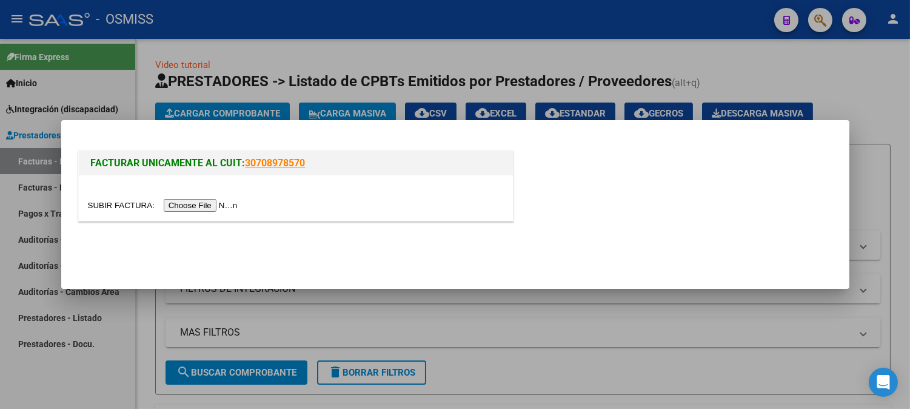
click at [165, 209] on input "file" at bounding box center [164, 205] width 153 height 13
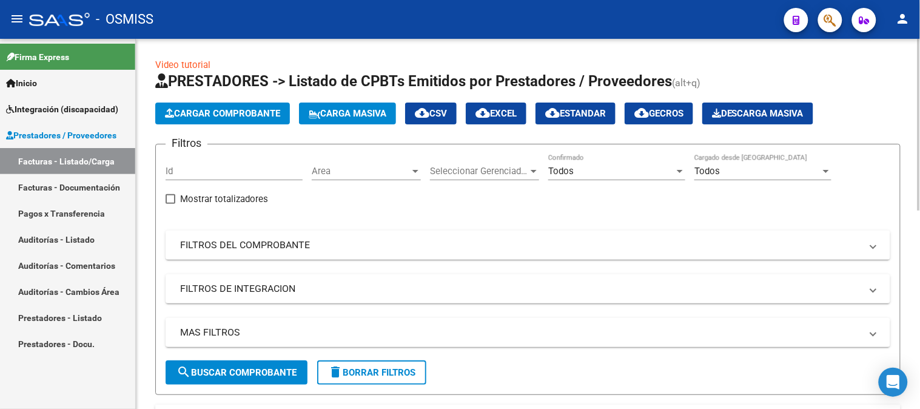
click at [189, 118] on span "Cargar Comprobante" at bounding box center [222, 113] width 115 height 11
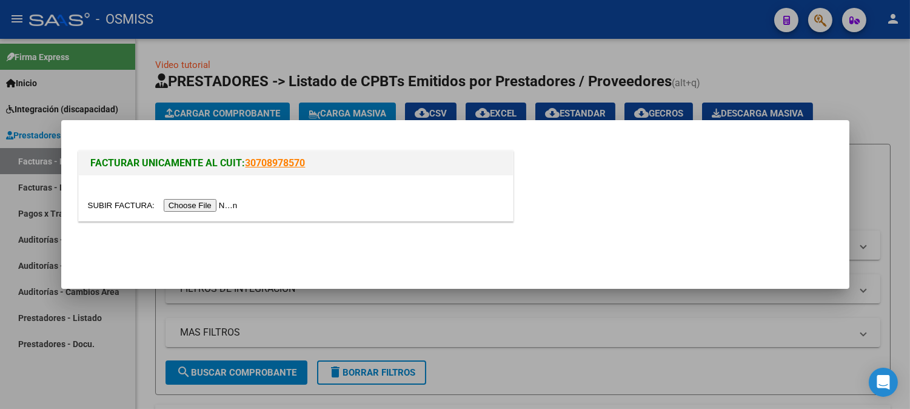
click at [180, 204] on input "file" at bounding box center [164, 205] width 153 height 13
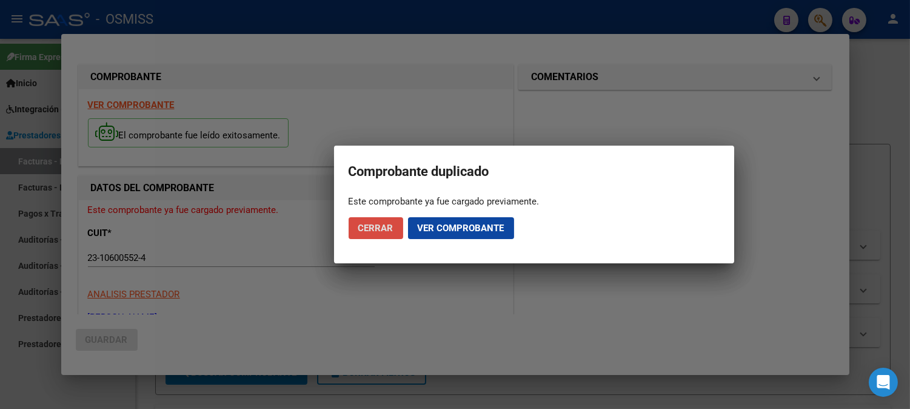
click at [377, 228] on span "Cerrar" at bounding box center [375, 228] width 35 height 11
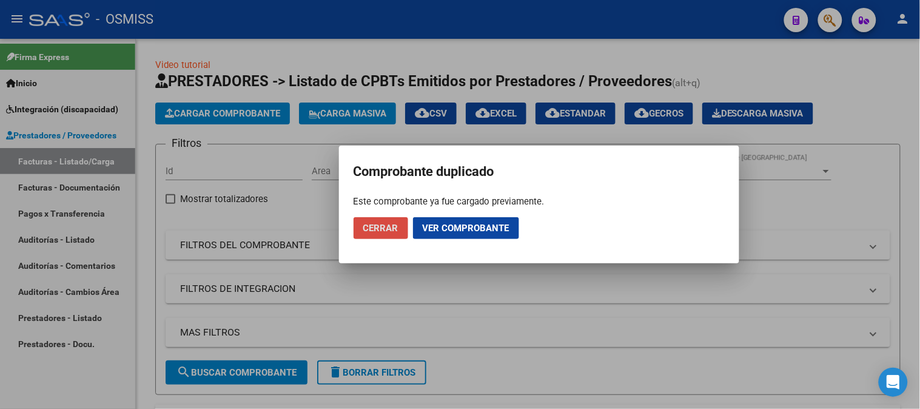
click at [377, 228] on span "Cerrar" at bounding box center [380, 228] width 35 height 11
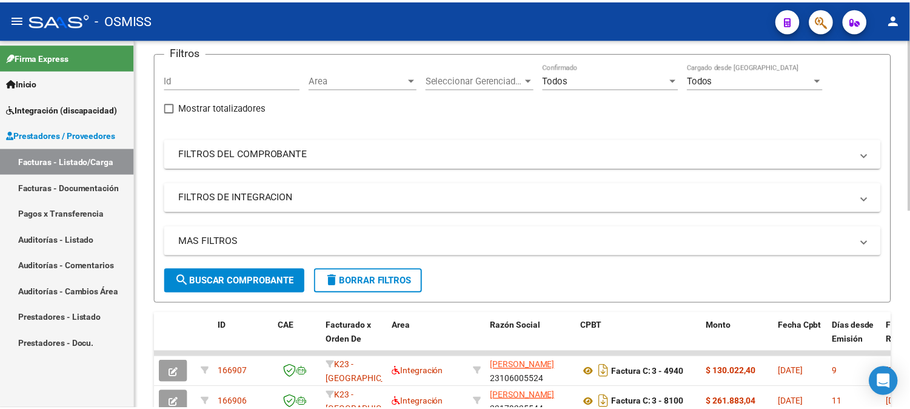
scroll to position [202, 0]
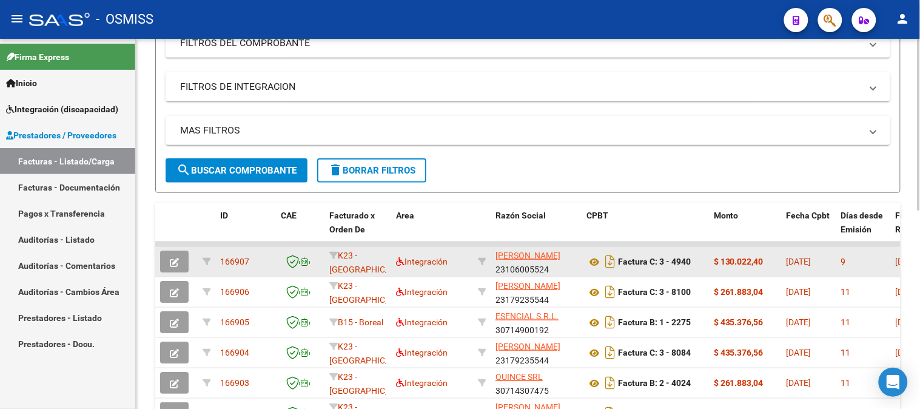
click at [182, 258] on button "button" at bounding box center [174, 262] width 29 height 22
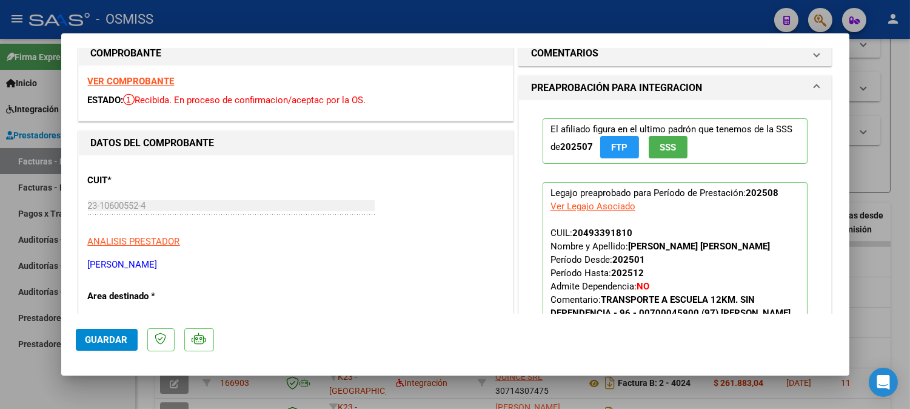
scroll to position [0, 0]
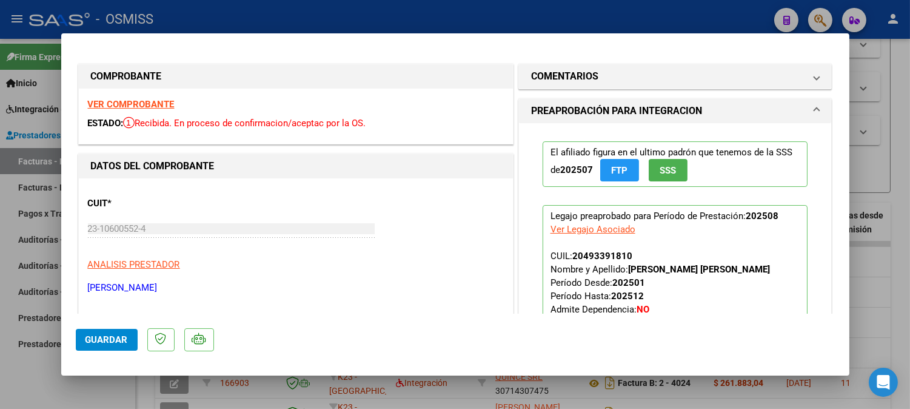
click at [155, 108] on strong "VER COMPROBANTE" at bounding box center [131, 104] width 87 height 11
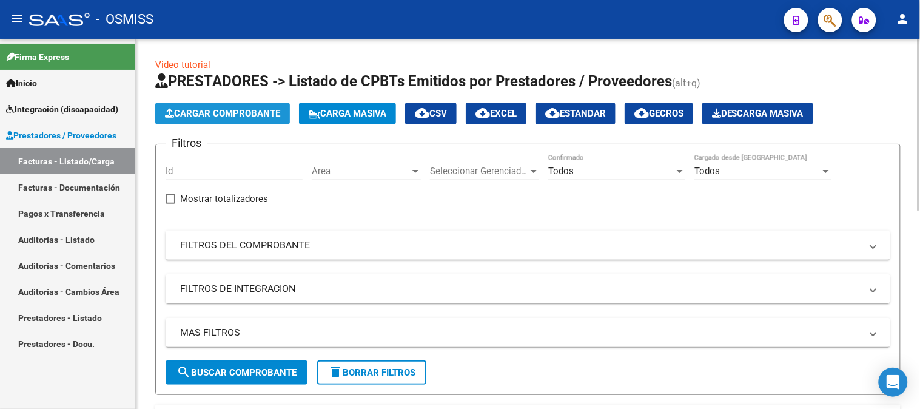
click at [233, 108] on span "Cargar Comprobante" at bounding box center [222, 113] width 115 height 11
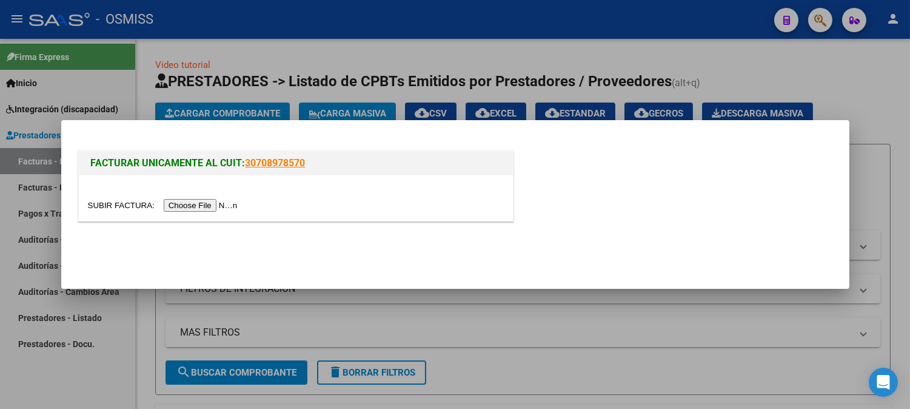
click at [211, 203] on input "file" at bounding box center [164, 205] width 153 height 13
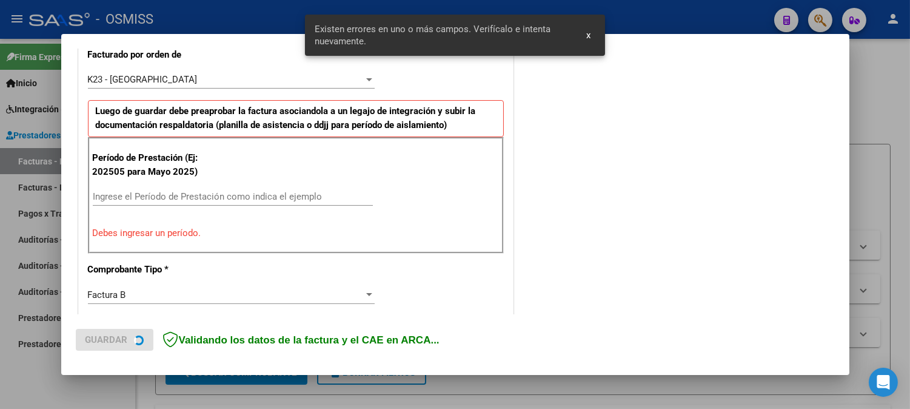
scroll to position [350, 0]
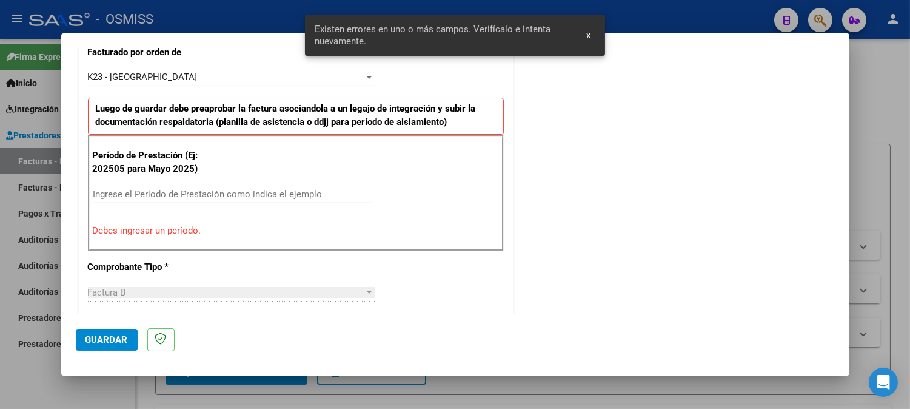
click at [173, 192] on input "Ingrese el Período de Prestación como indica el ejemplo" at bounding box center [233, 194] width 280 height 11
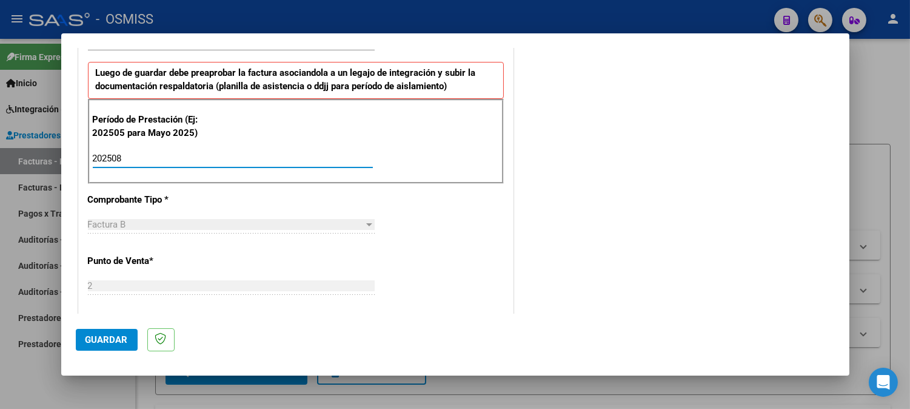
scroll to position [417, 0]
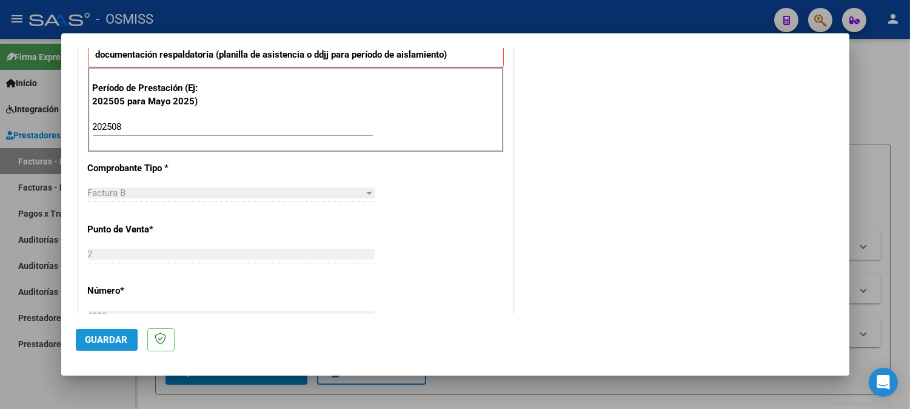
click at [96, 334] on span "Guardar" at bounding box center [107, 339] width 42 height 11
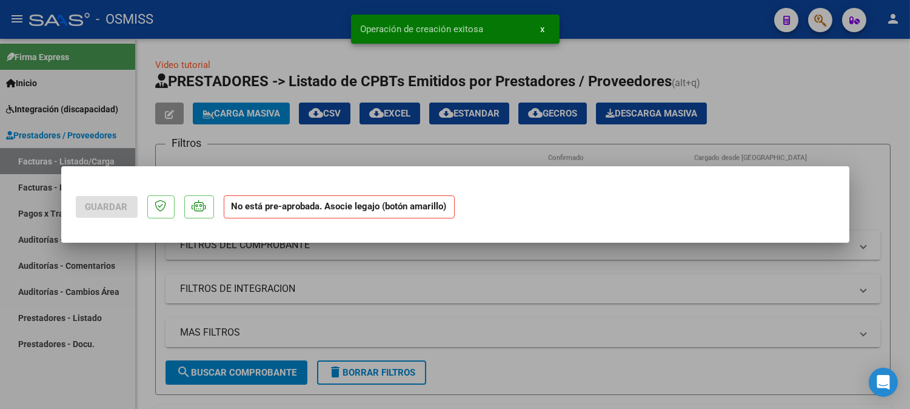
scroll to position [0, 0]
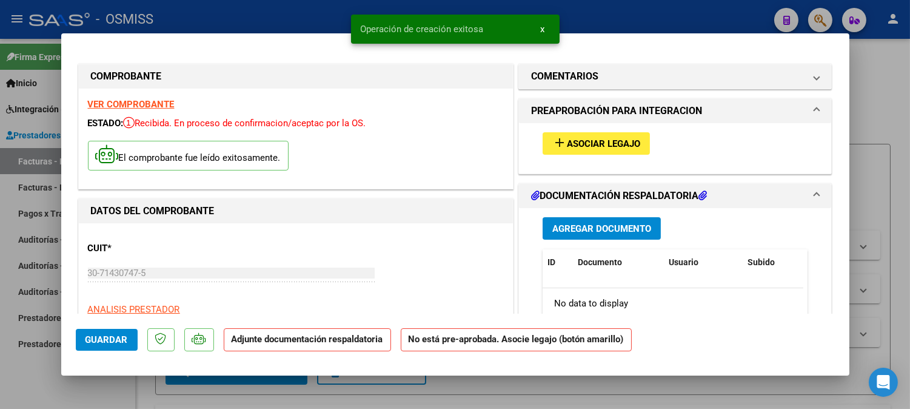
click at [560, 143] on mat-icon "add" at bounding box center [560, 142] width 15 height 15
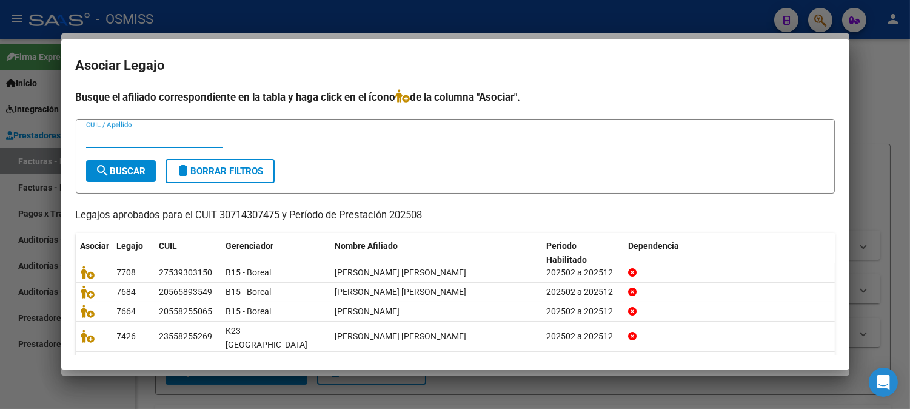
click at [155, 142] on input "CUIL / Apellido" at bounding box center [154, 138] width 137 height 11
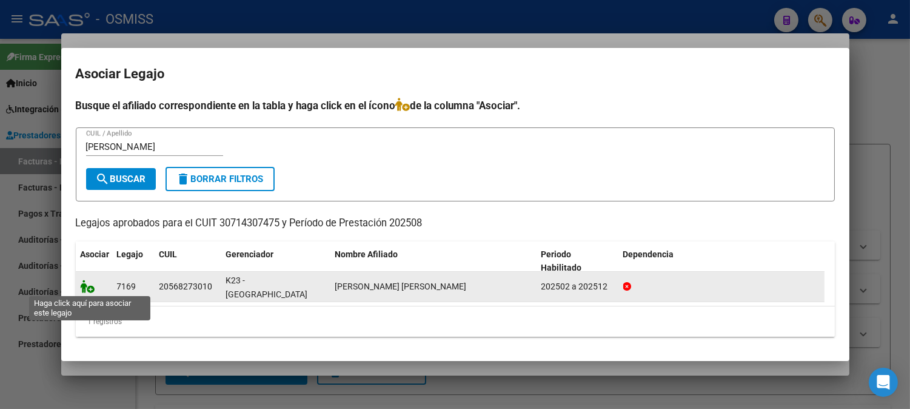
click at [86, 286] on icon at bounding box center [88, 286] width 15 height 13
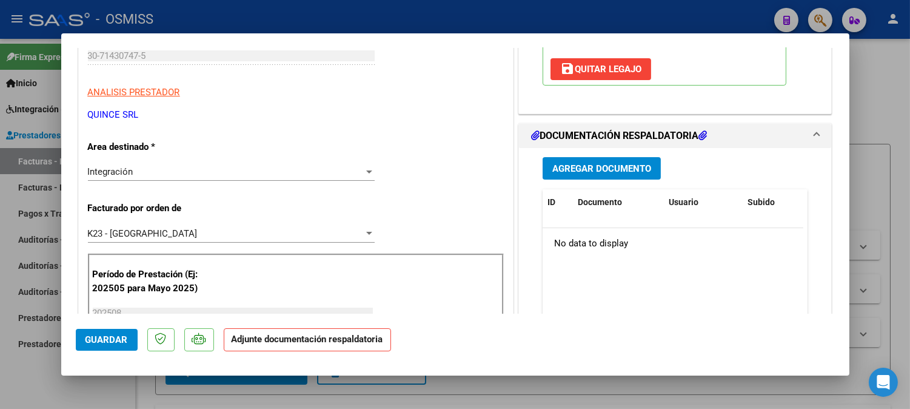
scroll to position [269, 0]
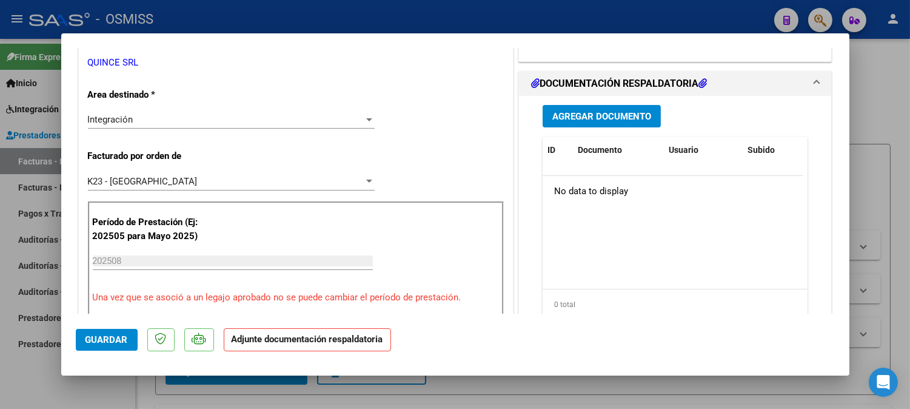
click at [617, 118] on span "Agregar Documento" at bounding box center [602, 116] width 99 height 11
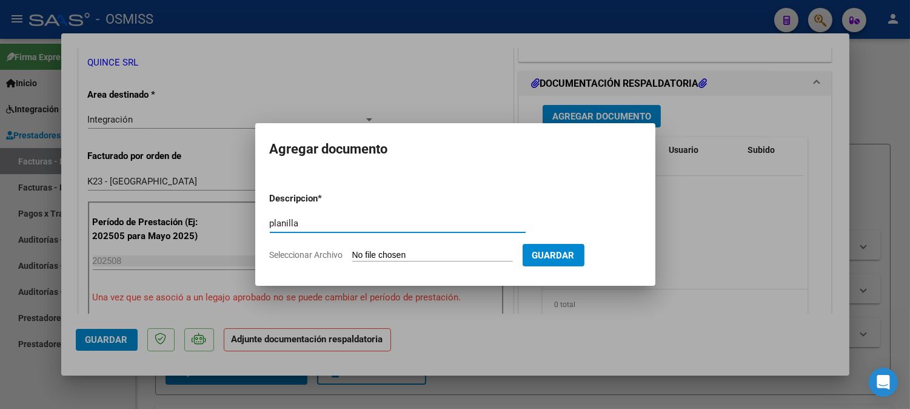
click at [386, 258] on input "Seleccionar Archivo" at bounding box center [432, 256] width 161 height 12
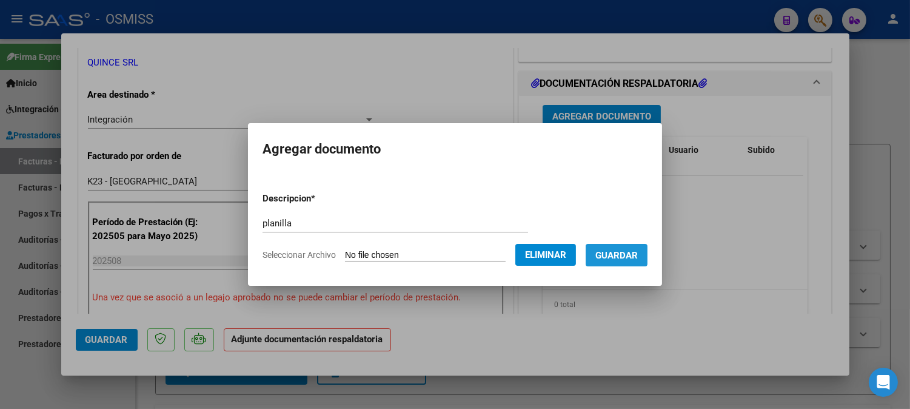
click at [648, 253] on button "Guardar" at bounding box center [617, 255] width 62 height 22
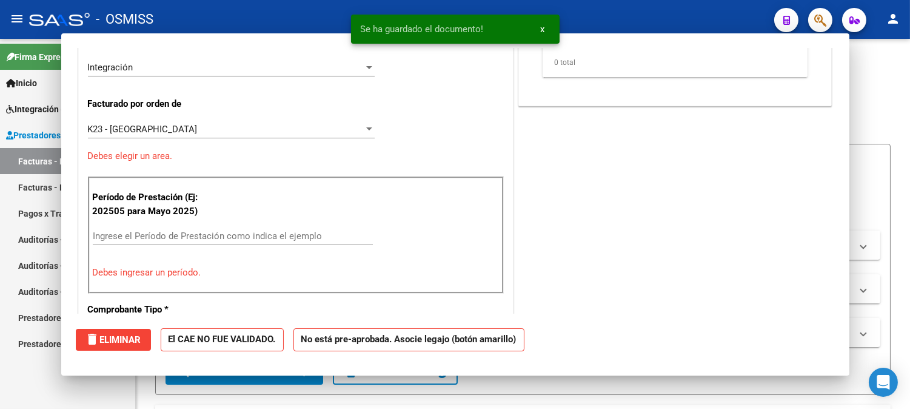
scroll to position [218, 0]
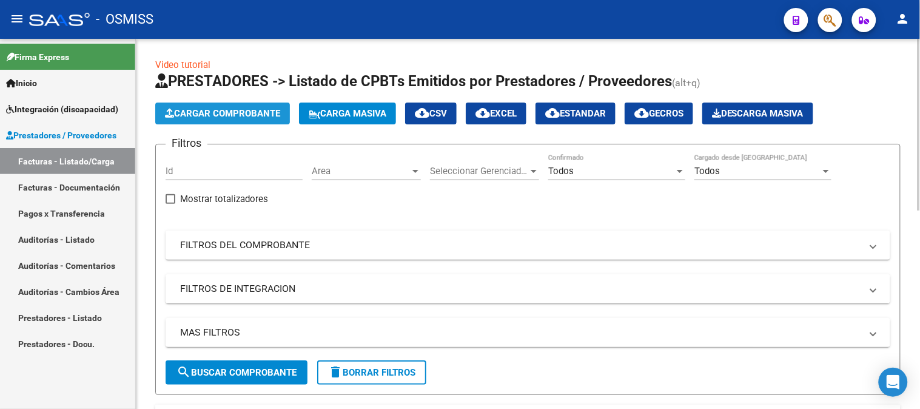
click at [202, 124] on button "Cargar Comprobante" at bounding box center [222, 114] width 135 height 22
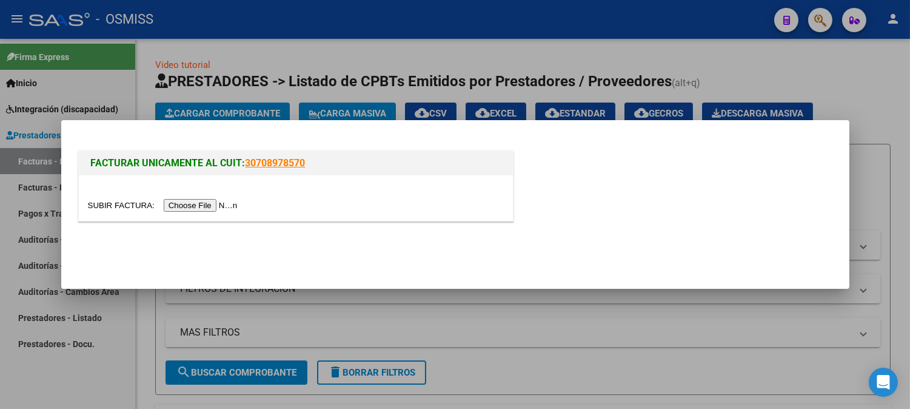
click at [197, 207] on input "file" at bounding box center [164, 205] width 153 height 13
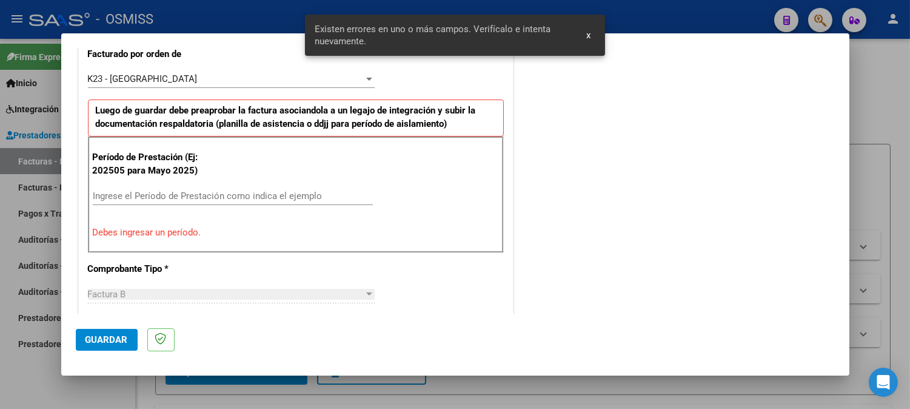
scroll to position [341, 0]
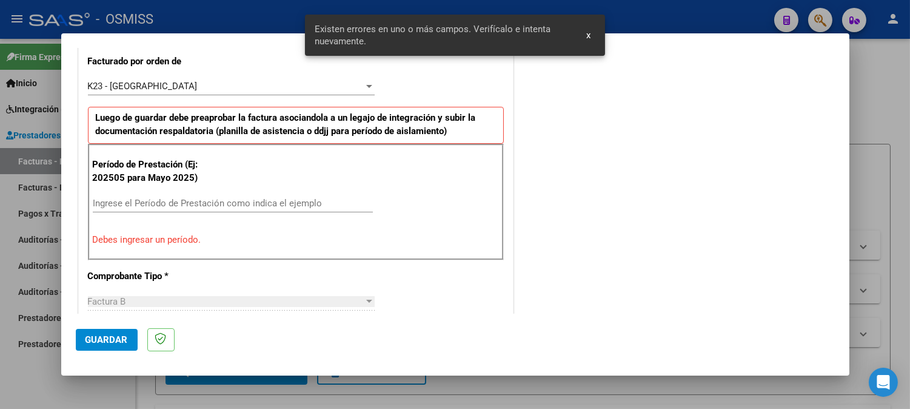
drag, startPoint x: 172, startPoint y: 195, endPoint x: 171, endPoint y: 202, distance: 7.3
click at [172, 195] on div "Ingrese el Período de Prestación como indica el ejemplo" at bounding box center [233, 203] width 280 height 18
click at [171, 202] on input "Ingrese el Período de Prestación como indica el ejemplo" at bounding box center [233, 203] width 280 height 11
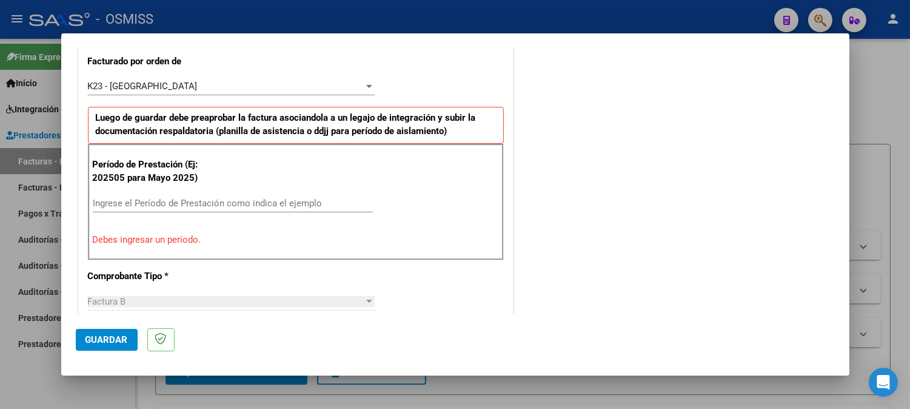
click at [247, 201] on input "Ingrese el Período de Prestación como indica el ejemplo" at bounding box center [233, 203] width 280 height 11
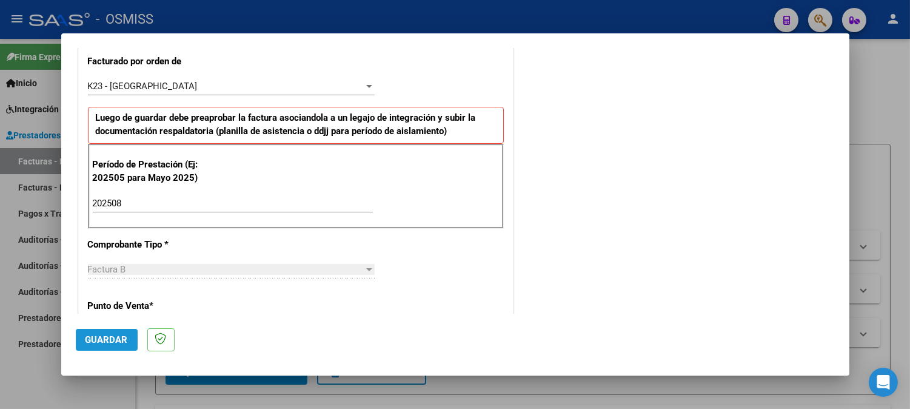
click at [97, 329] on button "Guardar" at bounding box center [107, 340] width 62 height 22
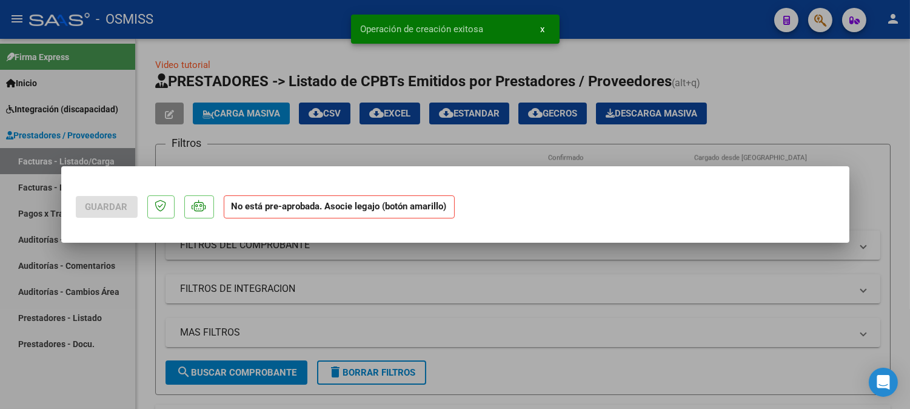
scroll to position [0, 0]
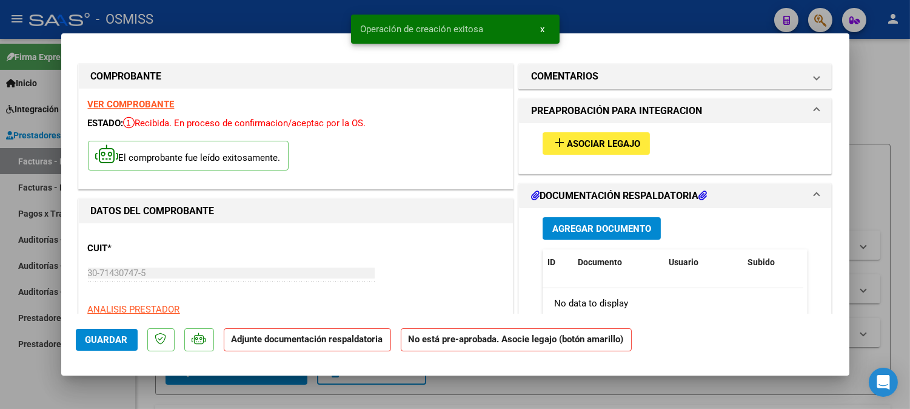
click at [582, 140] on span "Asociar Legajo" at bounding box center [603, 143] width 73 height 11
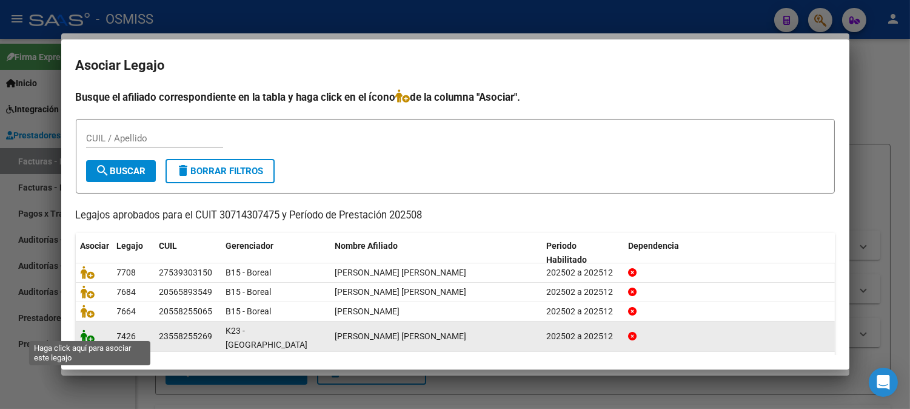
click at [87, 329] on icon at bounding box center [88, 335] width 15 height 13
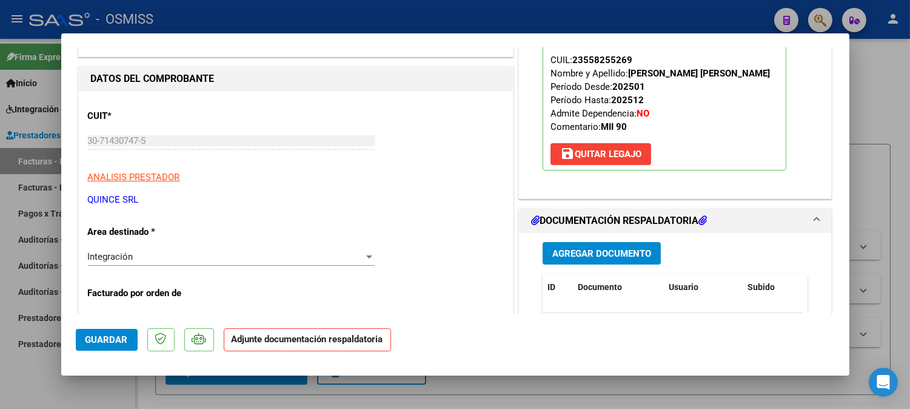
scroll to position [135, 0]
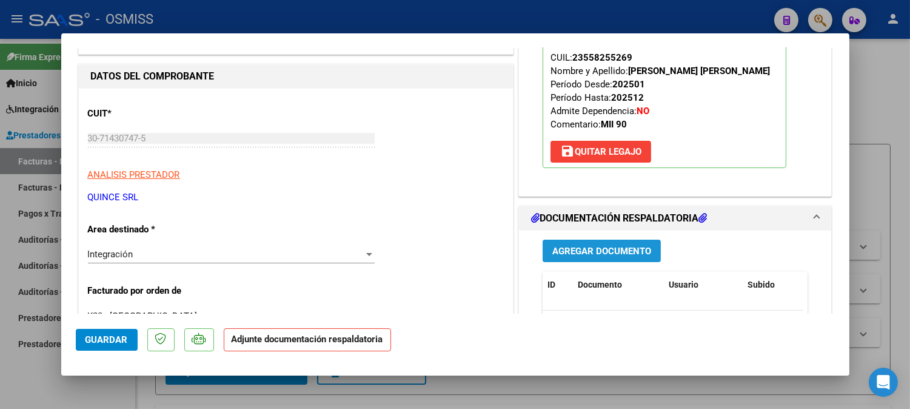
click at [591, 255] on span "Agregar Documento" at bounding box center [602, 251] width 99 height 11
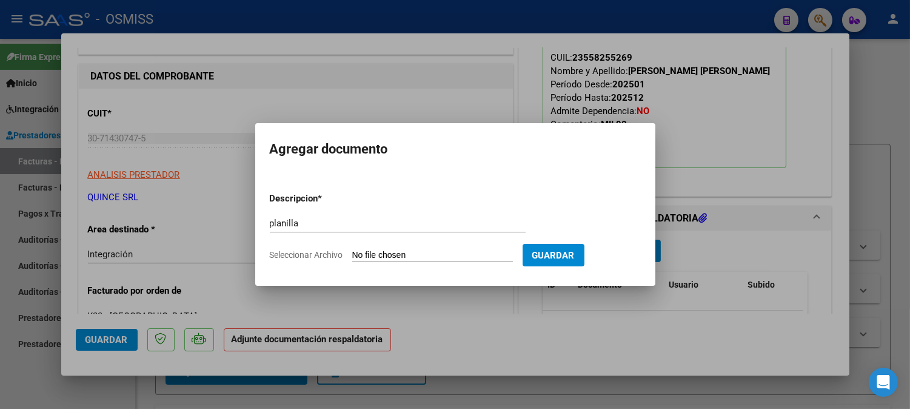
click at [367, 255] on input "Seleccionar Archivo" at bounding box center [432, 256] width 161 height 12
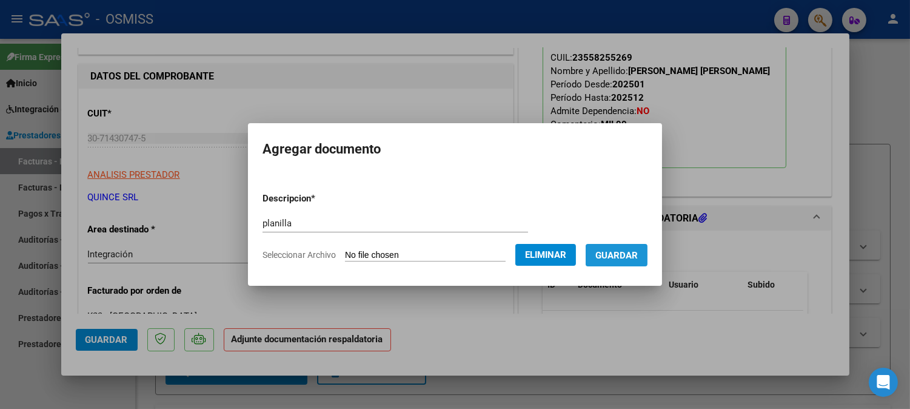
click at [629, 252] on span "Guardar" at bounding box center [617, 255] width 42 height 11
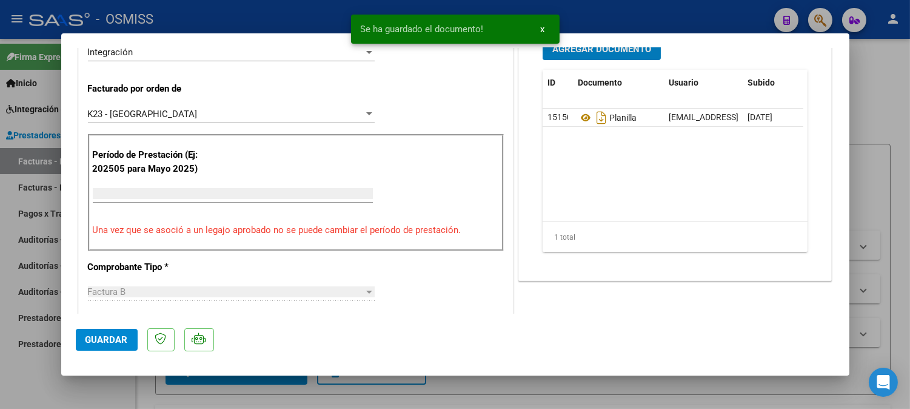
scroll to position [312, 0]
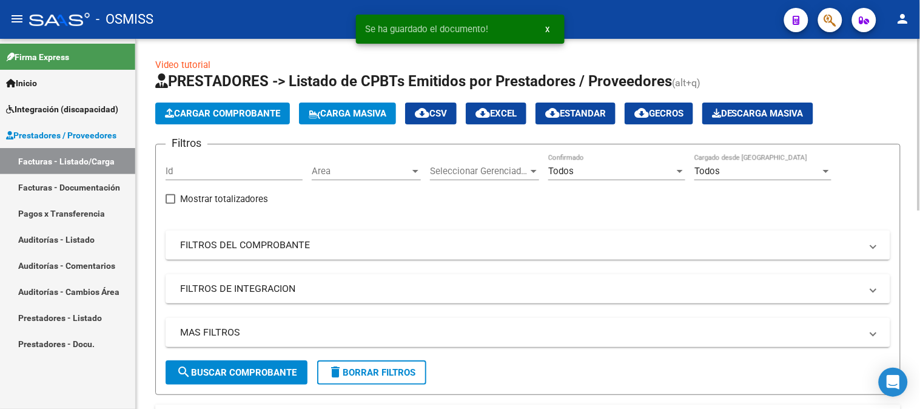
click at [192, 116] on span "Cargar Comprobante" at bounding box center [222, 113] width 115 height 11
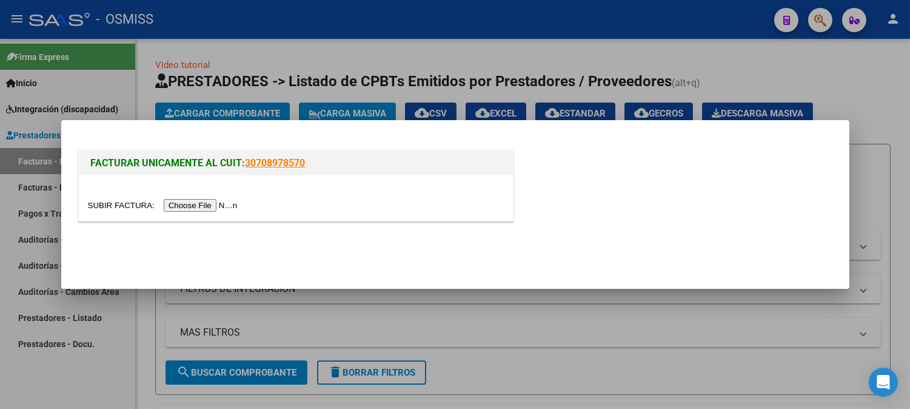
click at [207, 207] on input "file" at bounding box center [164, 205] width 153 height 13
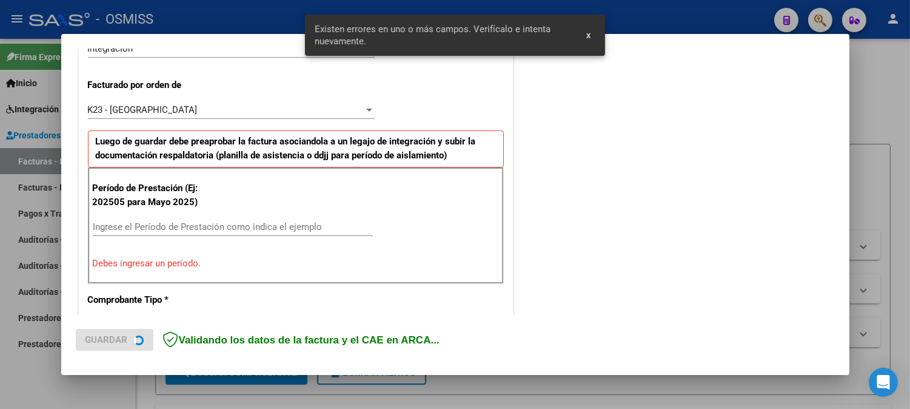
scroll to position [350, 0]
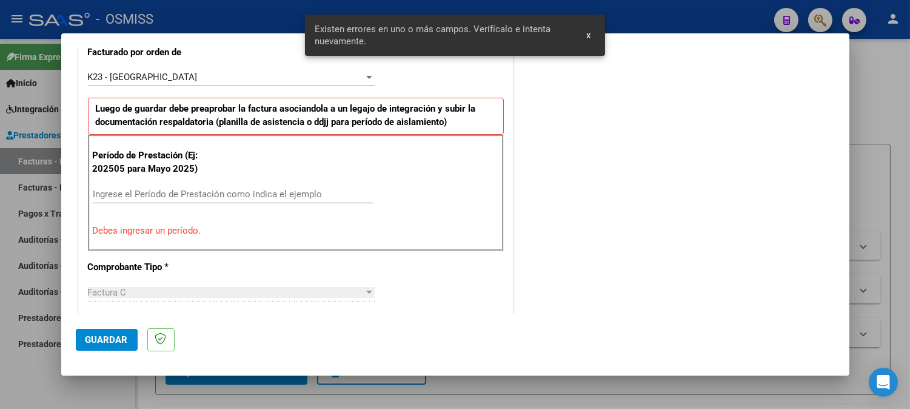
click at [135, 191] on input "Ingrese el Período de Prestación como indica el ejemplo" at bounding box center [233, 194] width 280 height 11
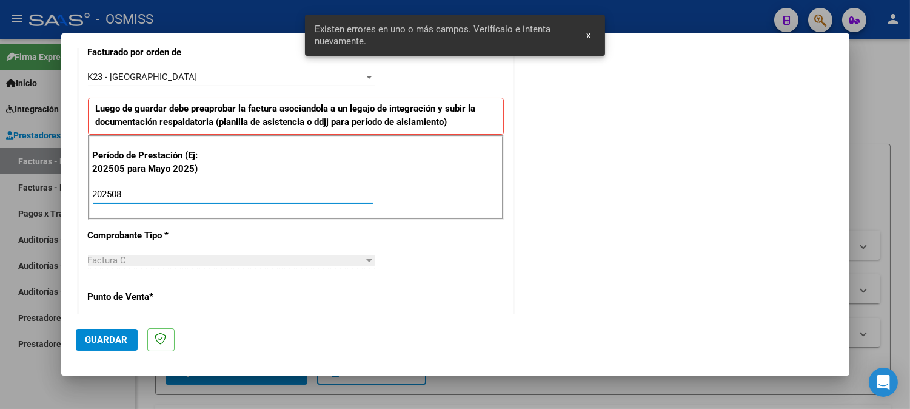
click at [98, 336] on span "Guardar" at bounding box center [107, 339] width 42 height 11
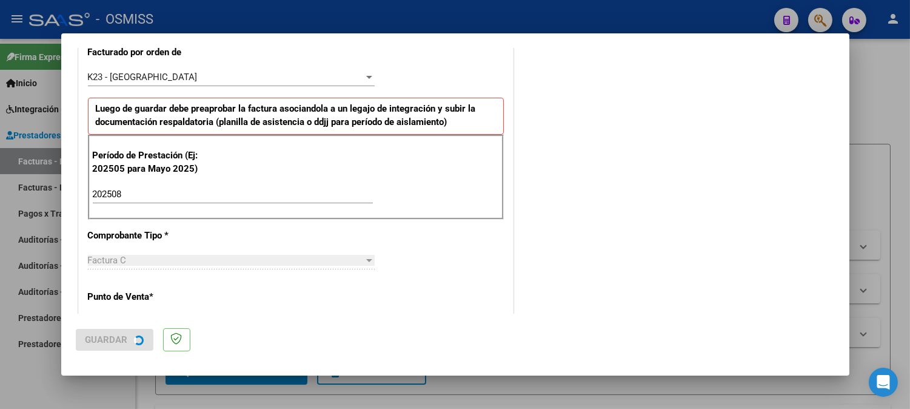
scroll to position [0, 0]
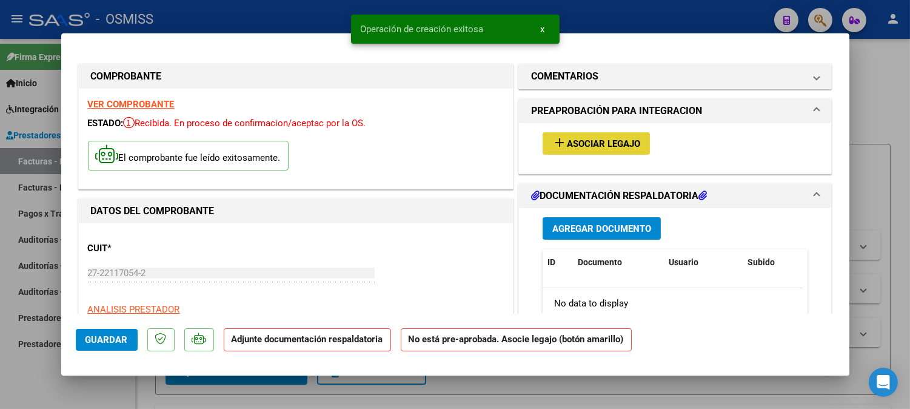
click at [568, 143] on span "Asociar Legajo" at bounding box center [603, 143] width 73 height 11
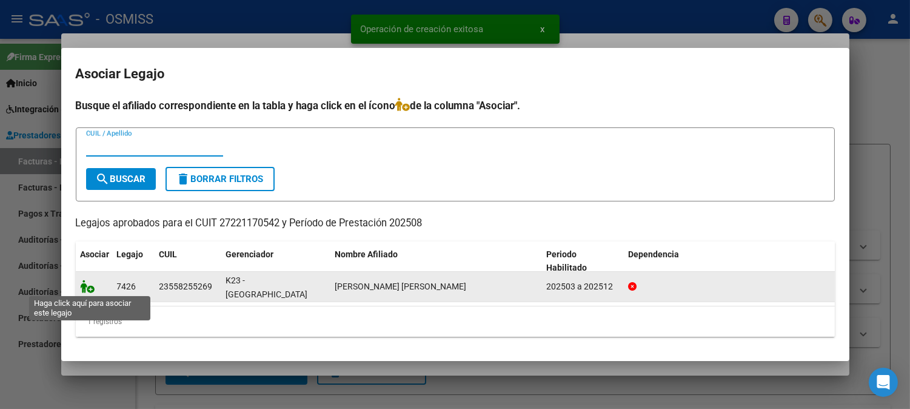
click at [83, 285] on icon at bounding box center [88, 286] width 15 height 13
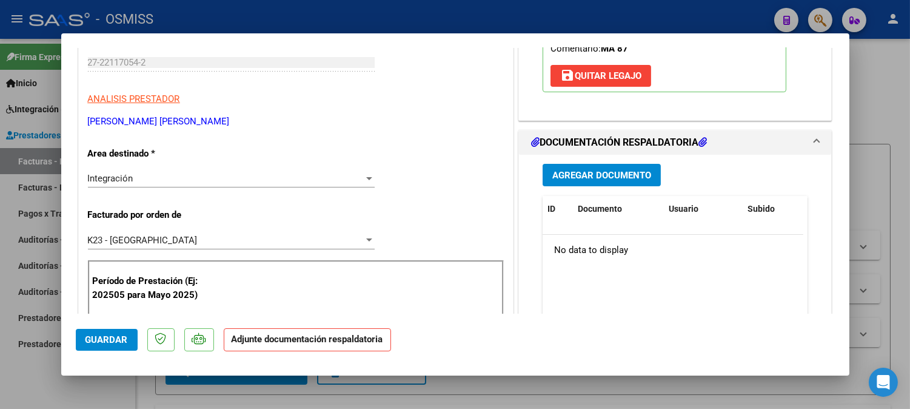
scroll to position [269, 0]
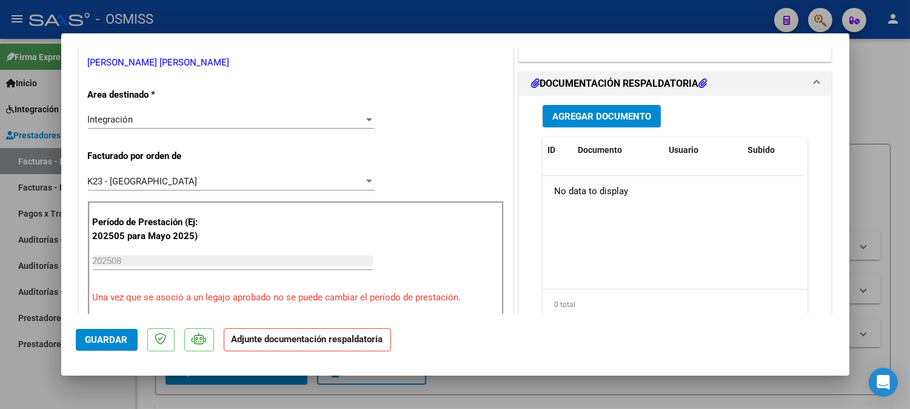
click at [605, 118] on span "Agregar Documento" at bounding box center [602, 116] width 99 height 11
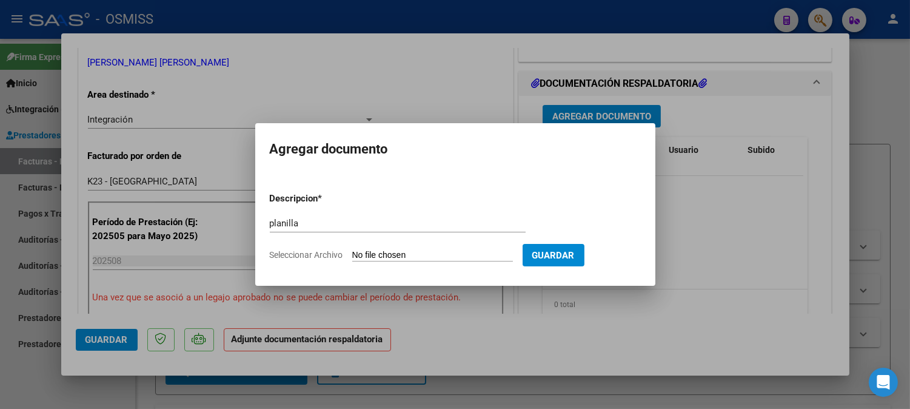
click at [384, 251] on input "Seleccionar Archivo" at bounding box center [432, 256] width 161 height 12
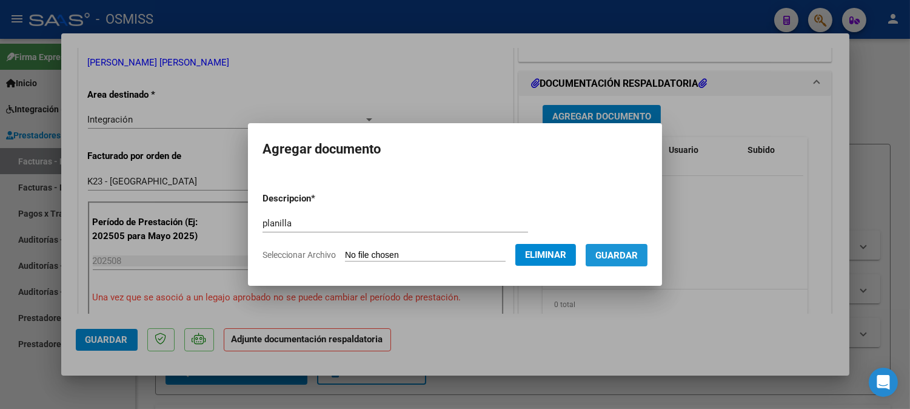
click at [610, 250] on span "Guardar" at bounding box center [617, 255] width 42 height 11
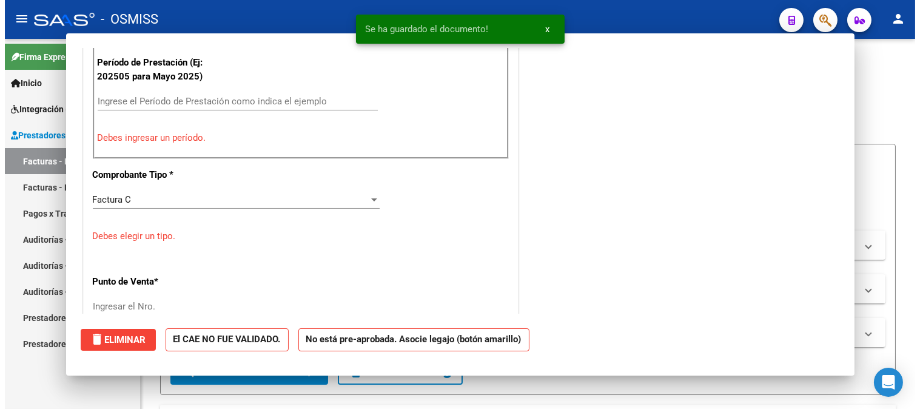
scroll to position [0, 0]
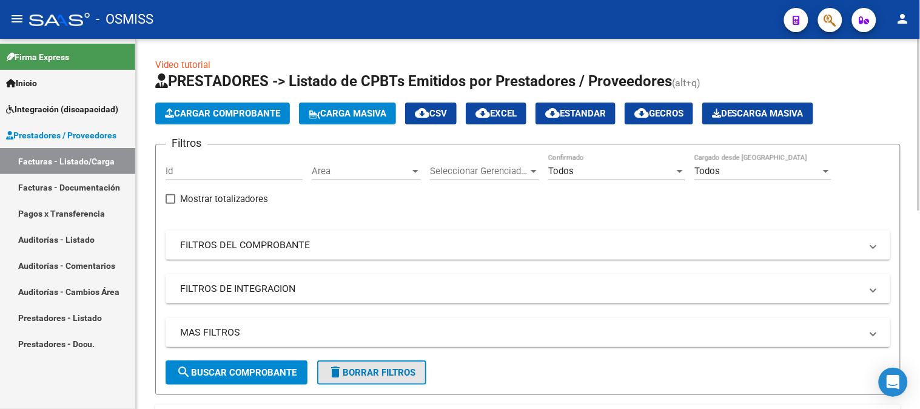
click at [374, 373] on span "delete Borrar Filtros" at bounding box center [371, 372] width 87 height 11
click at [356, 168] on span "Area" at bounding box center [361, 171] width 98 height 11
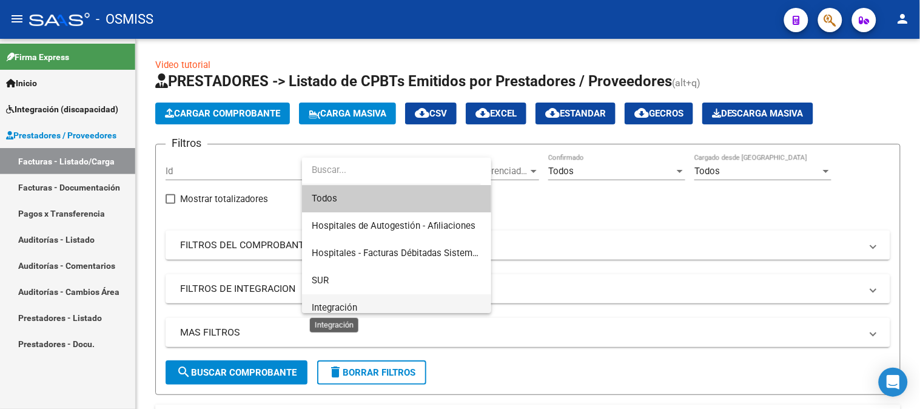
click at [354, 303] on span "Integración" at bounding box center [334, 307] width 45 height 11
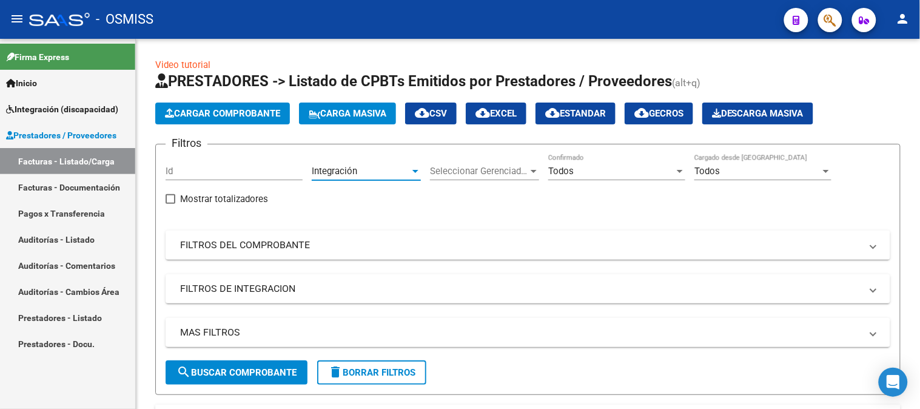
scroll to position [8, 0]
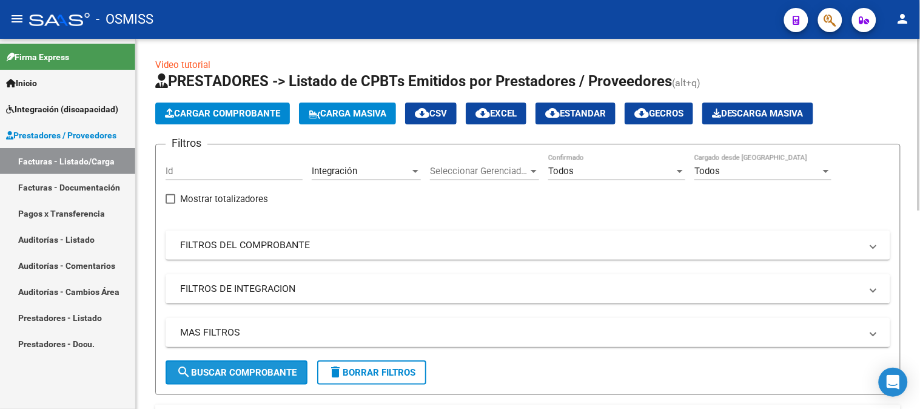
click at [229, 369] on span "search Buscar Comprobante" at bounding box center [237, 372] width 120 height 11
click at [511, 118] on span "cloud_download EXCEL" at bounding box center [496, 113] width 41 height 11
click at [565, 167] on span "Todos" at bounding box center [560, 171] width 25 height 11
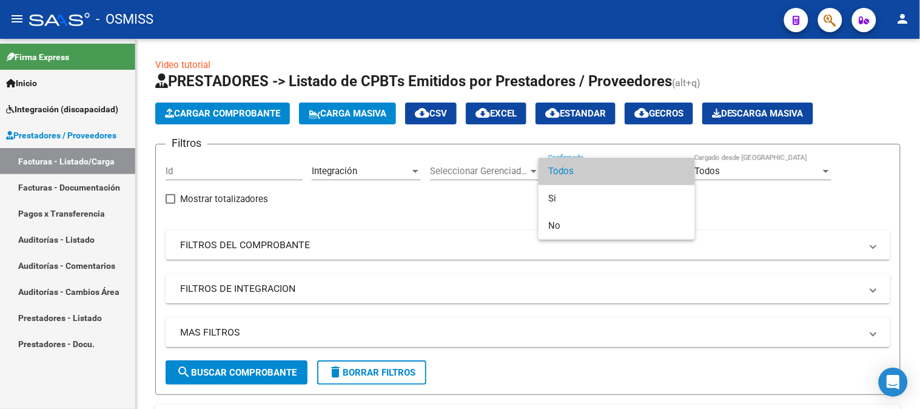
click at [478, 207] on div at bounding box center [460, 204] width 920 height 409
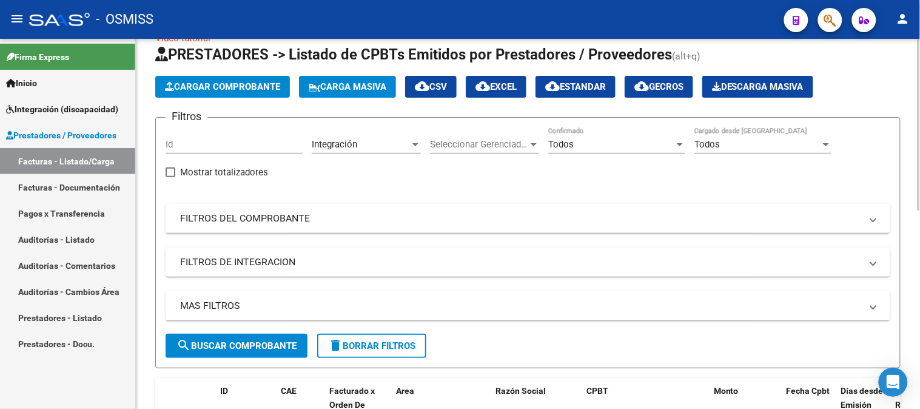
scroll to position [135, 0]
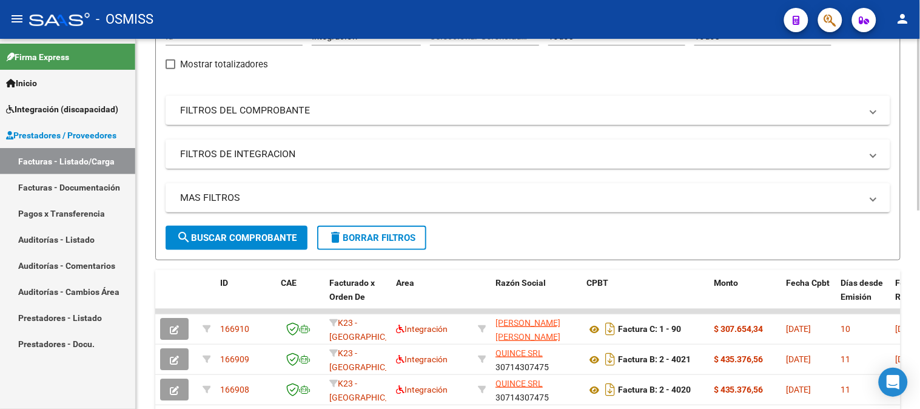
click at [255, 159] on mat-panel-title "FILTROS DE INTEGRACION" at bounding box center [520, 153] width 681 height 13
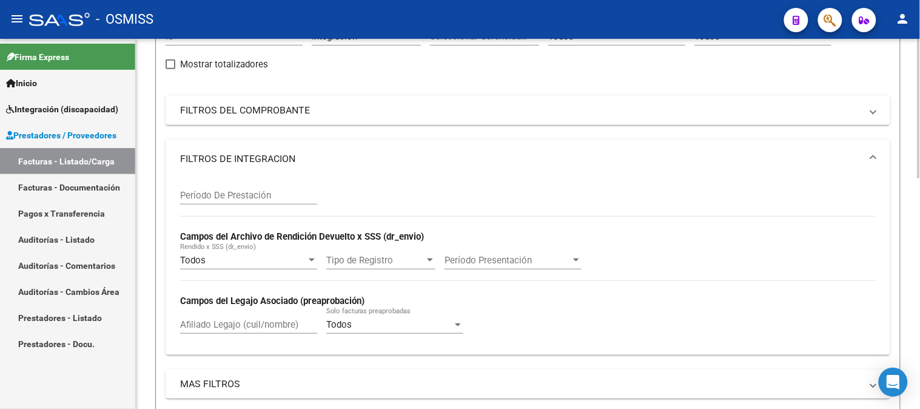
click at [378, 326] on div "Todos" at bounding box center [389, 324] width 126 height 11
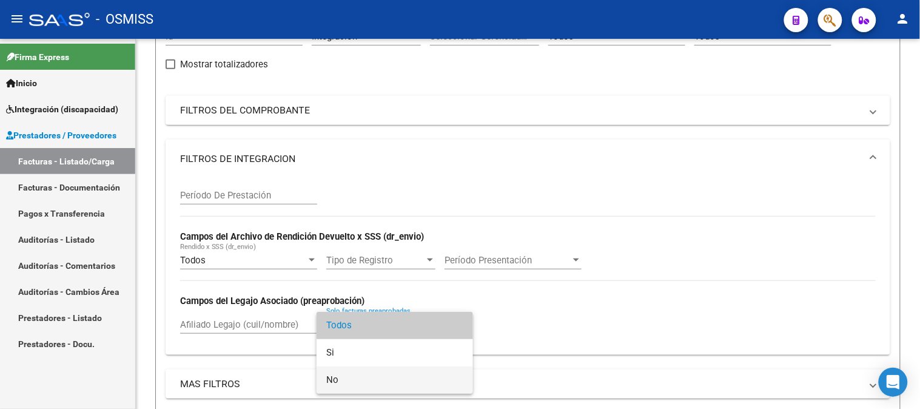
click at [348, 378] on span "No" at bounding box center [394, 379] width 137 height 27
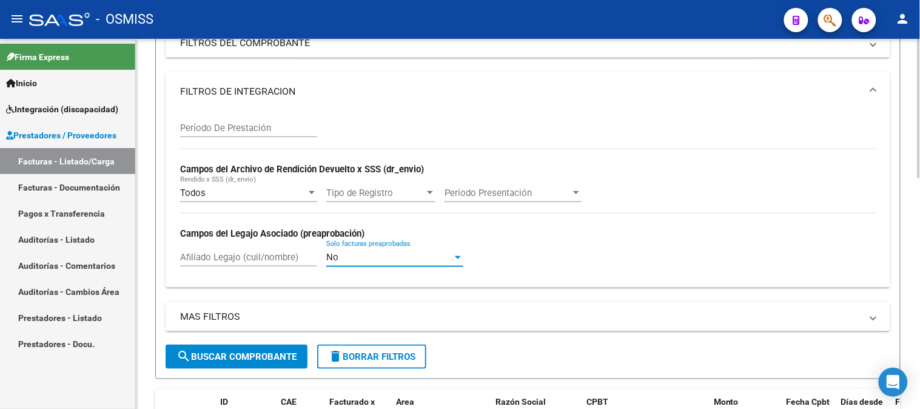
scroll to position [269, 0]
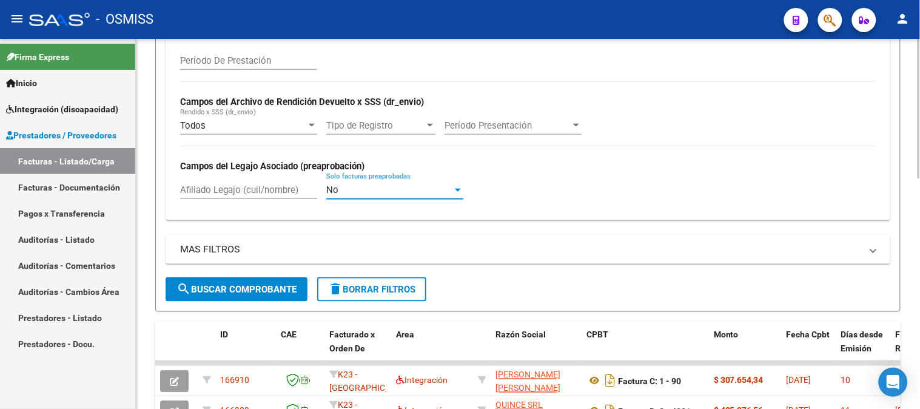
click at [230, 294] on span "search Buscar Comprobante" at bounding box center [237, 289] width 120 height 11
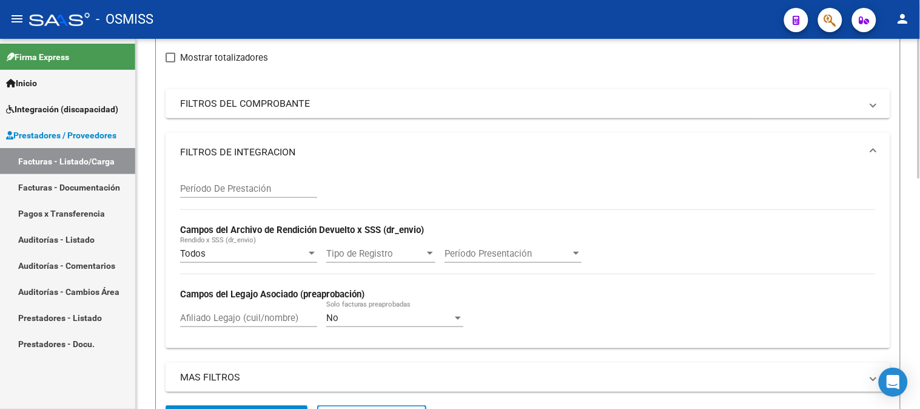
scroll to position [0, 0]
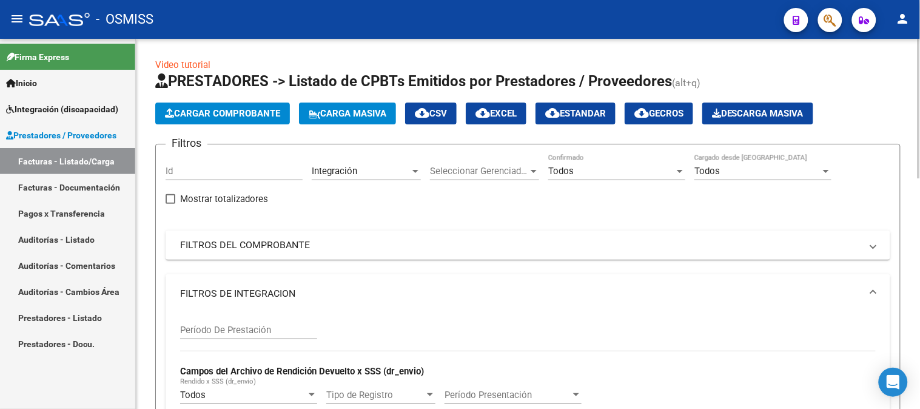
click at [517, 116] on span "cloud_download EXCEL" at bounding box center [496, 113] width 41 height 11
click at [202, 171] on input "Id" at bounding box center [234, 171] width 137 height 11
paste input "166666"
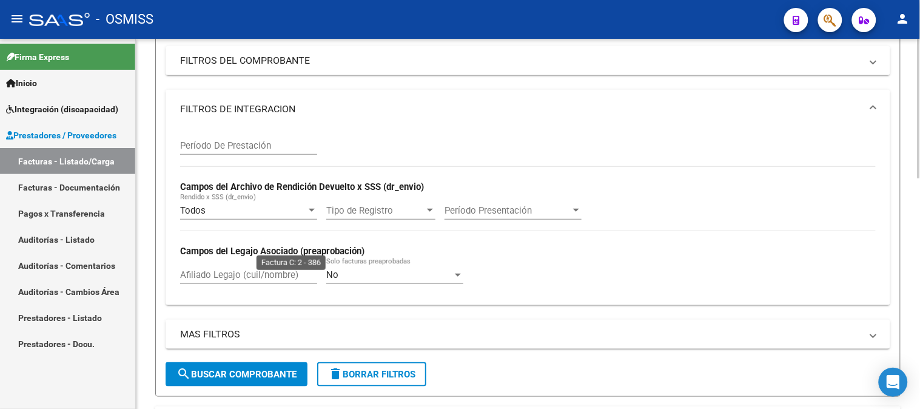
scroll to position [404, 0]
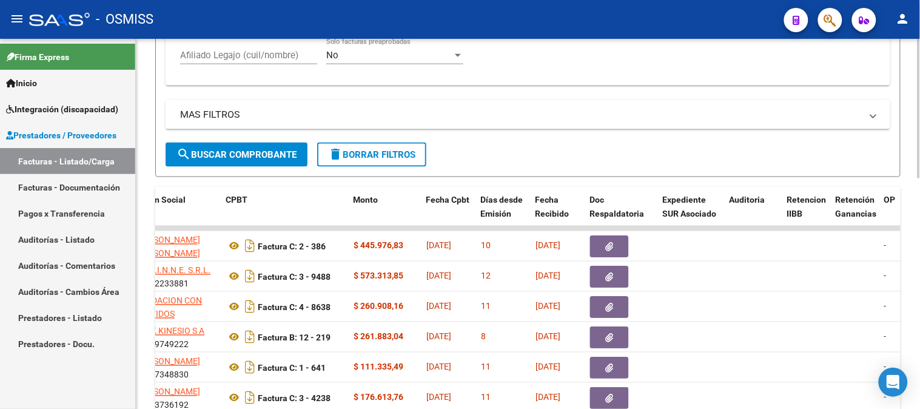
type input "166666"
click at [258, 156] on span "search Buscar Comprobante" at bounding box center [237, 154] width 120 height 11
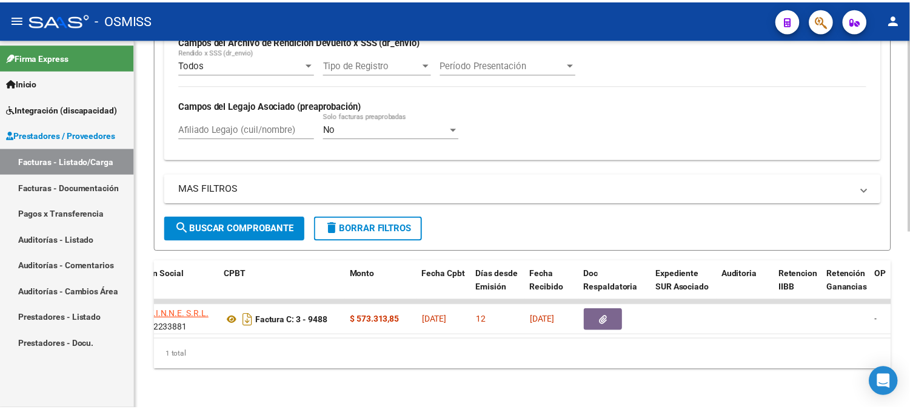
scroll to position [0, 0]
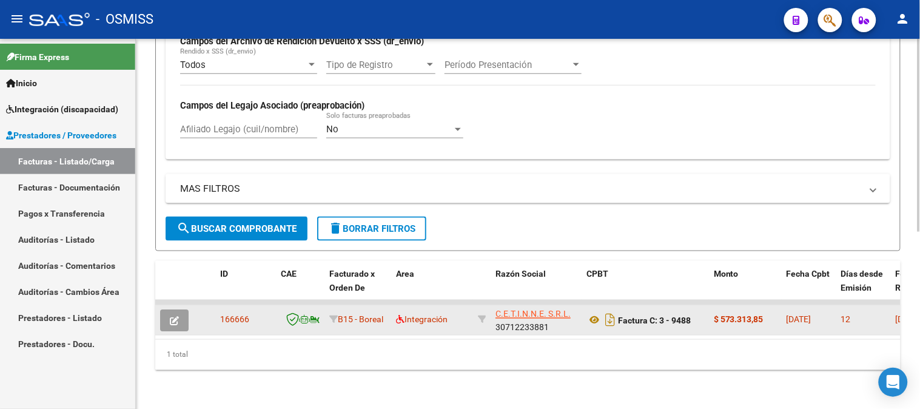
click at [179, 309] on button "button" at bounding box center [174, 320] width 29 height 22
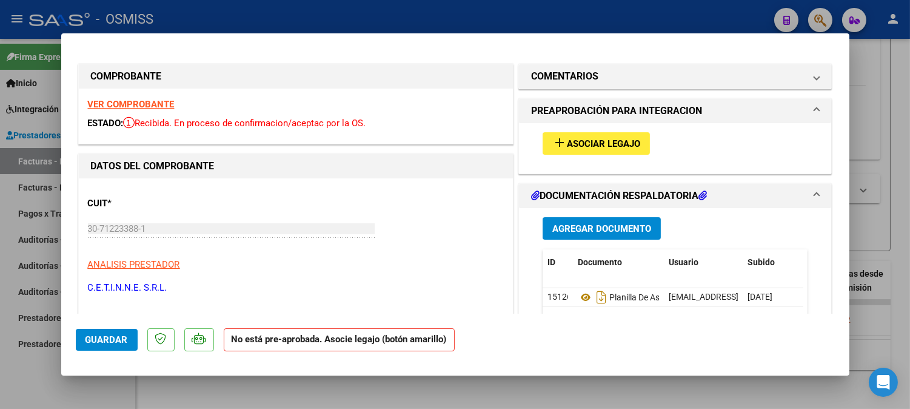
click at [110, 99] on strong "VER COMPROBANTE" at bounding box center [131, 104] width 87 height 11
click at [631, 144] on span "Asociar Legajo" at bounding box center [603, 143] width 73 height 11
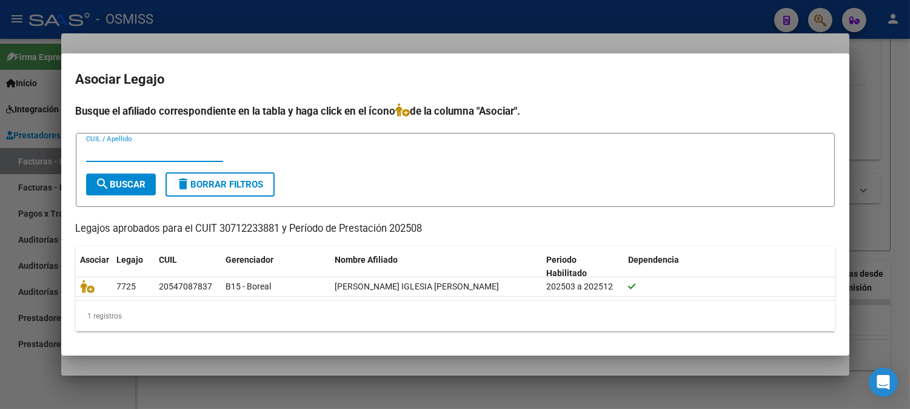
click at [184, 153] on input "CUIL / Apellido" at bounding box center [154, 152] width 137 height 11
type input "[PERSON_NAME]"
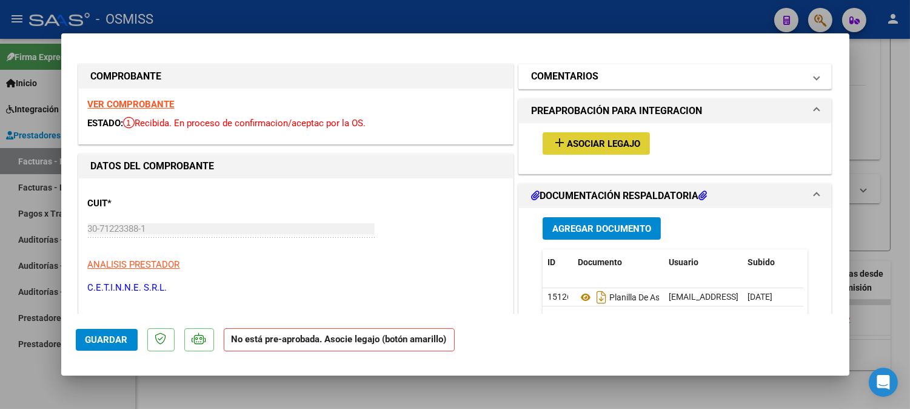
click at [590, 86] on mat-expansion-panel-header "COMENTARIOS" at bounding box center [675, 76] width 313 height 24
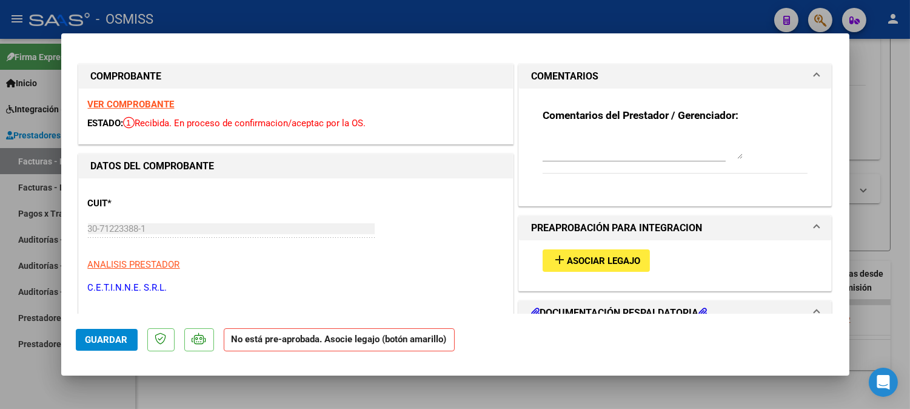
click at [568, 149] on textarea at bounding box center [643, 147] width 200 height 24
drag, startPoint x: 621, startPoint y: 143, endPoint x: 455, endPoint y: 180, distance: 170.3
type textarea "PALOMINO DARMA"
click at [534, 144] on div "Comentarios del Prestador / Gerenciador: [PERSON_NAME]" at bounding box center [676, 142] width 284 height 107
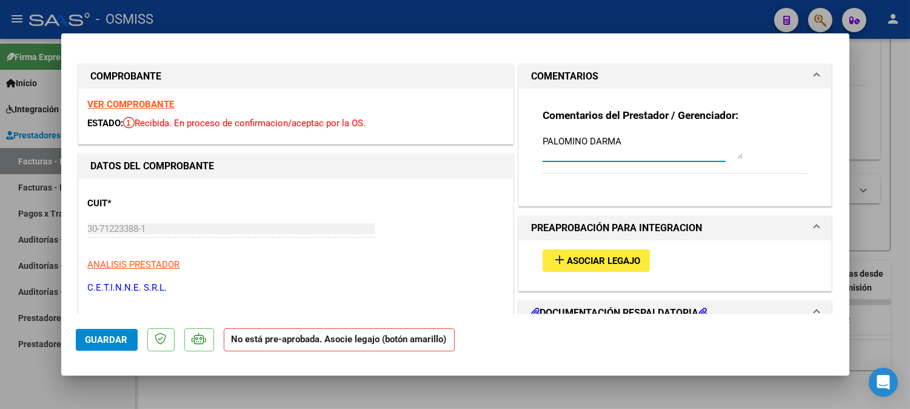
click at [550, 141] on textarea "PALOMINO DARMA" at bounding box center [643, 147] width 200 height 24
click at [77, 338] on button "Guardar" at bounding box center [107, 340] width 62 height 22
type input "$ 0,00"
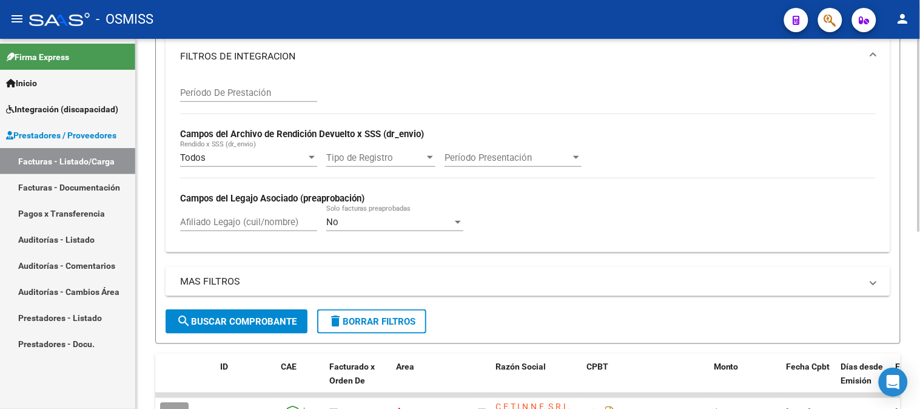
scroll to position [3, 0]
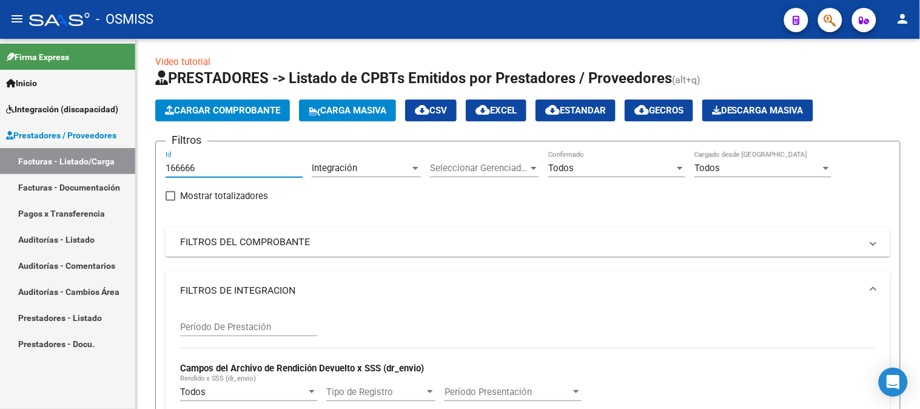
drag, startPoint x: 239, startPoint y: 165, endPoint x: 86, endPoint y: 203, distance: 158.0
click at [86, 203] on mat-sidenav-container "Firma Express Inicio Instructivos Contacto OS Integración (discapacidad) Legajo…" at bounding box center [460, 224] width 920 height 370
paste input "59"
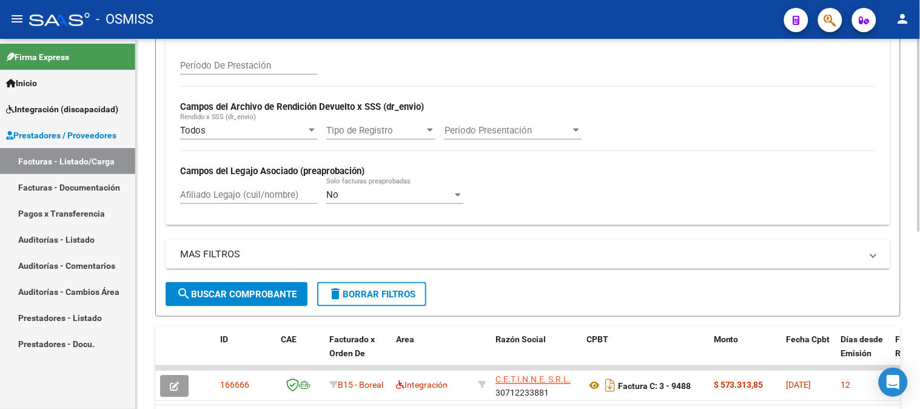
scroll to position [273, 0]
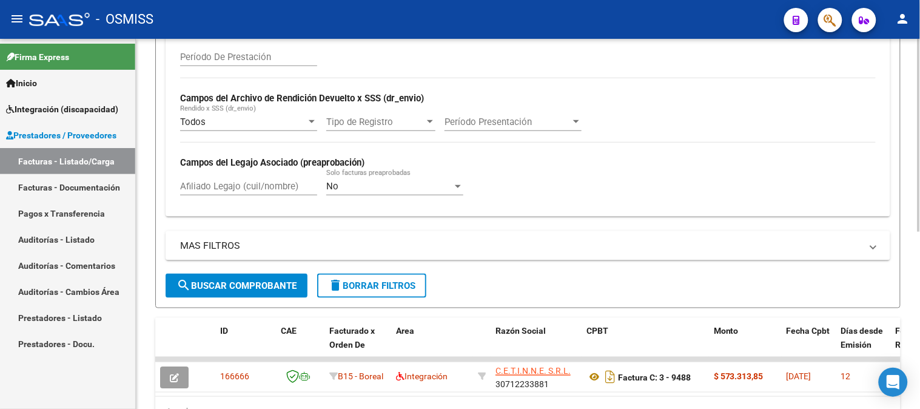
type input "166659"
click at [212, 288] on span "search Buscar Comprobante" at bounding box center [237, 285] width 120 height 11
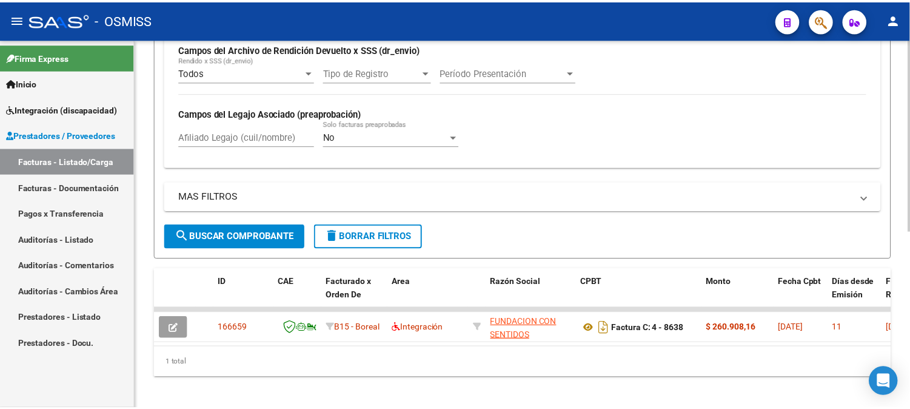
scroll to position [340, 0]
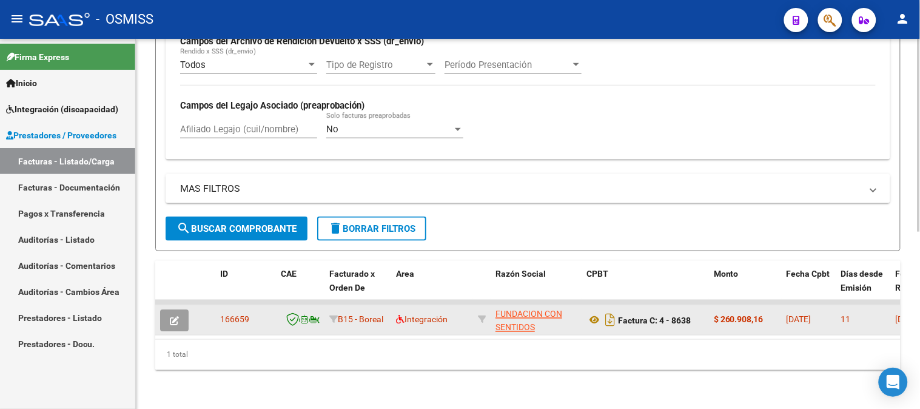
click at [160, 312] on button "button" at bounding box center [174, 320] width 29 height 22
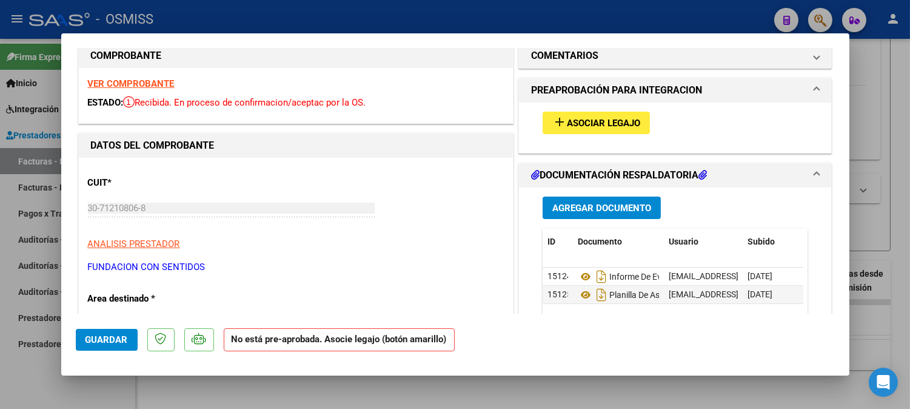
scroll to position [0, 0]
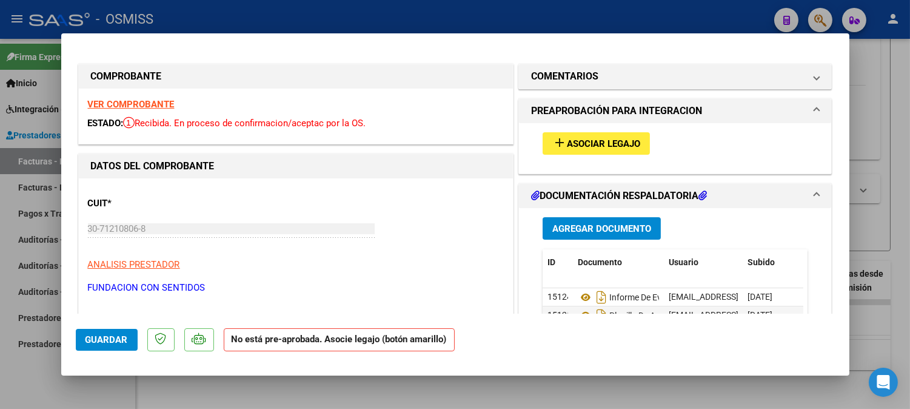
click at [136, 101] on strong "VER COMPROBANTE" at bounding box center [131, 104] width 87 height 11
click at [605, 143] on span "Asociar Legajo" at bounding box center [603, 143] width 73 height 11
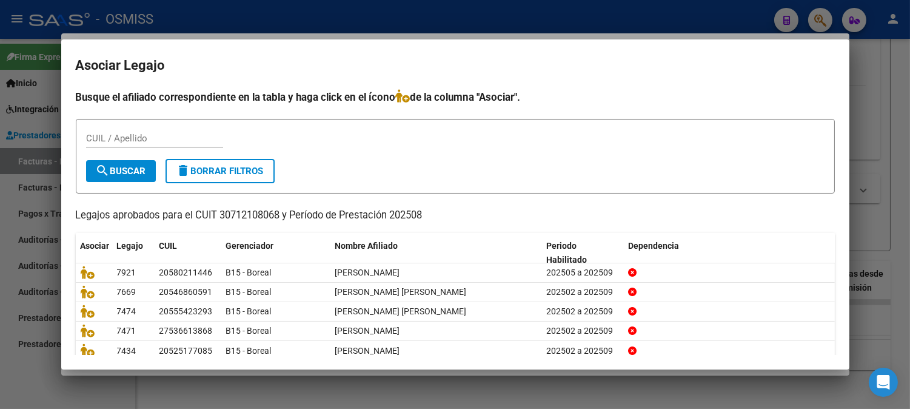
click at [193, 146] on div "CUIL / Apellido" at bounding box center [154, 138] width 137 height 18
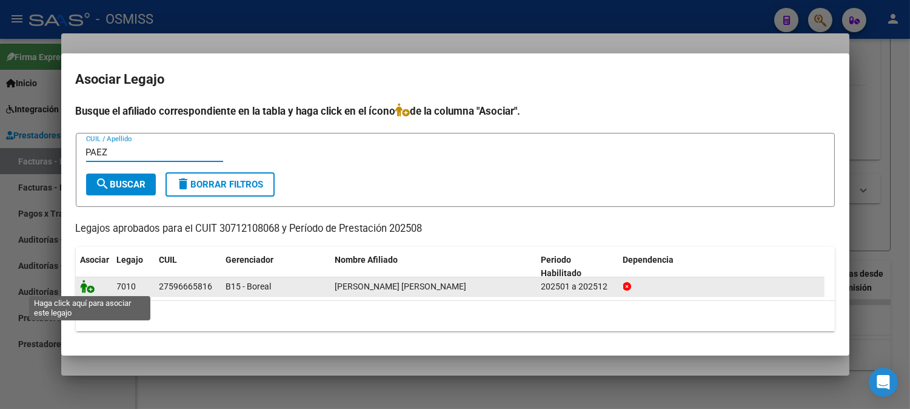
type input "PAEZ"
click at [85, 282] on icon at bounding box center [88, 286] width 15 height 13
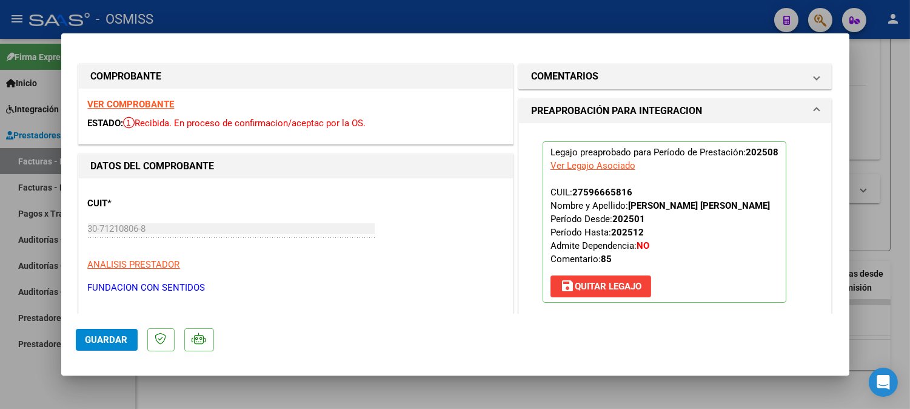
click at [114, 103] on strong "VER COMPROBANTE" at bounding box center [131, 104] width 87 height 11
type input "$ 0,00"
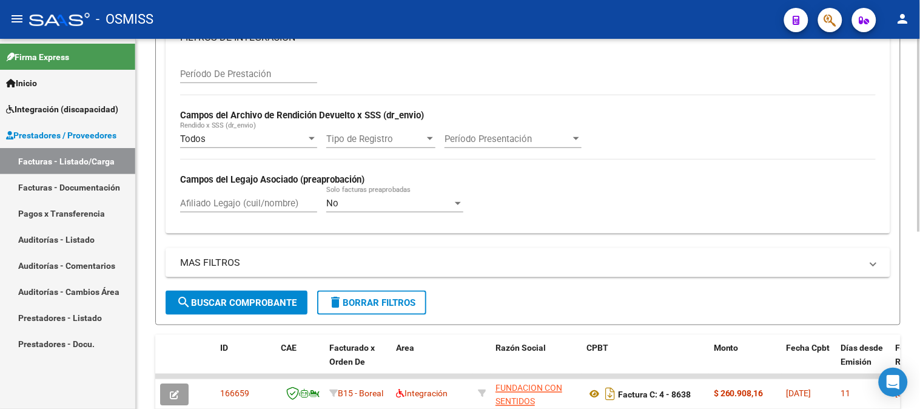
scroll to position [3, 0]
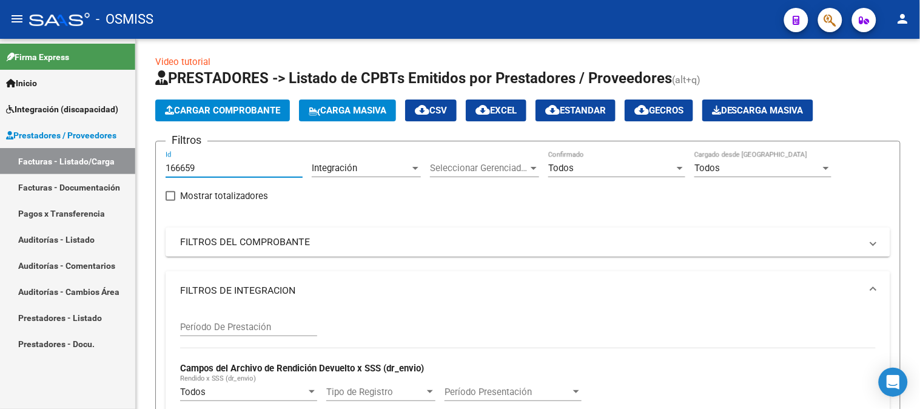
drag, startPoint x: 200, startPoint y: 170, endPoint x: 110, endPoint y: 192, distance: 92.4
click at [110, 192] on mat-sidenav-container "Firma Express Inicio Instructivos Contacto OS Integración (discapacidad) Legajo…" at bounding box center [460, 224] width 920 height 370
paste input "40"
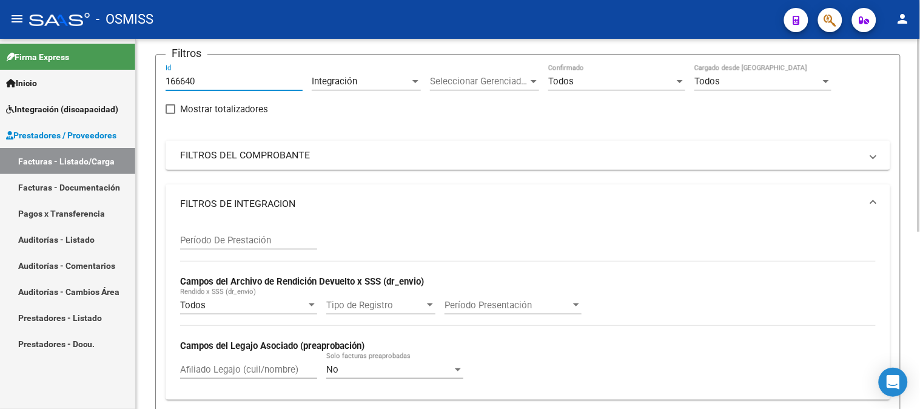
scroll to position [205, 0]
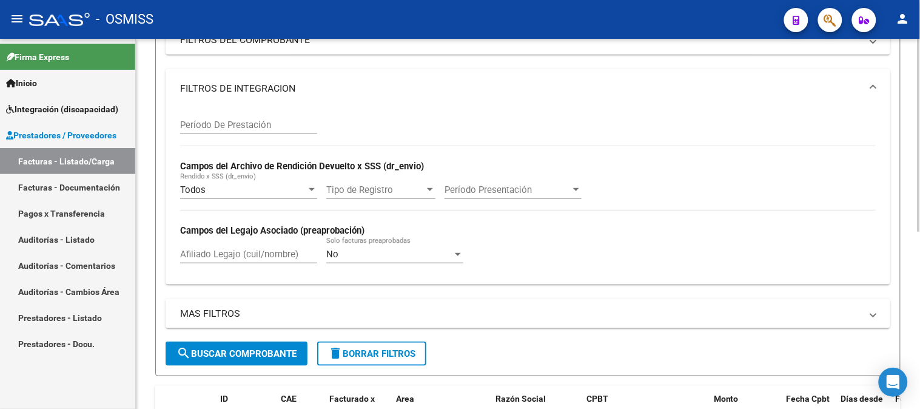
type input "166640"
click at [220, 348] on span "search Buscar Comprobante" at bounding box center [237, 353] width 120 height 11
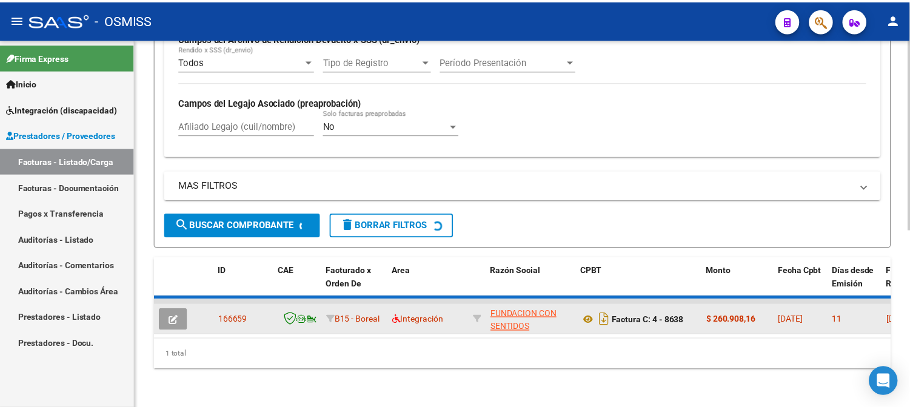
scroll to position [340, 0]
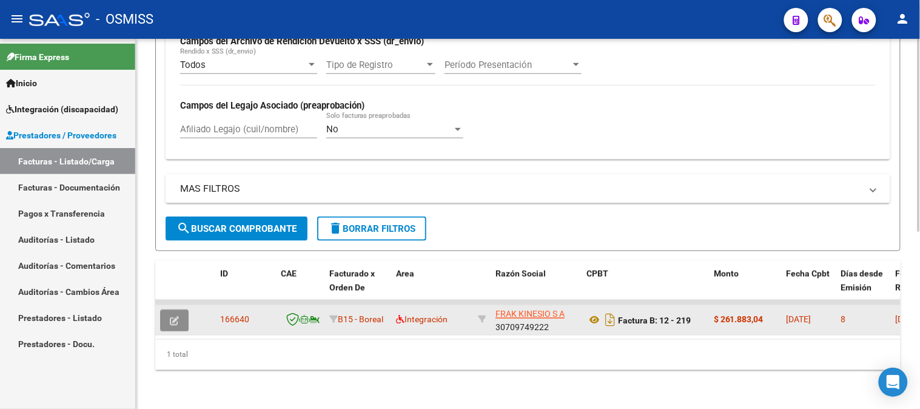
click at [172, 316] on icon "button" at bounding box center [174, 320] width 9 height 9
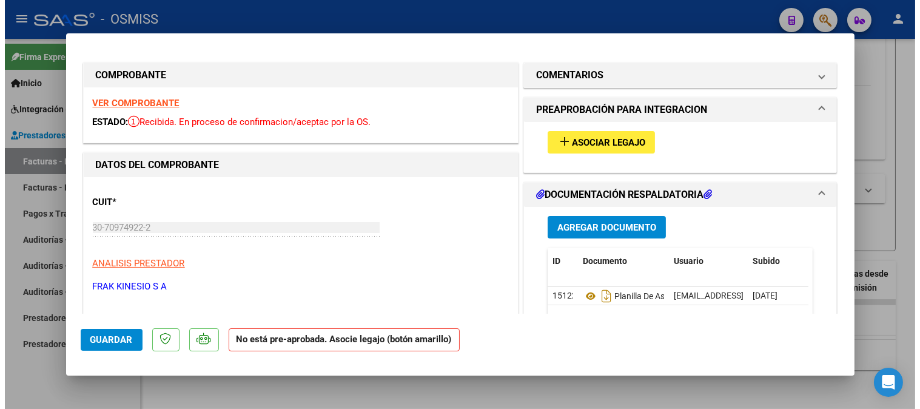
scroll to position [0, 0]
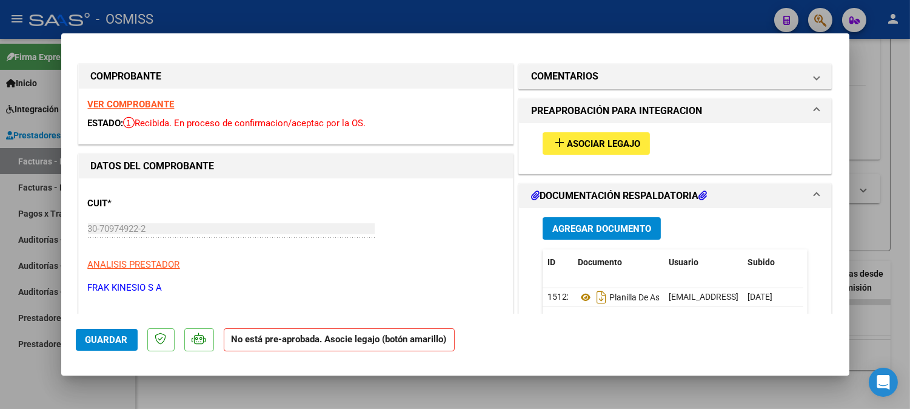
click at [135, 109] on strong "VER COMPROBANTE" at bounding box center [131, 104] width 87 height 11
click at [616, 147] on span "Asociar Legajo" at bounding box center [603, 143] width 73 height 11
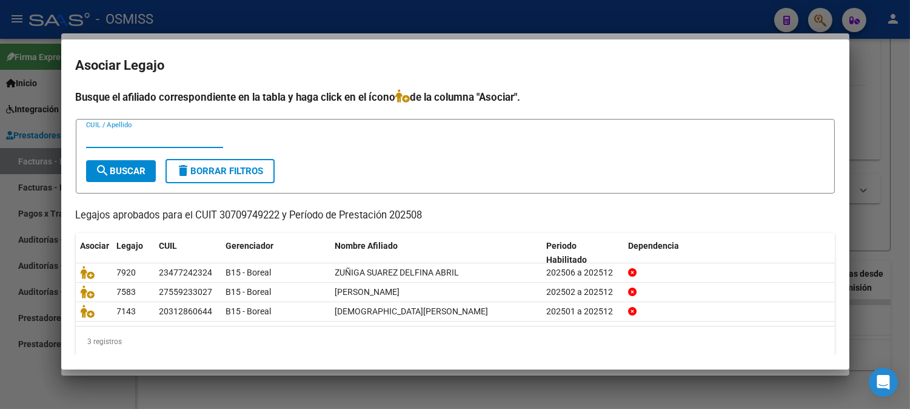
click at [177, 143] on input "CUIL / Apellido" at bounding box center [154, 138] width 137 height 11
type input "SOSA"
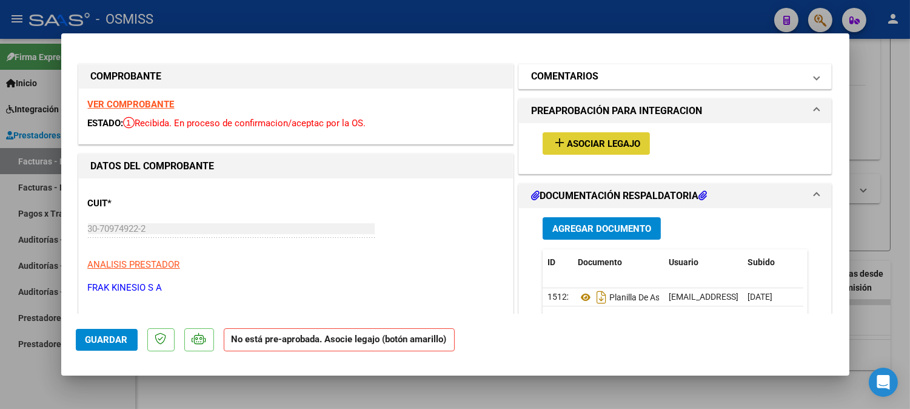
click at [605, 79] on mat-panel-title "COMENTARIOS" at bounding box center [668, 76] width 274 height 15
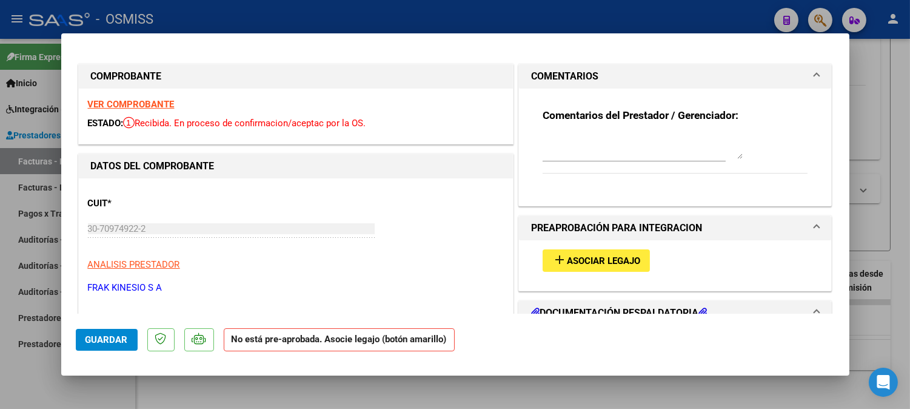
click at [568, 152] on textarea at bounding box center [643, 147] width 200 height 24
type textarea "SOSA SOFIA"
click at [103, 328] on mat-dialog-actions "Guardar No está pre-aprobada. Asocie legajo (botón amarillo)" at bounding box center [455, 338] width 759 height 48
click at [102, 337] on span "Guardar" at bounding box center [107, 339] width 42 height 11
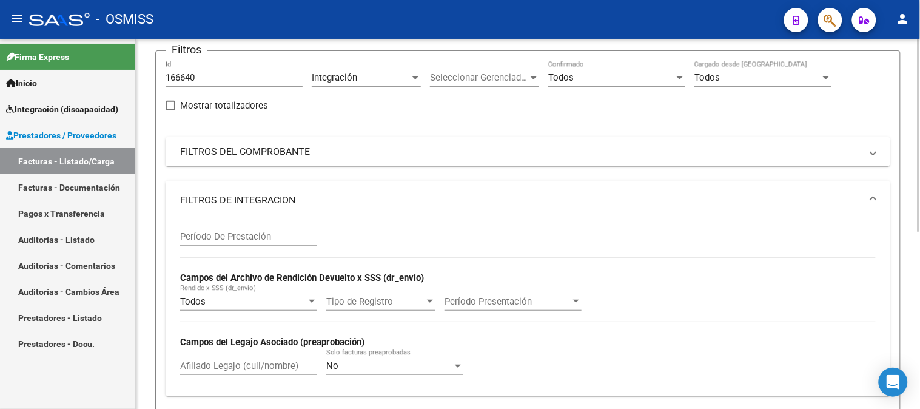
scroll to position [70, 0]
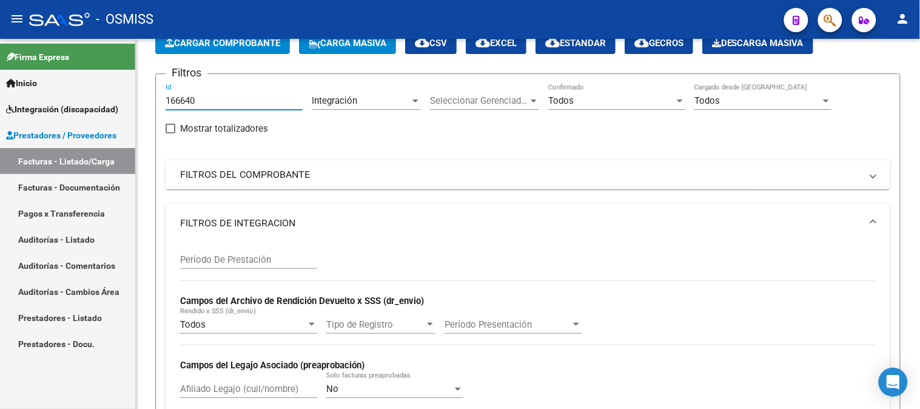
drag, startPoint x: 220, startPoint y: 98, endPoint x: 50, endPoint y: 132, distance: 173.2
click at [50, 132] on mat-sidenav-container "Firma Express Inicio Instructivos Contacto OS Integración (discapacidad) Legajo…" at bounding box center [460, 224] width 920 height 370
paste input "264"
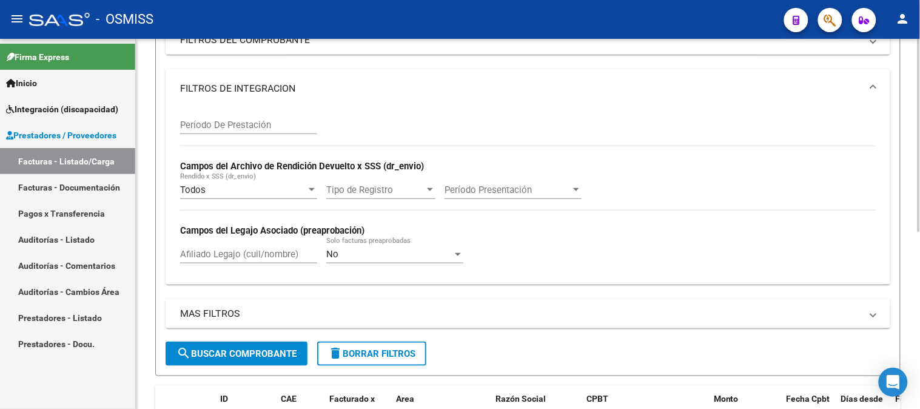
type input "166264"
click at [228, 343] on button "search Buscar Comprobante" at bounding box center [237, 354] width 142 height 24
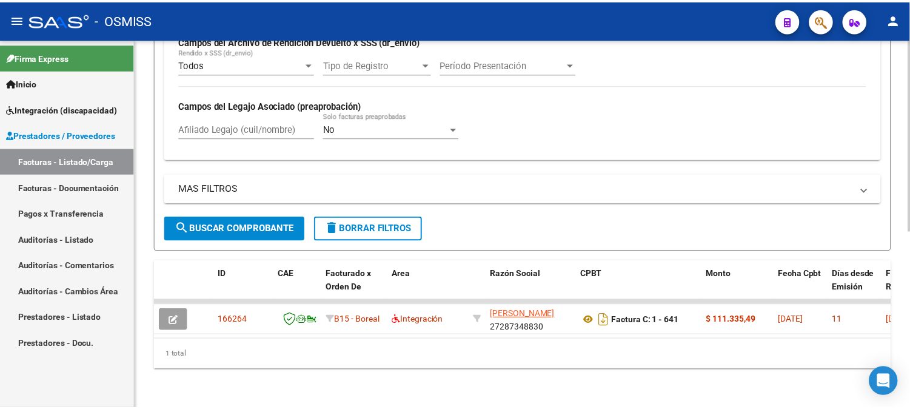
scroll to position [340, 0]
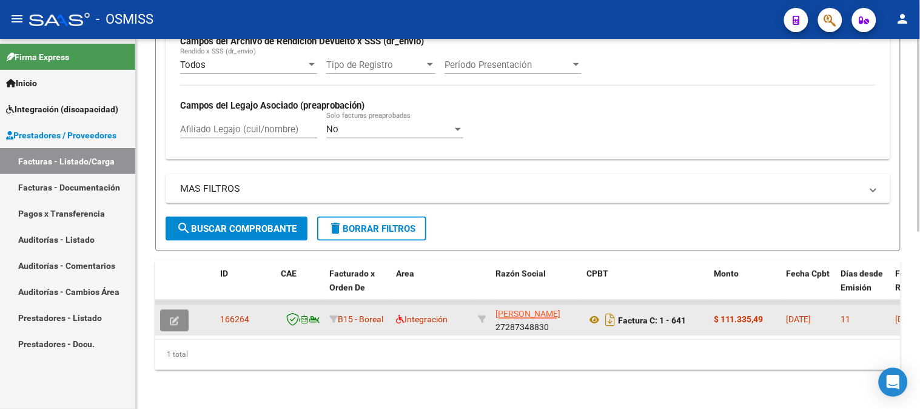
click at [178, 316] on icon "button" at bounding box center [174, 320] width 9 height 9
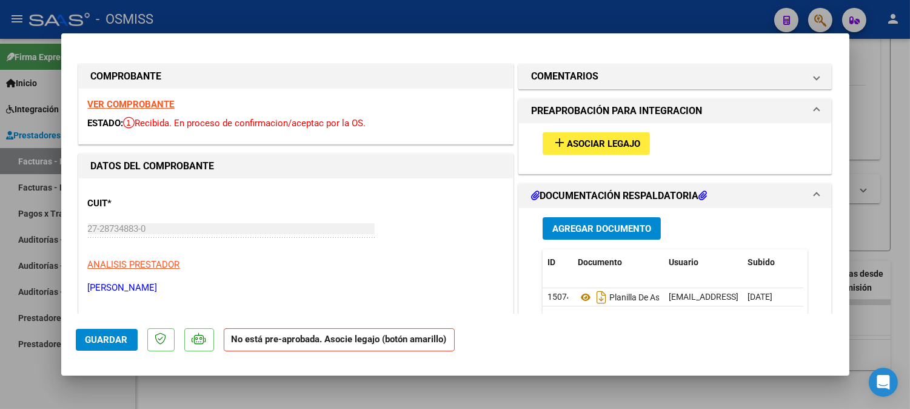
click at [135, 99] on strong "VER COMPROBANTE" at bounding box center [131, 104] width 87 height 11
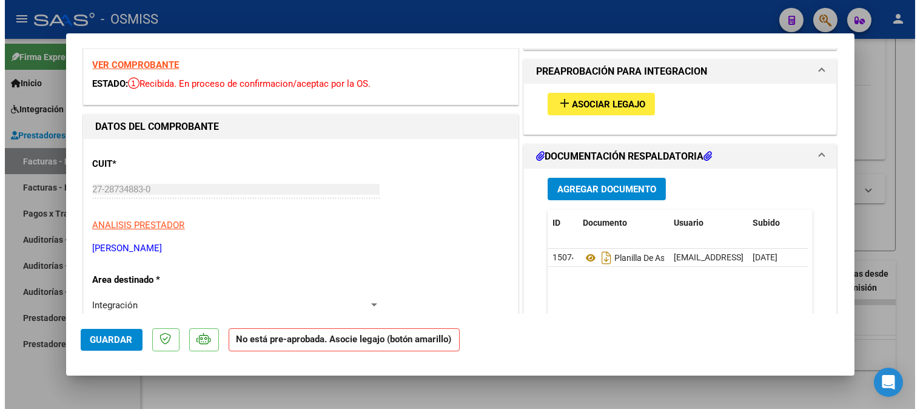
scroll to position [0, 0]
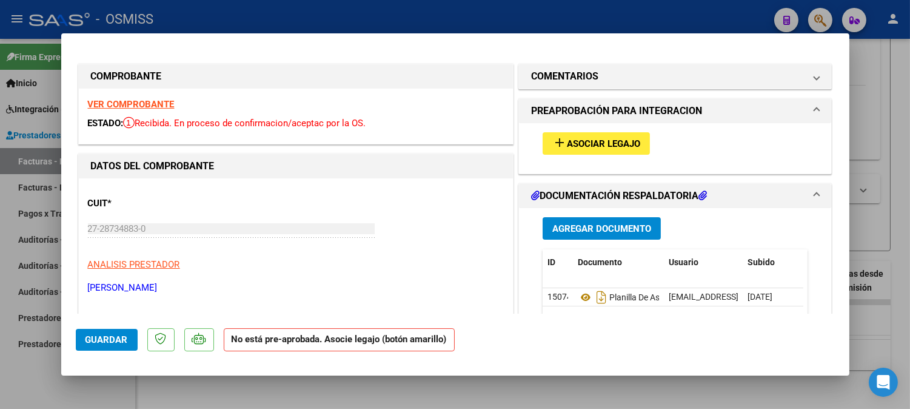
click at [601, 141] on span "Asociar Legajo" at bounding box center [603, 143] width 73 height 11
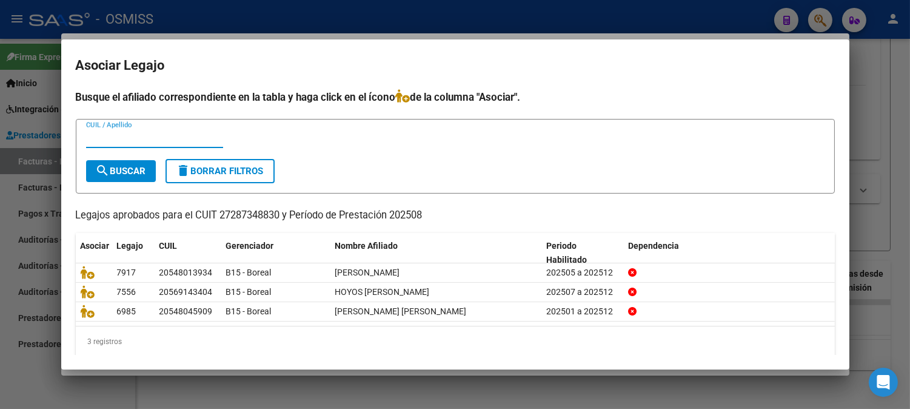
click at [190, 140] on input "CUIL / Apellido" at bounding box center [154, 138] width 137 height 11
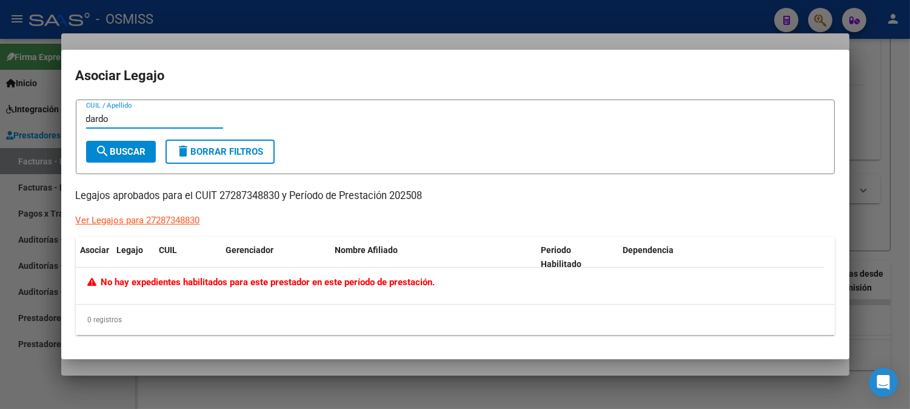
type input "dardo"
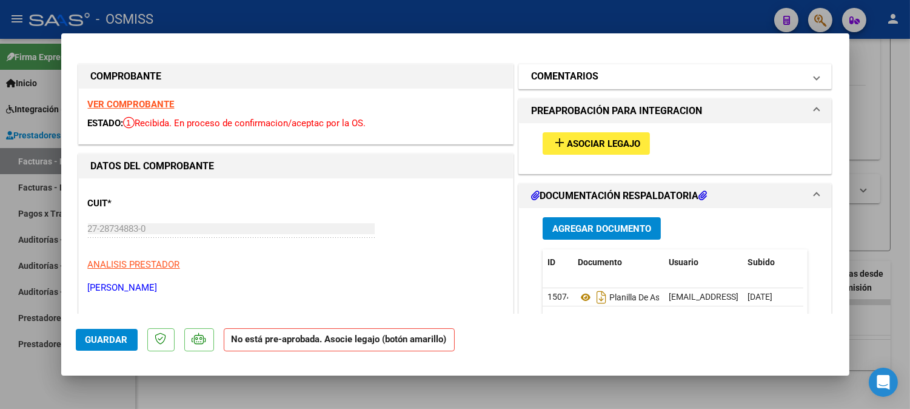
click at [590, 74] on h1 "COMENTARIOS" at bounding box center [564, 76] width 67 height 15
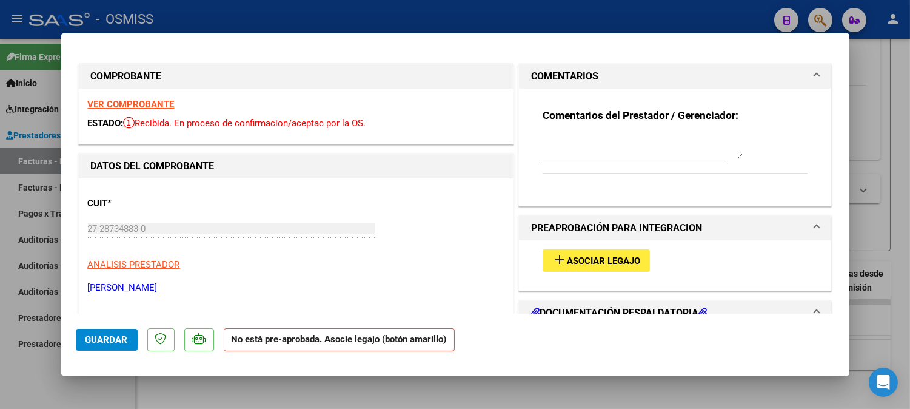
click at [679, 153] on textarea at bounding box center [643, 147] width 200 height 24
type textarea "g"
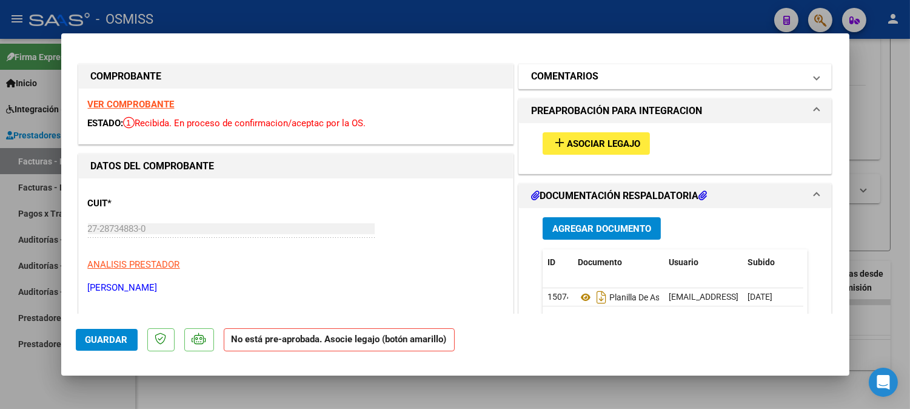
click at [574, 82] on h1 "COMENTARIOS" at bounding box center [564, 76] width 67 height 15
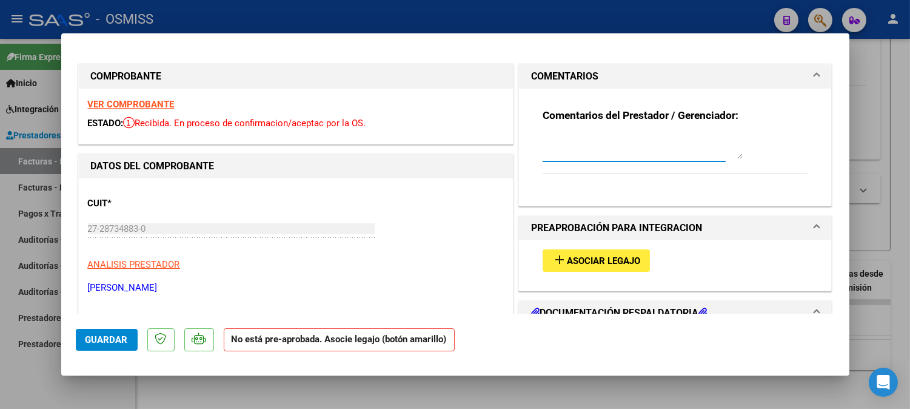
click at [562, 152] on textarea at bounding box center [643, 147] width 200 height 24
type textarea "[PERSON_NAME]"
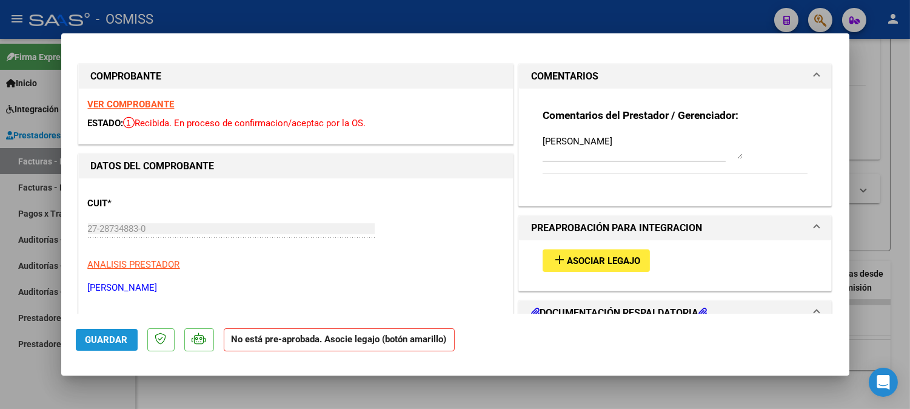
click at [119, 343] on span "Guardar" at bounding box center [107, 339] width 42 height 11
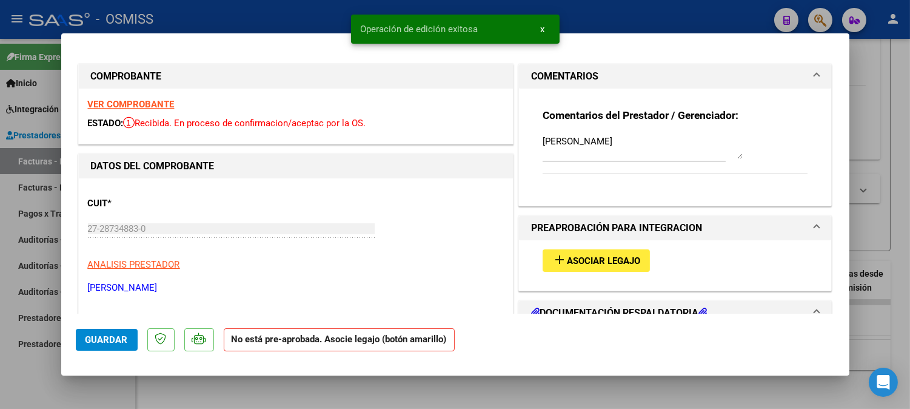
click at [596, 146] on textarea "[PERSON_NAME]" at bounding box center [643, 147] width 200 height 24
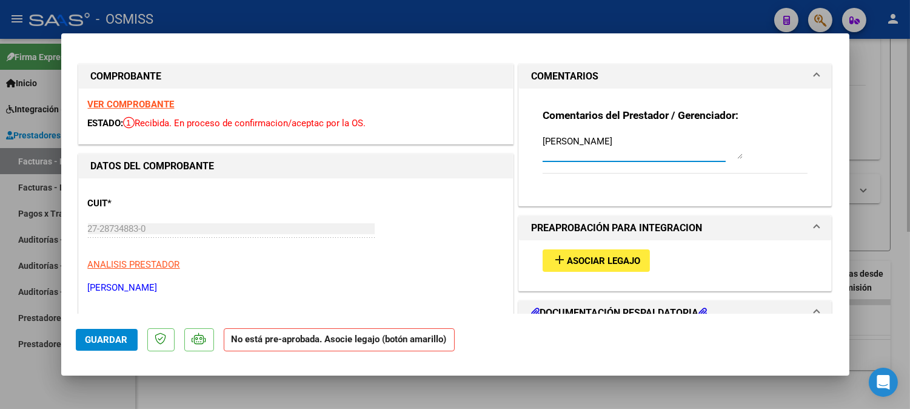
type input "$ 0,00"
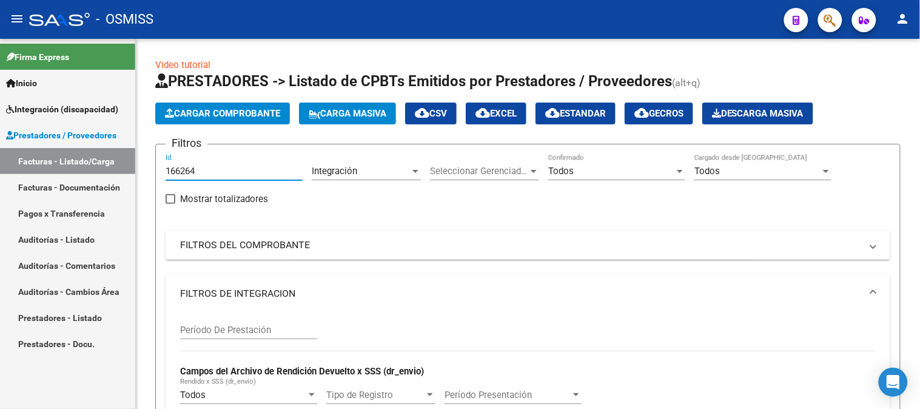
drag, startPoint x: 222, startPoint y: 176, endPoint x: 93, endPoint y: 196, distance: 130.7
click at [93, 196] on mat-sidenav-container "Firma Express Inicio Instructivos Contacto OS Integración (discapacidad) Legajo…" at bounding box center [460, 224] width 920 height 370
paste input "5943"
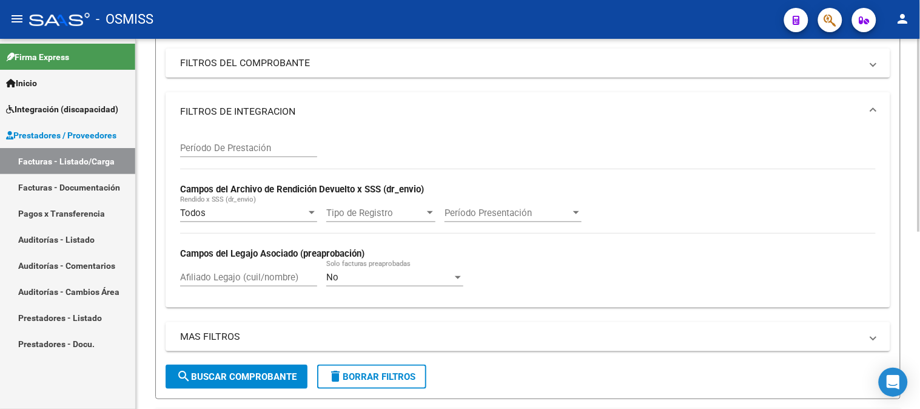
scroll to position [202, 0]
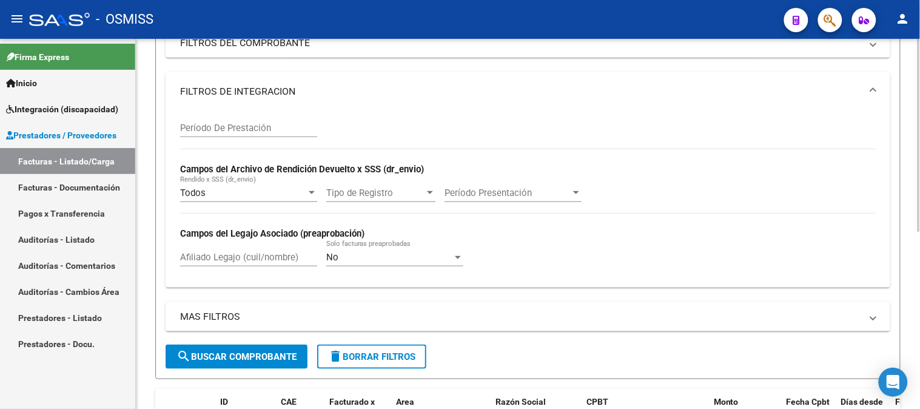
type input "165943"
click at [217, 349] on button "search Buscar Comprobante" at bounding box center [237, 357] width 142 height 24
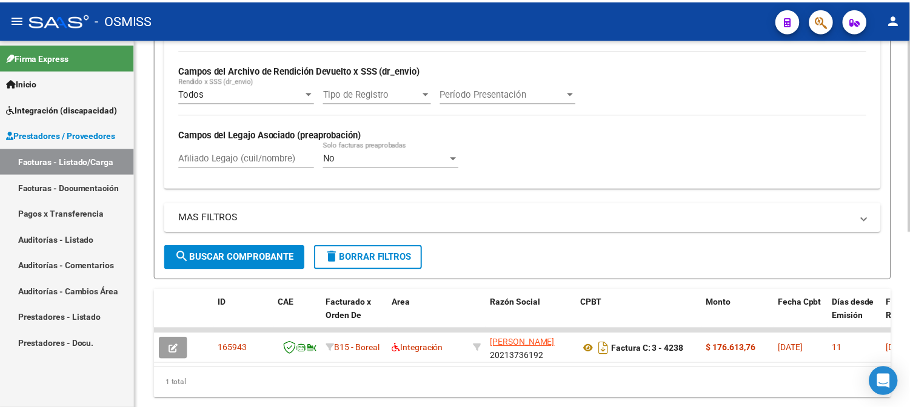
scroll to position [340, 0]
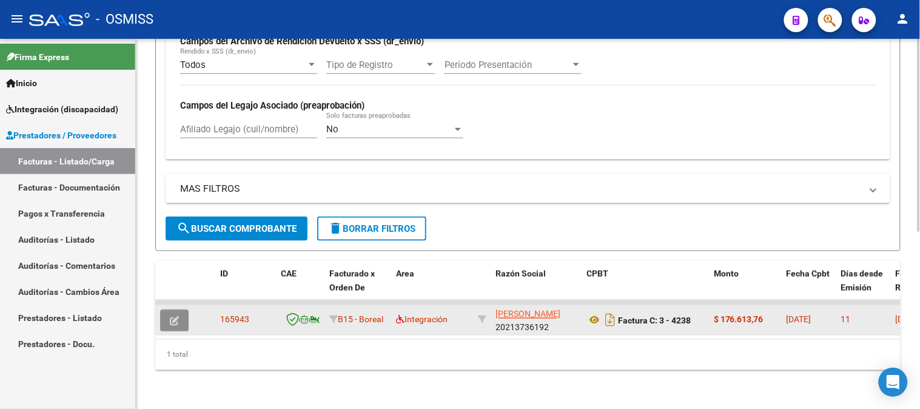
click at [179, 311] on button "button" at bounding box center [174, 320] width 29 height 22
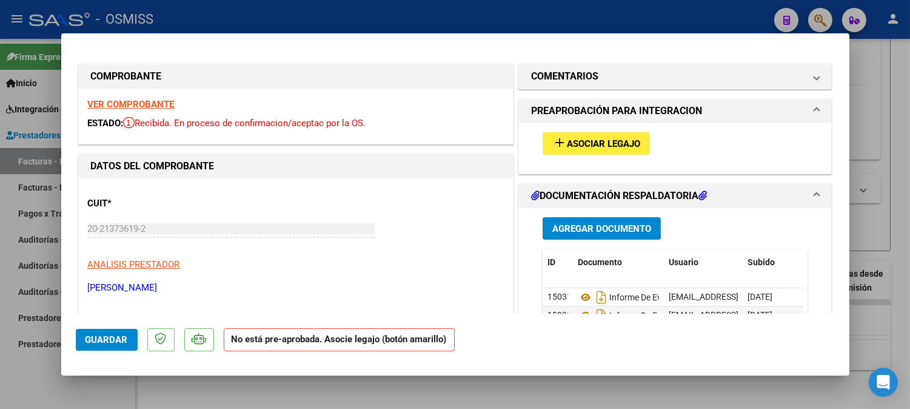
click at [140, 98] on div "VER COMPROBANTE ESTADO: Recibida. En proceso de confirmacion/aceptac por la OS." at bounding box center [296, 116] width 434 height 55
click at [140, 104] on strong "VER COMPROBANTE" at bounding box center [131, 104] width 87 height 11
click at [607, 144] on span "Asociar Legajo" at bounding box center [603, 143] width 73 height 11
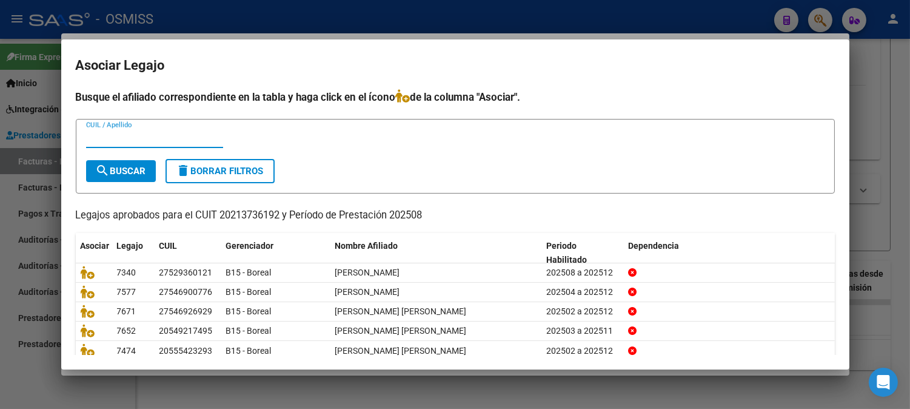
click at [170, 138] on input "CUIL / Apellido" at bounding box center [154, 138] width 137 height 11
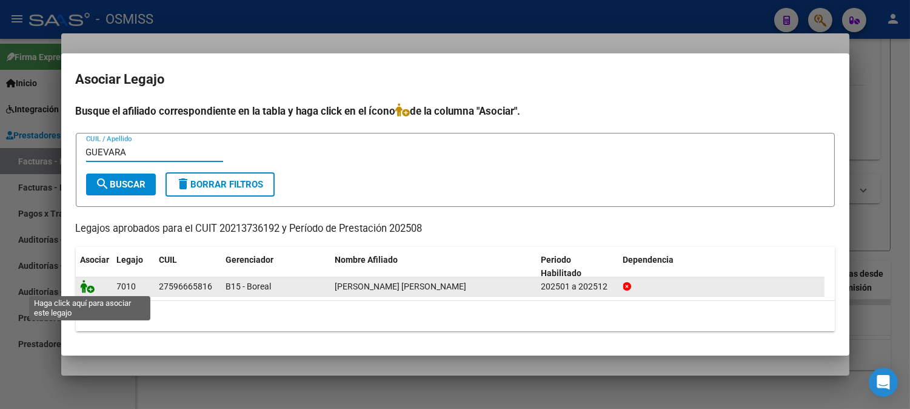
type input "GUEVARA"
click at [87, 283] on icon at bounding box center [88, 286] width 15 height 13
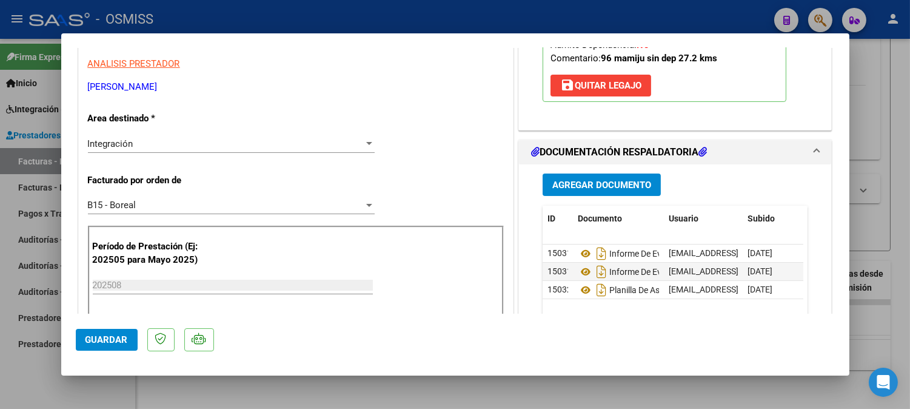
scroll to position [269, 0]
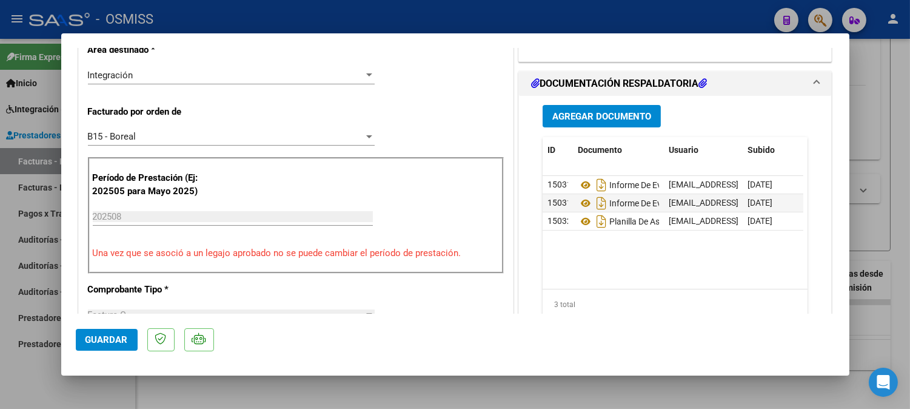
click at [97, 343] on span "Guardar" at bounding box center [107, 339] width 42 height 11
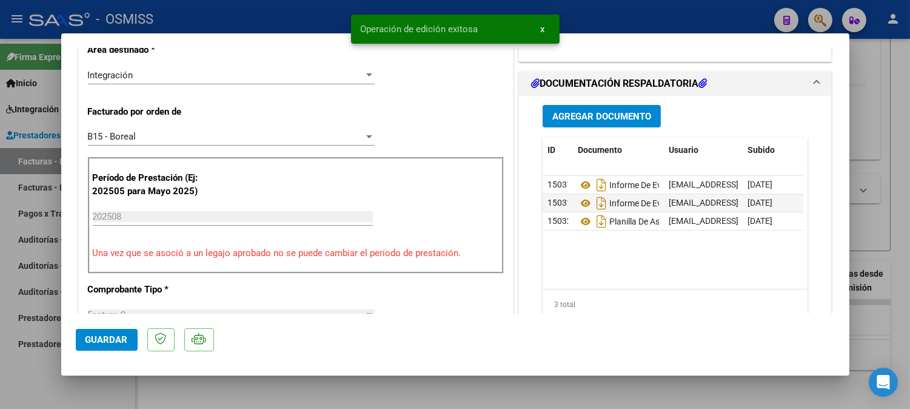
type input "$ 0,00"
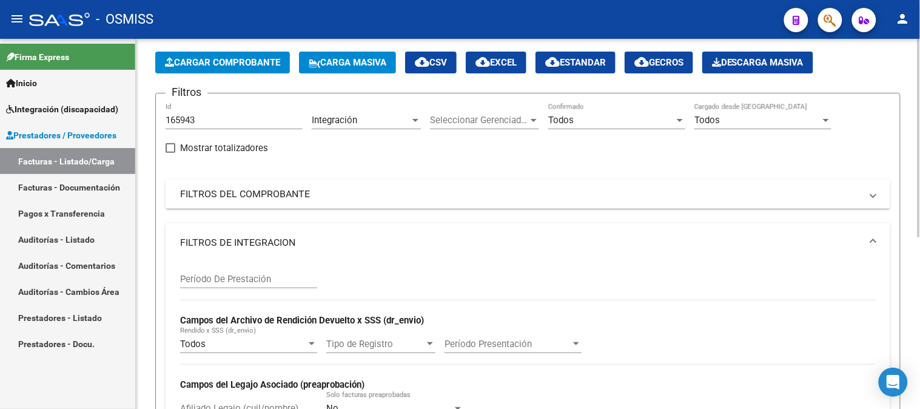
scroll to position [0, 0]
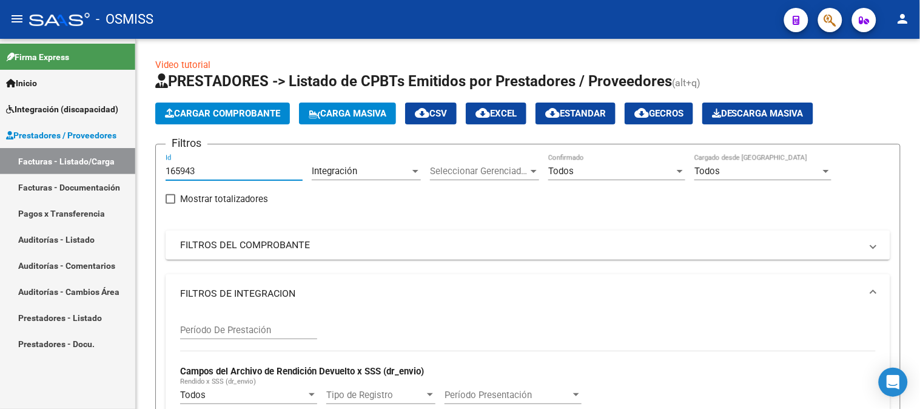
drag, startPoint x: 207, startPoint y: 171, endPoint x: 125, endPoint y: 193, distance: 85.3
click at [125, 193] on mat-sidenav-container "Firma Express Inicio Instructivos Contacto OS Integración (discapacidad) Legajo…" at bounding box center [460, 224] width 920 height 370
paste input "3366"
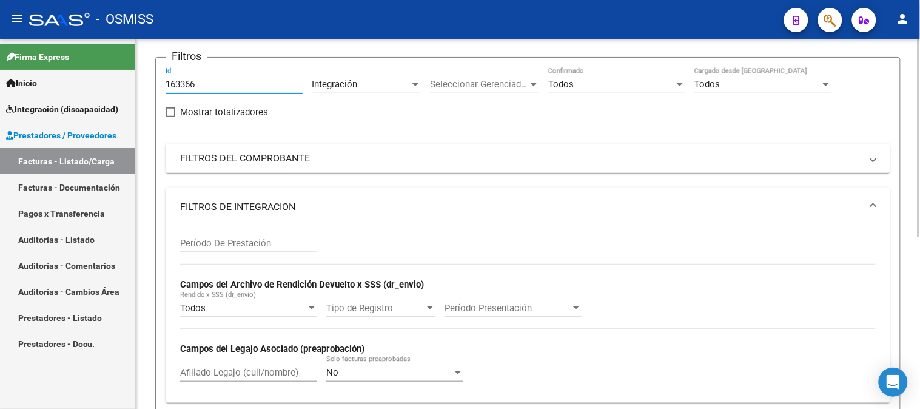
scroll to position [269, 0]
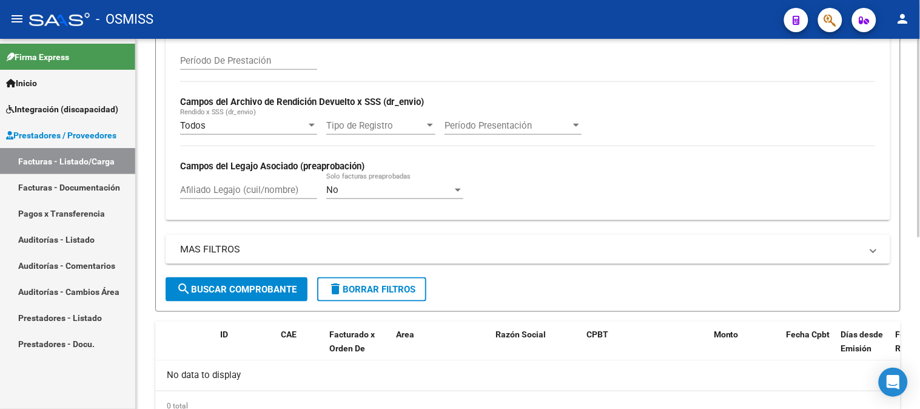
type input "163366"
click at [221, 293] on span "search Buscar Comprobante" at bounding box center [237, 289] width 120 height 11
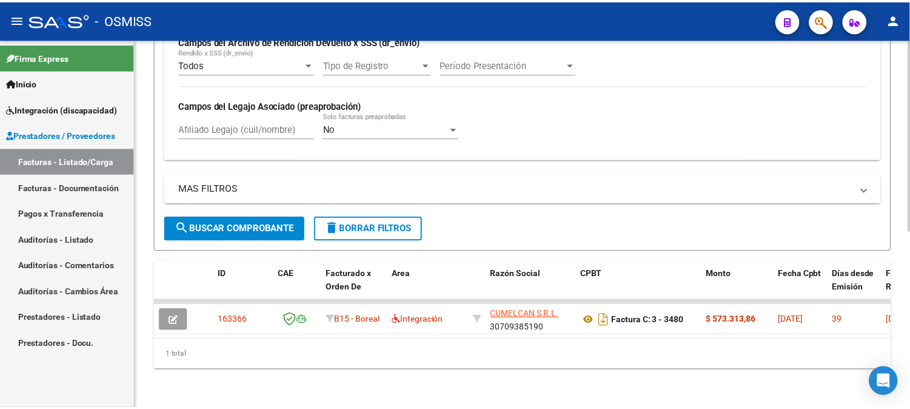
scroll to position [340, 0]
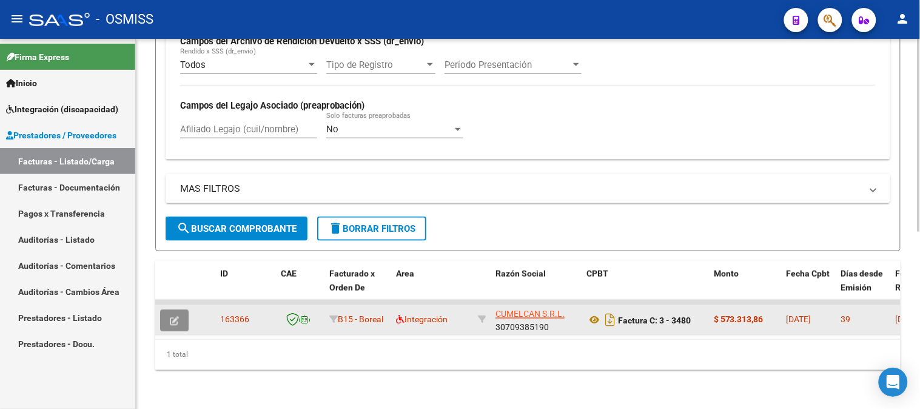
click at [179, 311] on button "button" at bounding box center [174, 320] width 29 height 22
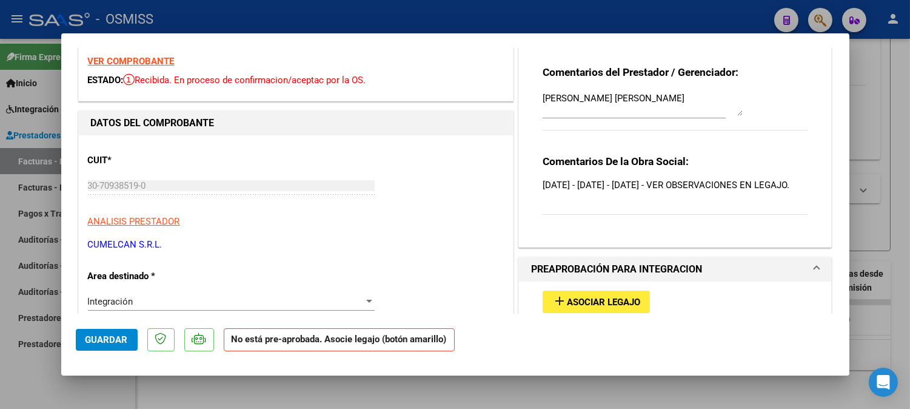
scroll to position [135, 0]
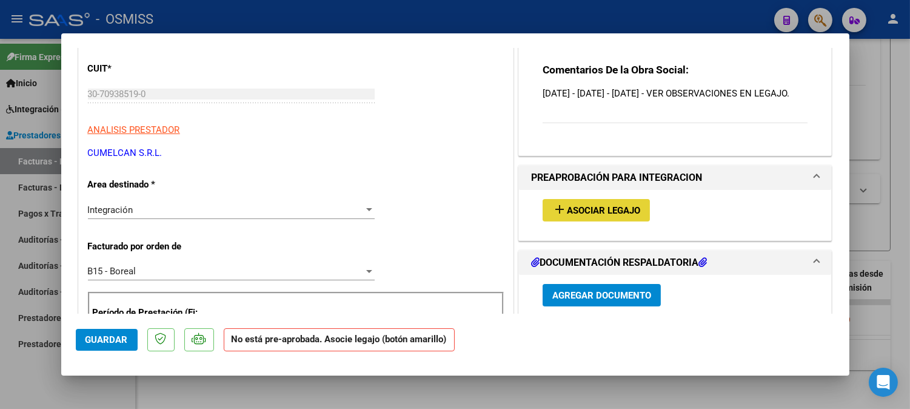
click at [577, 216] on span "Asociar Legajo" at bounding box center [603, 210] width 73 height 11
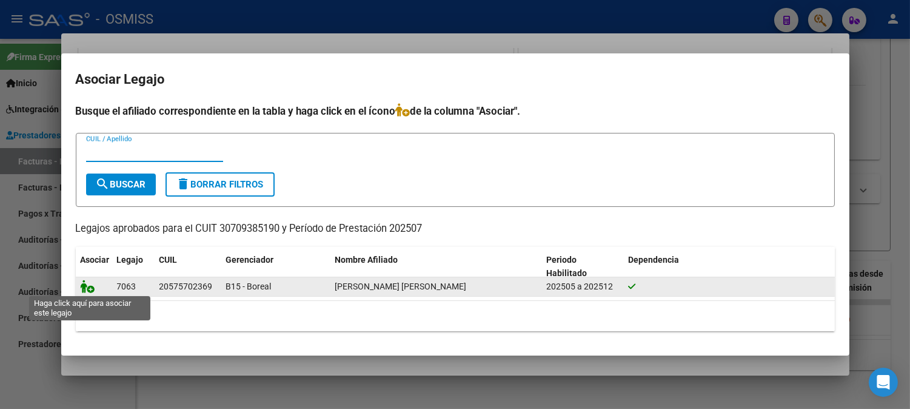
click at [87, 291] on icon at bounding box center [88, 286] width 15 height 13
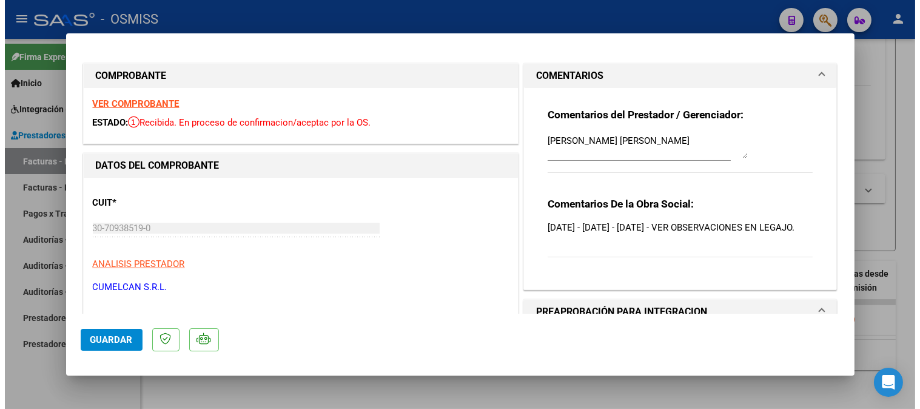
scroll to position [0, 0]
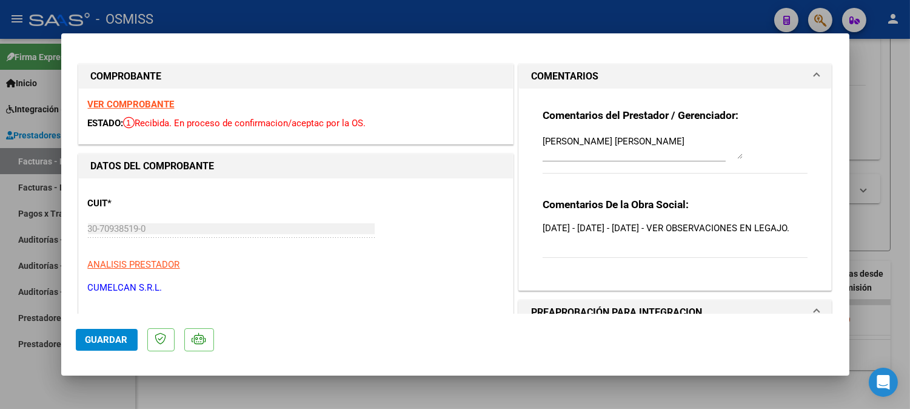
click at [110, 343] on span "Guardar" at bounding box center [107, 339] width 42 height 11
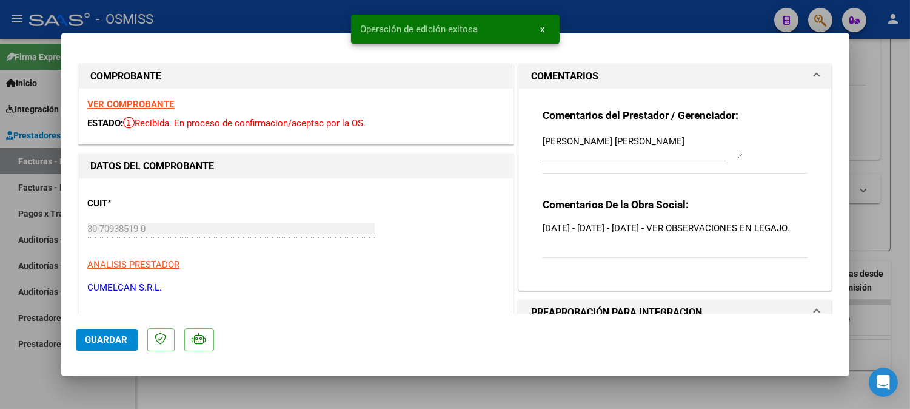
type input "$ 0,00"
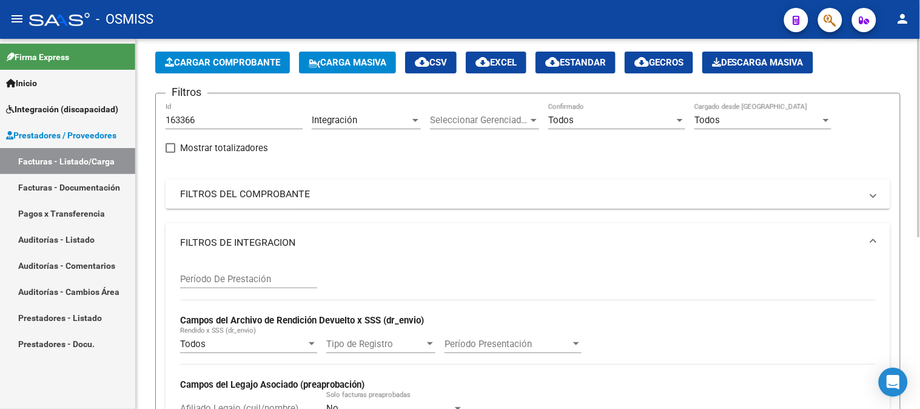
scroll to position [118, 0]
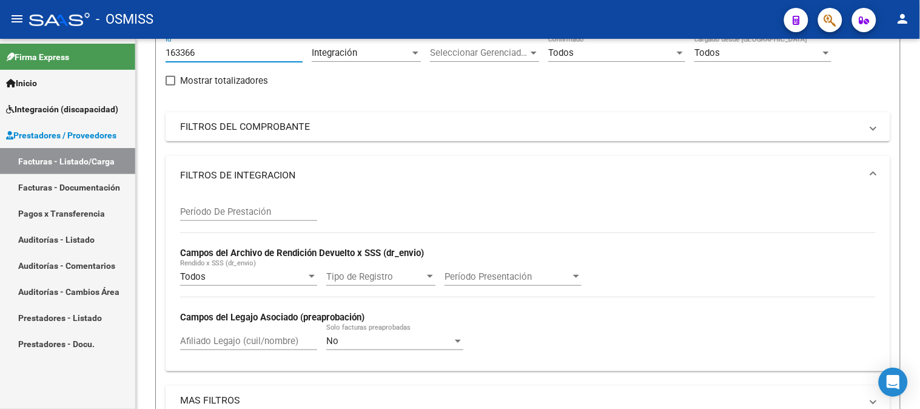
drag, startPoint x: 215, startPoint y: 49, endPoint x: 100, endPoint y: 82, distance: 120.0
click at [100, 82] on mat-sidenav-container "Firma Express Inicio Instructivos Contacto OS Integración (discapacidad) Legajo…" at bounding box center [460, 224] width 920 height 370
paste input "297"
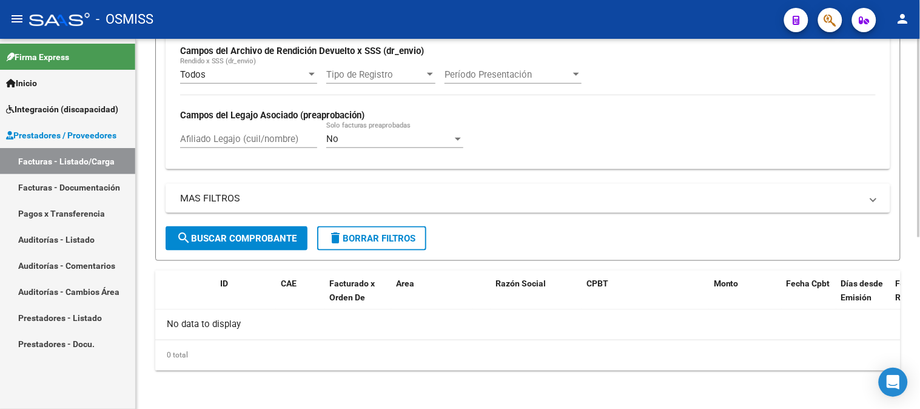
type input "162976"
click at [231, 243] on span "search Buscar Comprobante" at bounding box center [237, 238] width 120 height 11
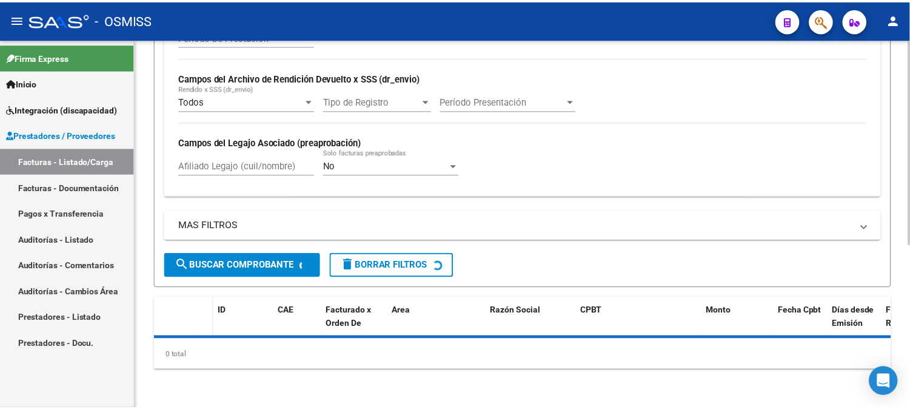
scroll to position [320, 0]
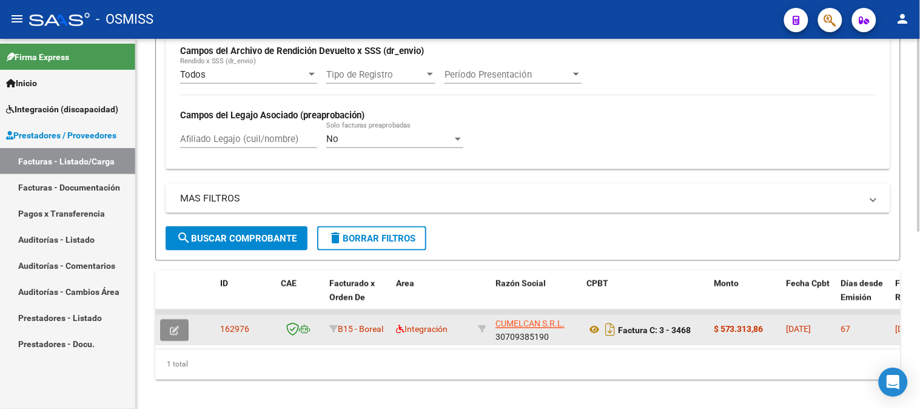
click at [161, 330] on button "button" at bounding box center [174, 330] width 29 height 22
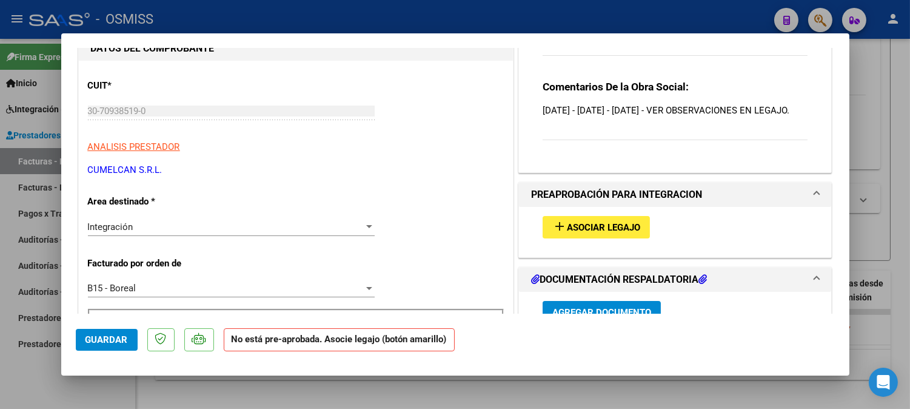
scroll to position [135, 0]
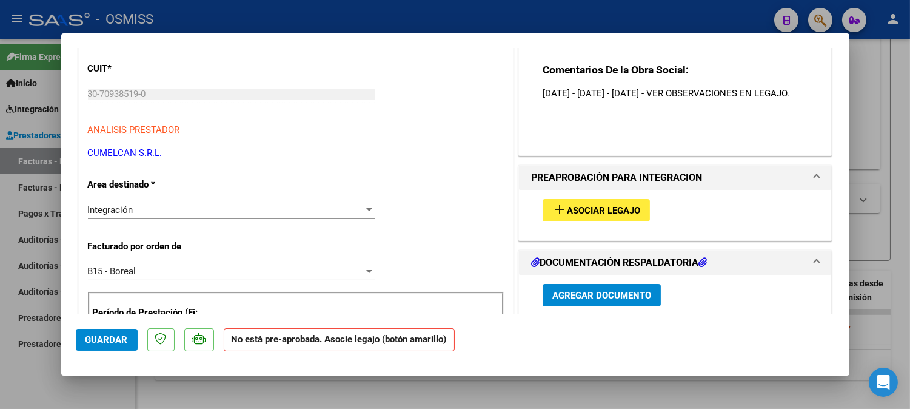
click at [571, 216] on span "Asociar Legajo" at bounding box center [603, 210] width 73 height 11
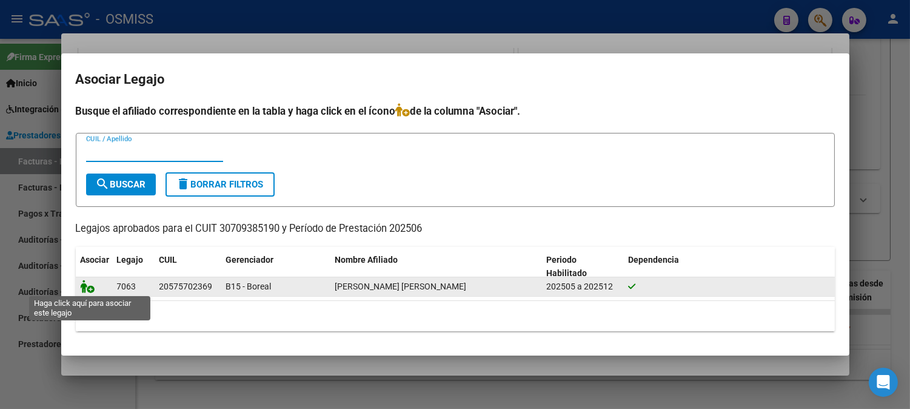
click at [85, 289] on icon at bounding box center [88, 286] width 15 height 13
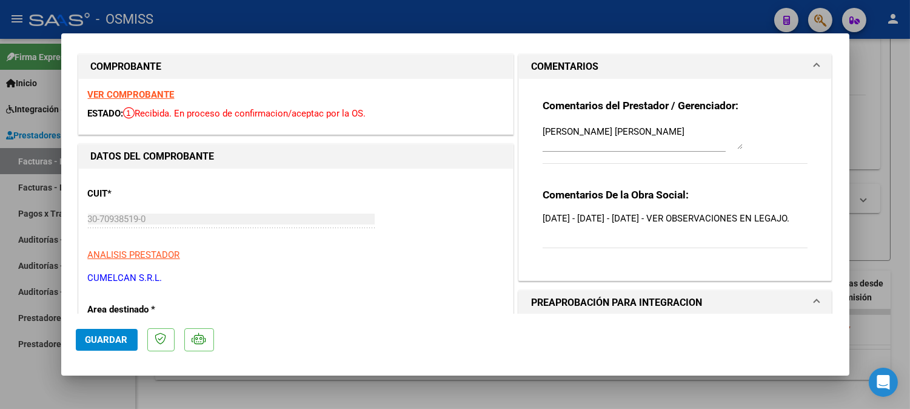
scroll to position [0, 0]
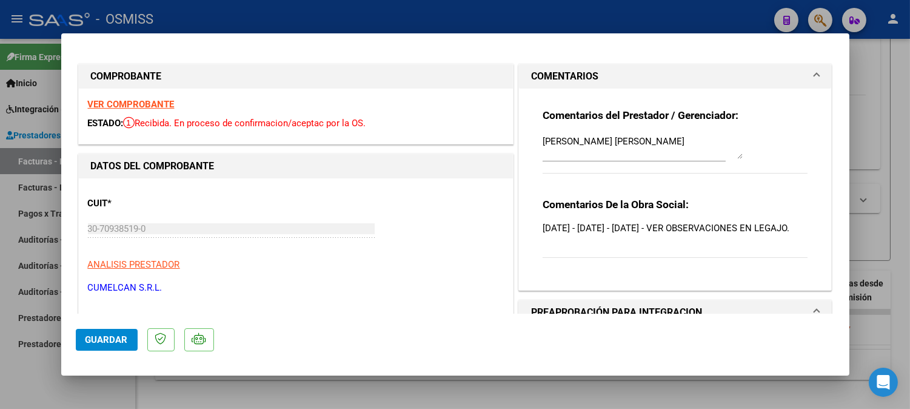
click at [579, 76] on h1 "COMENTARIOS" at bounding box center [564, 76] width 67 height 15
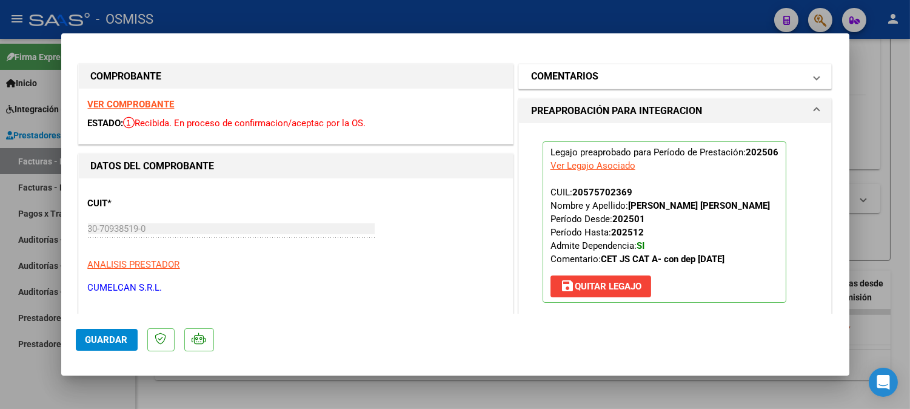
click at [579, 76] on h1 "COMENTARIOS" at bounding box center [564, 76] width 67 height 15
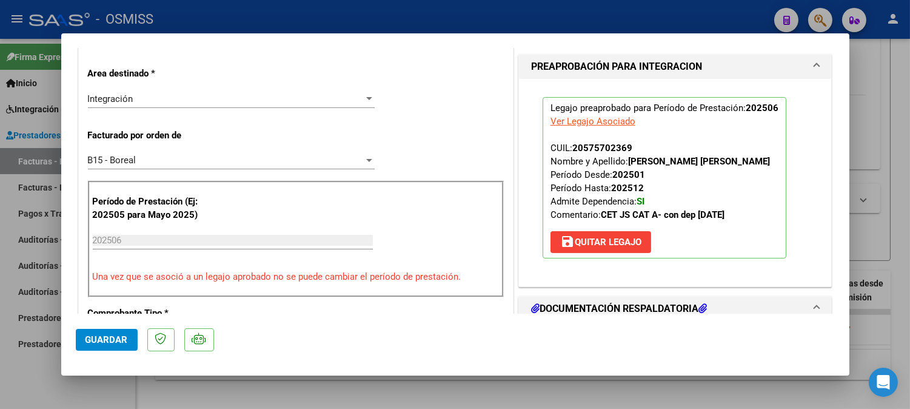
scroll to position [269, 0]
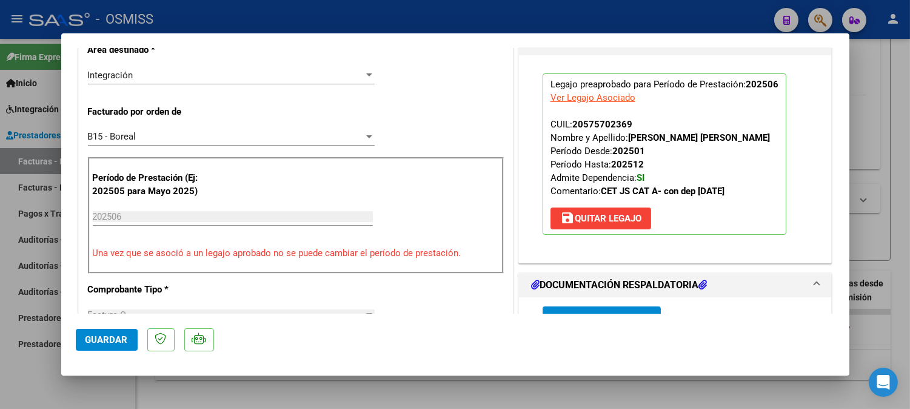
click at [109, 346] on button "Guardar" at bounding box center [107, 340] width 62 height 22
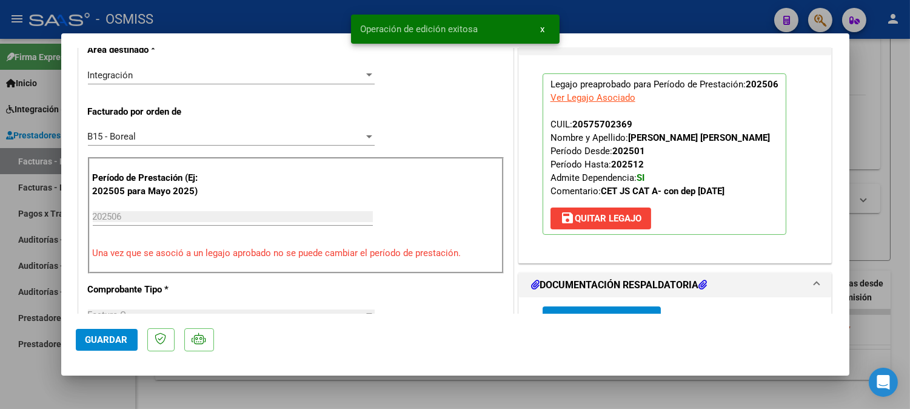
type input "$ 0,00"
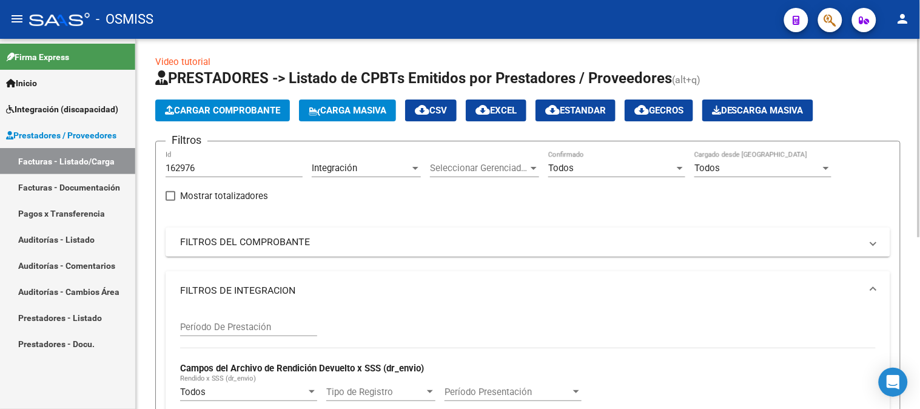
scroll to position [0, 0]
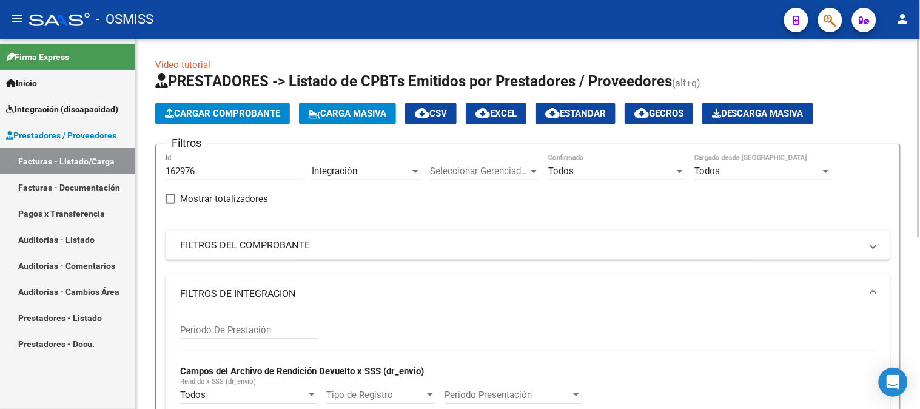
click at [390, 260] on div "Filtros 162976 Id Integración Area Seleccionar Gerenciador Seleccionar Gerencia…" at bounding box center [528, 350] width 725 height 392
